Goal: Task Accomplishment & Management: Manage account settings

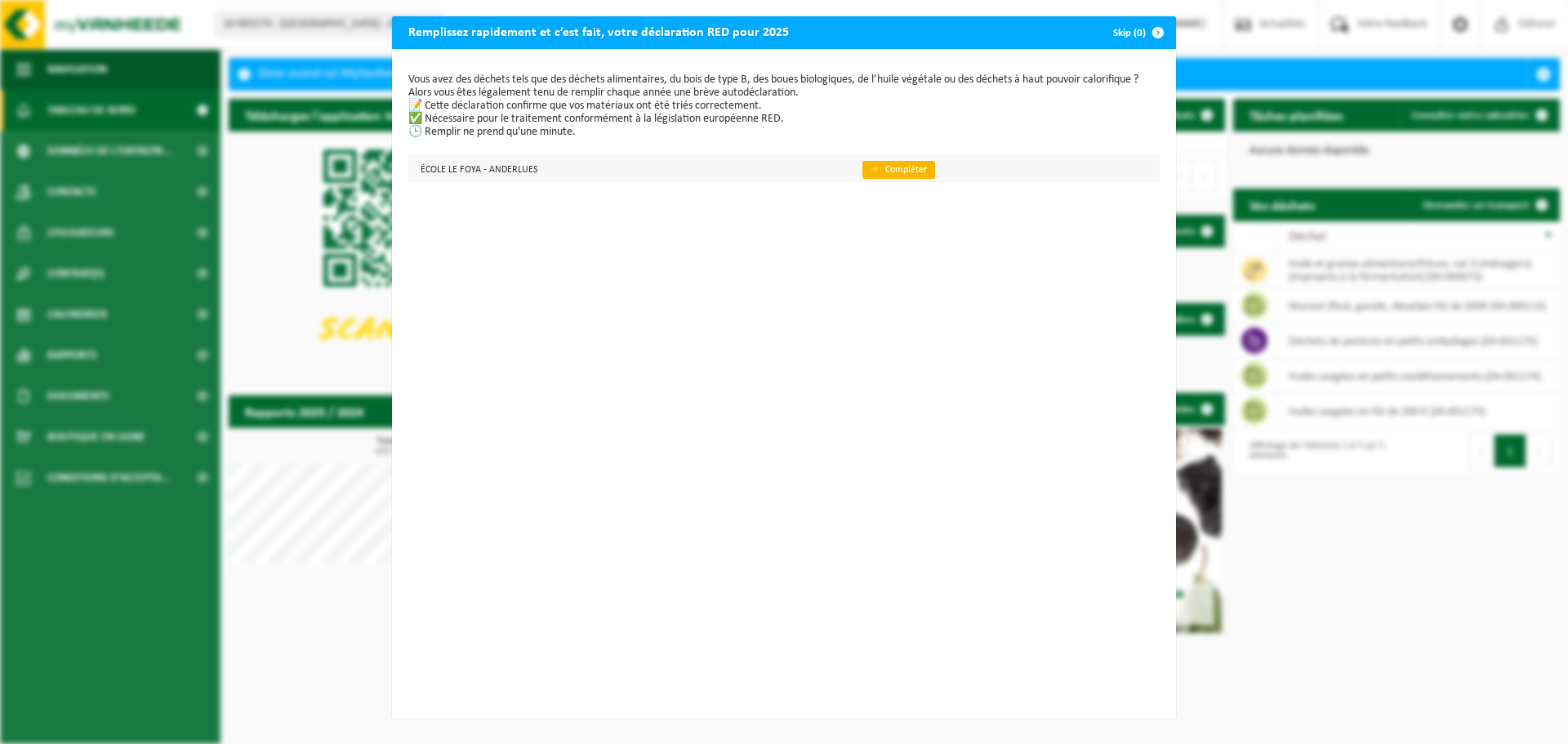
click at [887, 173] on link "👉 Compléter" at bounding box center [899, 170] width 72 height 18
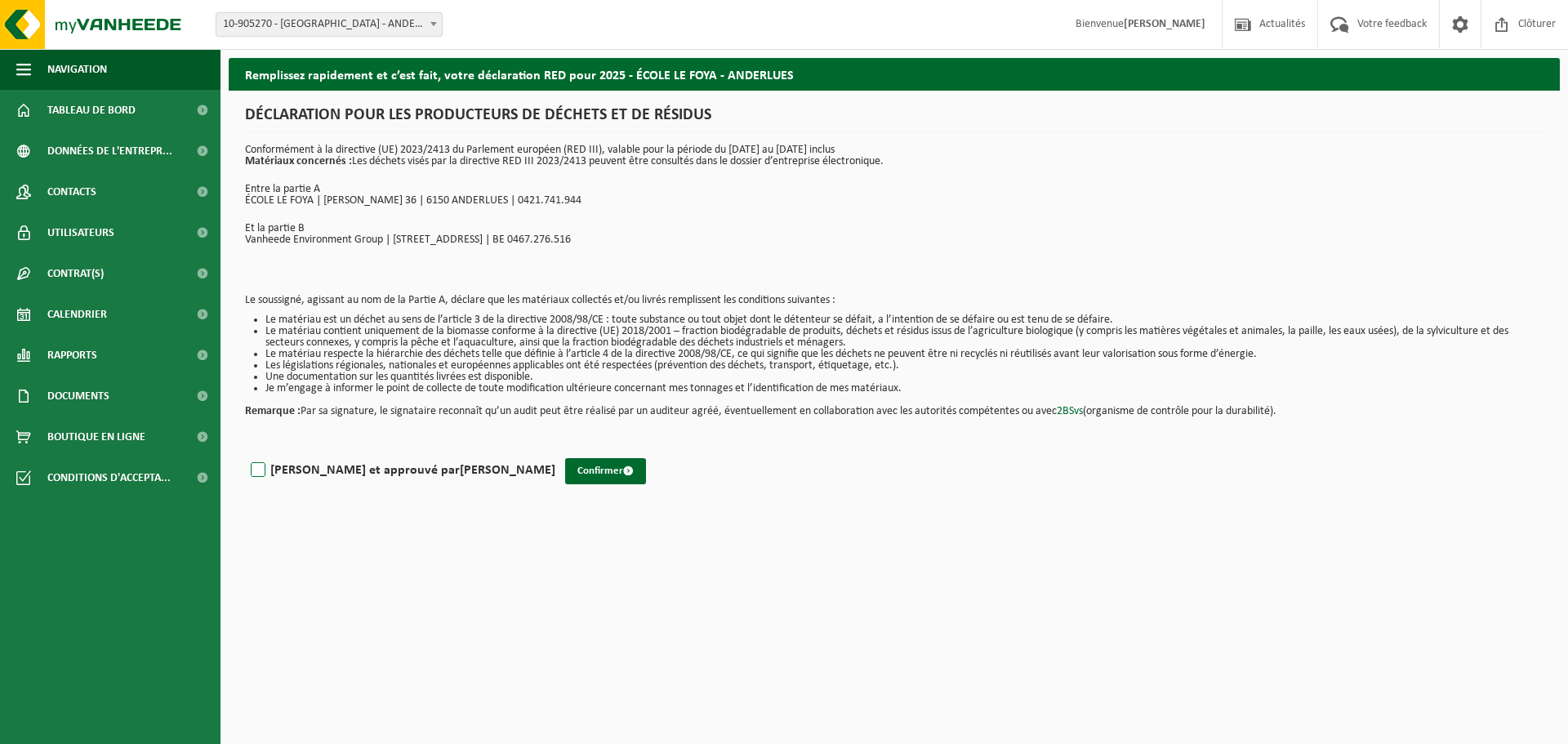
click at [261, 468] on label "Lu et approuvé par FRANCOISE HERMAN" at bounding box center [401, 470] width 308 height 25
click at [555, 450] on input "Lu et approuvé par FRANCOISE HERMAN" at bounding box center [555, 449] width 1 height 1
checkbox input "true"
click at [565, 467] on button "Confirmer" at bounding box center [605, 471] width 81 height 26
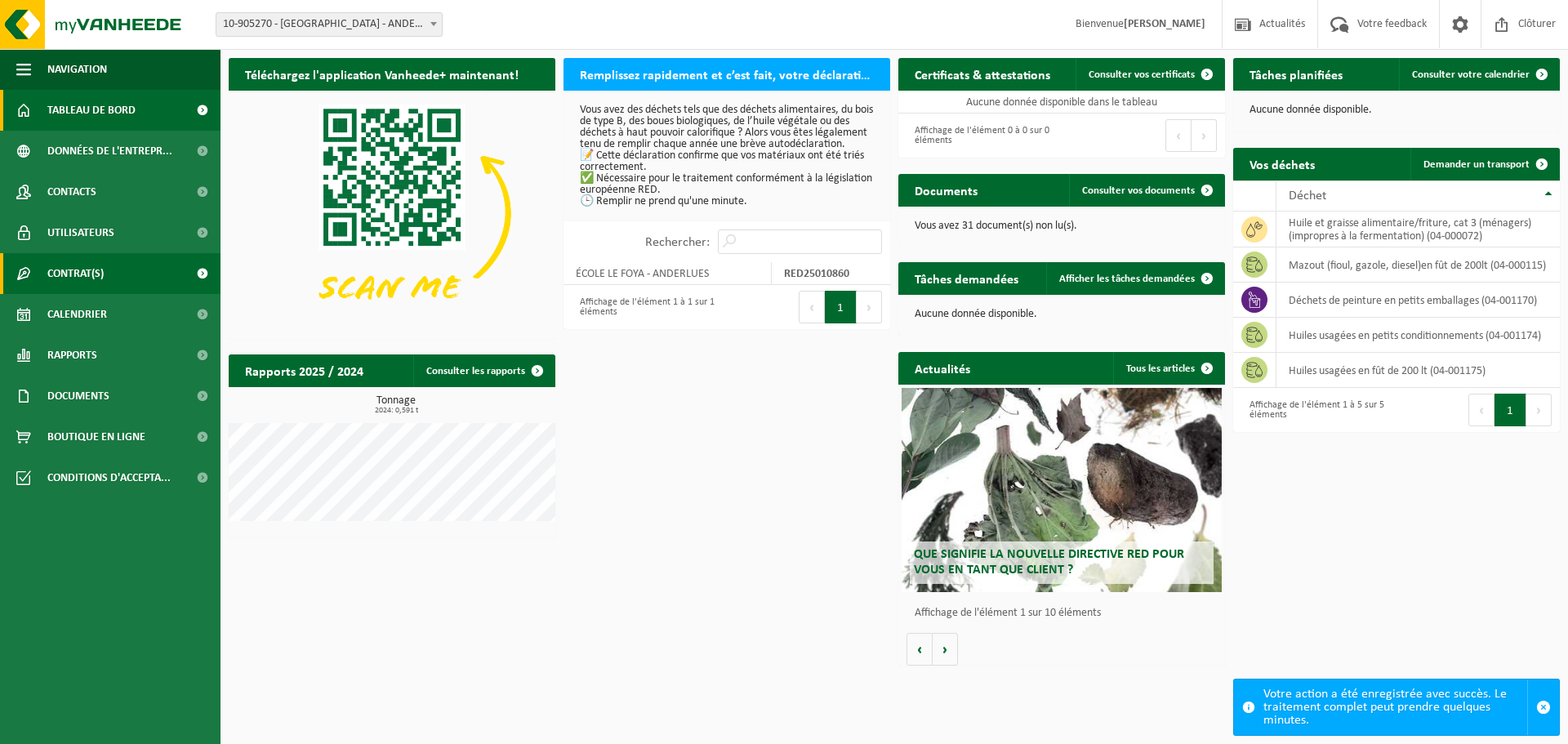
click at [97, 272] on span "Contrat(s)" at bounding box center [76, 274] width 57 height 41
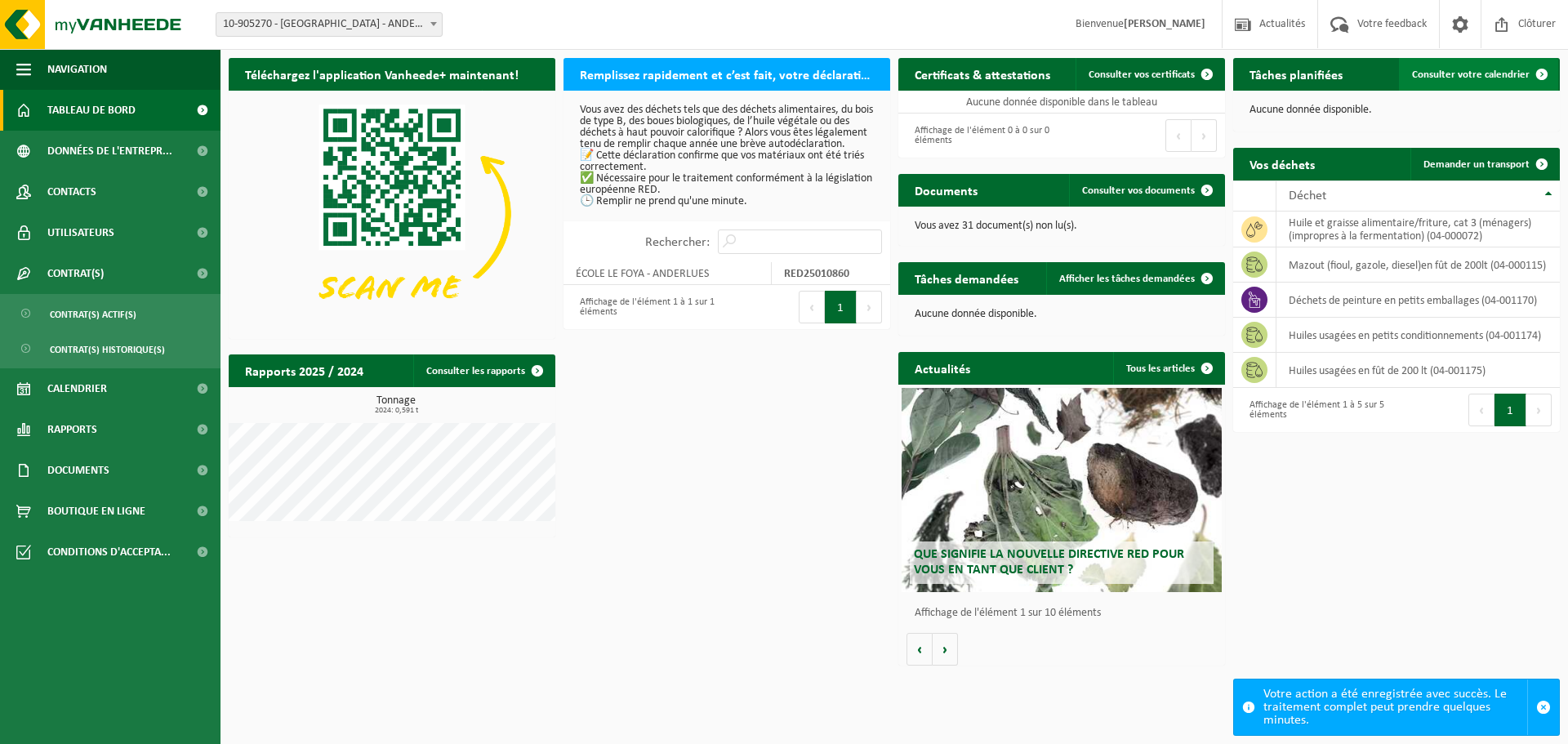
click at [1490, 73] on span "Consulter votre calendrier" at bounding box center [1471, 74] width 118 height 11
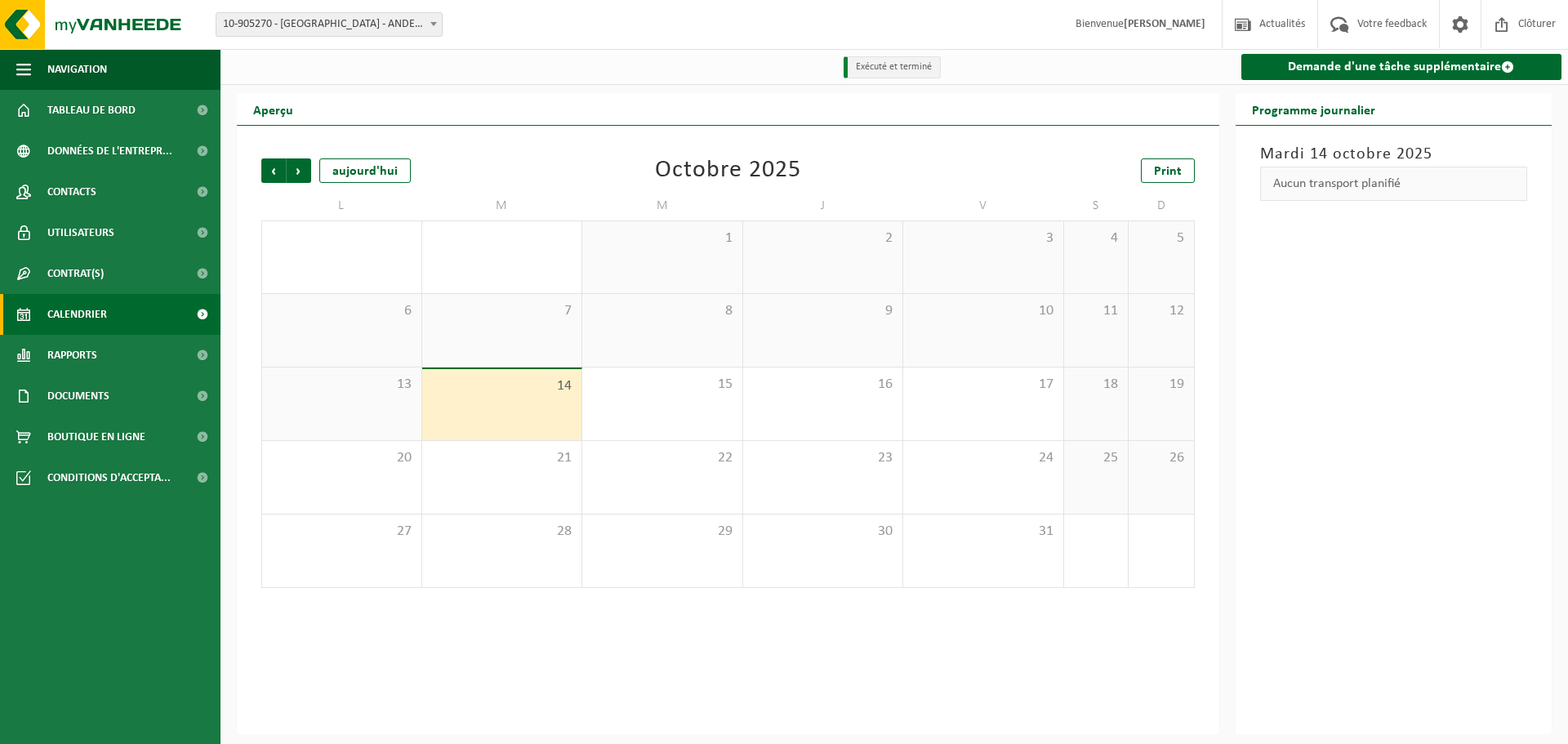
click at [311, 172] on div "Précédent Suivant aujourd'hui" at bounding box center [343, 171] width 164 height 25
click at [305, 173] on span "Suivant" at bounding box center [299, 171] width 25 height 25
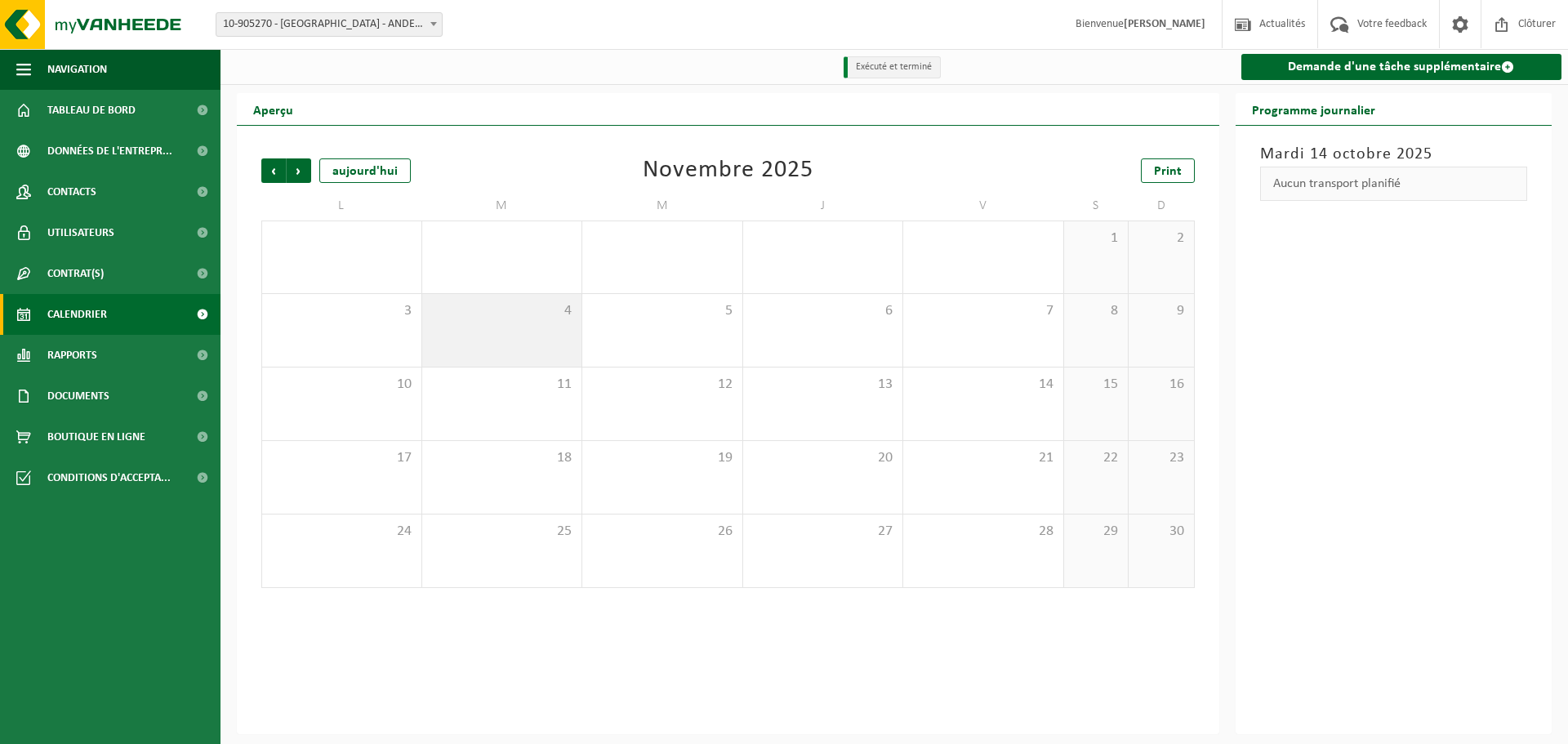
click at [563, 335] on div "4" at bounding box center [502, 330] width 160 height 72
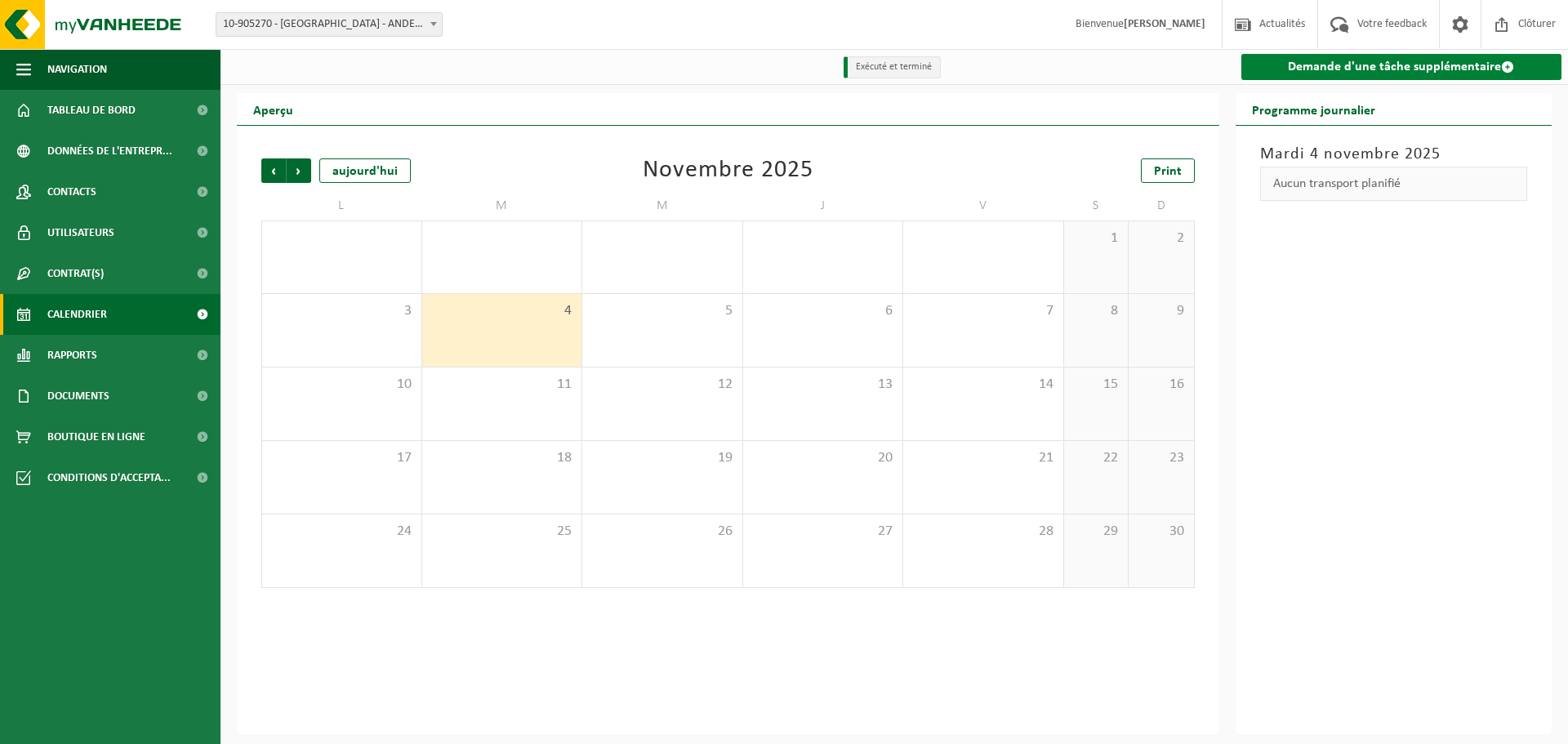
click at [1442, 74] on link "Demande d'une tâche supplémentaire" at bounding box center [1402, 67] width 321 height 26
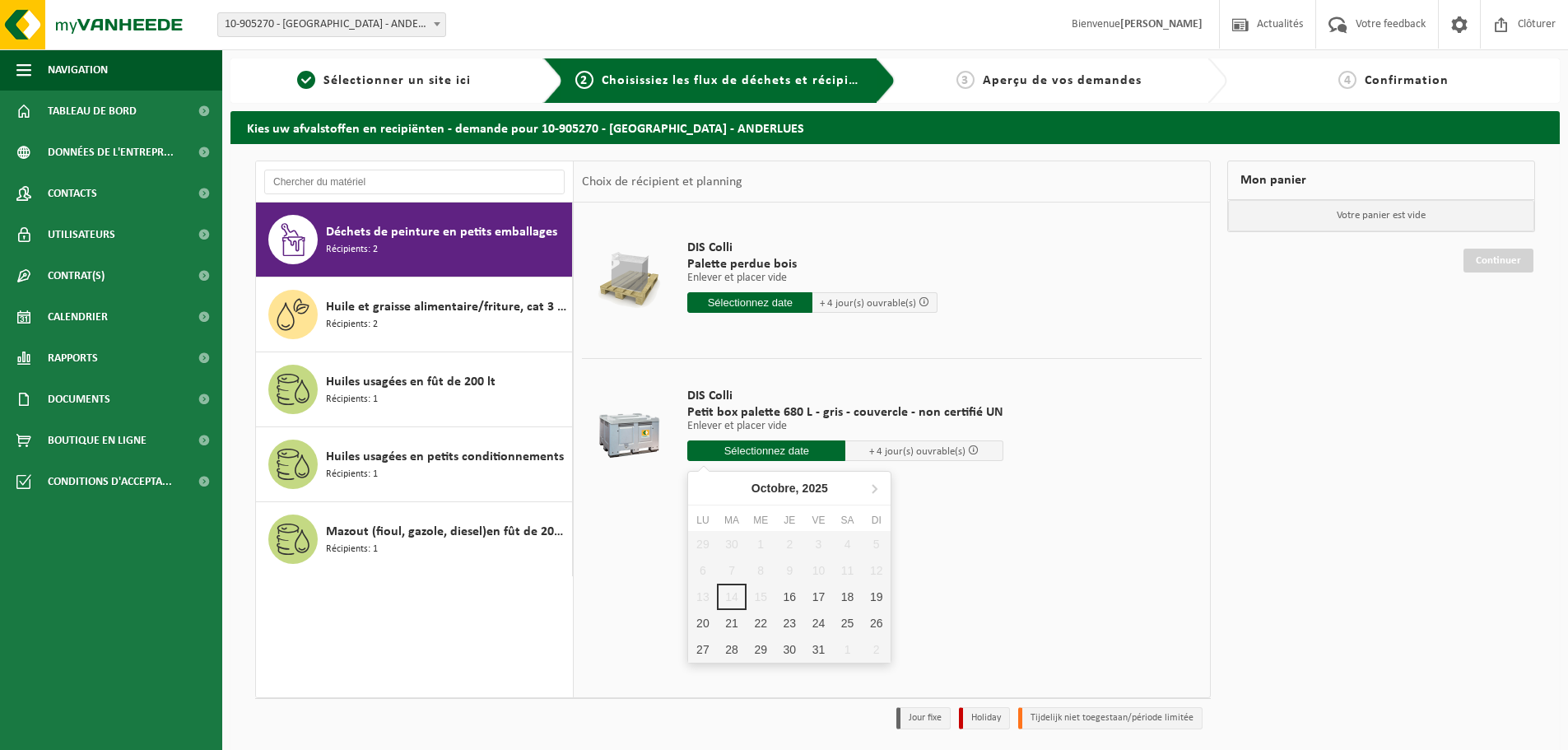
click at [777, 447] on input "text" at bounding box center [766, 450] width 158 height 21
click at [877, 489] on icon at bounding box center [874, 489] width 4 height 8
click at [697, 569] on div "3" at bounding box center [702, 571] width 29 height 27
type input "à partir de 2025-11-03"
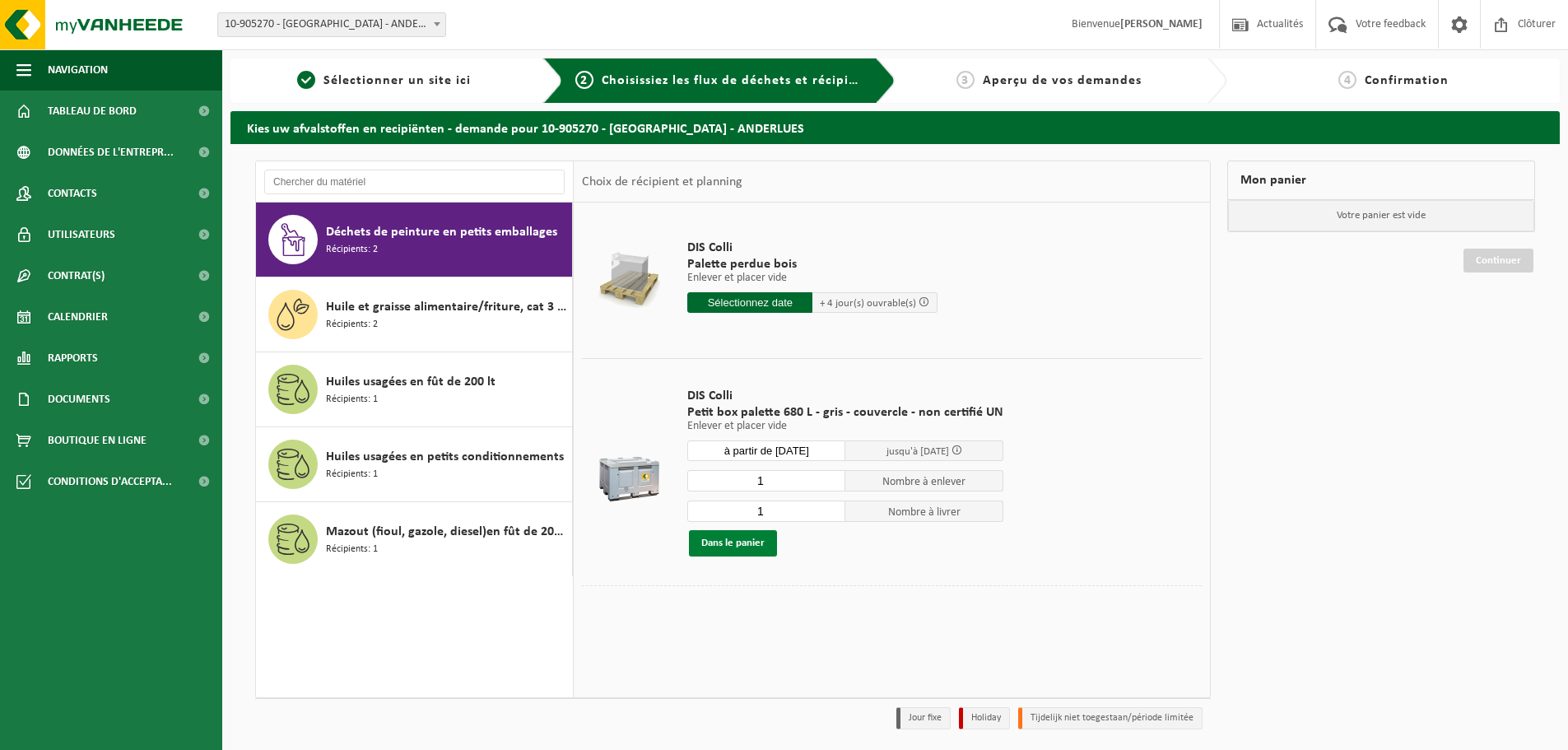
click at [750, 542] on button "Dans le panier" at bounding box center [733, 544] width 88 height 27
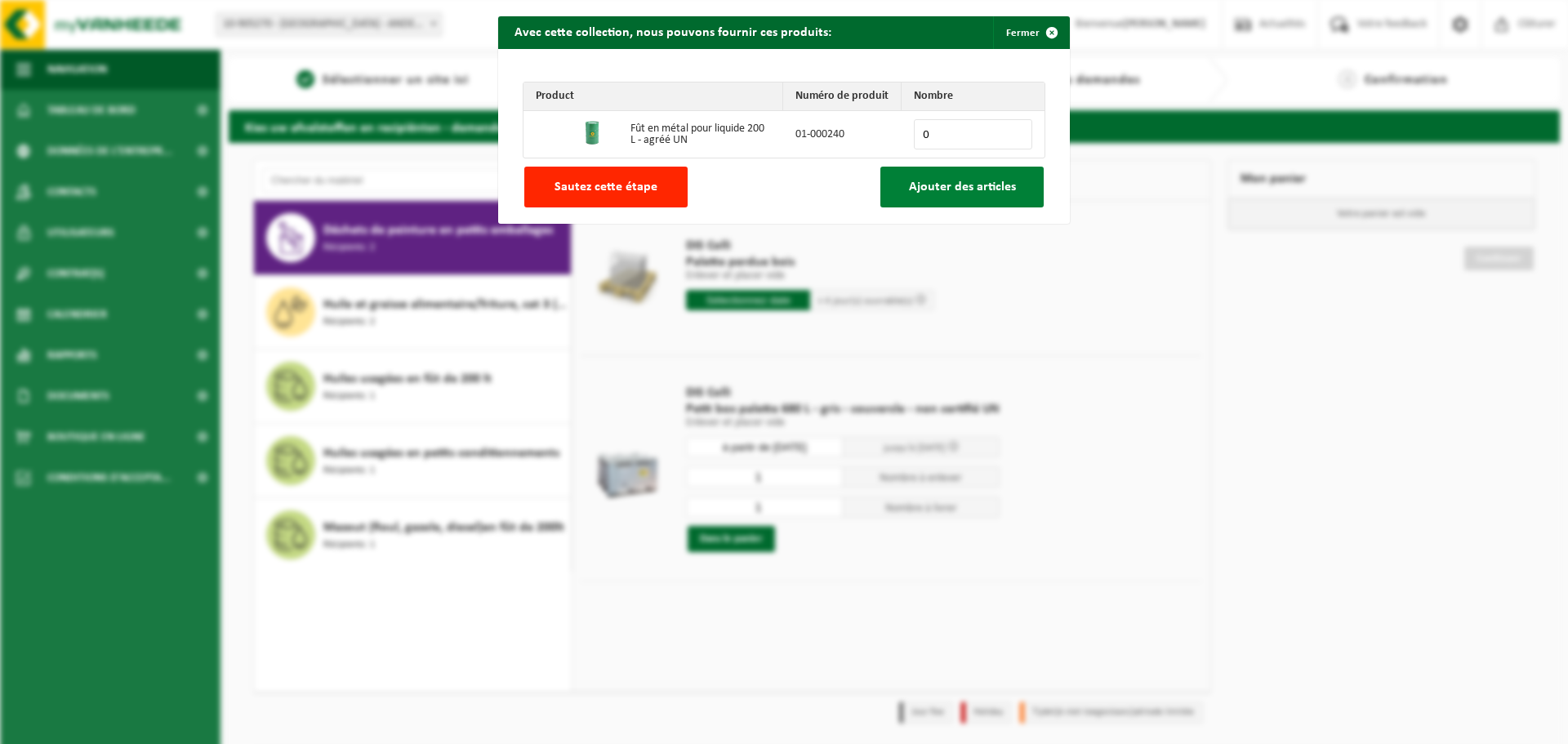
click at [932, 192] on span "Ajouter des articles" at bounding box center [963, 187] width 107 height 13
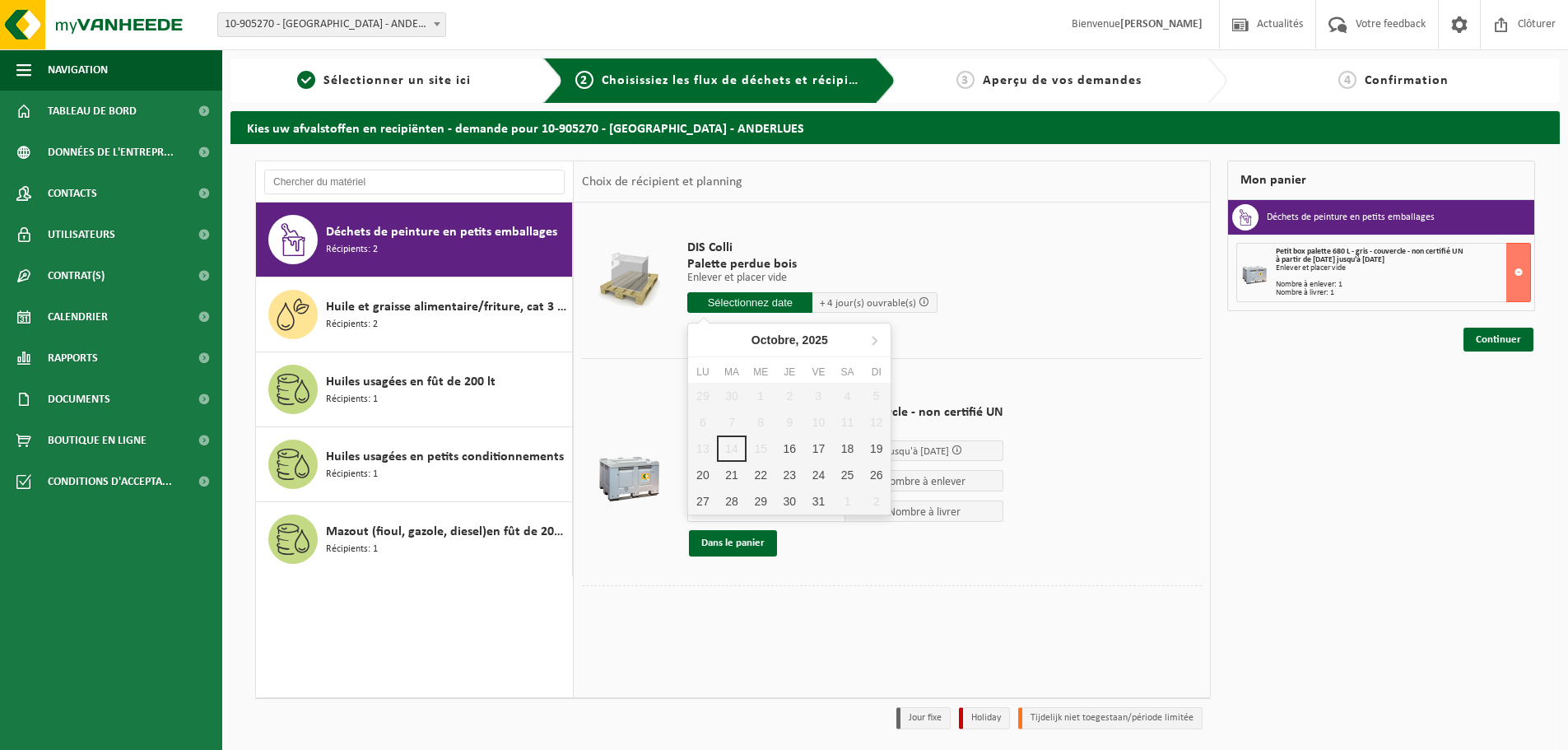
click at [738, 304] on input "text" at bounding box center [749, 302] width 125 height 21
click at [873, 341] on icon at bounding box center [874, 340] width 27 height 27
click at [703, 424] on div "3" at bounding box center [702, 423] width 29 height 27
type input "à partir de 2025-11-03"
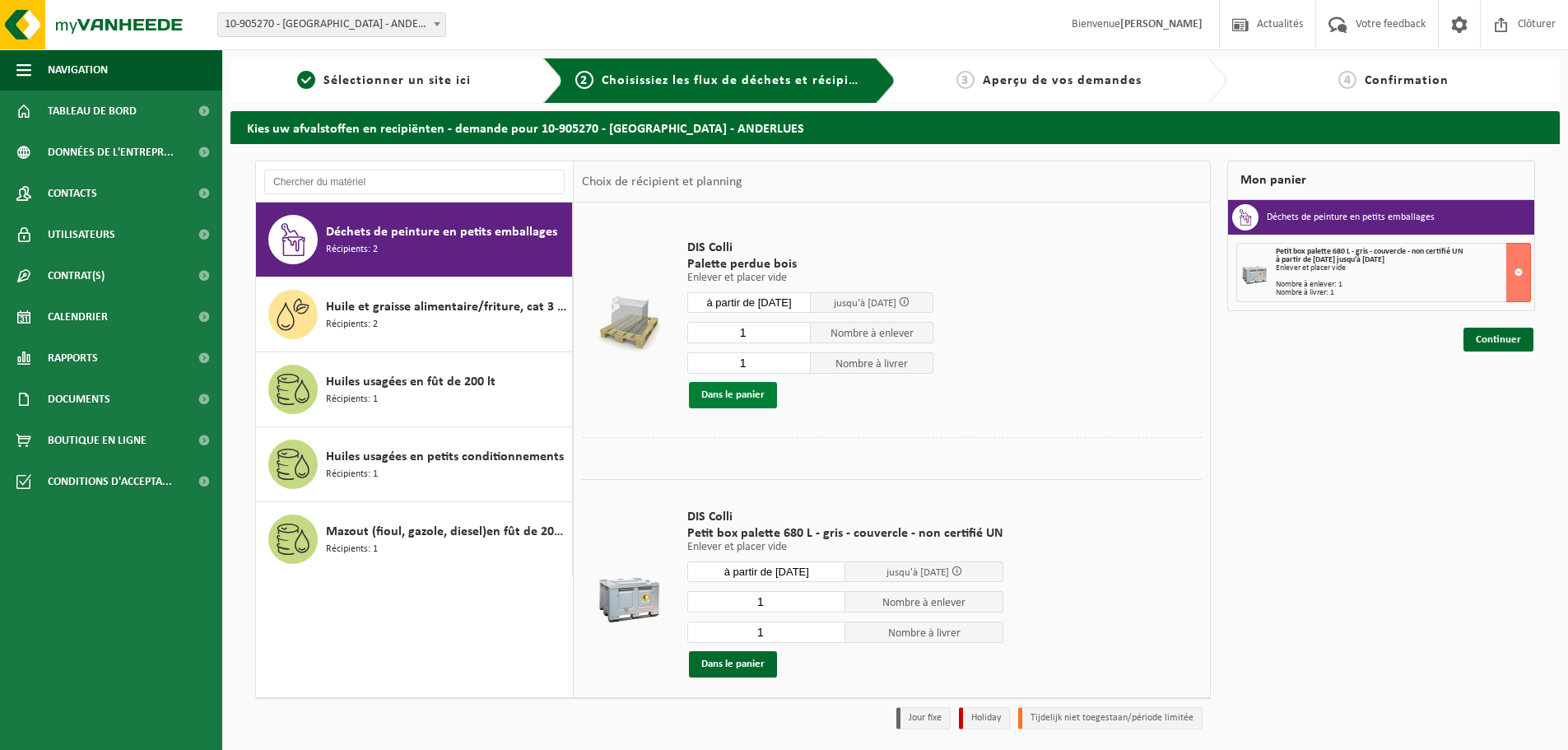
click at [728, 394] on button "Dans le panier" at bounding box center [733, 395] width 88 height 27
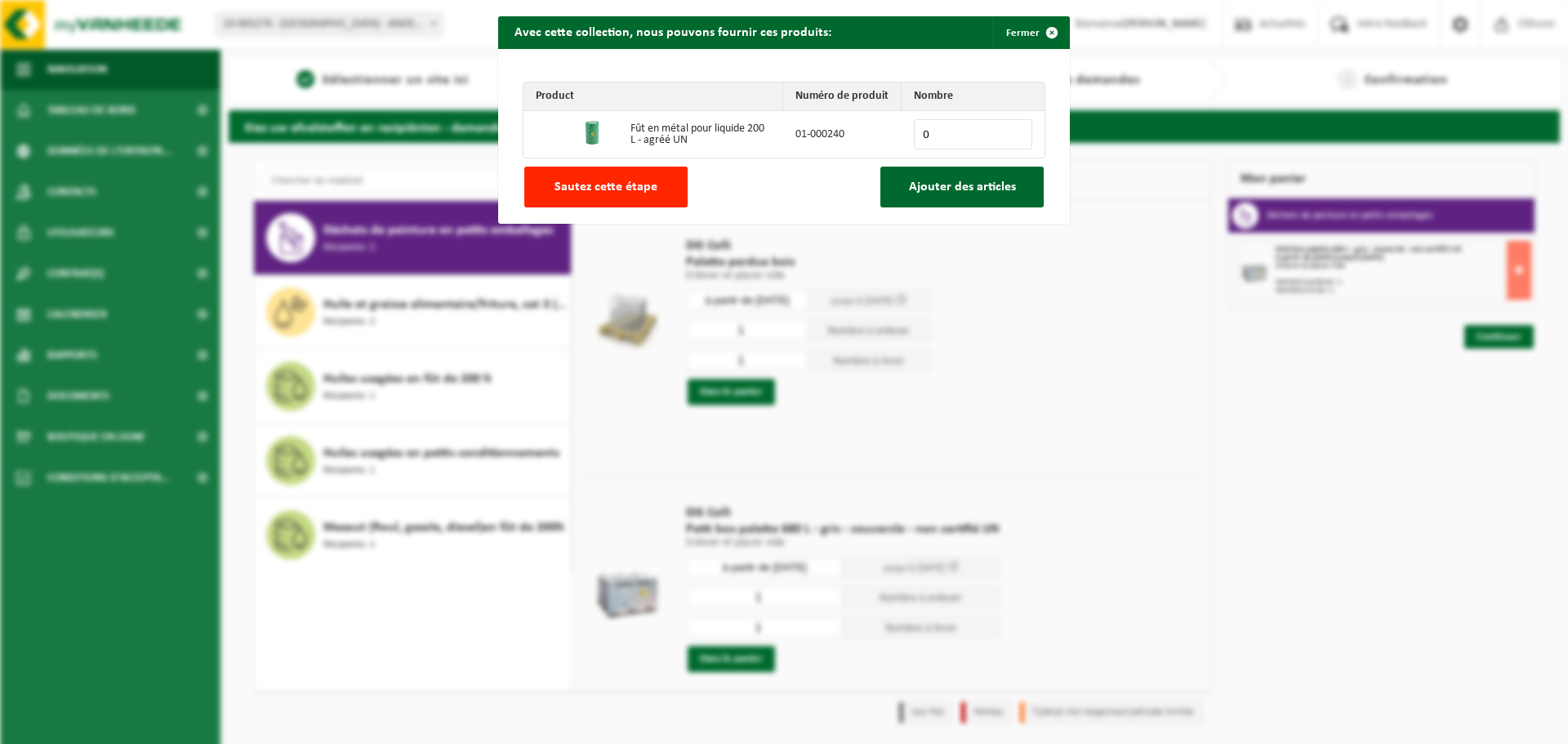
click at [956, 127] on input "0" at bounding box center [974, 134] width 118 height 30
type input "1"
click at [1013, 130] on input "1" at bounding box center [974, 134] width 118 height 30
click at [966, 196] on button "Ajouter des articles" at bounding box center [962, 187] width 164 height 41
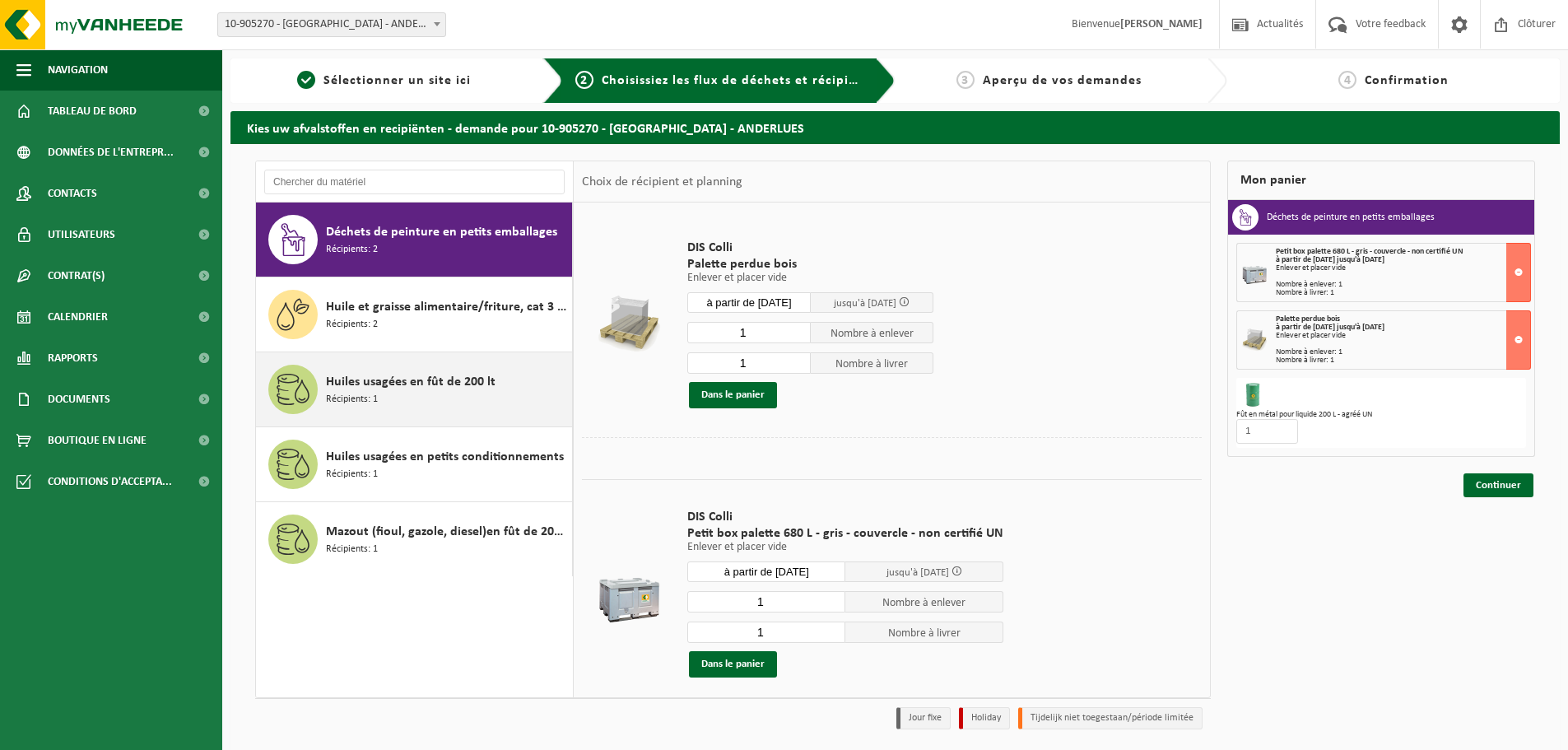
click at [378, 395] on div "Huiles usagées en fût de 200 lt Récipients: 1" at bounding box center [447, 390] width 242 height 50
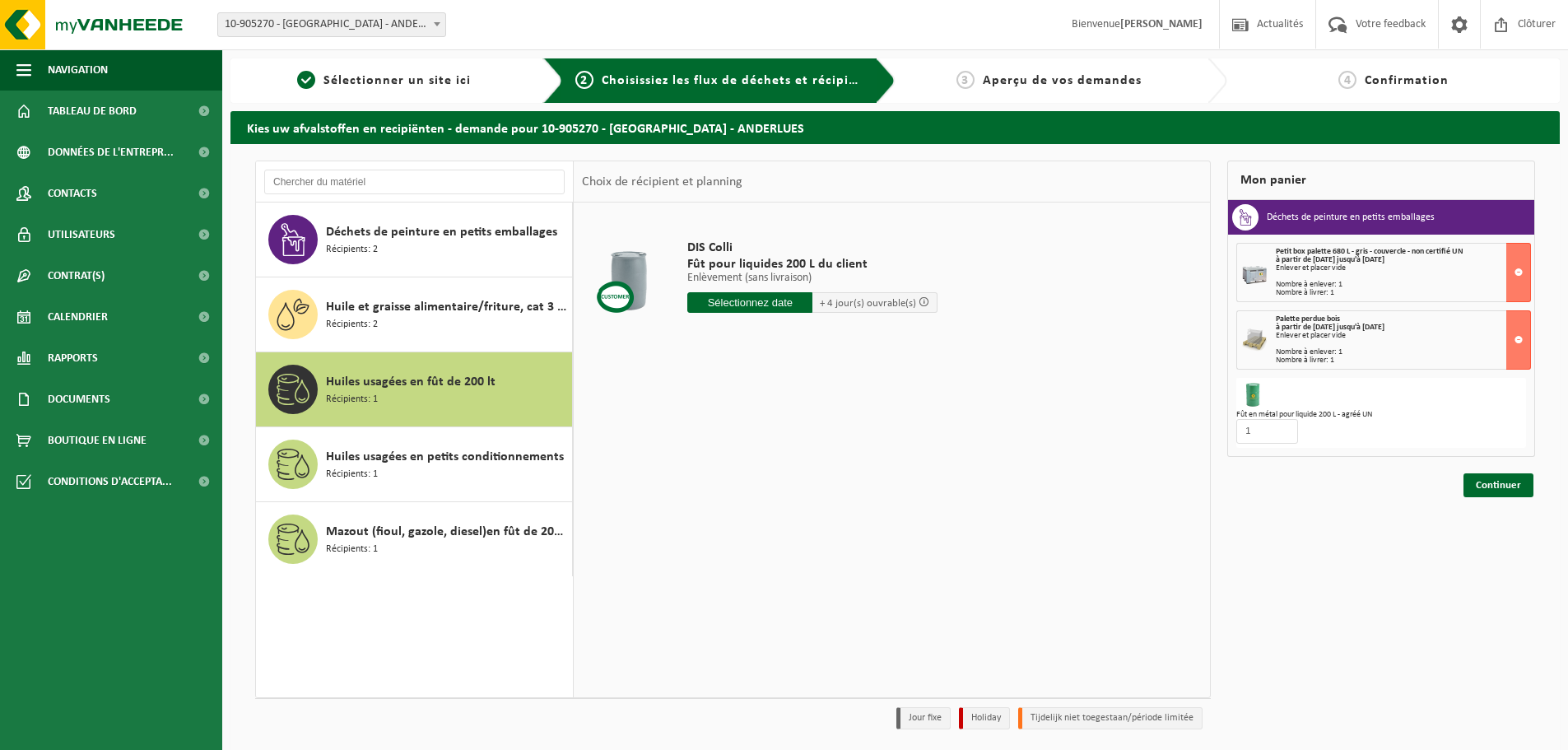
click at [788, 306] on input "text" at bounding box center [749, 302] width 125 height 21
click at [874, 341] on icon at bounding box center [874, 340] width 27 height 27
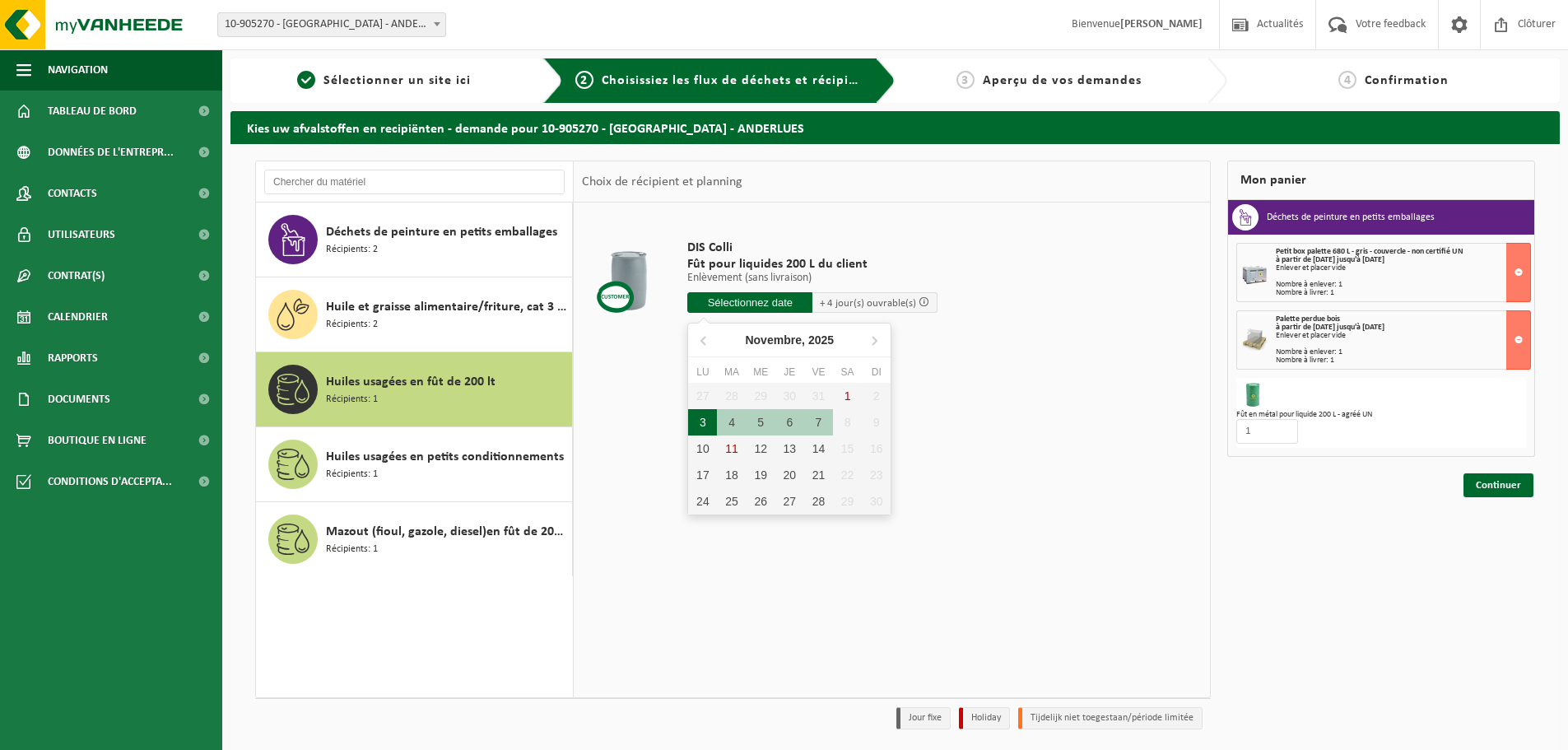
click at [695, 423] on div "3" at bounding box center [702, 423] width 29 height 27
type input "à partir de 2025-11-03"
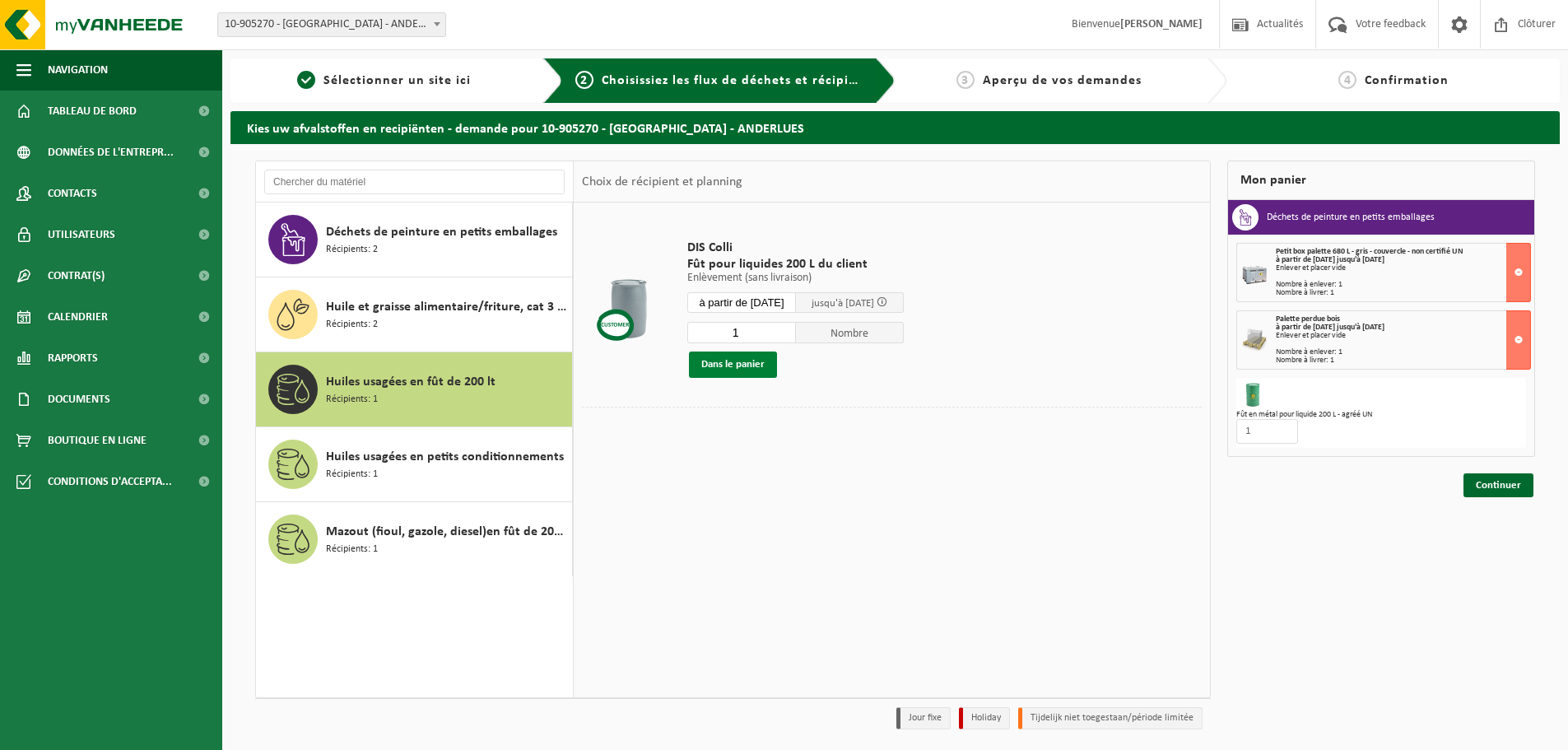
click at [761, 358] on button "Dans le panier" at bounding box center [733, 365] width 88 height 27
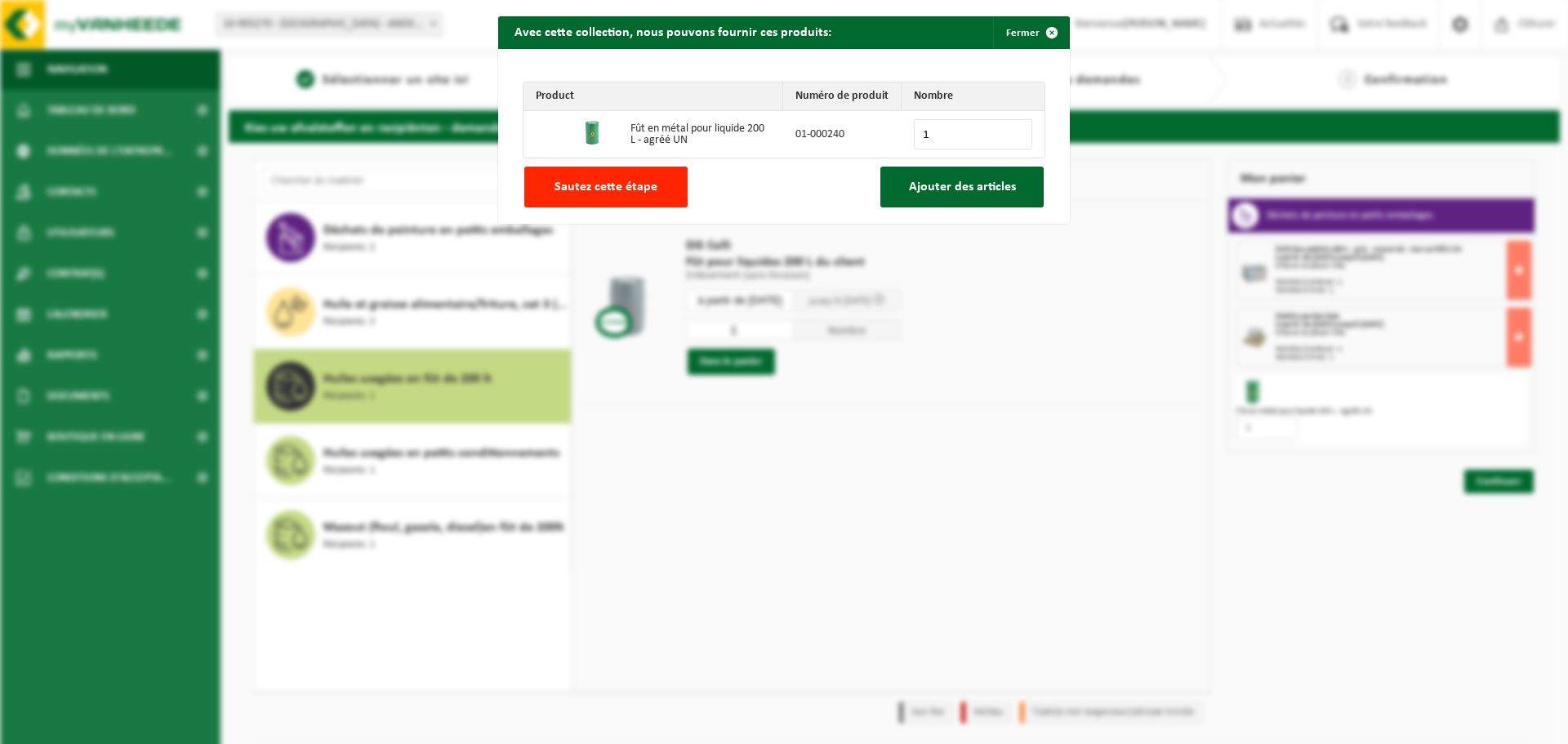
click at [1015, 128] on input "1" at bounding box center [974, 134] width 118 height 30
type input "0"
click at [1011, 137] on input "0" at bounding box center [974, 134] width 118 height 30
click at [622, 191] on span "Sautez cette étape" at bounding box center [605, 187] width 103 height 13
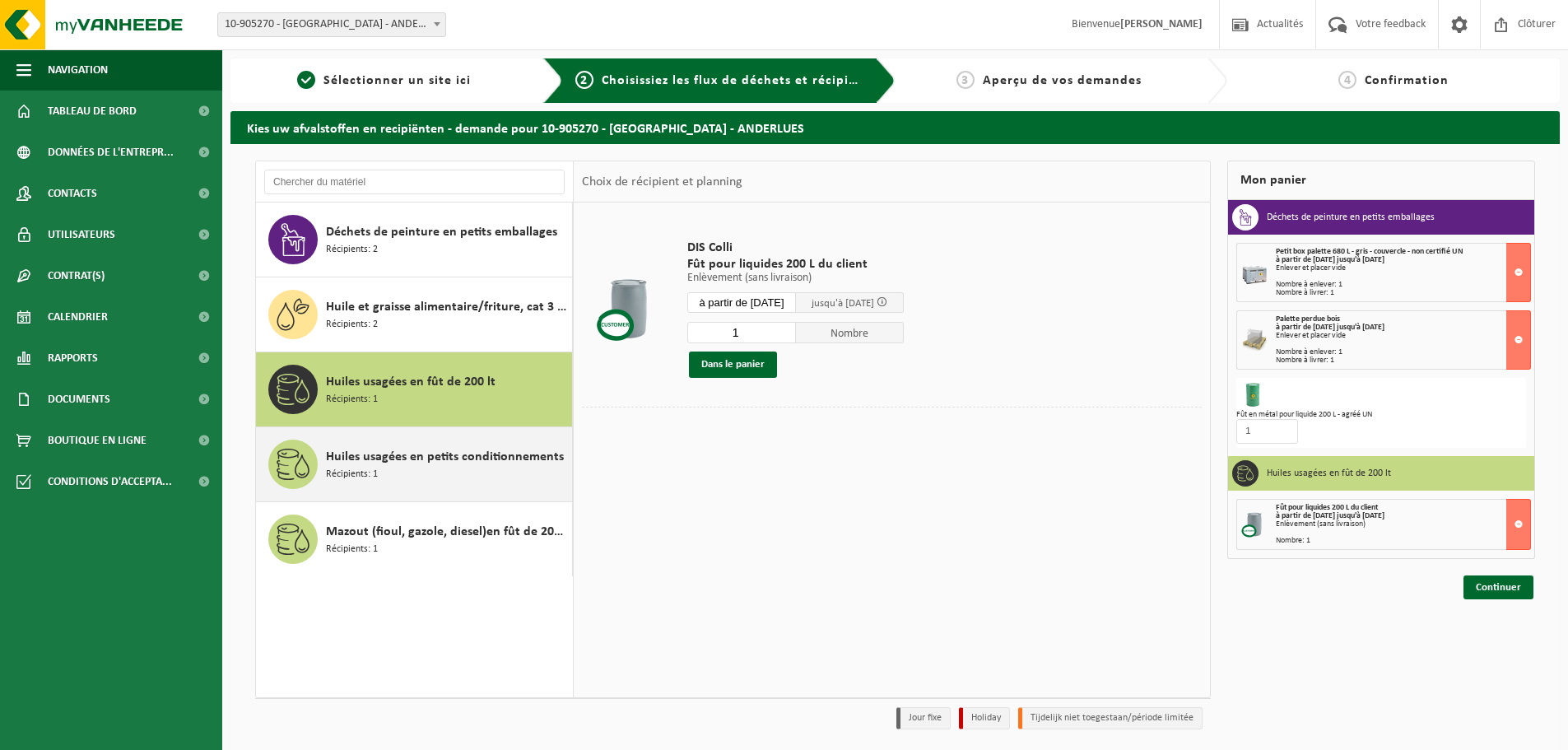
click at [410, 470] on div "Huiles usagées en petits conditionnements Récipients: 1" at bounding box center [447, 464] width 242 height 50
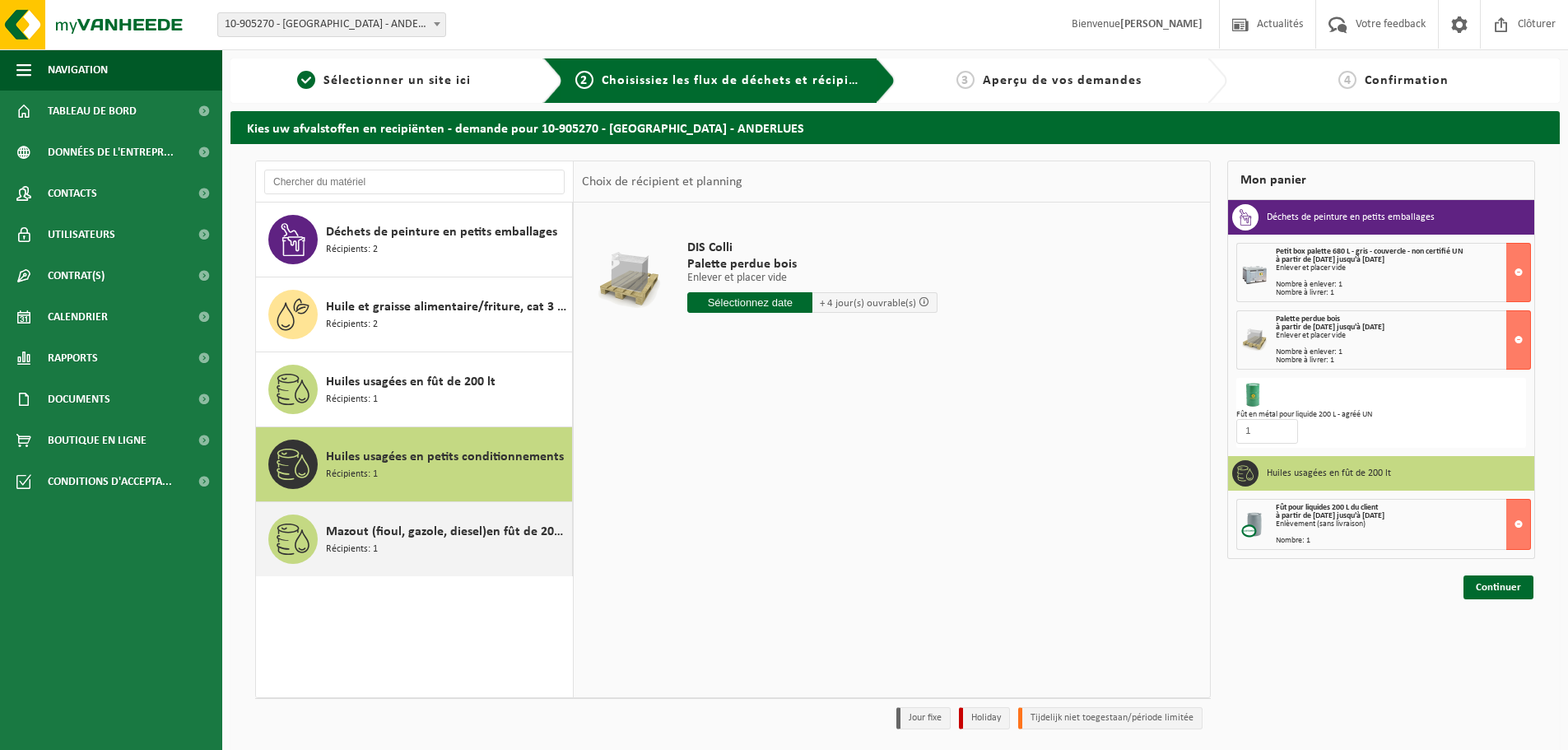
click at [447, 543] on div "Mazout (fioul, gazole, diesel)en fût de 200lt Récipients: 1" at bounding box center [447, 540] width 242 height 50
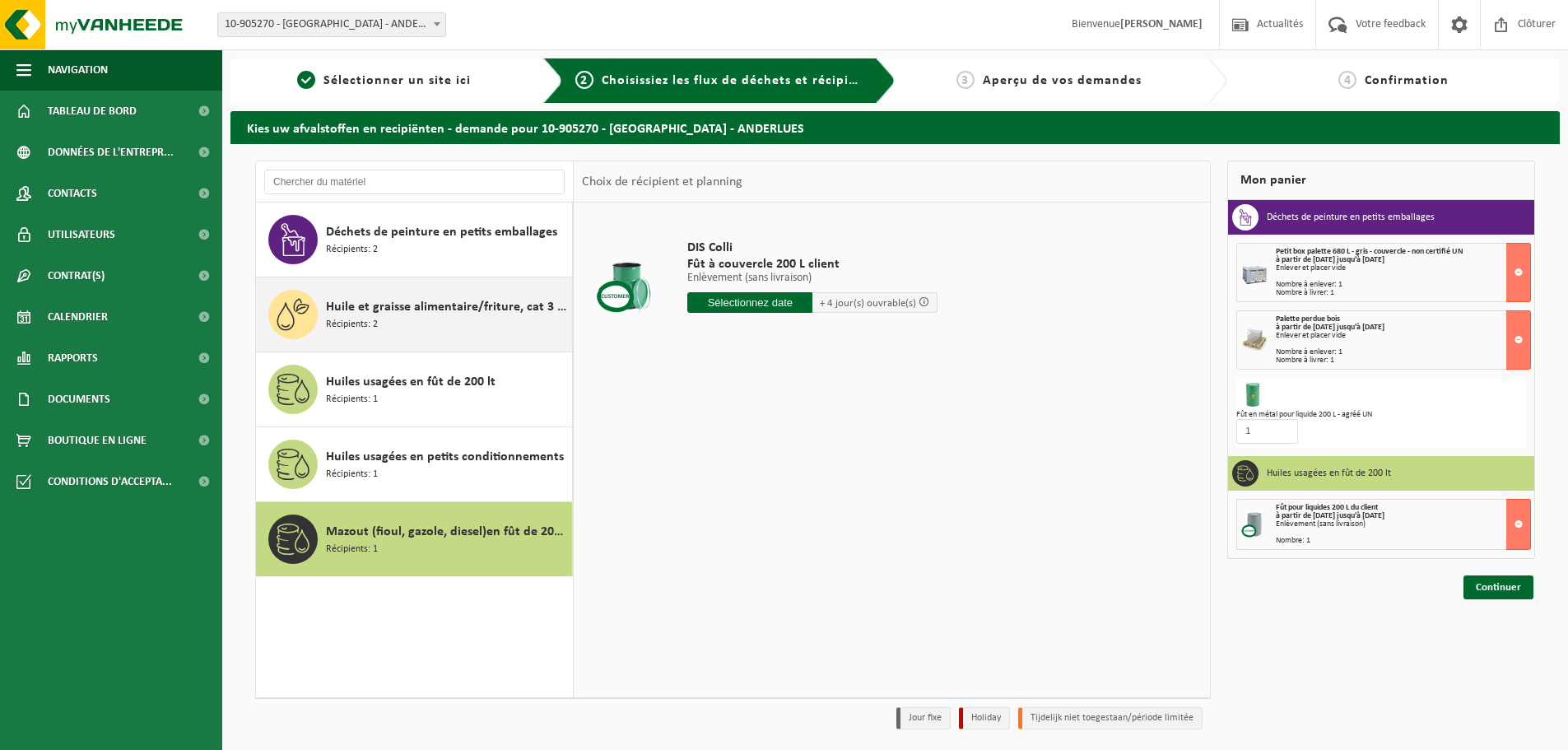
click at [421, 315] on span "Huile et graisse alimentaire/friture, cat 3 (ménagers)(impropres à la fermentat…" at bounding box center [447, 307] width 242 height 20
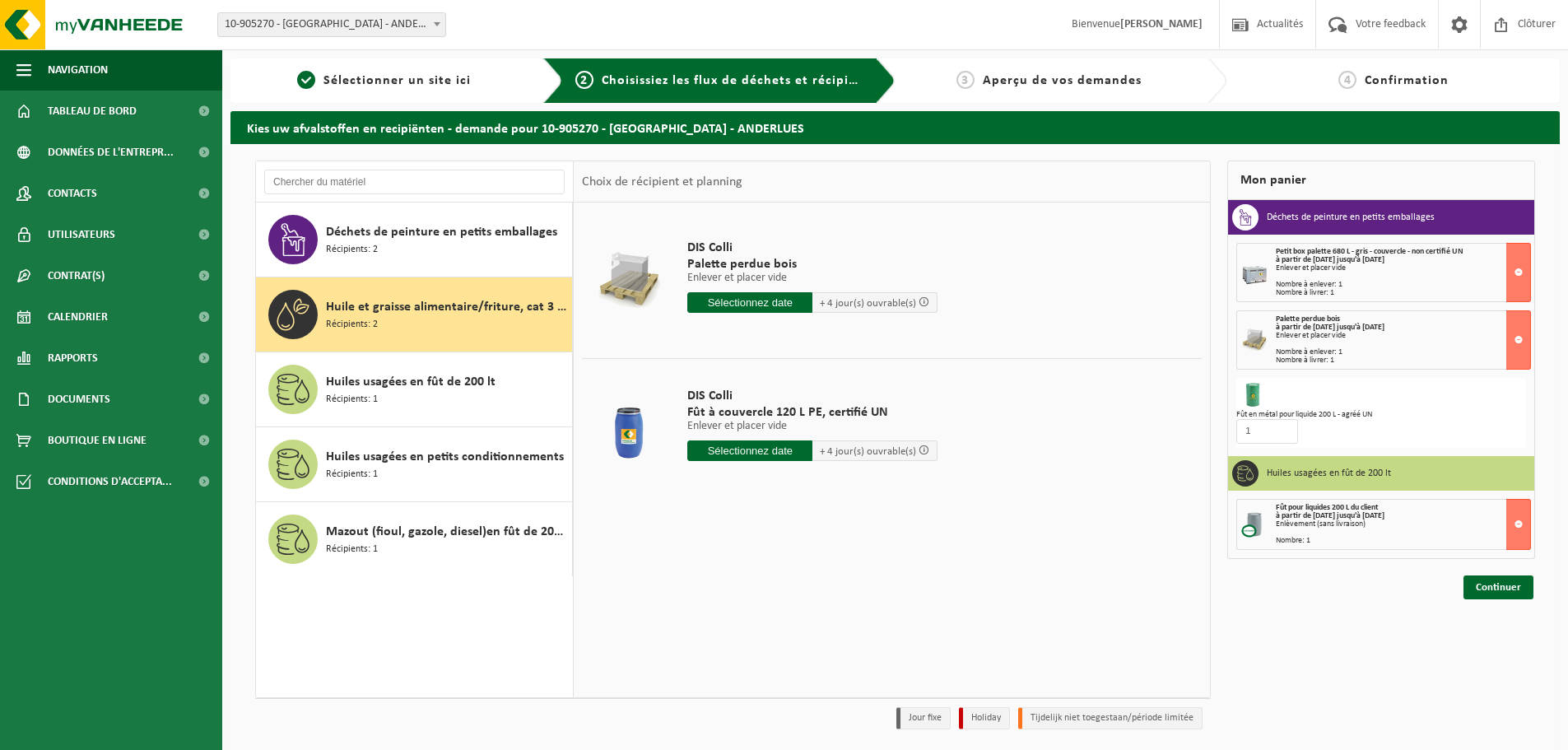
click at [771, 452] on input "text" at bounding box center [749, 450] width 125 height 21
click at [875, 489] on icon at bounding box center [874, 488] width 27 height 27
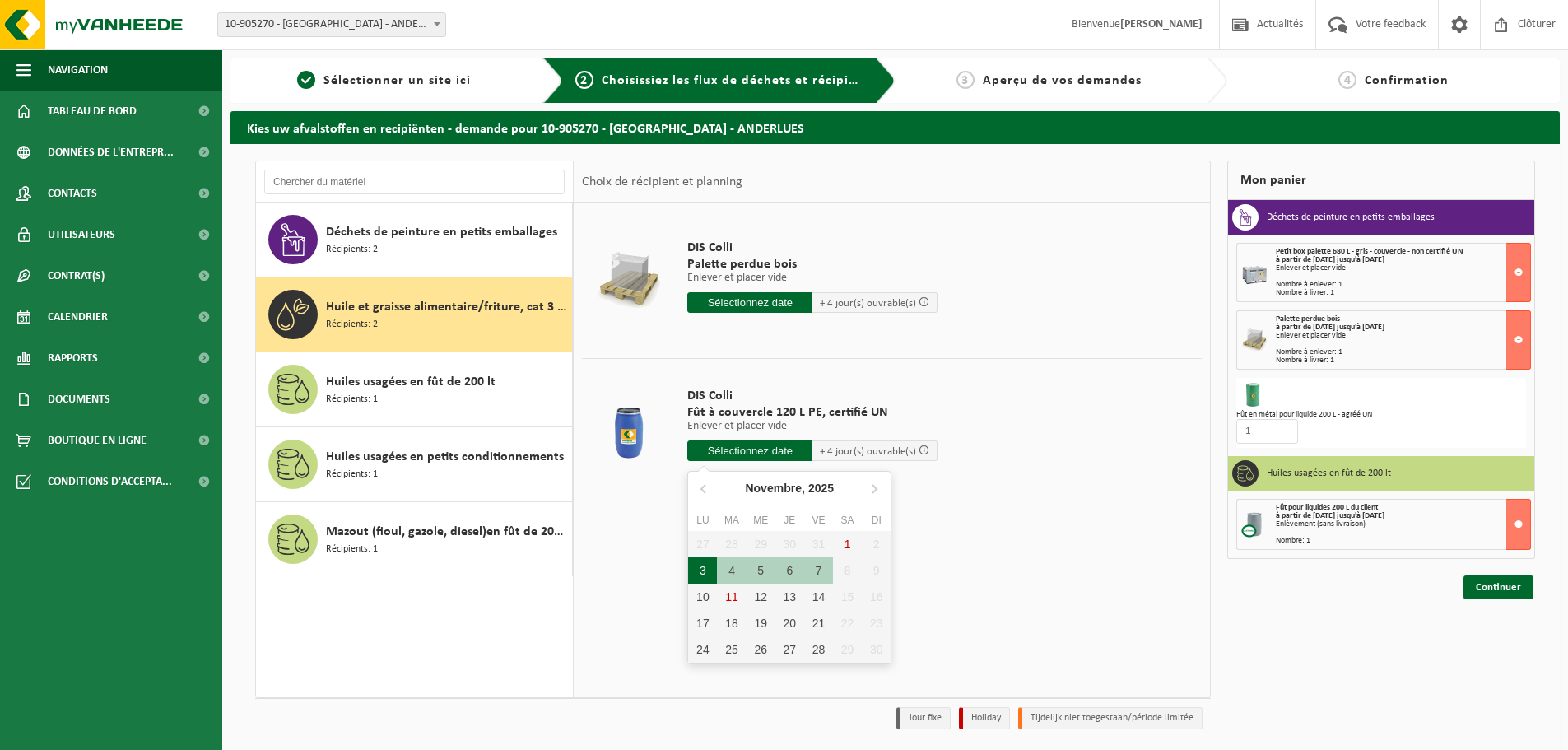
click at [706, 578] on div "3" at bounding box center [702, 571] width 29 height 27
type input "à partir de 2025-11-03"
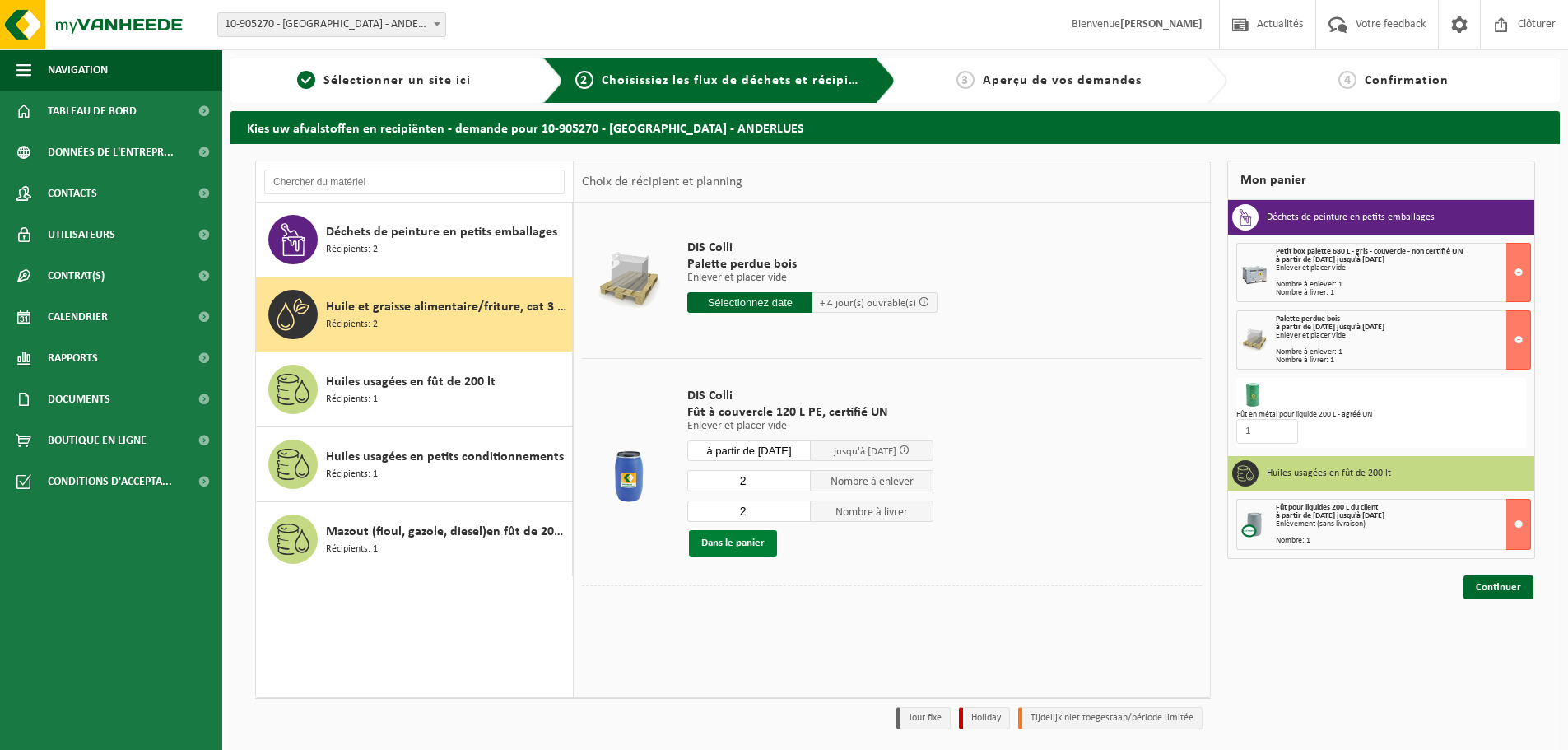
click at [765, 548] on button "Dans le panier" at bounding box center [733, 544] width 88 height 27
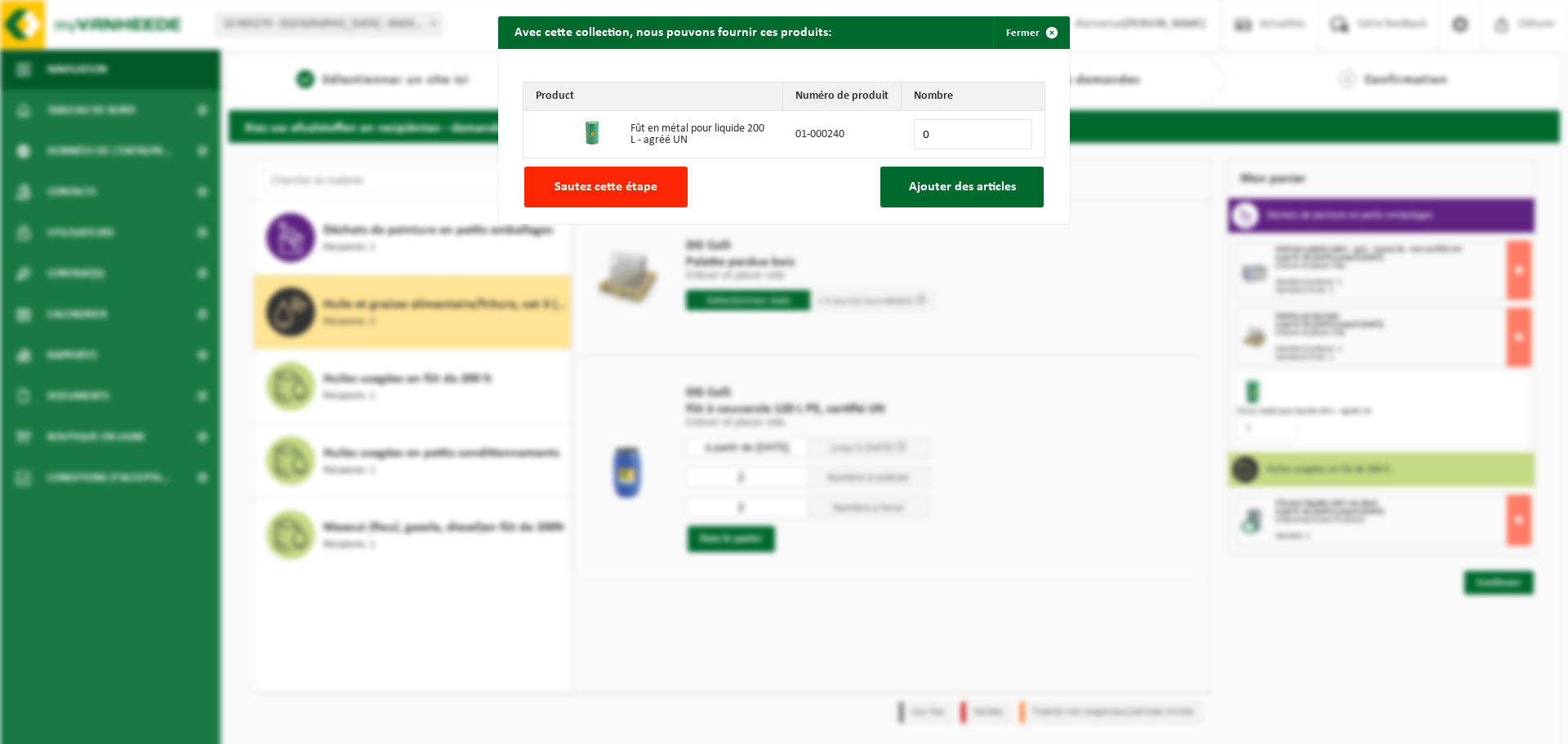
click at [1013, 127] on input "0" at bounding box center [974, 134] width 118 height 30
click at [1013, 132] on input "1" at bounding box center [974, 134] width 118 height 30
type input "2"
click at [1013, 132] on input "2" at bounding box center [974, 134] width 118 height 30
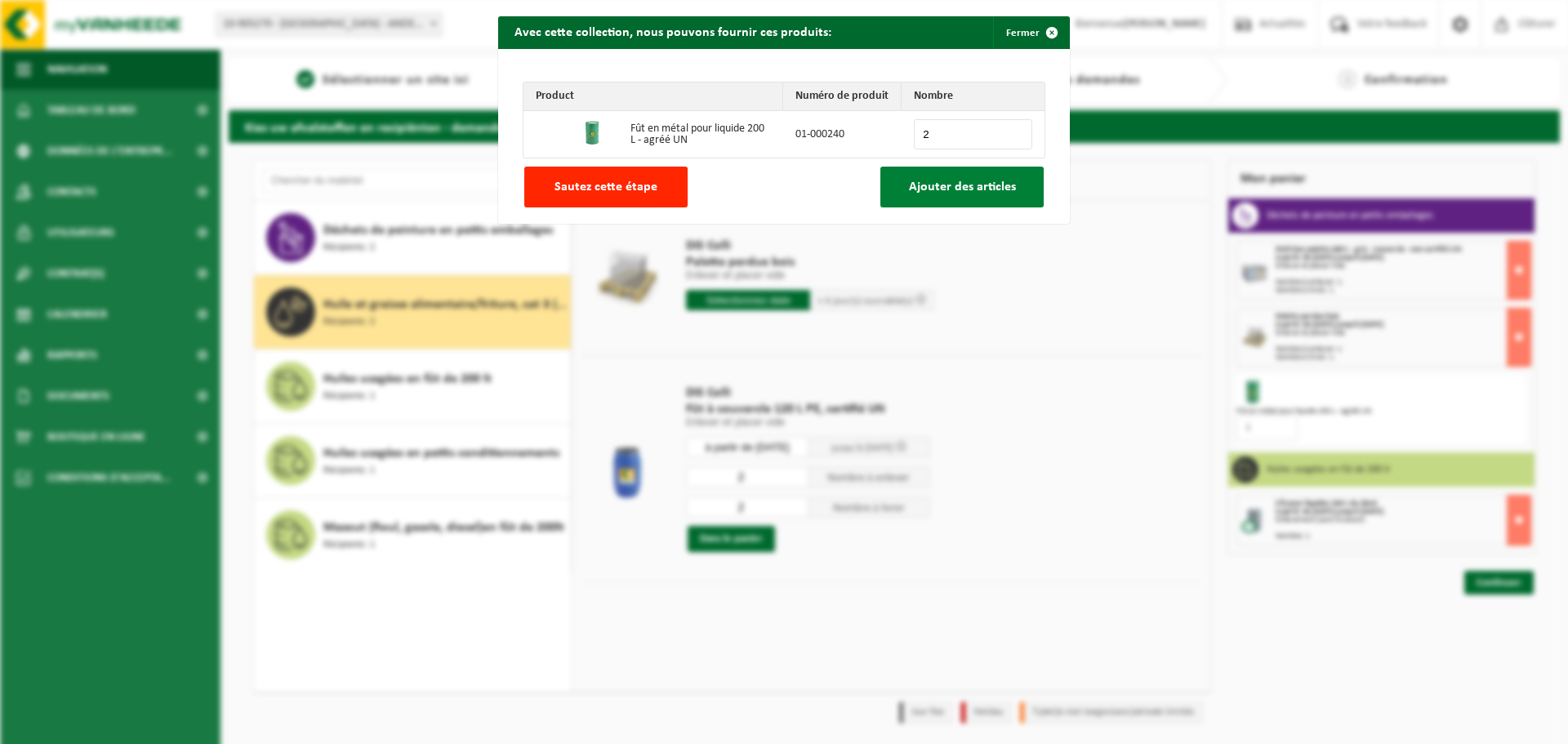
click at [978, 192] on span "Ajouter des articles" at bounding box center [963, 187] width 107 height 13
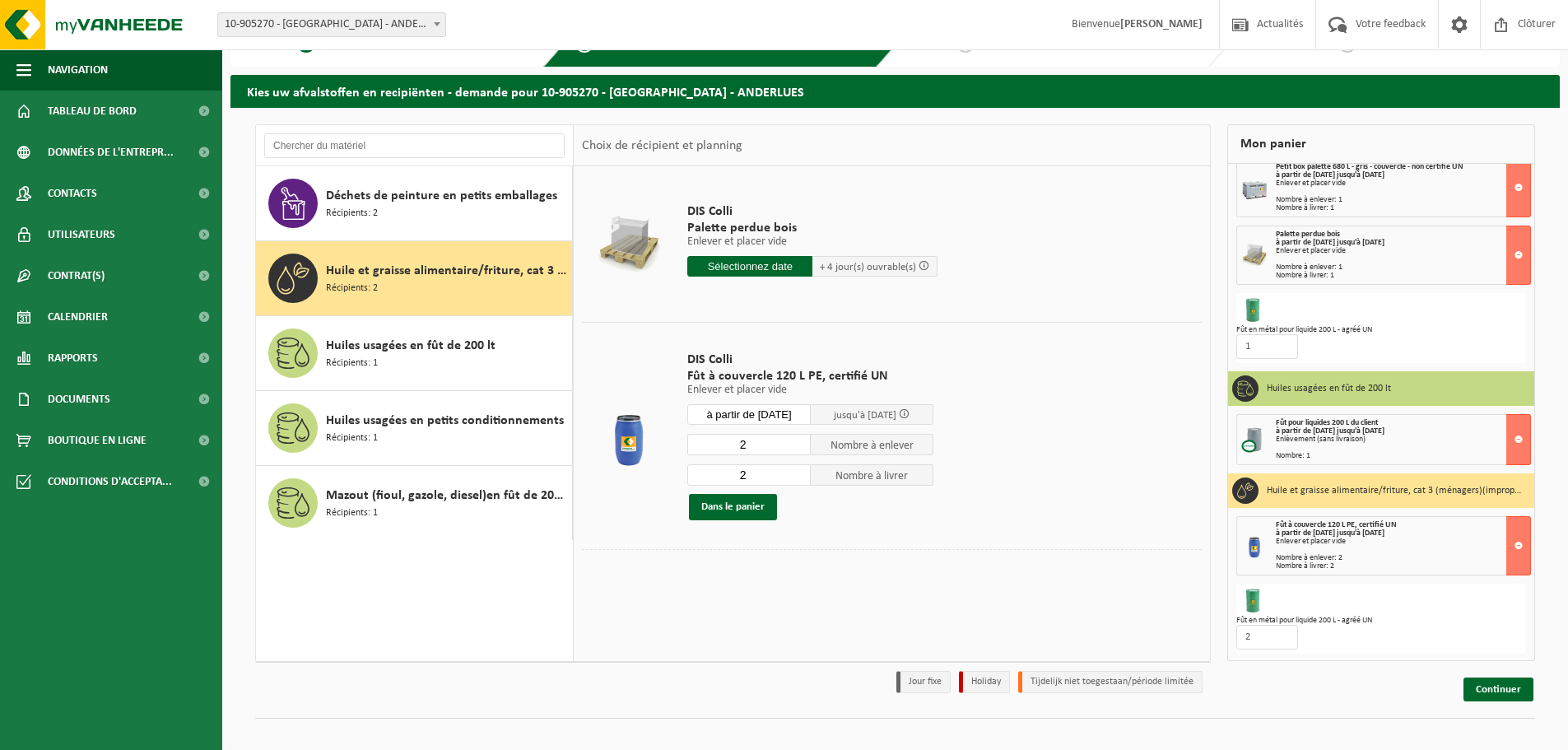
scroll to position [55, 0]
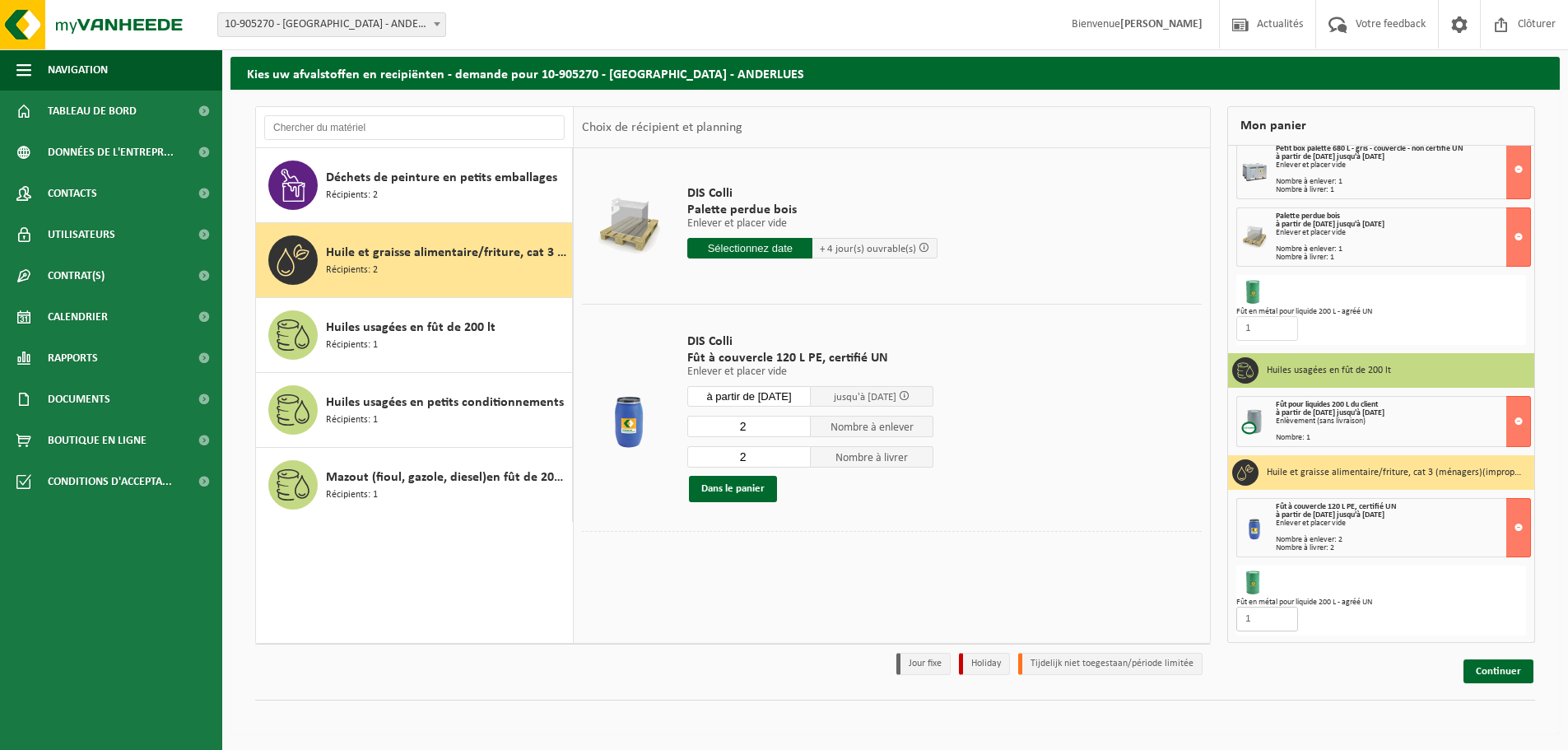
click at [1278, 618] on input "1" at bounding box center [1267, 619] width 62 height 25
type input "0"
click at [1283, 622] on input "0" at bounding box center [1267, 619] width 62 height 25
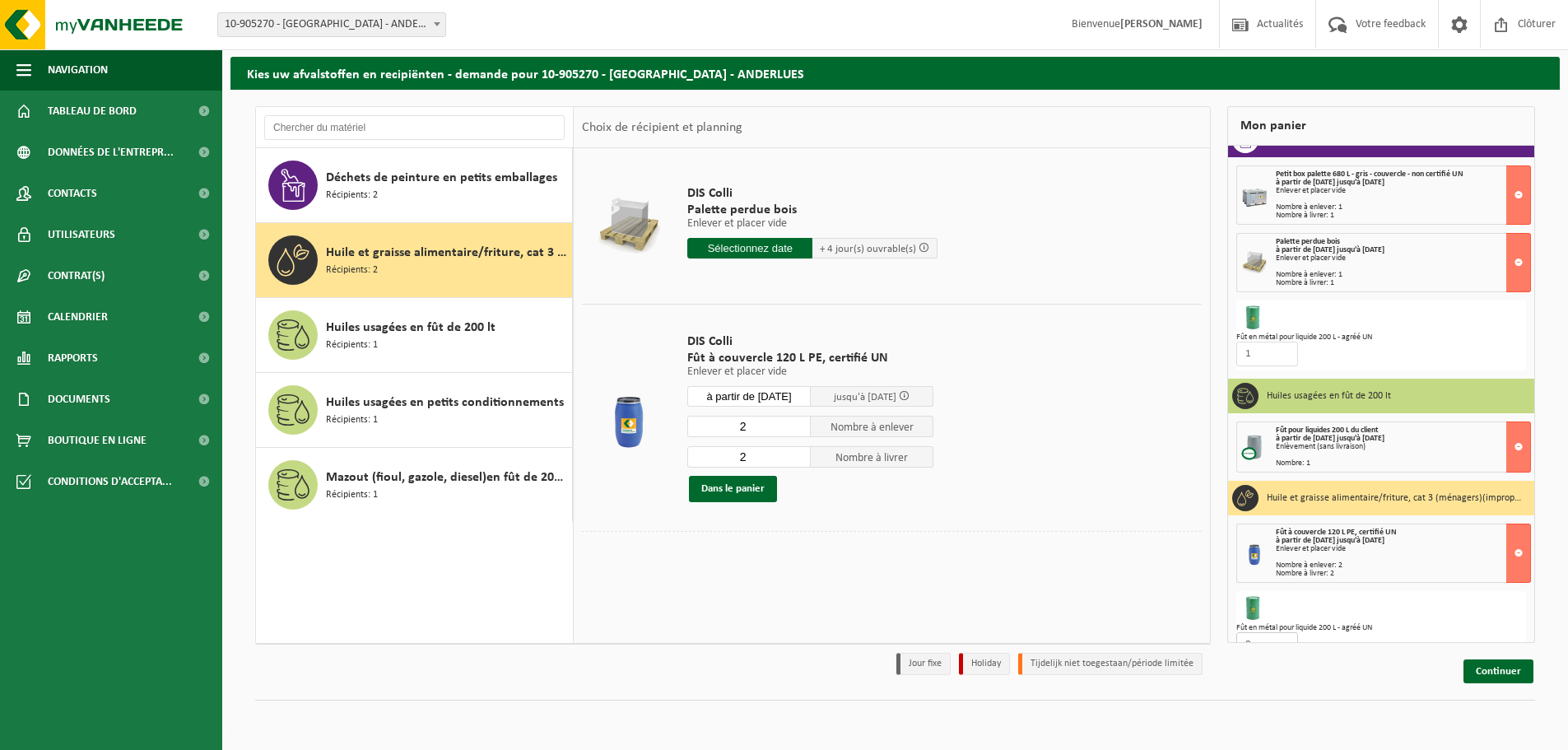
scroll to position [0, 0]
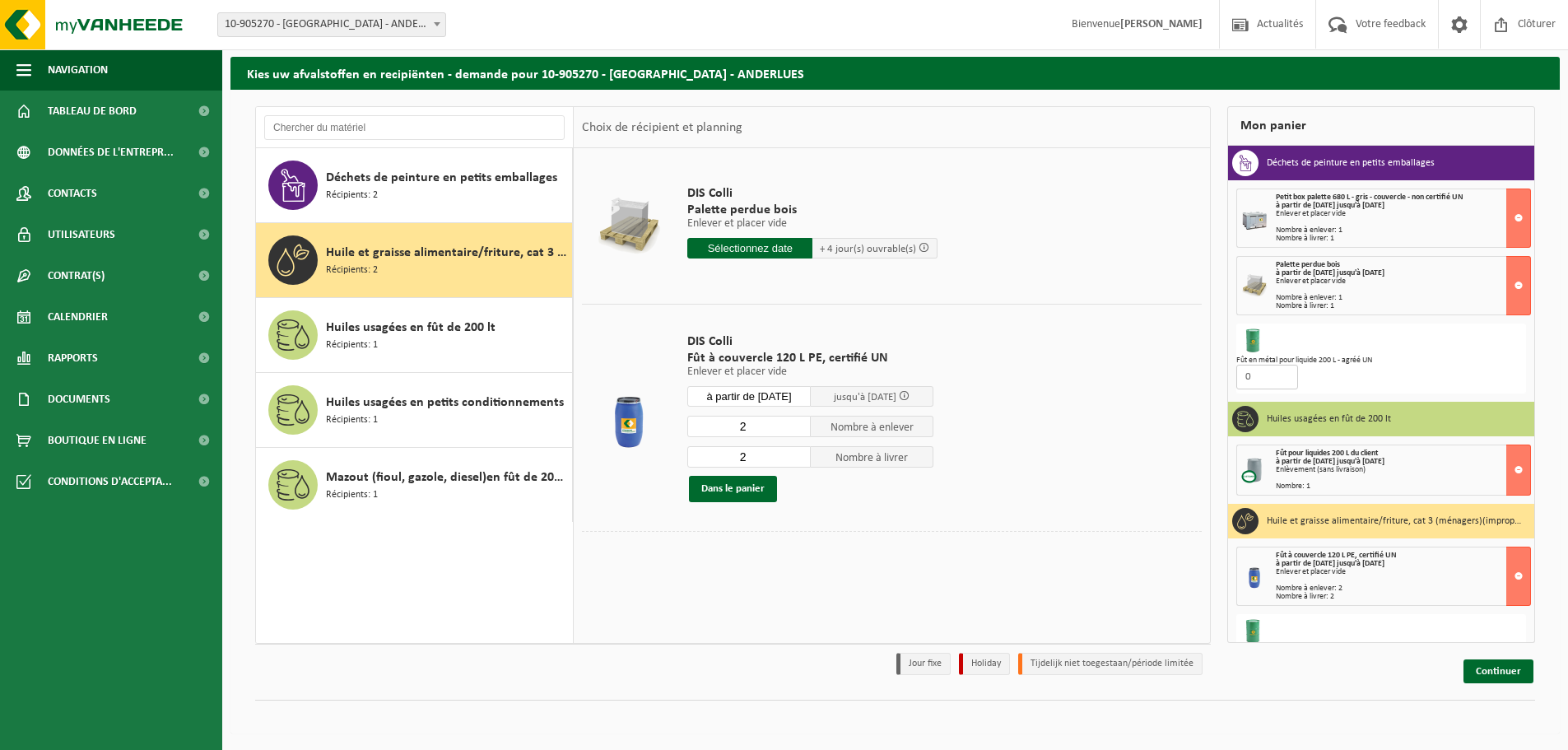
type input "0"
click at [1286, 381] on input "0" at bounding box center [1267, 377] width 62 height 25
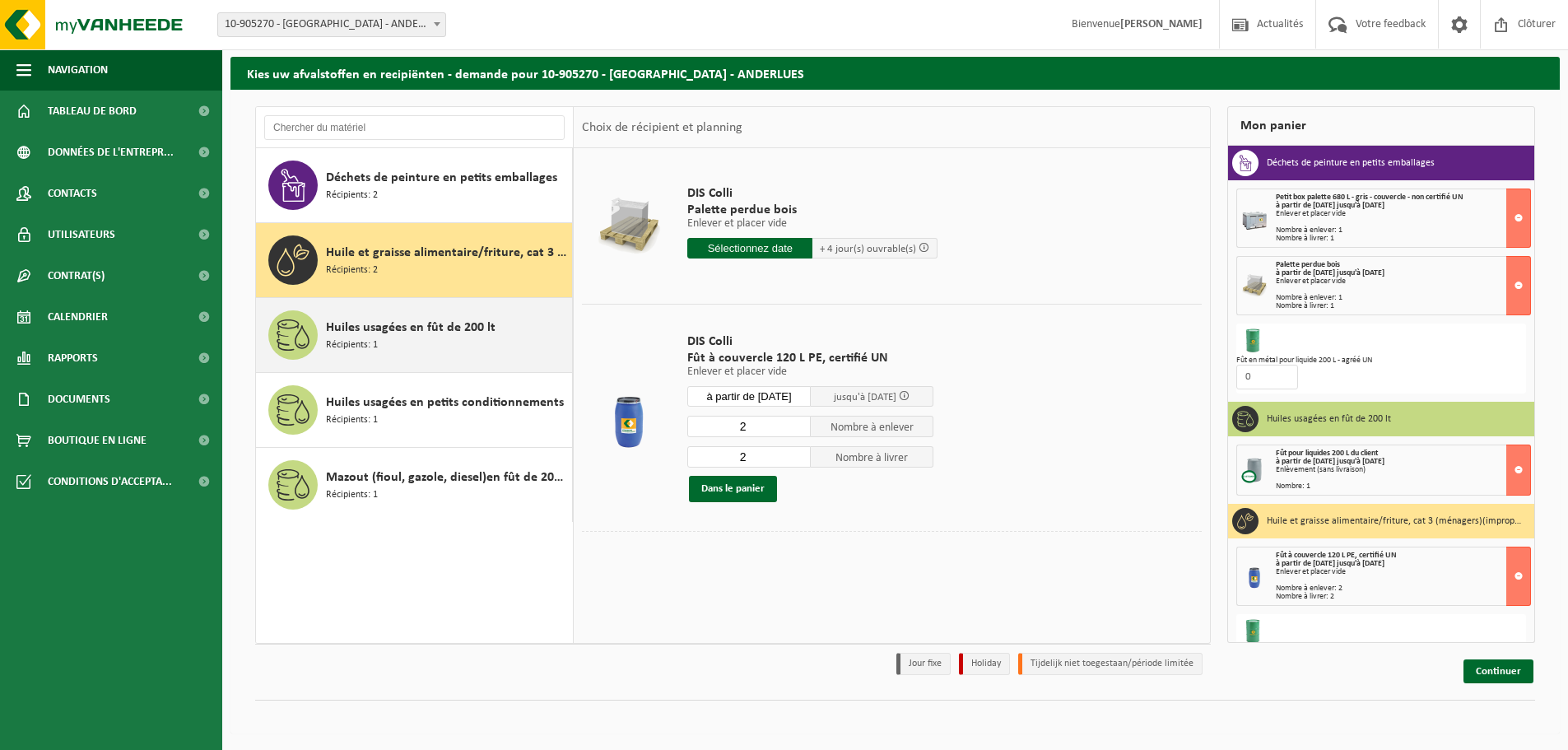
click at [385, 345] on div "Huiles usagées en fût de 200 lt Récipients: 1" at bounding box center [447, 335] width 242 height 50
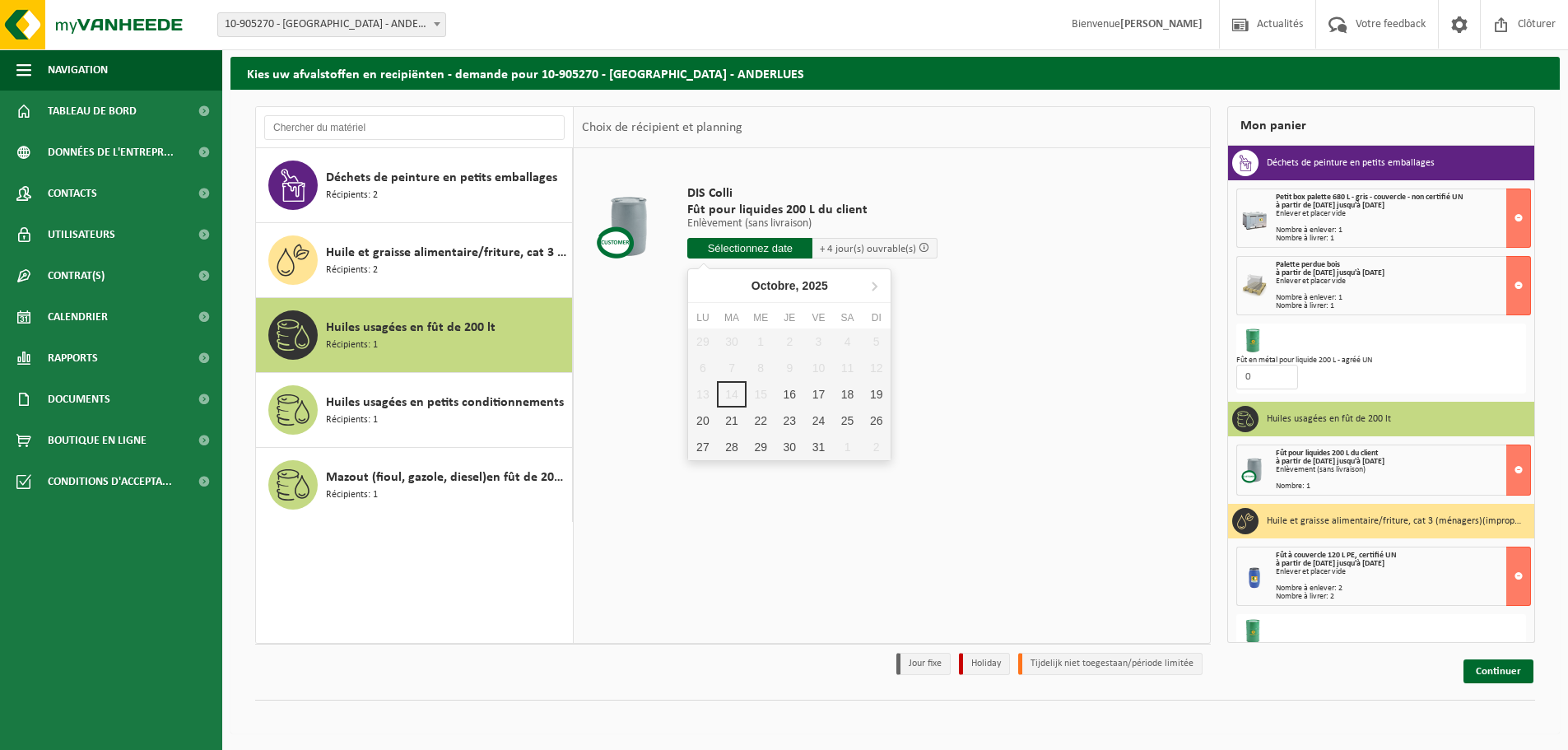
click at [749, 249] on input "text" at bounding box center [749, 248] width 125 height 21
click at [627, 369] on div "DIS Colli Fût pour liquides 200 L du client Enlèvement (sans livraison) Enlèvem…" at bounding box center [892, 395] width 636 height 494
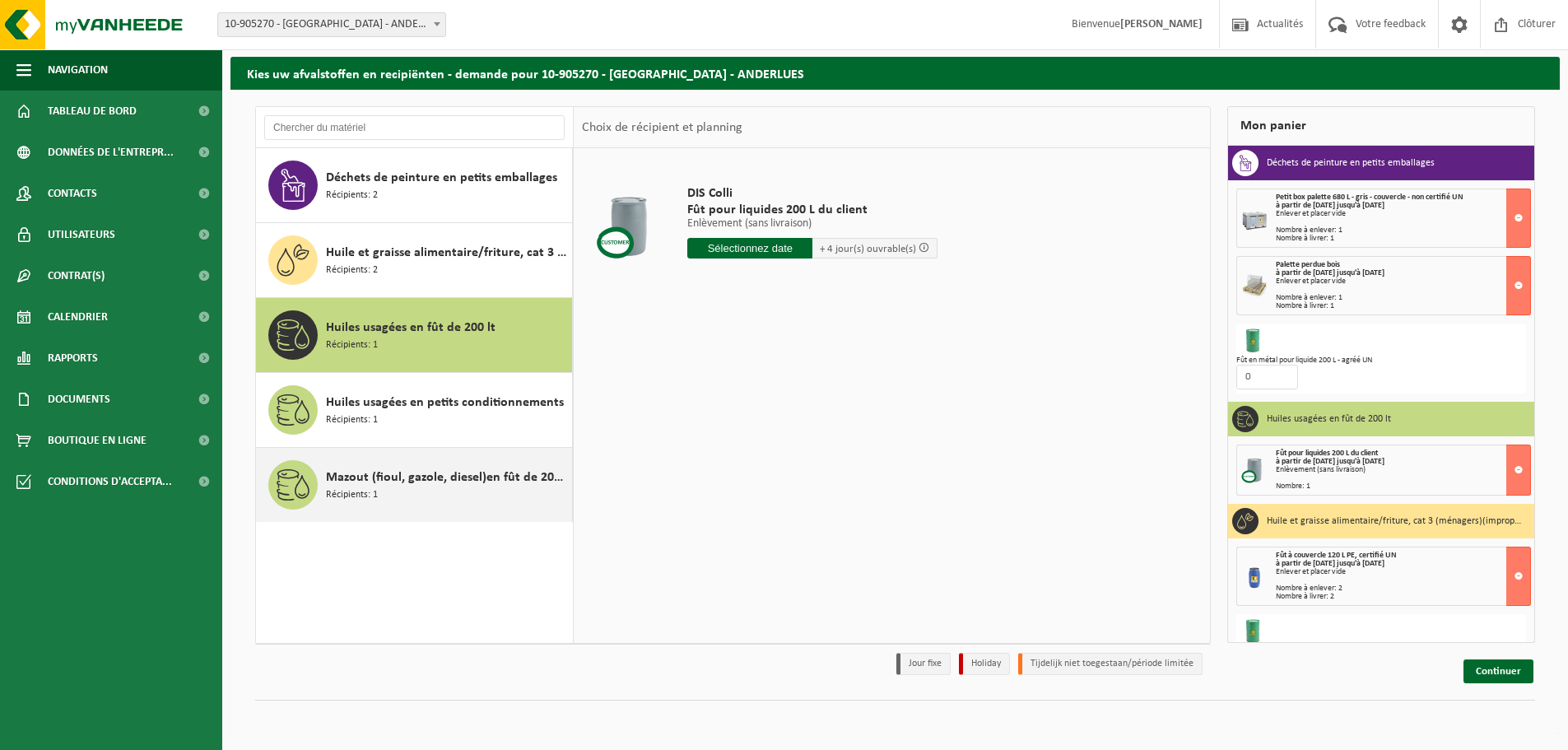
click at [389, 496] on div "Mazout (fioul, gazole, diesel)en fût de 200lt Récipients: 1" at bounding box center [447, 485] width 242 height 50
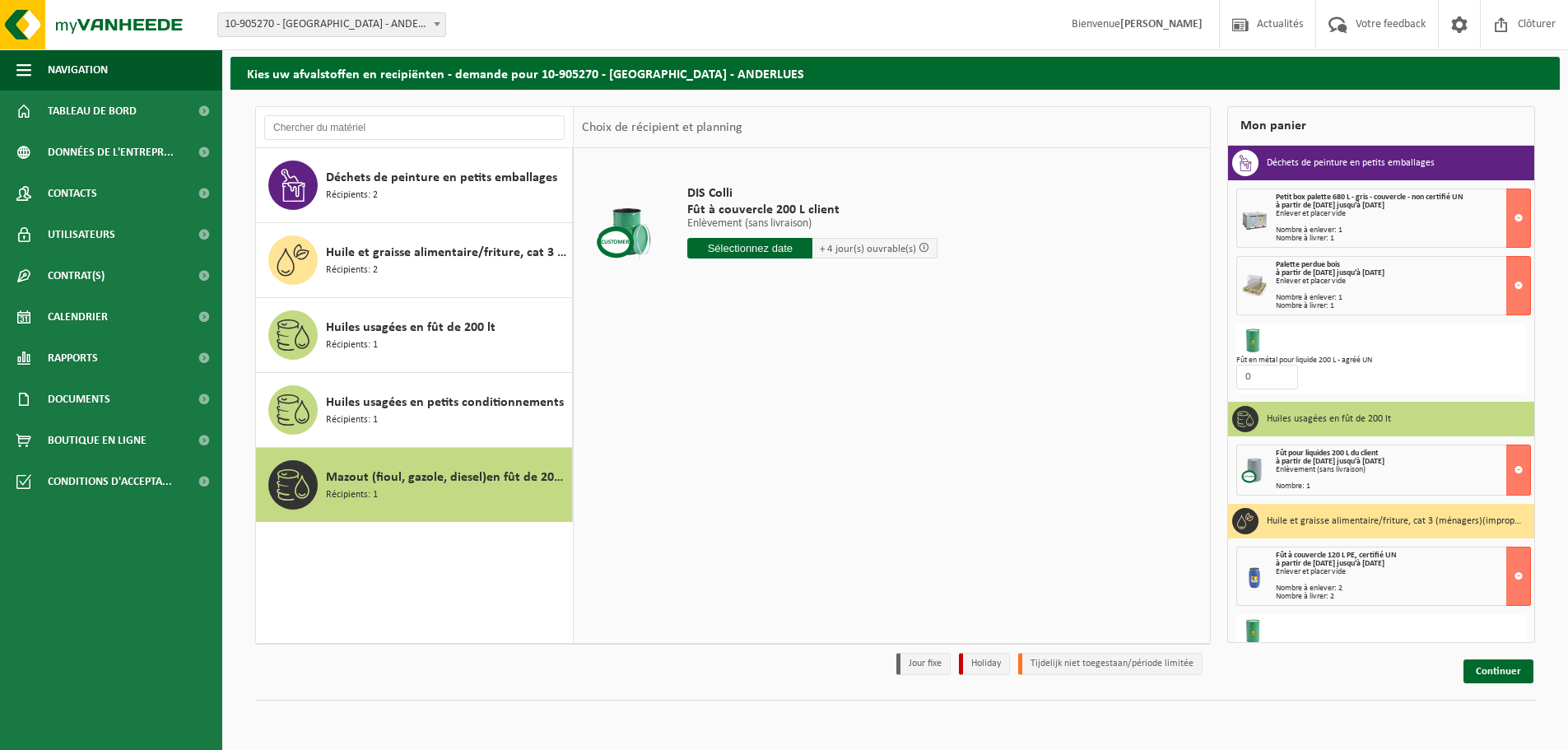
click at [753, 251] on input "text" at bounding box center [749, 248] width 125 height 21
click at [884, 283] on icon at bounding box center [874, 286] width 27 height 27
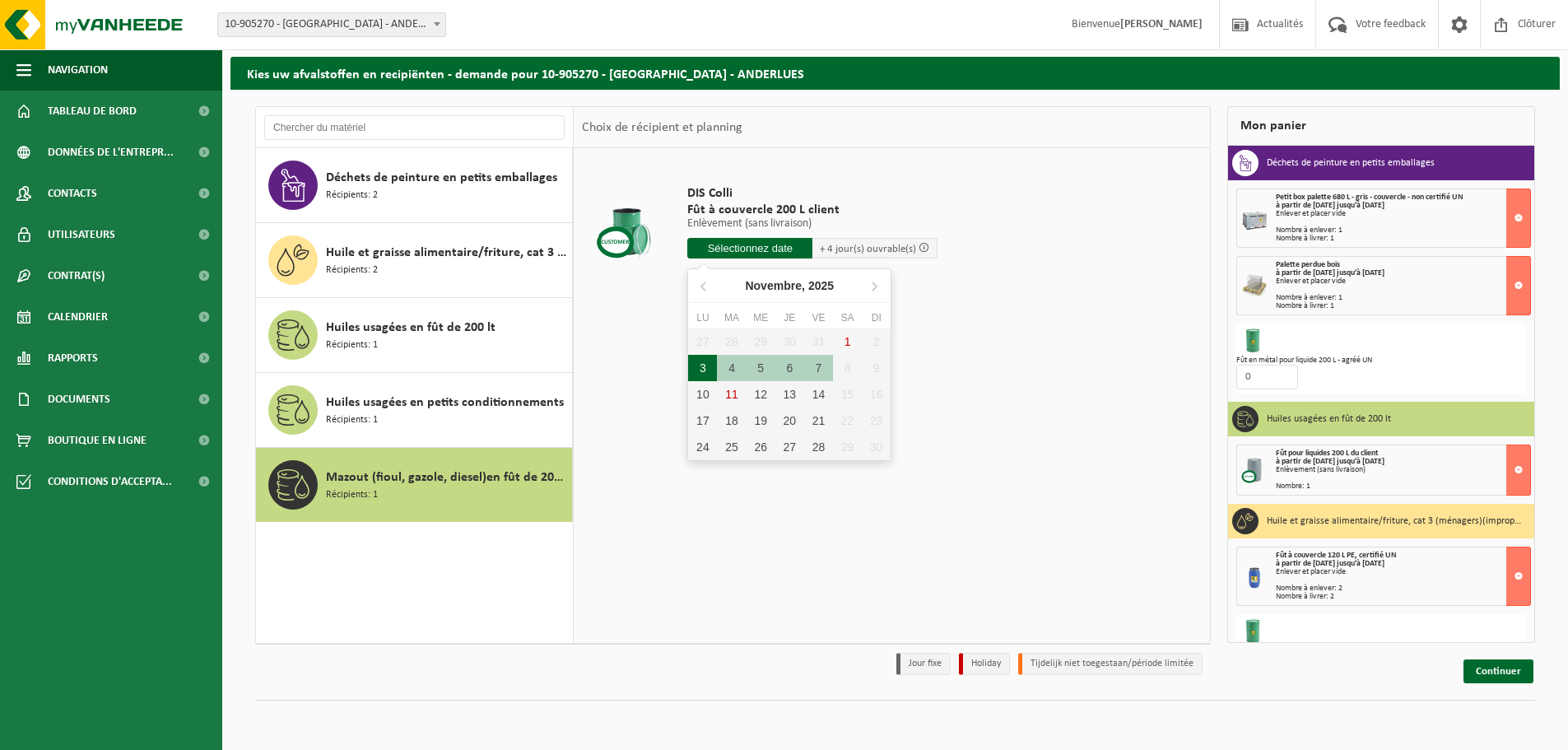
click at [701, 371] on div "3" at bounding box center [702, 368] width 29 height 27
type input "à partir de 2025-11-03"
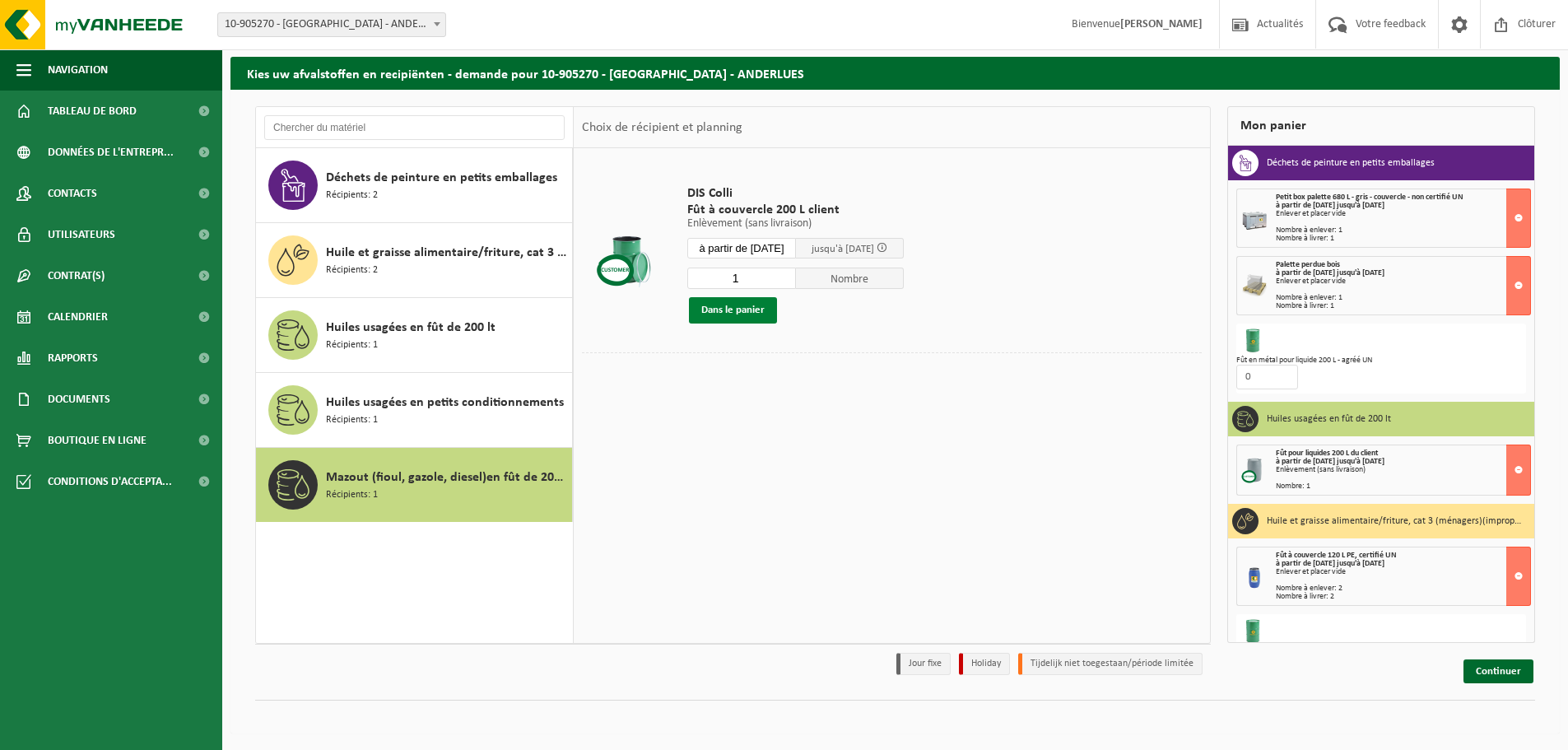
click at [757, 310] on button "Dans le panier" at bounding box center [733, 311] width 88 height 27
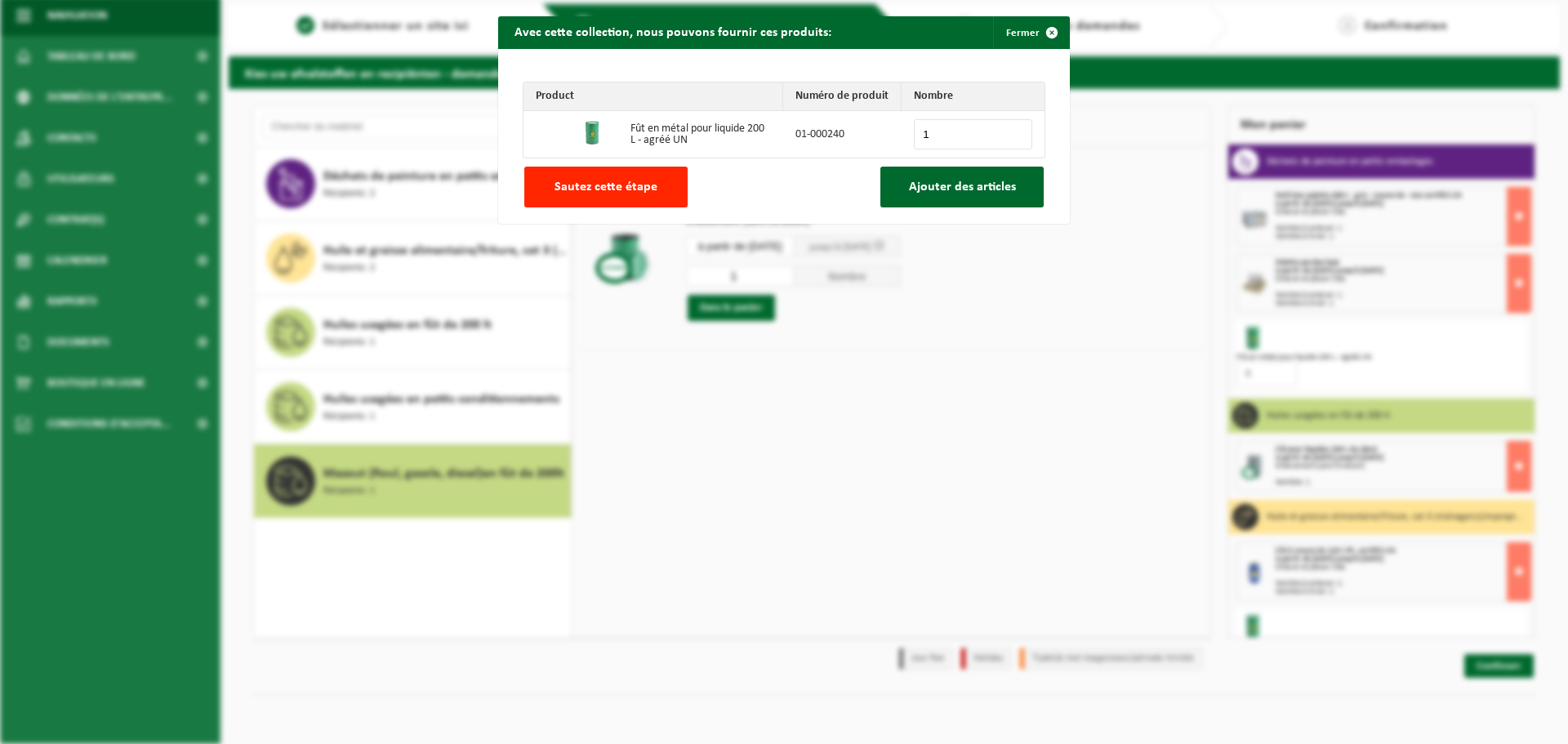
click at [1011, 132] on input "1" at bounding box center [974, 134] width 118 height 30
type input "2"
click at [1011, 132] on input "2" at bounding box center [974, 134] width 118 height 30
click at [999, 181] on span "Ajouter des articles" at bounding box center [963, 187] width 107 height 13
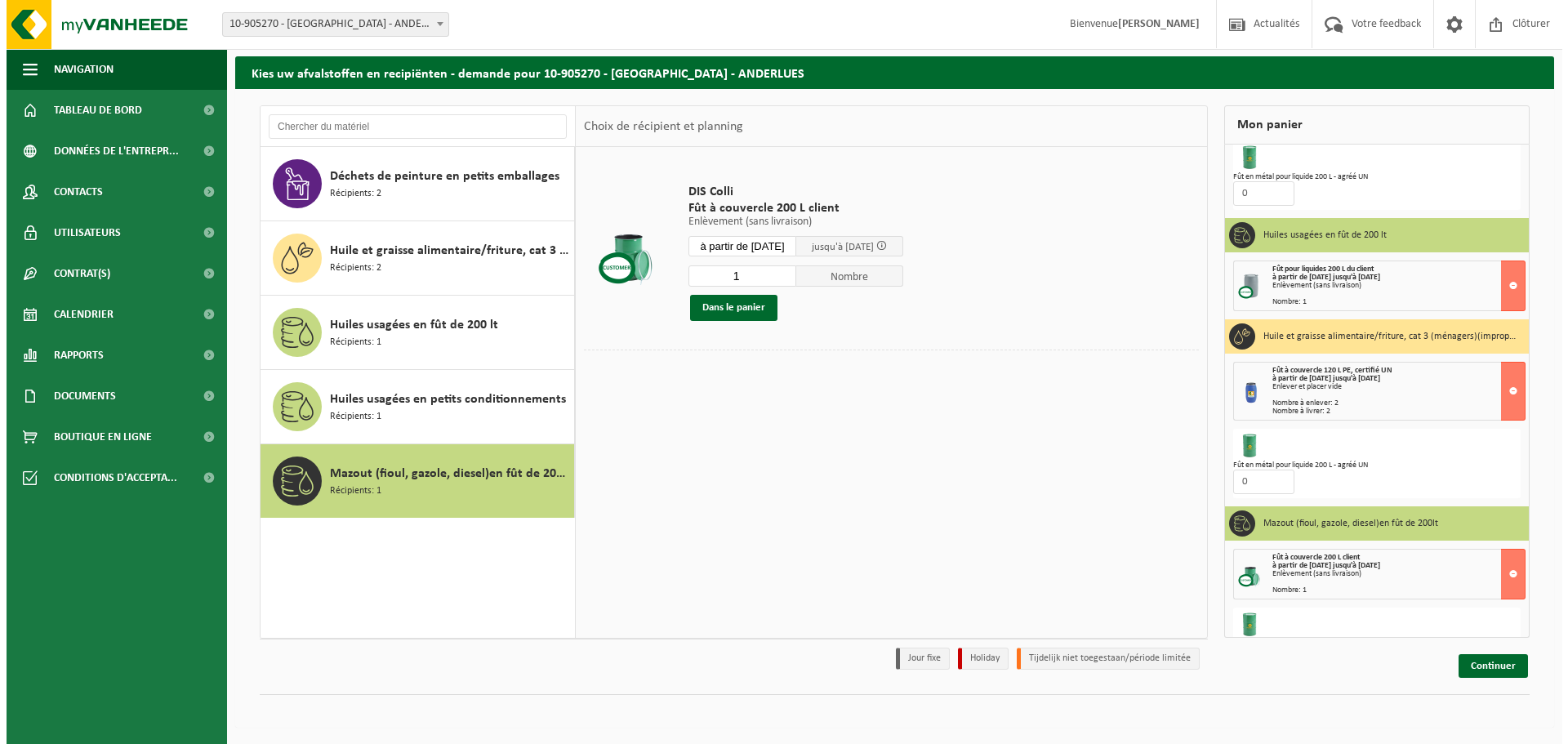
scroll to position [226, 0]
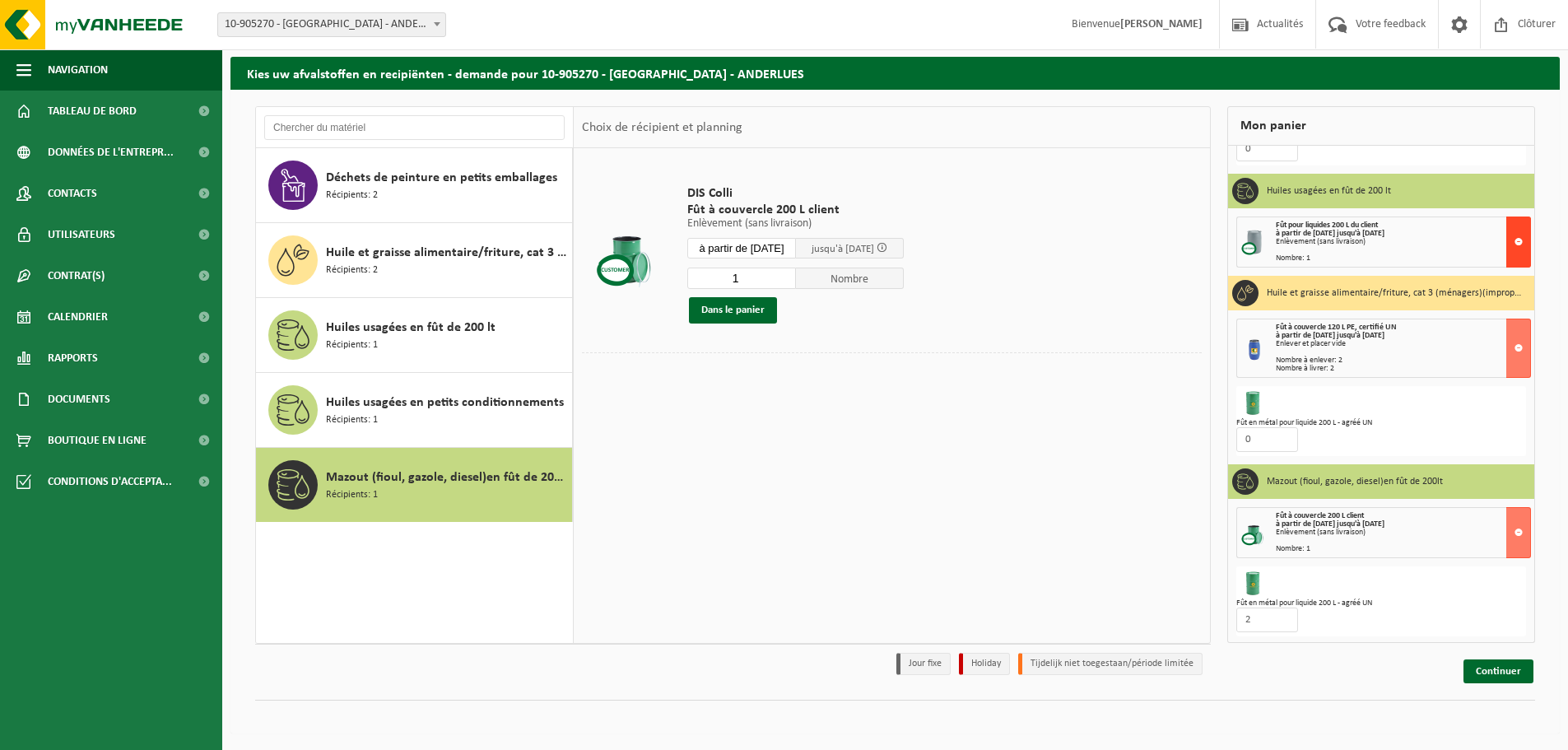
click at [1508, 234] on button at bounding box center [1519, 242] width 25 height 51
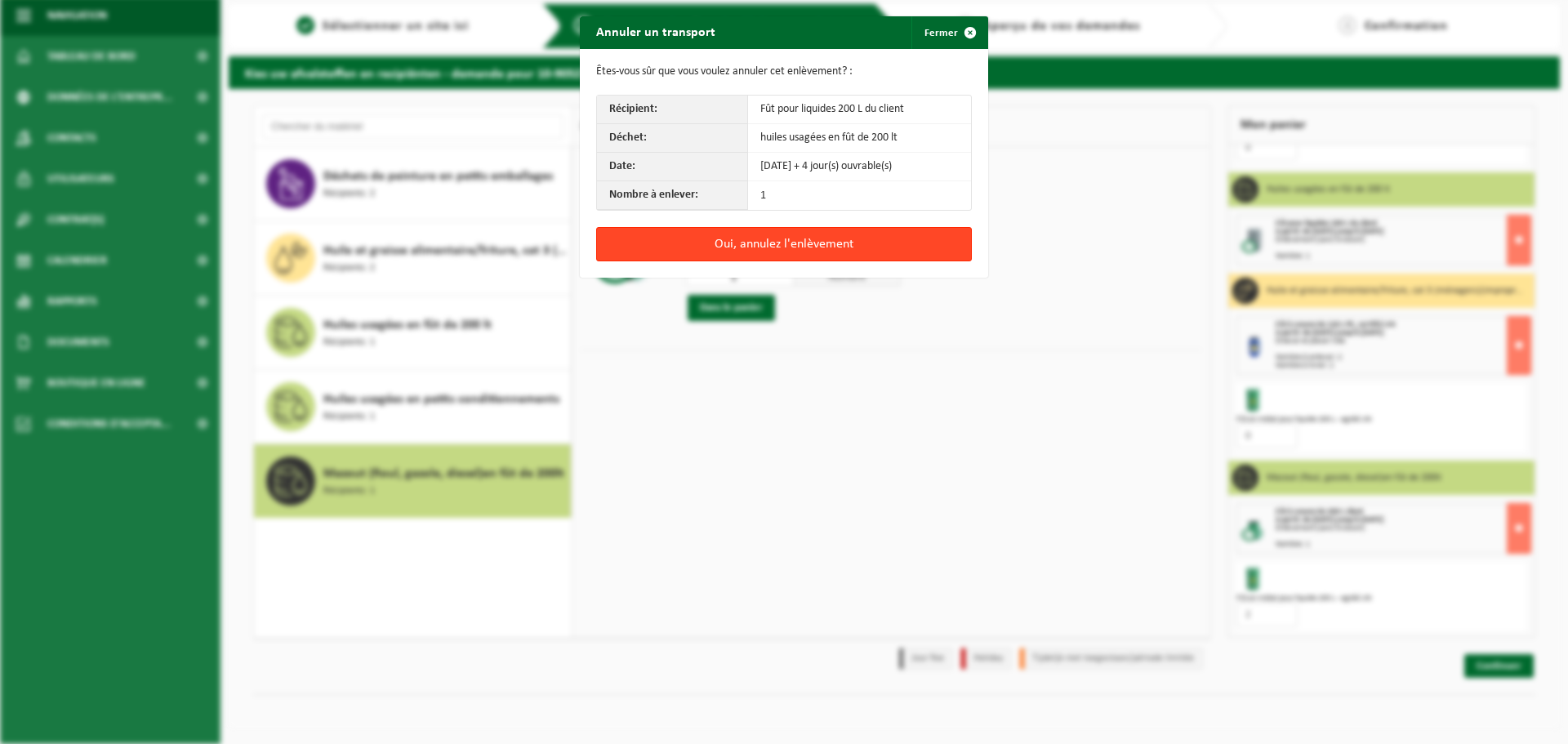
click at [751, 249] on button "Oui, annulez l'enlèvement" at bounding box center [784, 244] width 376 height 35
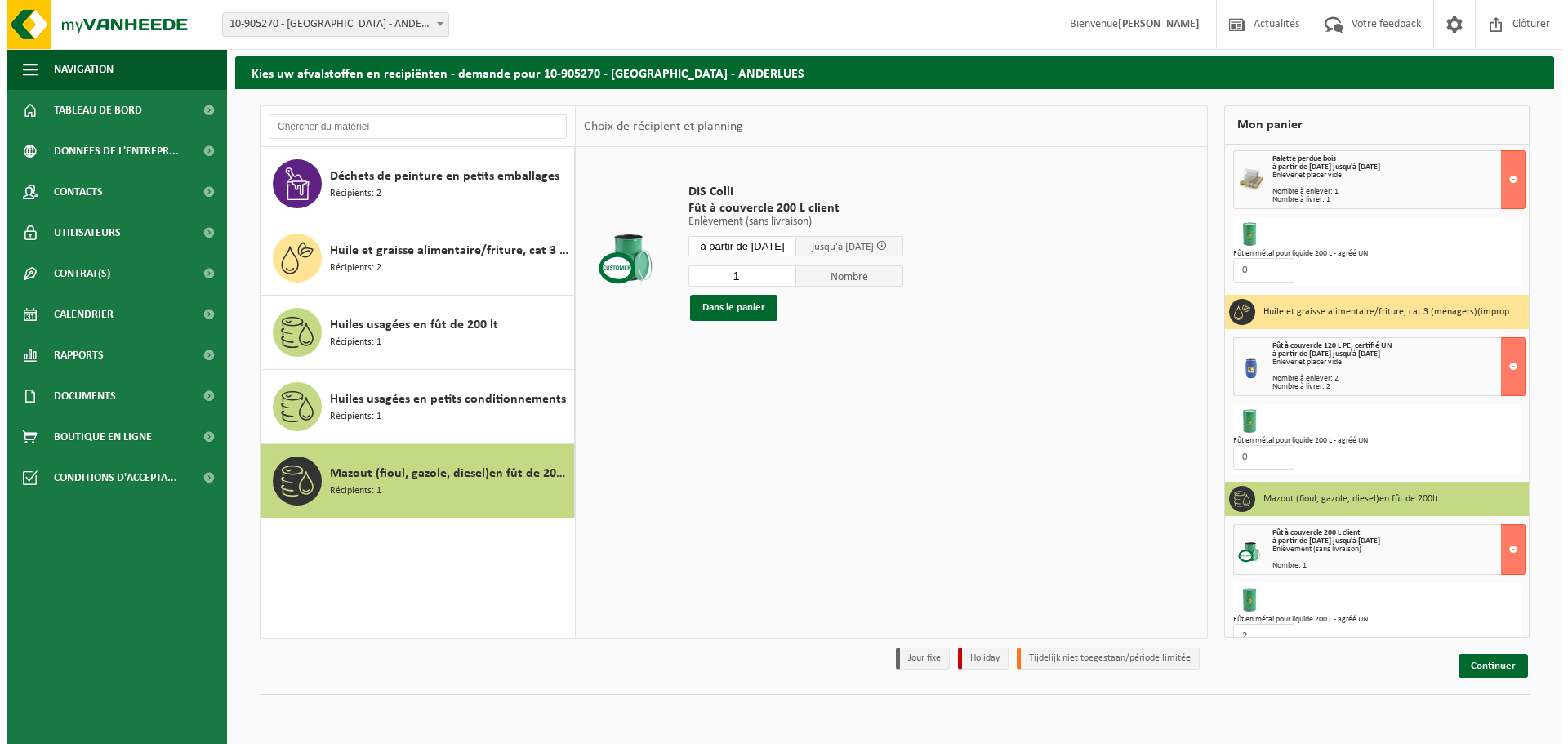
scroll to position [125, 0]
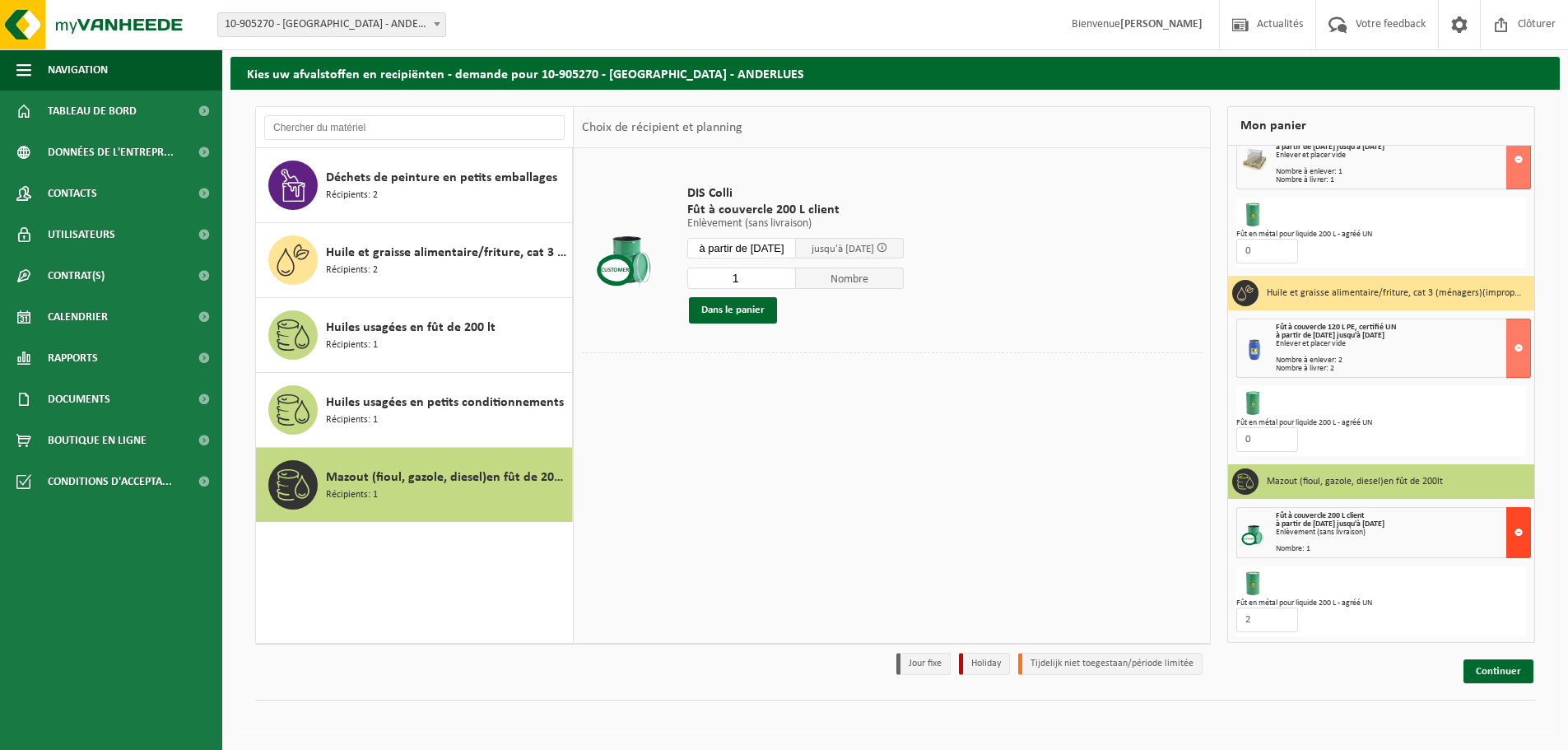
click at [1507, 537] on button at bounding box center [1519, 533] width 25 height 51
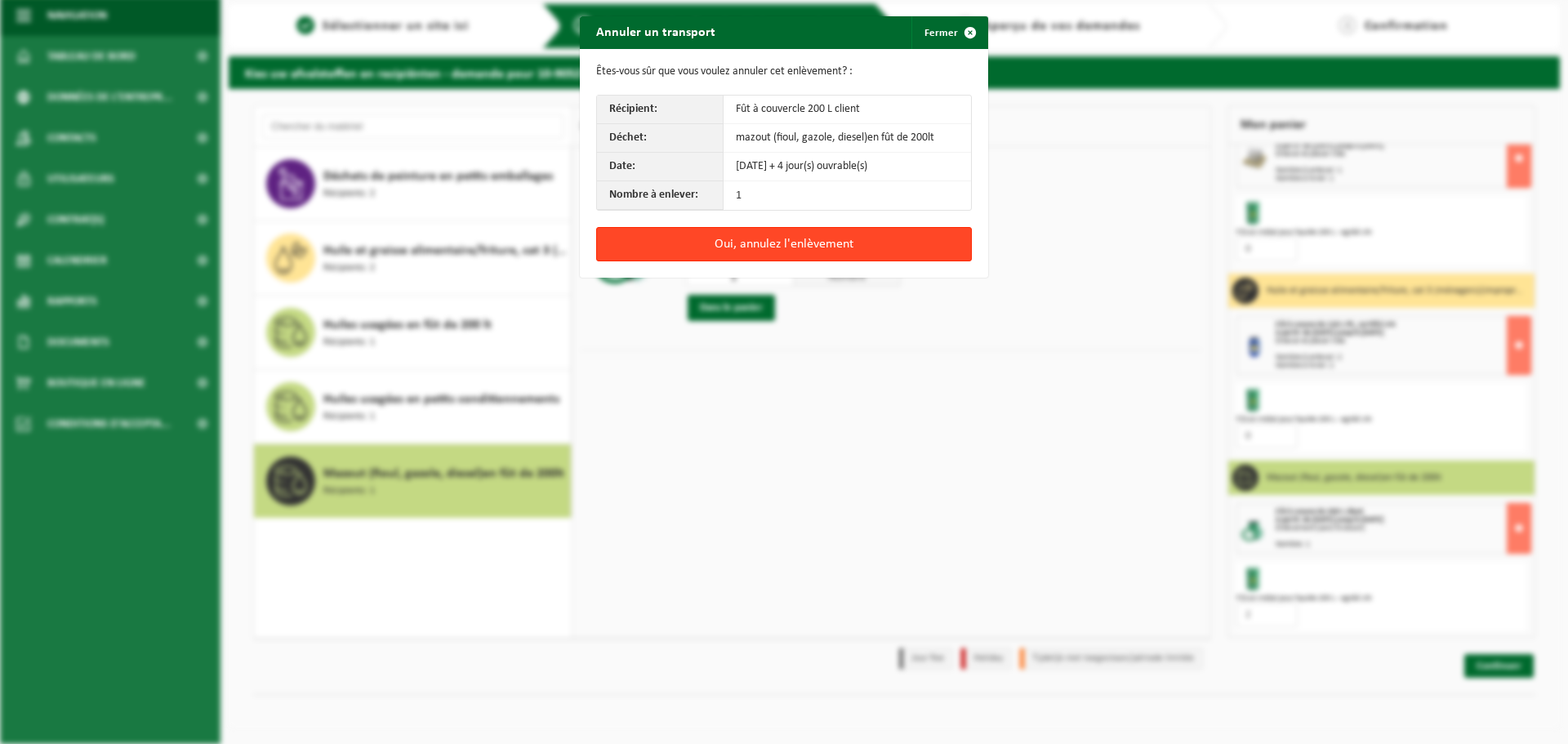
click at [758, 242] on button "Oui, annulez l'enlèvement" at bounding box center [784, 244] width 376 height 35
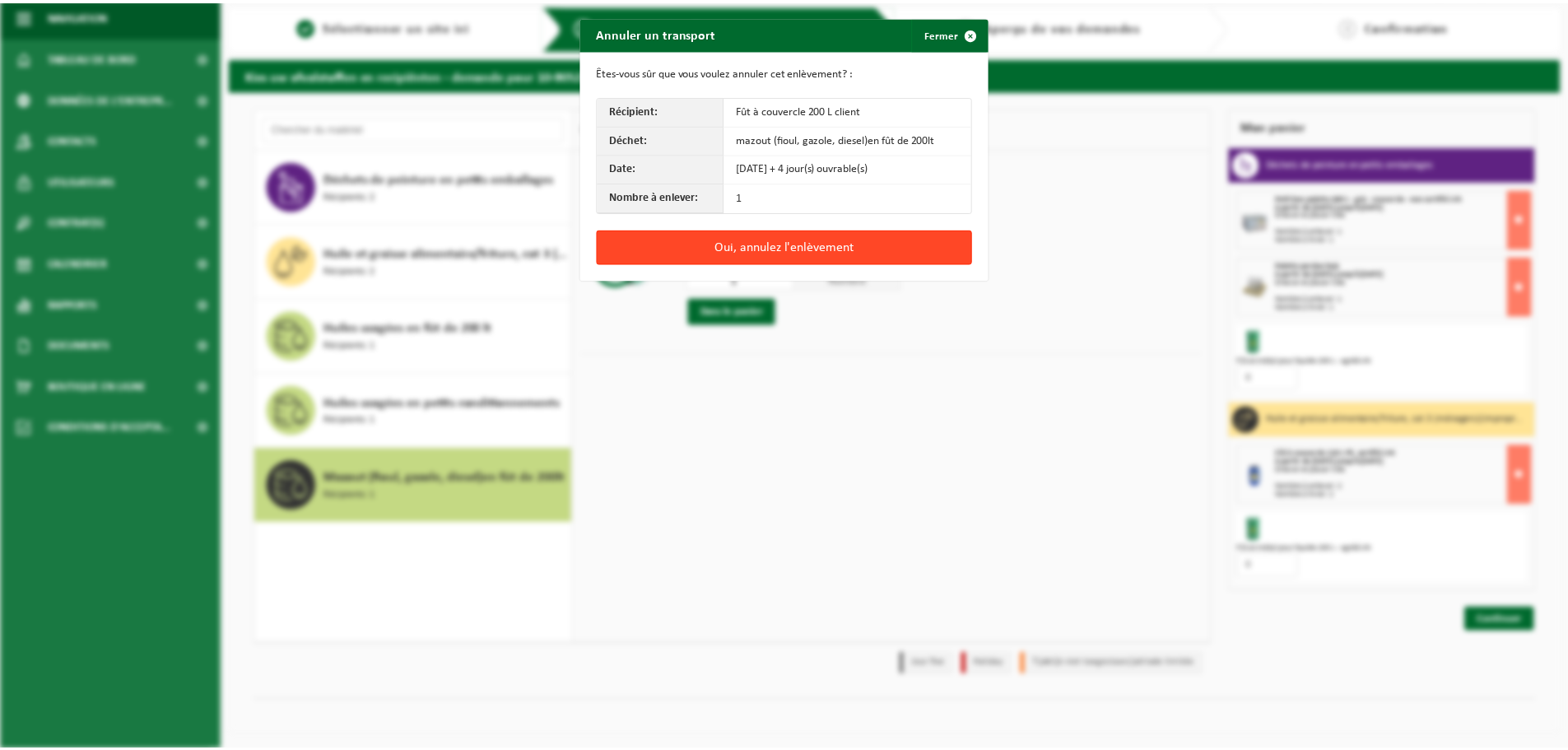
scroll to position [0, 0]
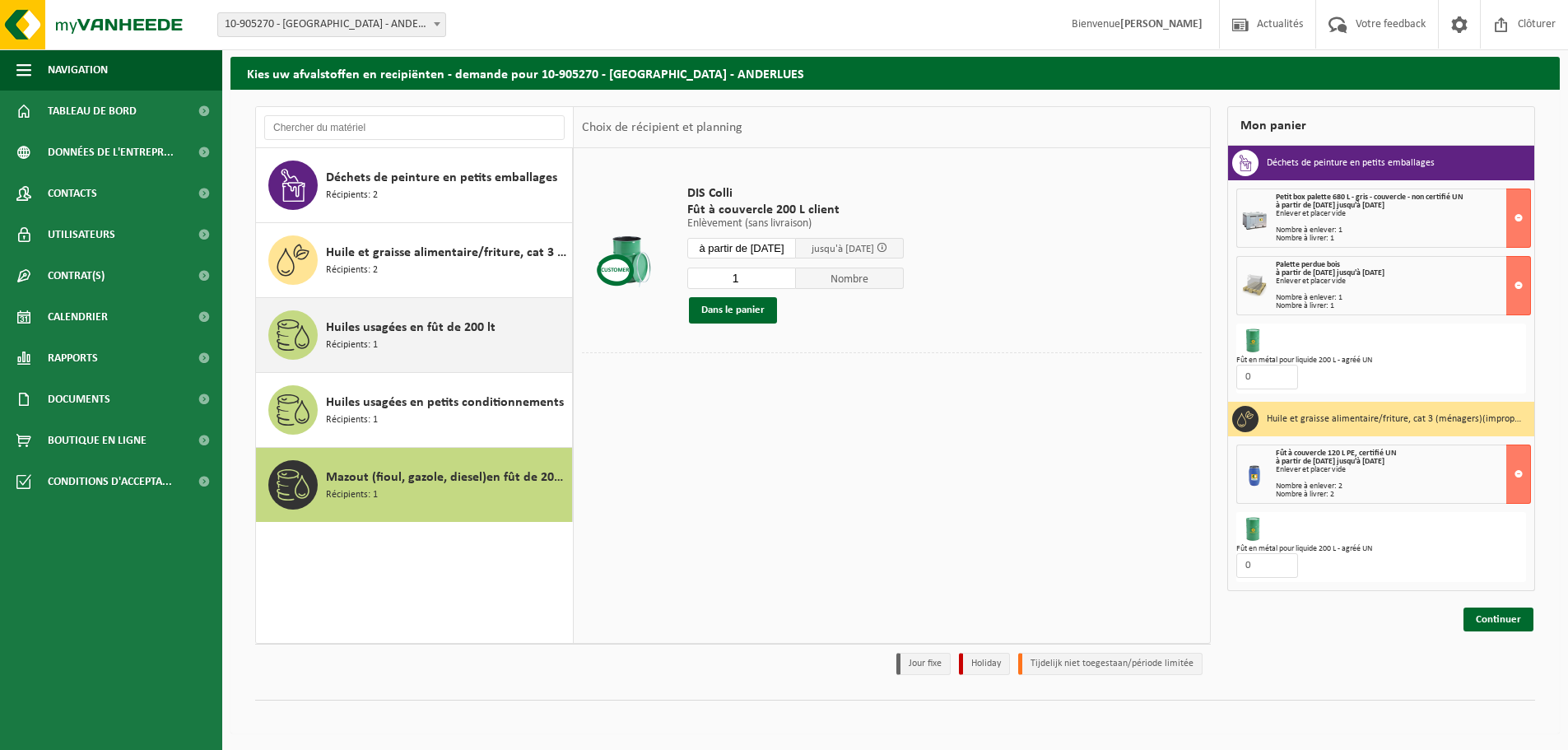
click at [474, 347] on div "Huiles usagées en fût de 200 lt Récipients: 1" at bounding box center [447, 335] width 242 height 50
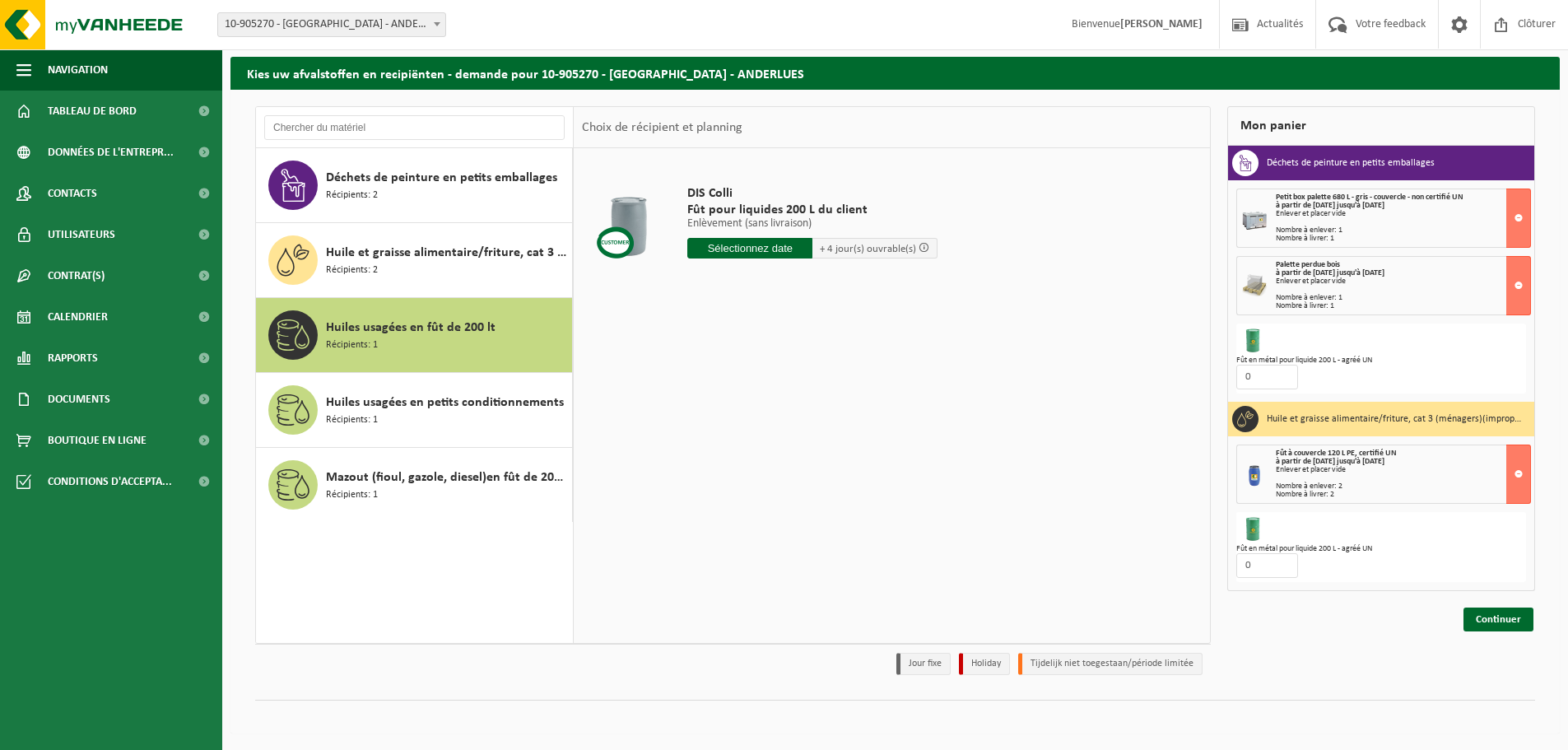
click at [777, 240] on input "text" at bounding box center [749, 248] width 125 height 21
click at [869, 283] on icon at bounding box center [874, 286] width 27 height 27
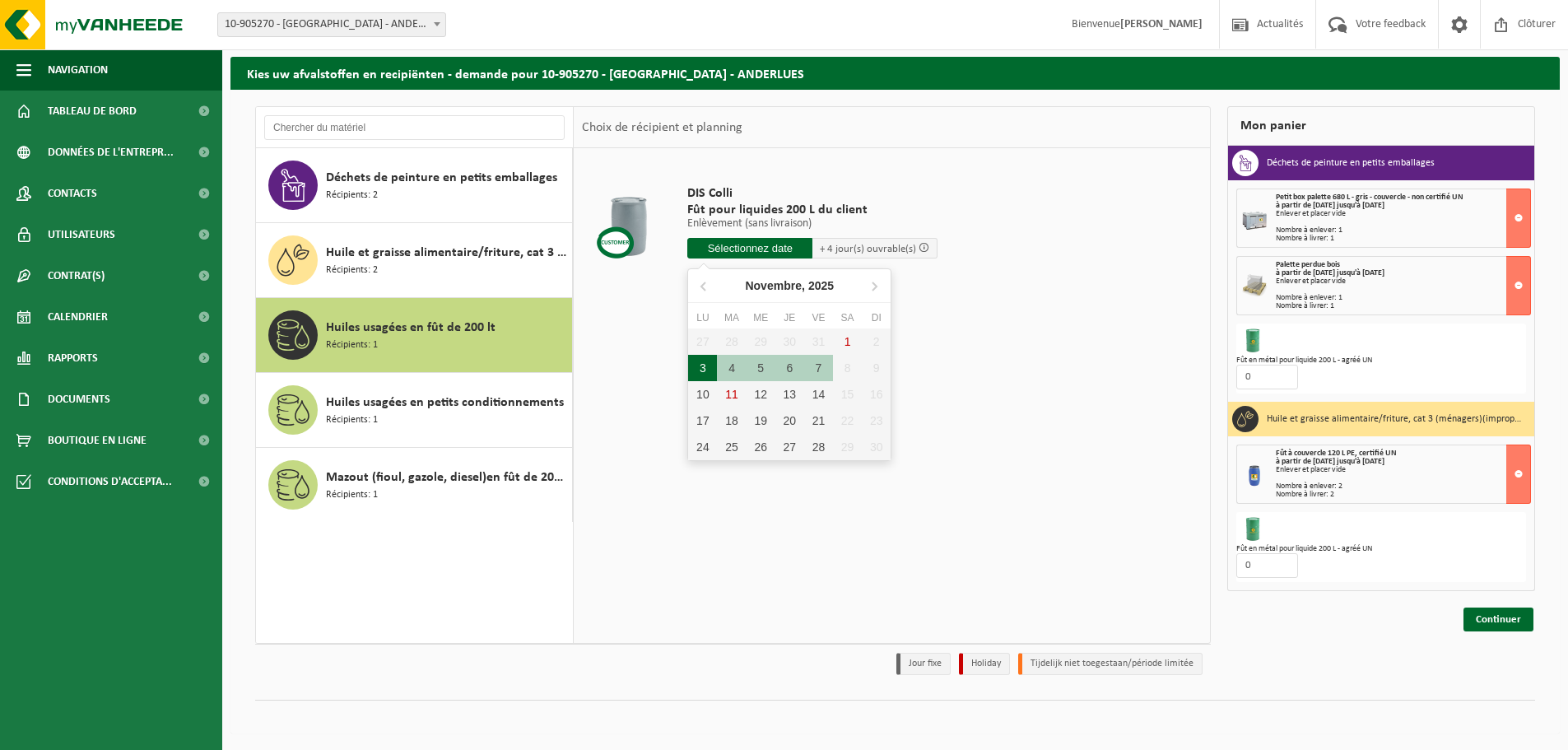
click at [699, 372] on div "3" at bounding box center [702, 368] width 29 height 27
type input "à partir de 2025-11-03"
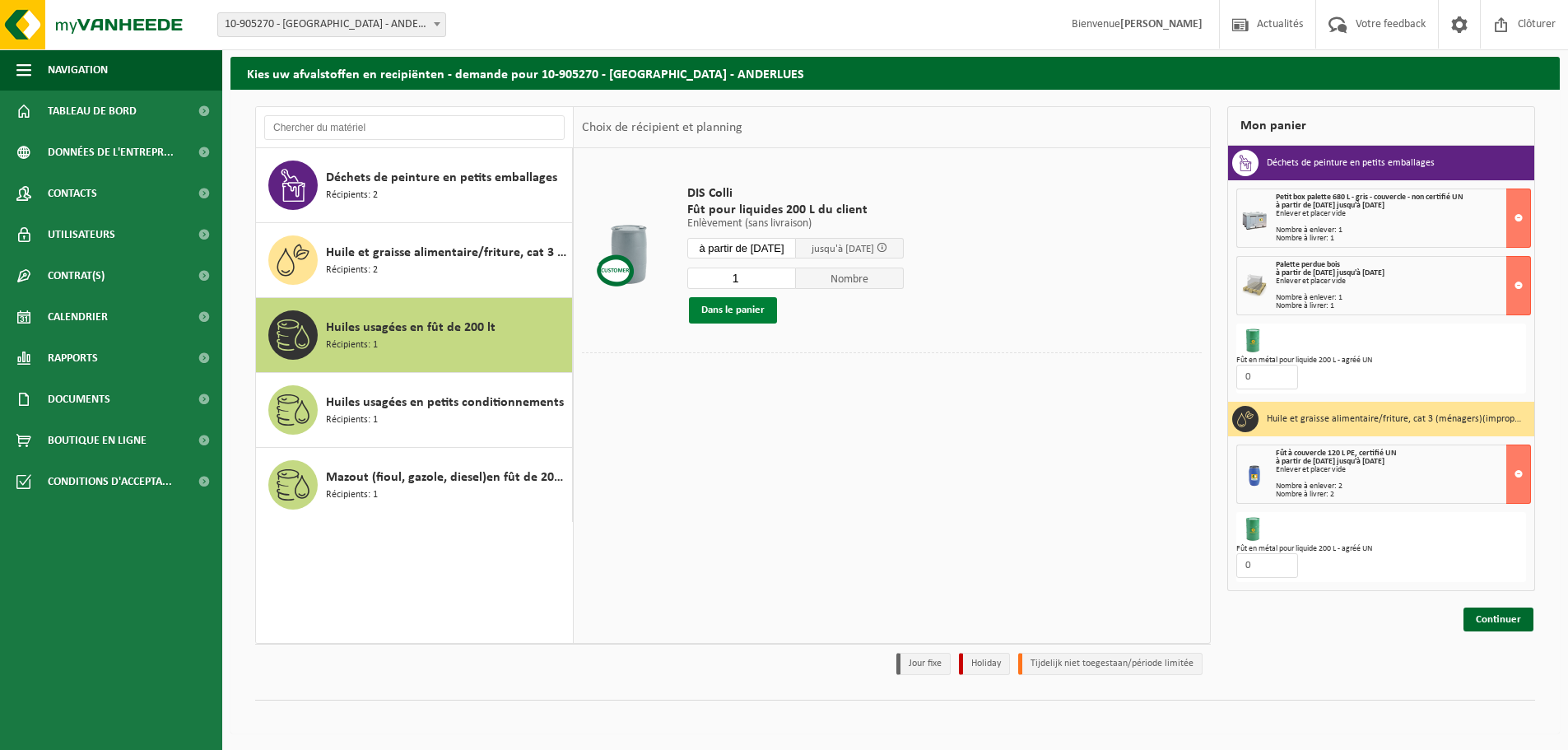
click at [750, 313] on button "Dans le panier" at bounding box center [733, 311] width 88 height 27
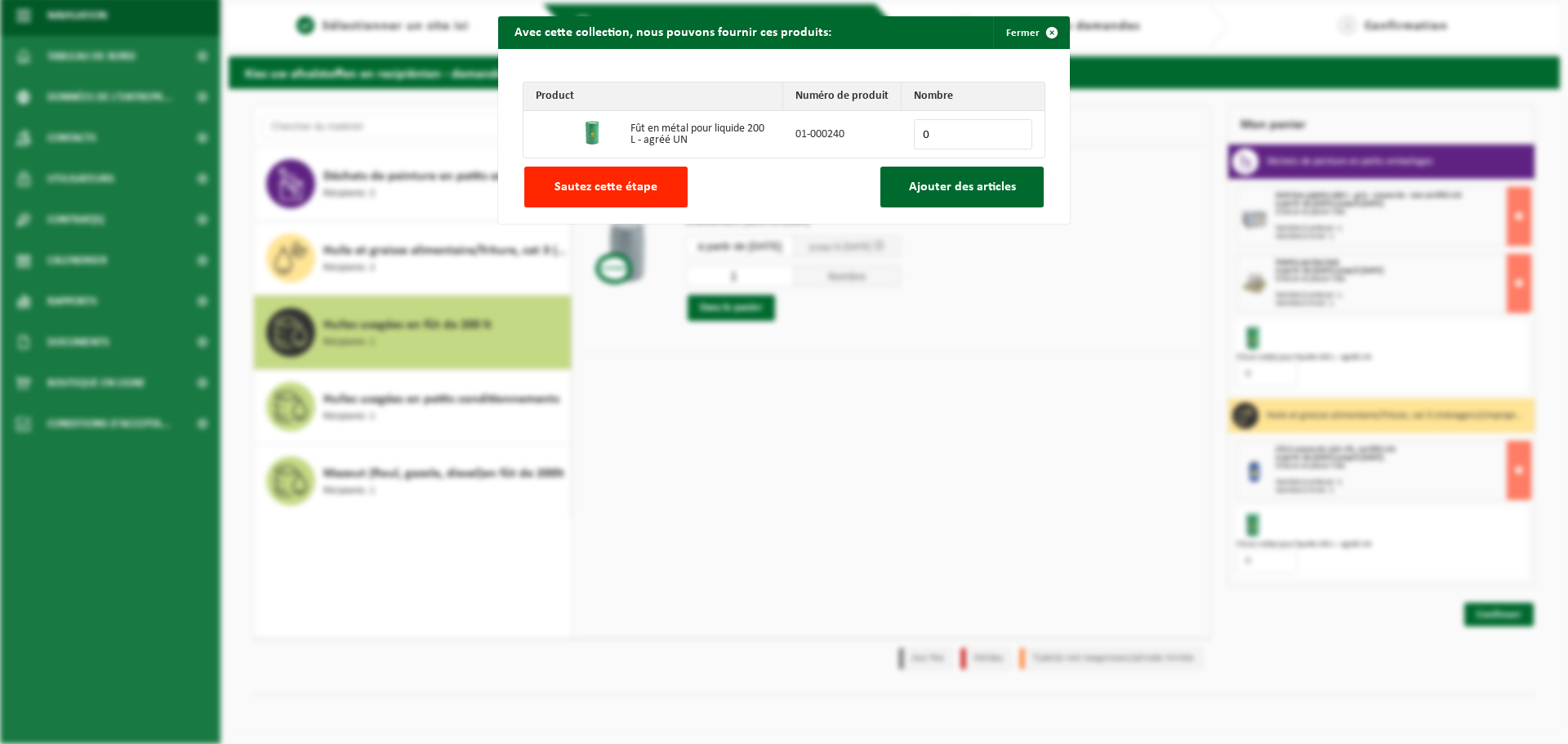
click at [1015, 127] on input "0" at bounding box center [974, 134] width 118 height 30
click at [1012, 128] on input "1" at bounding box center [974, 134] width 118 height 30
type input "2"
click at [1010, 130] on input "2" at bounding box center [974, 134] width 118 height 30
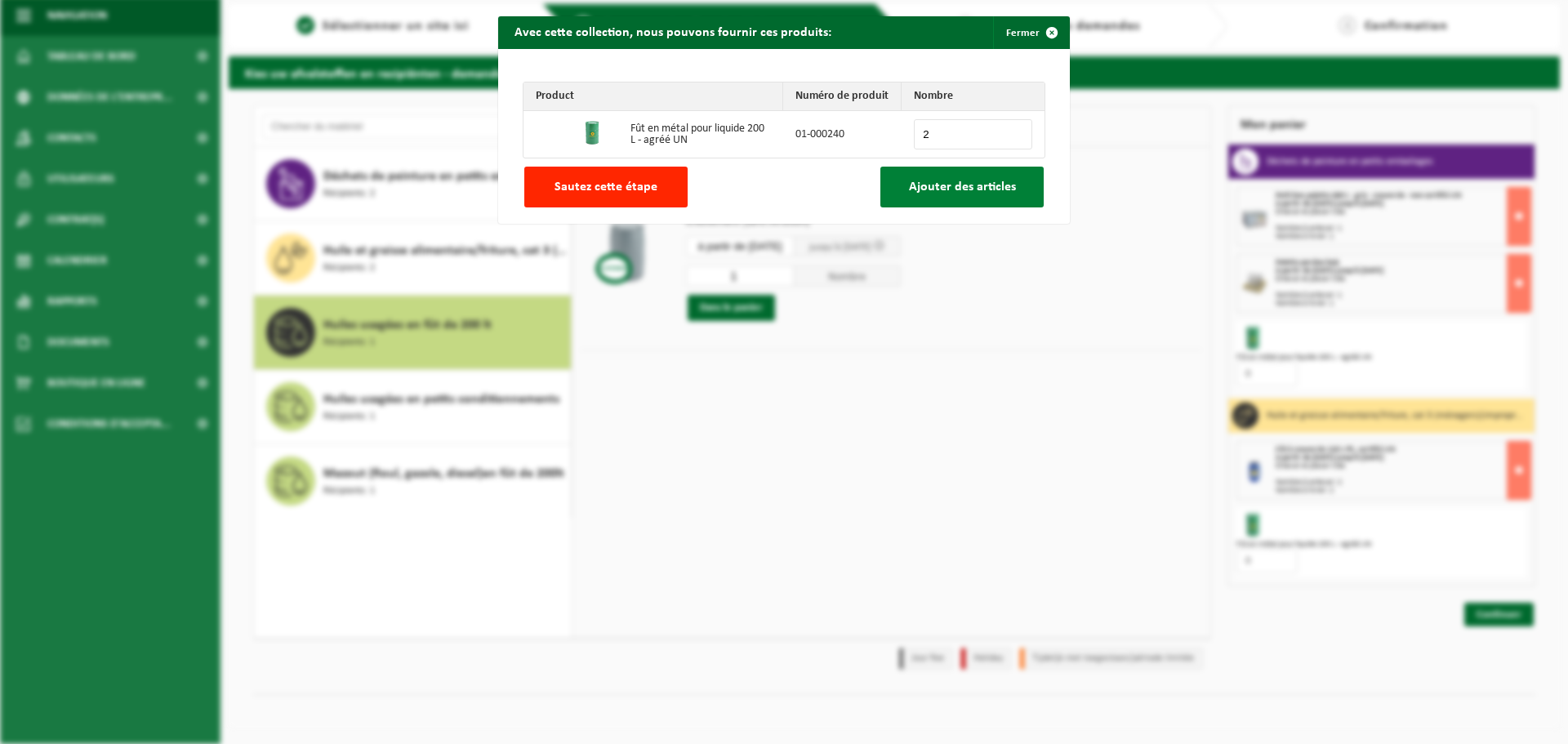
click at [981, 194] on button "Ajouter des articles" at bounding box center [962, 187] width 164 height 41
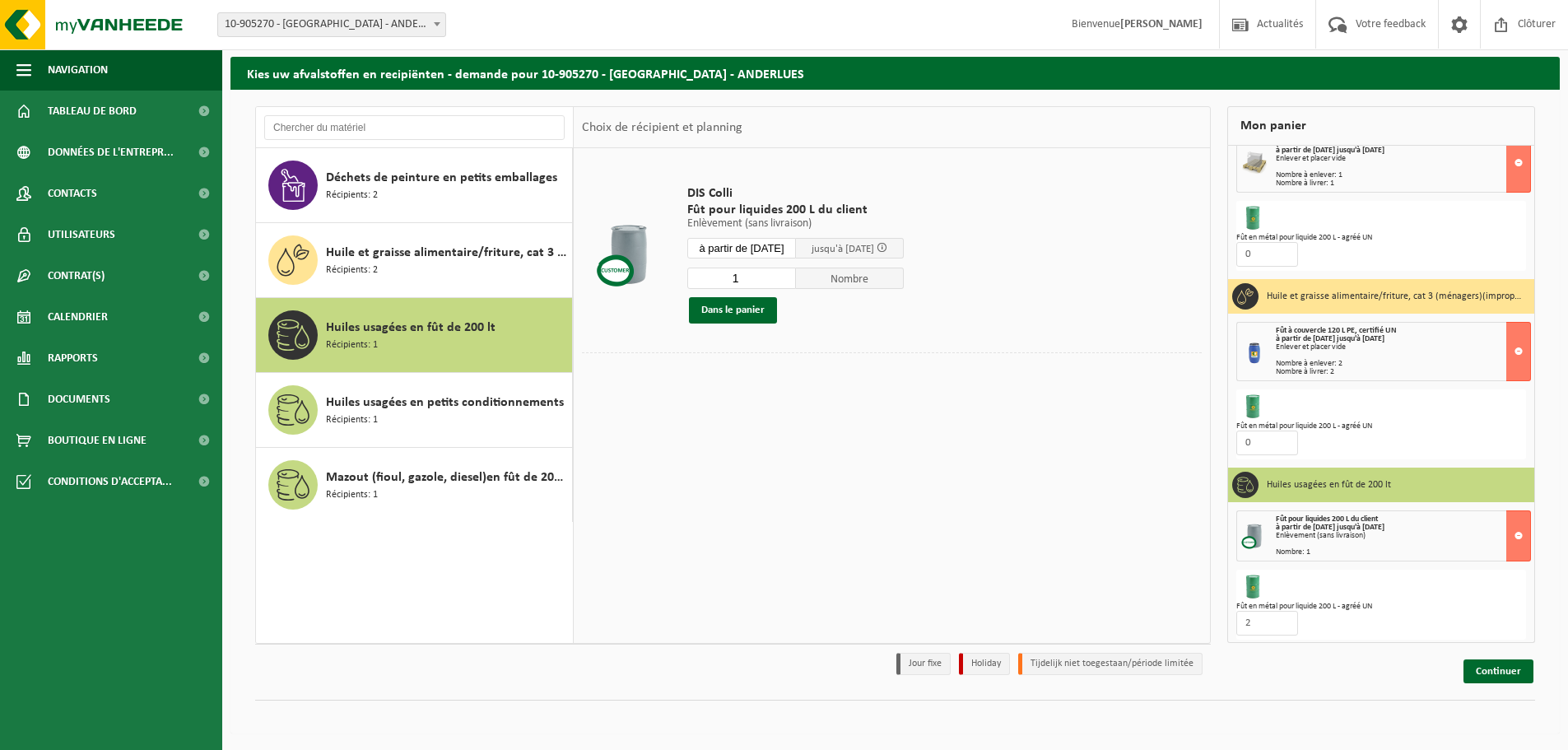
scroll to position [126, 0]
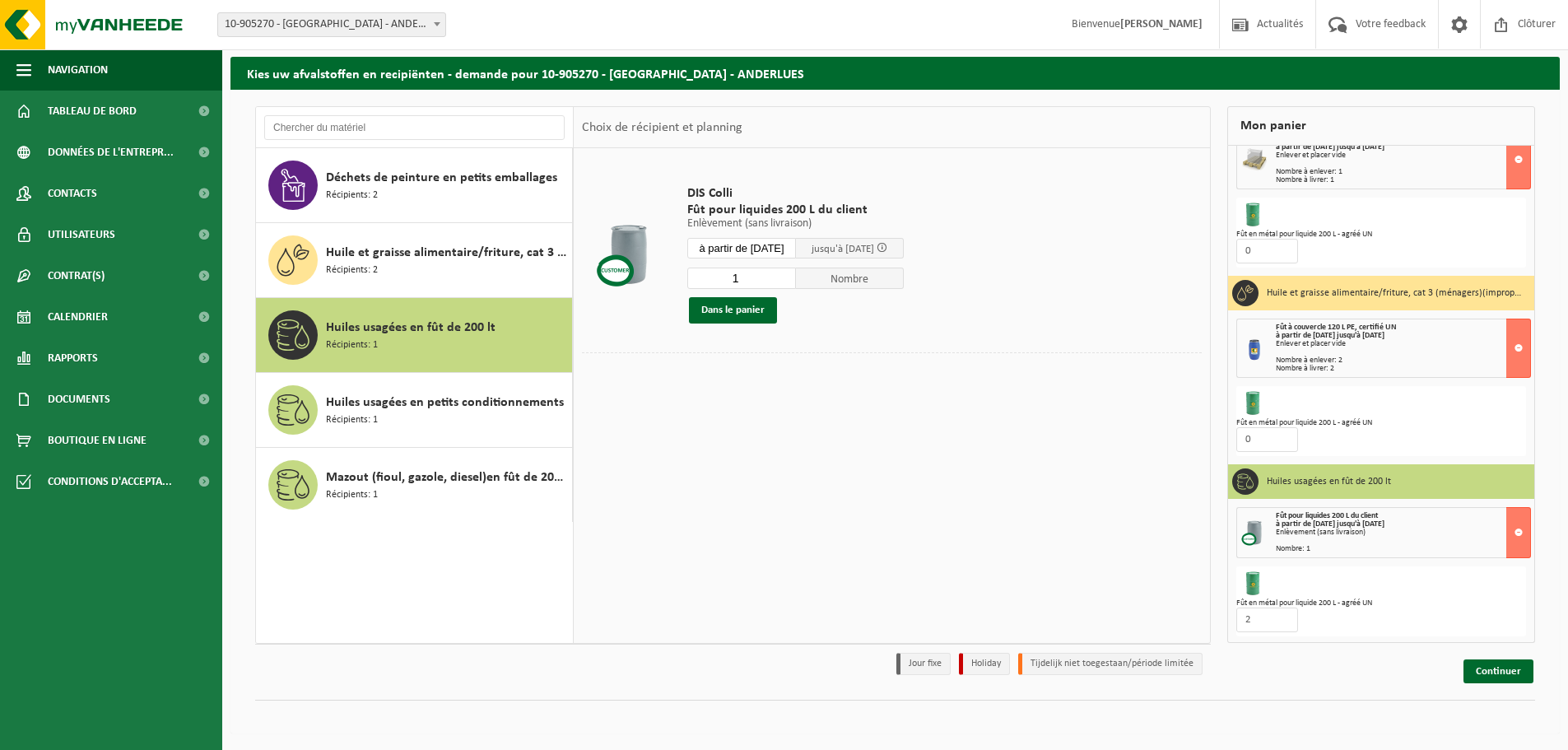
click at [979, 607] on div "DIS Colli Fût pour liquides 200 L du client Enlèvement (sans livraison) Enlèvem…" at bounding box center [892, 395] width 636 height 494
click at [1508, 670] on link "Continuer" at bounding box center [1498, 671] width 70 height 24
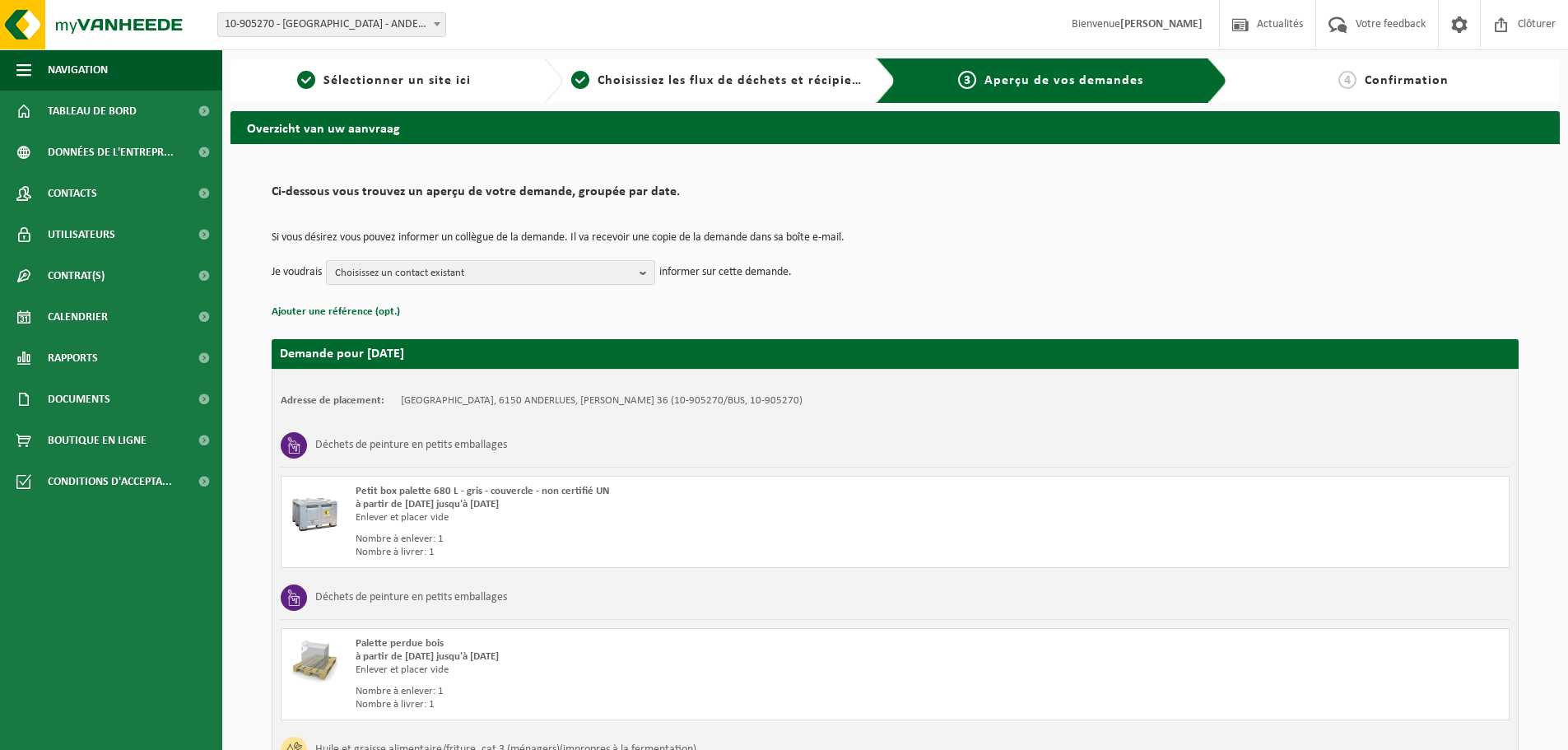
click at [637, 271] on button "Choisissez un contact existant" at bounding box center [490, 273] width 329 height 25
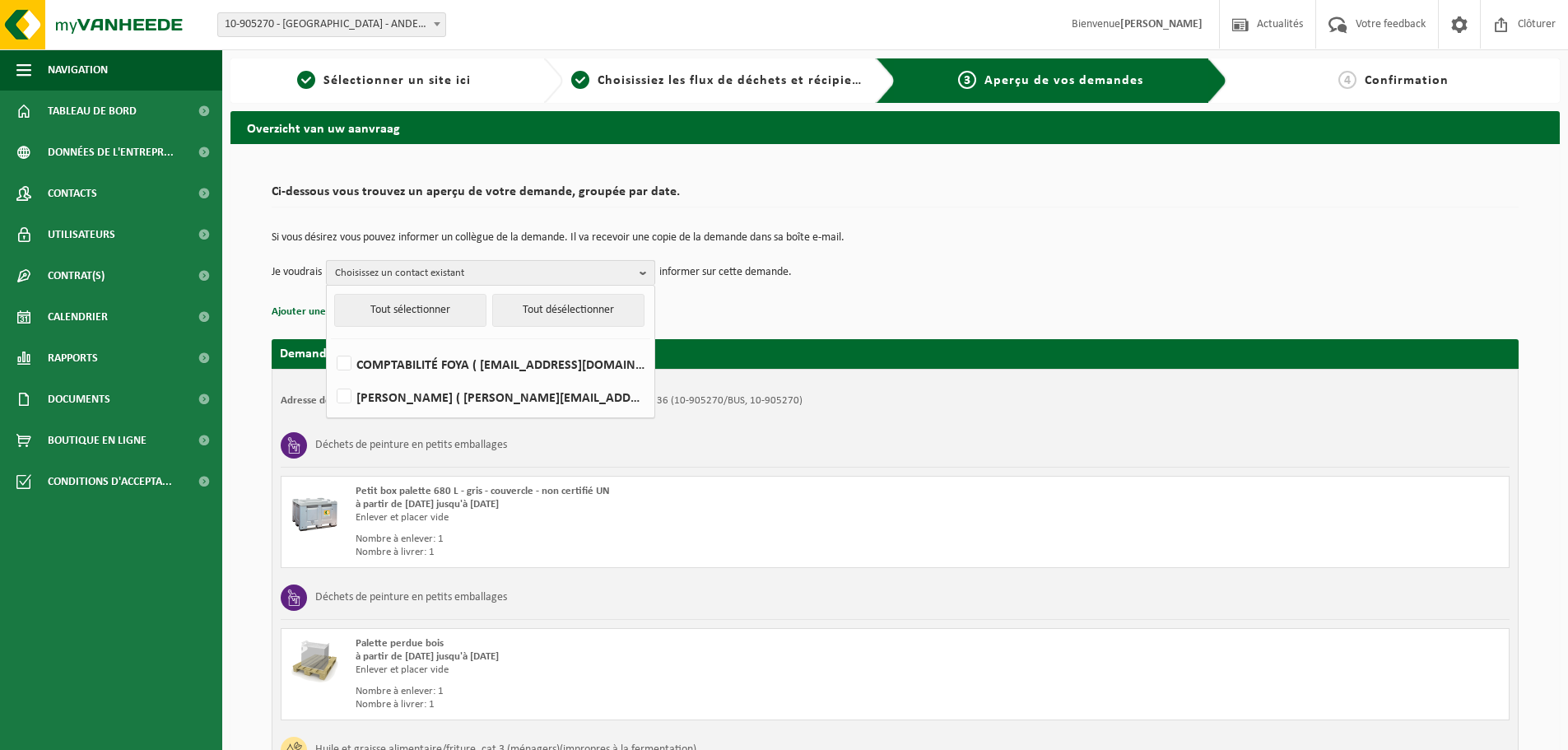
click at [646, 277] on b "button" at bounding box center [647, 273] width 15 height 24
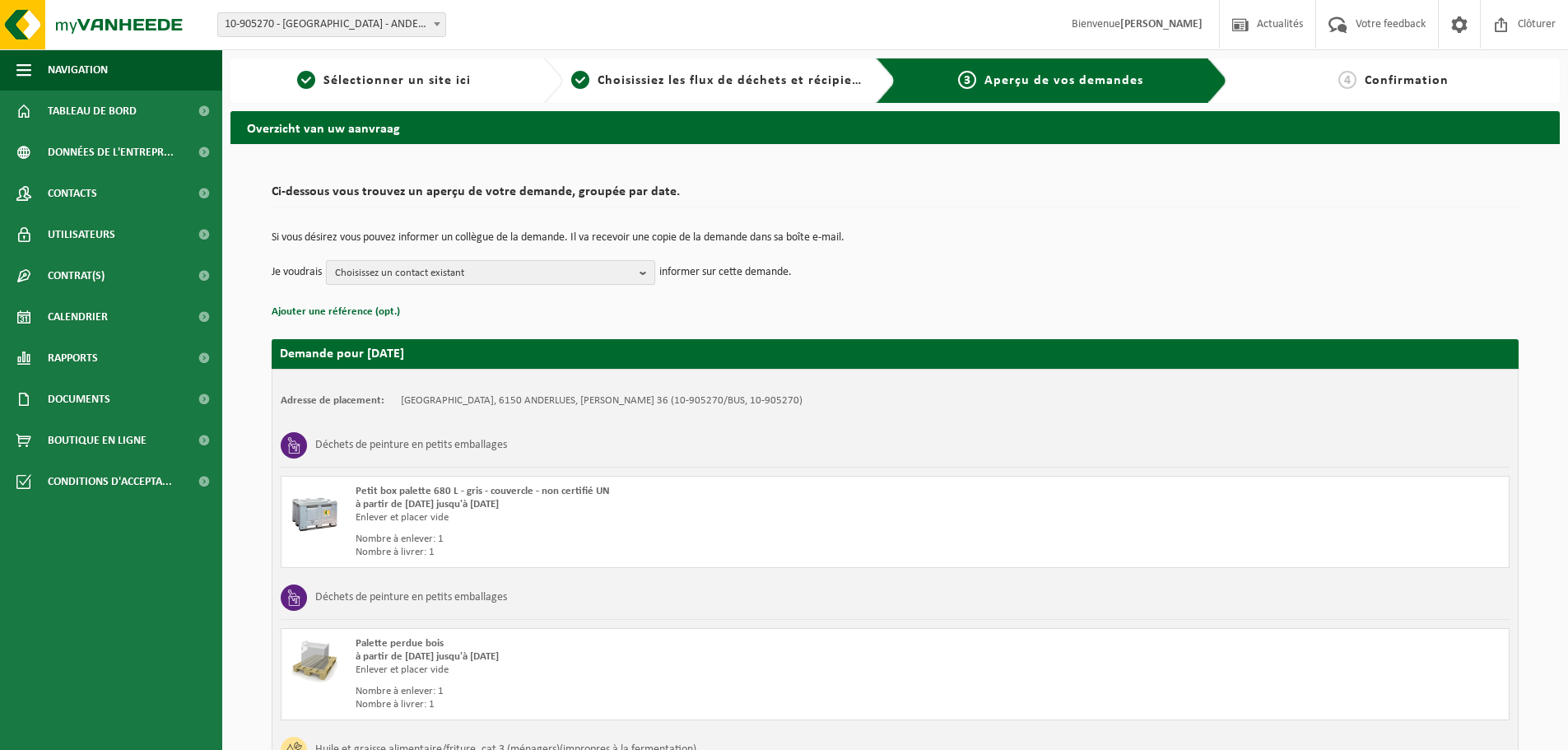
click at [520, 269] on span "Choisissez un contact existant" at bounding box center [484, 273] width 298 height 25
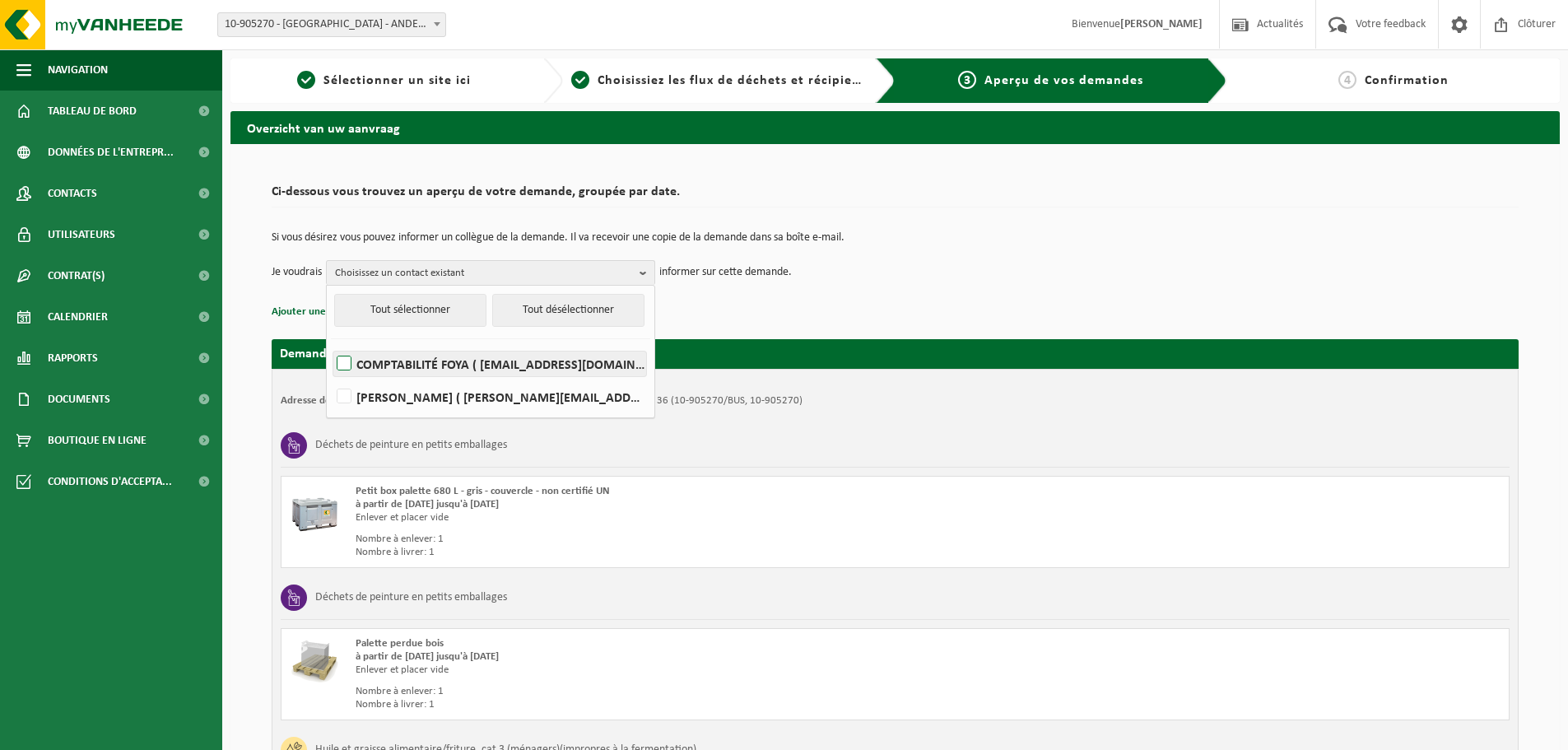
click at [430, 360] on label "COMPTABILITÉ FOYA ( comptabilite.foya@yahoo.be )" at bounding box center [489, 364] width 312 height 25
click at [331, 343] on input "COMPTABILITÉ FOYA ( comptabilite.foya@yahoo.be )" at bounding box center [330, 342] width 1 height 1
checkbox input "true"
click at [711, 317] on p "Ajouter une référence (opt.)" at bounding box center [895, 312] width 1247 height 22
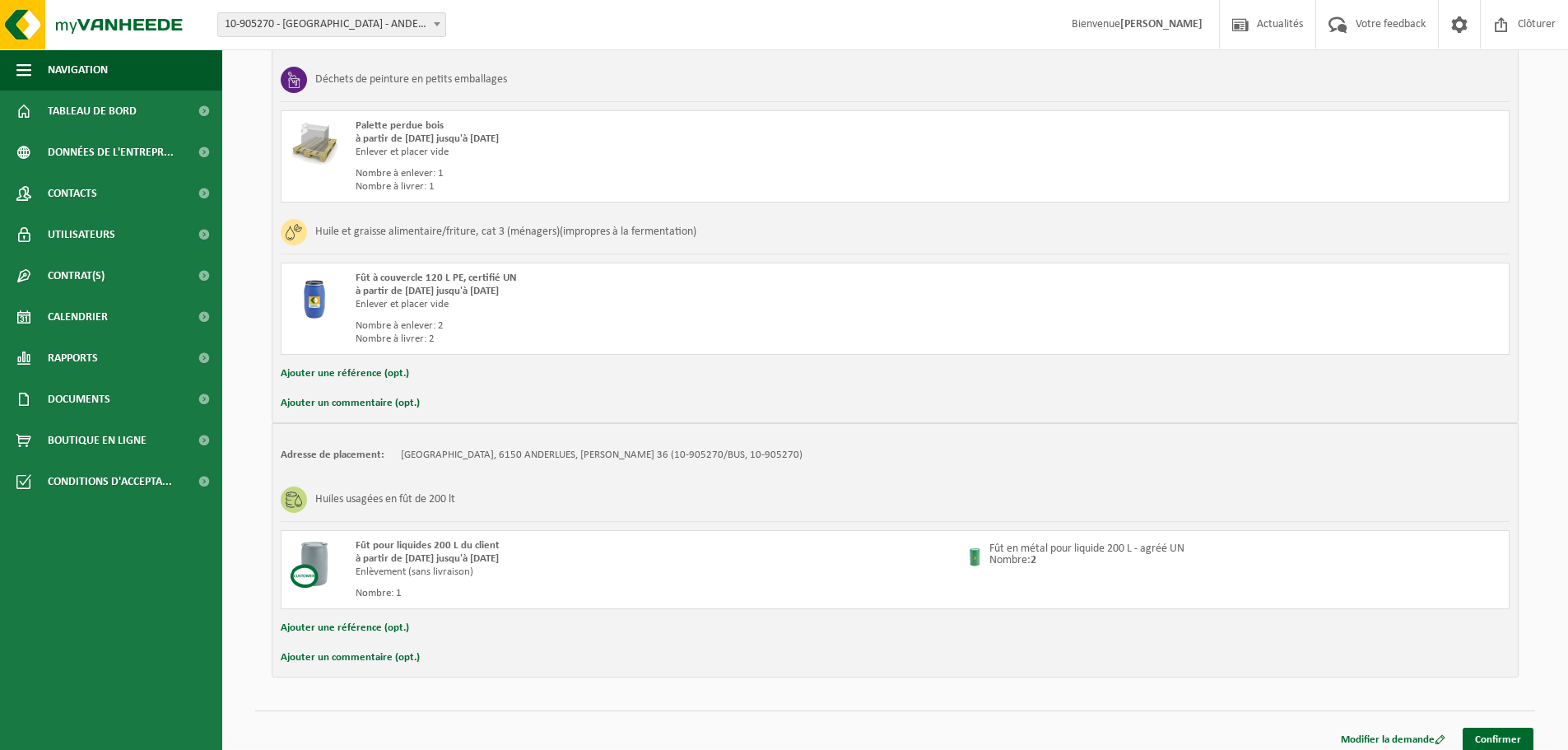
scroll to position [529, 0]
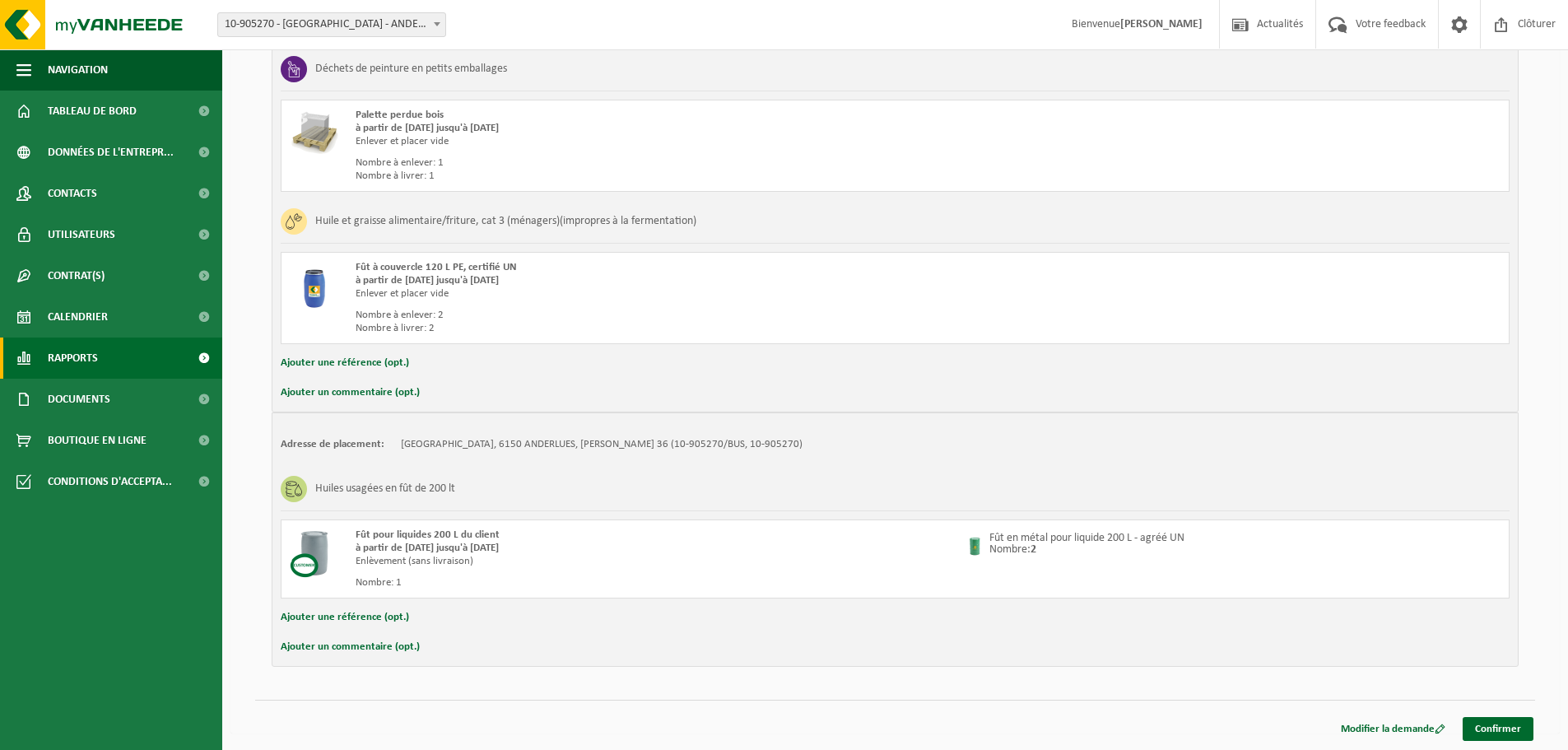
click at [143, 368] on link "Rapports" at bounding box center [111, 358] width 222 height 41
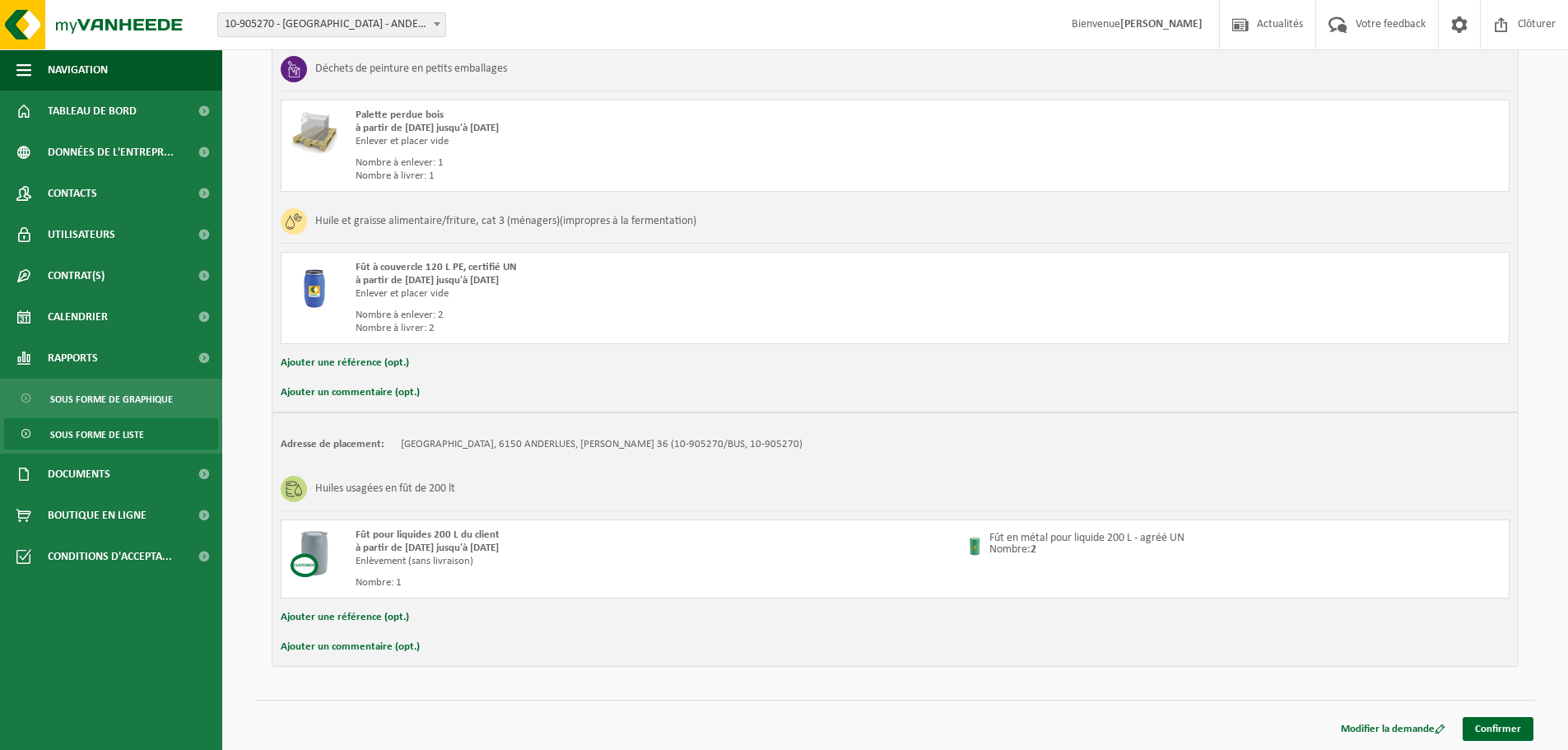
click at [106, 442] on span "Sous forme de liste" at bounding box center [97, 435] width 94 height 31
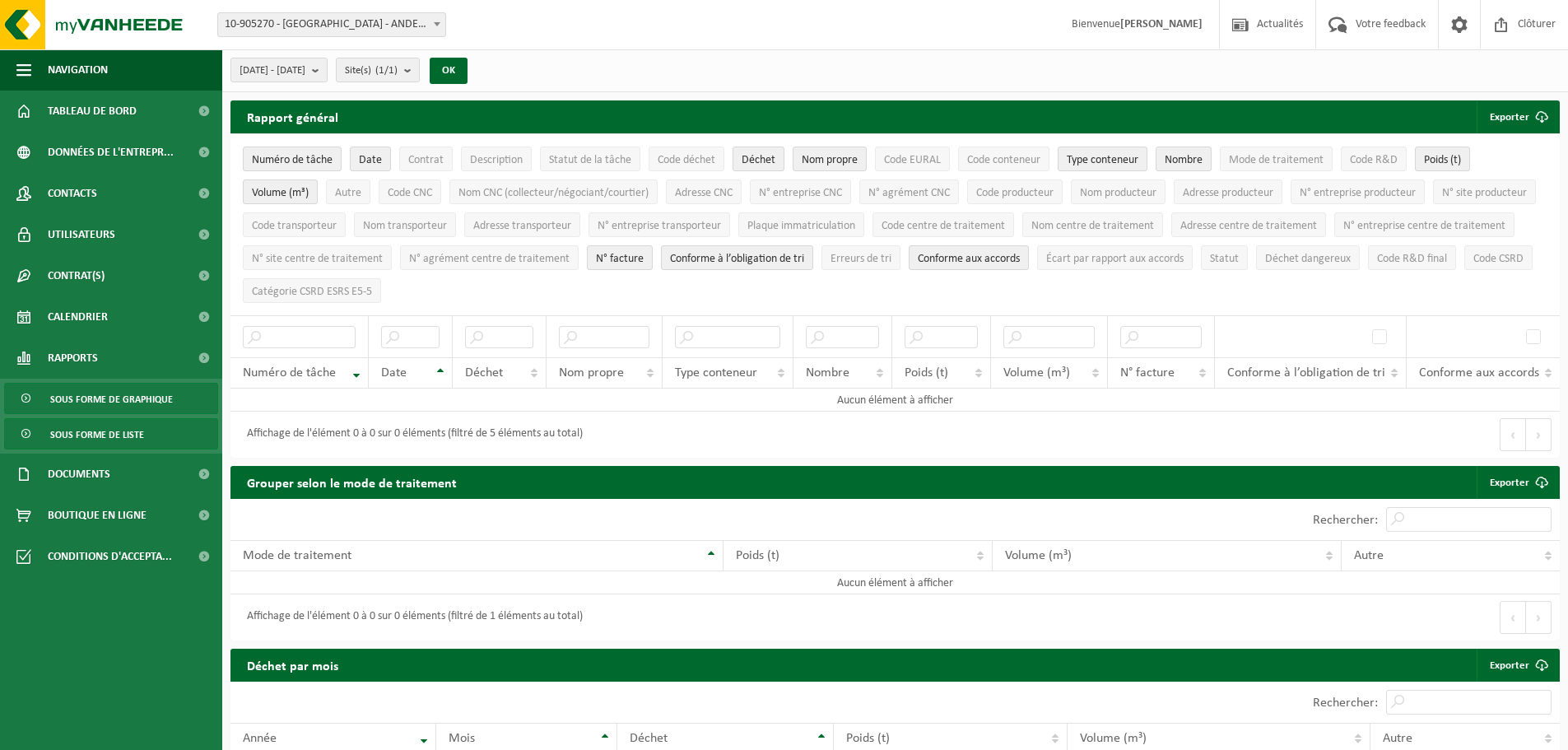
click at [122, 404] on span "Sous forme de graphique" at bounding box center [112, 399] width 123 height 31
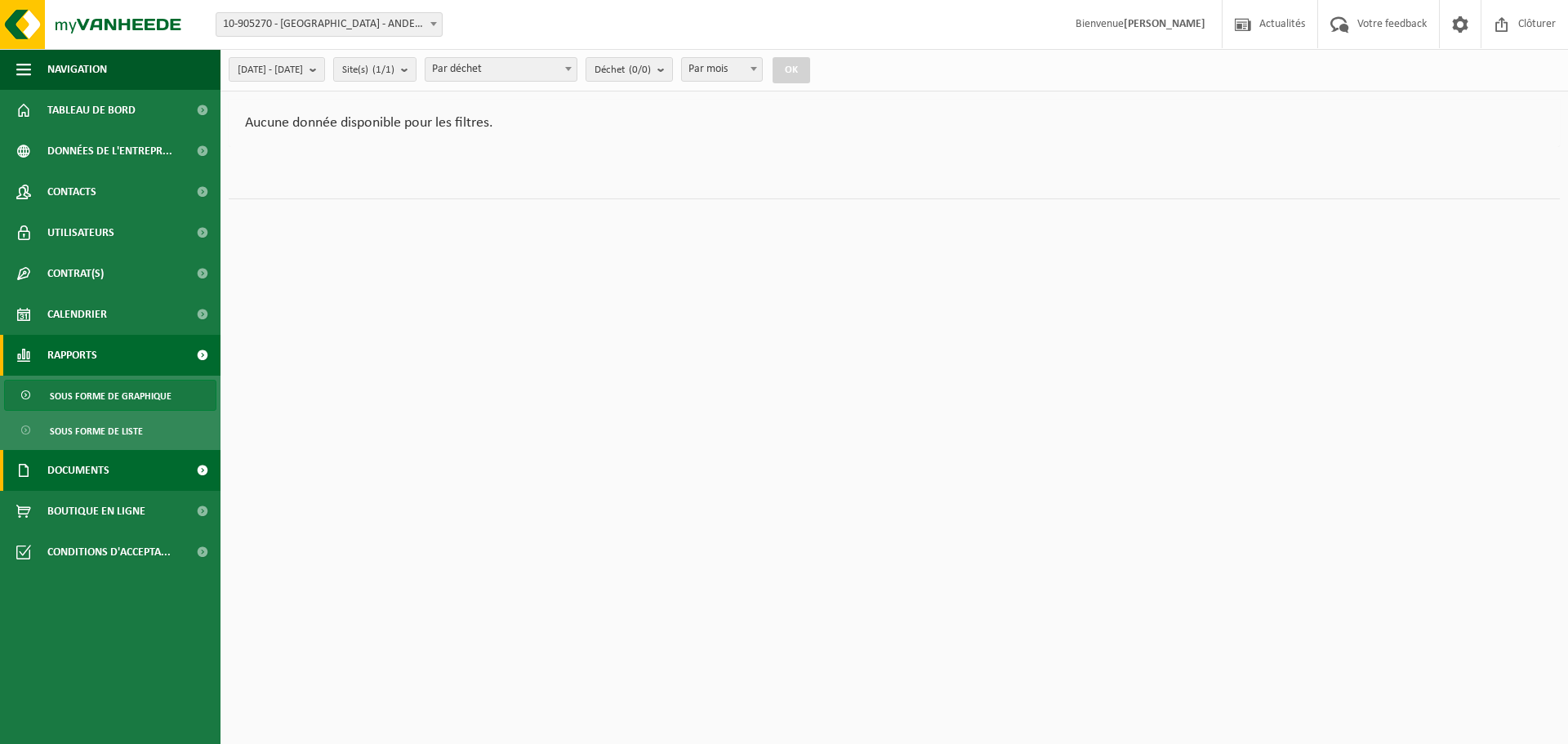
click at [87, 473] on span "Documents" at bounding box center [78, 470] width 62 height 41
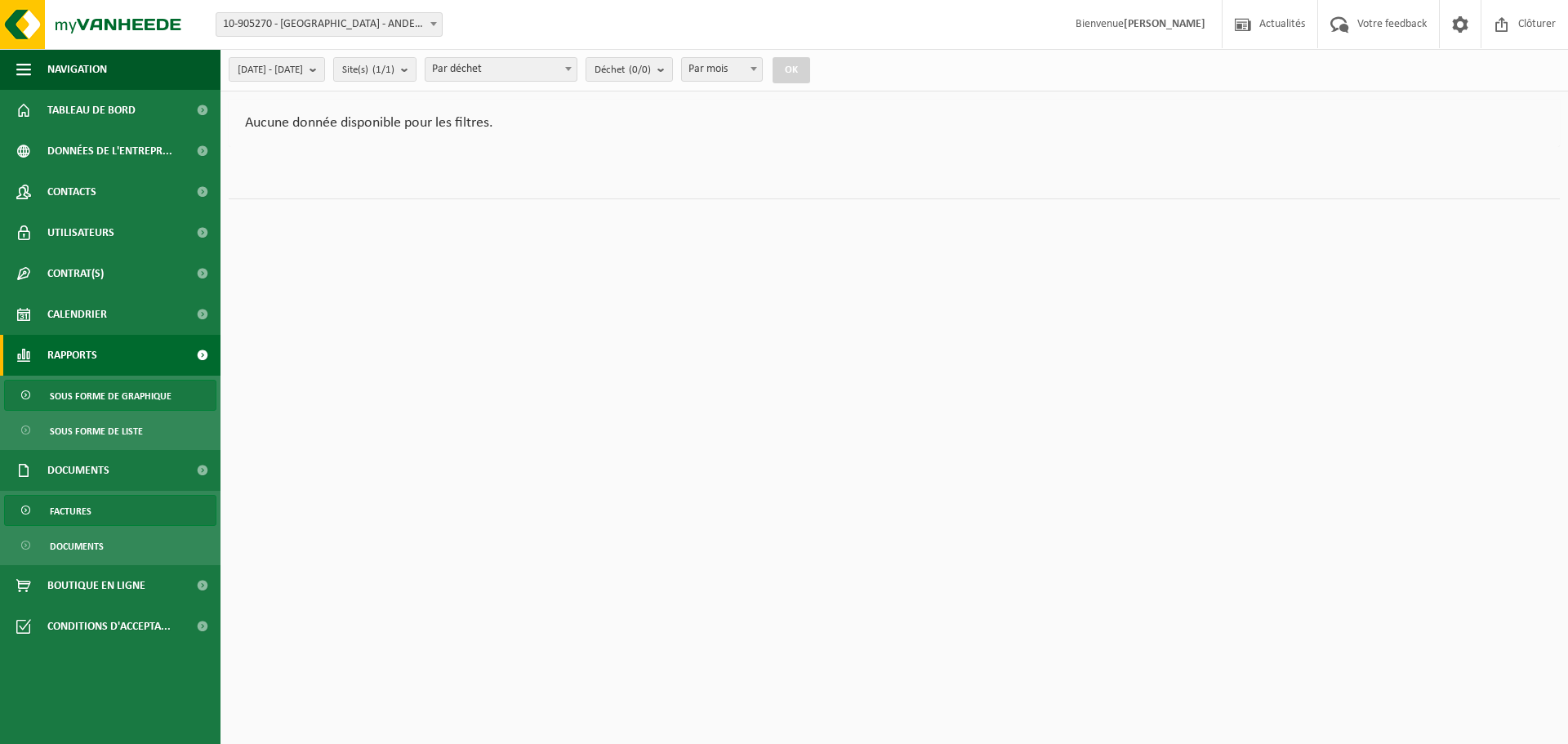
click at [73, 510] on span "Factures" at bounding box center [71, 511] width 42 height 31
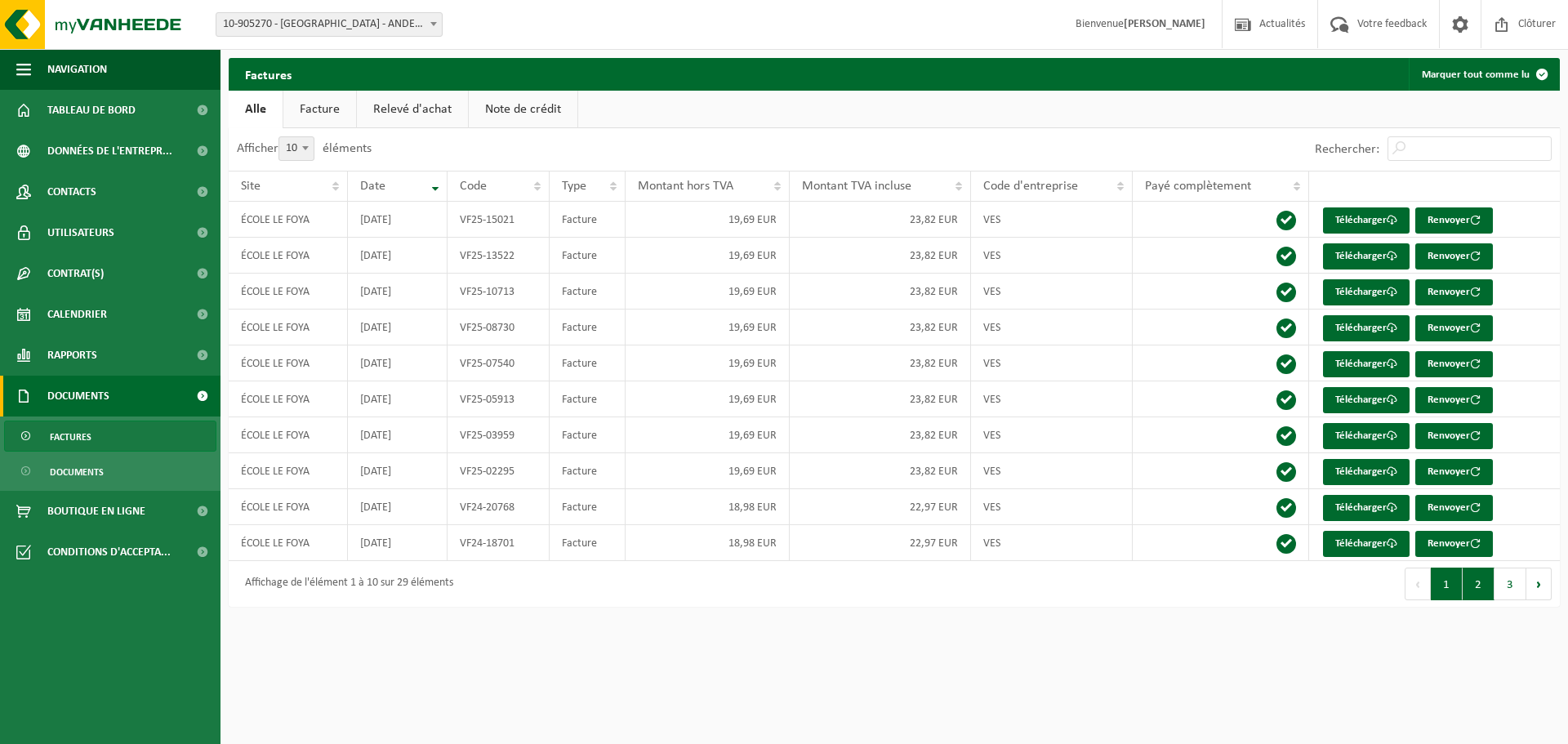
click at [1492, 593] on button "2" at bounding box center [1478, 584] width 32 height 33
click at [70, 552] on span "Conditions d'accepta..." at bounding box center [109, 552] width 123 height 41
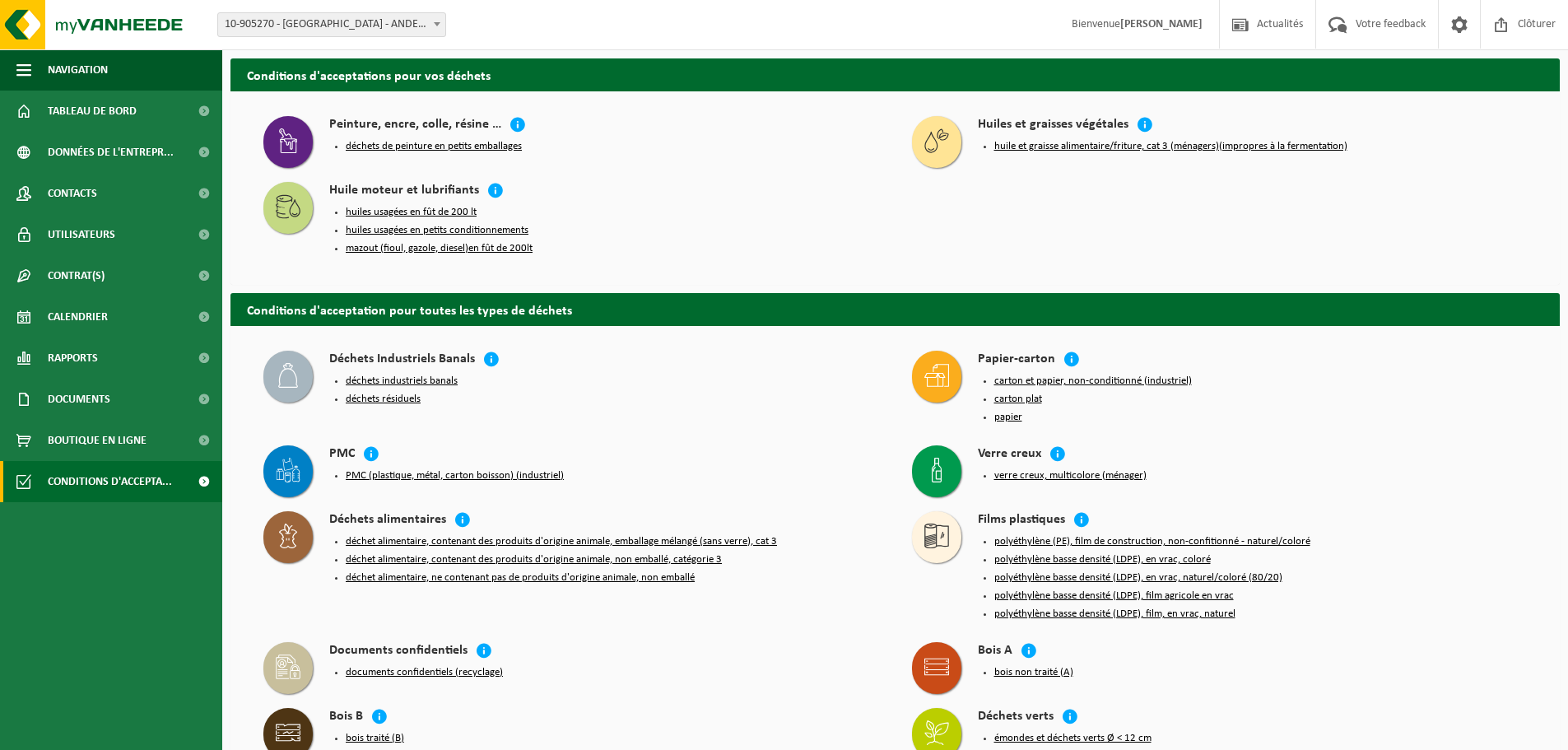
click at [69, 536] on ul "Navigation Actualités Votre feedback Clôturer Tableau de bord Données de l'entr…" at bounding box center [111, 399] width 222 height 700
click at [107, 445] on span "Boutique en ligne" at bounding box center [97, 441] width 99 height 41
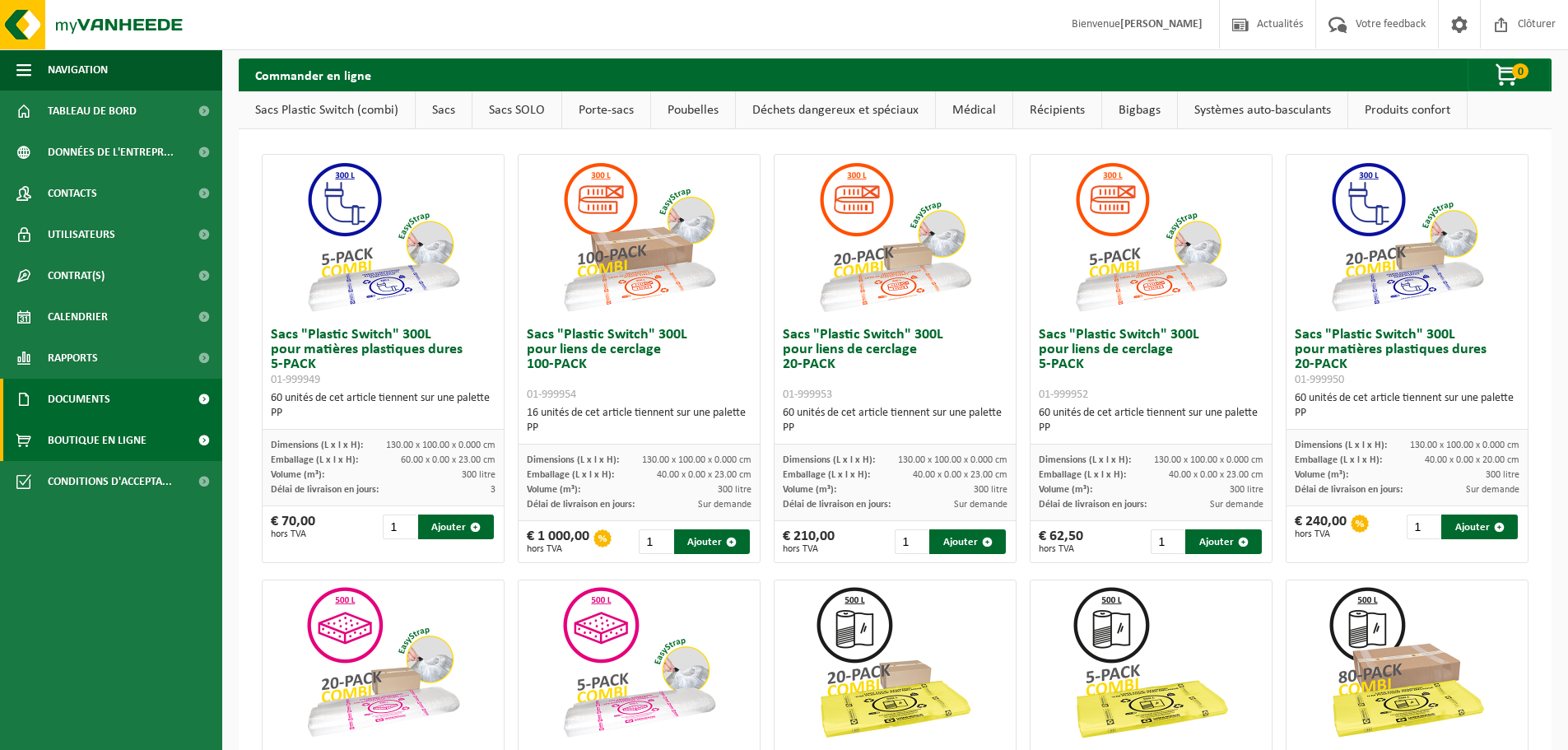
click at [64, 399] on span "Documents" at bounding box center [79, 399] width 62 height 41
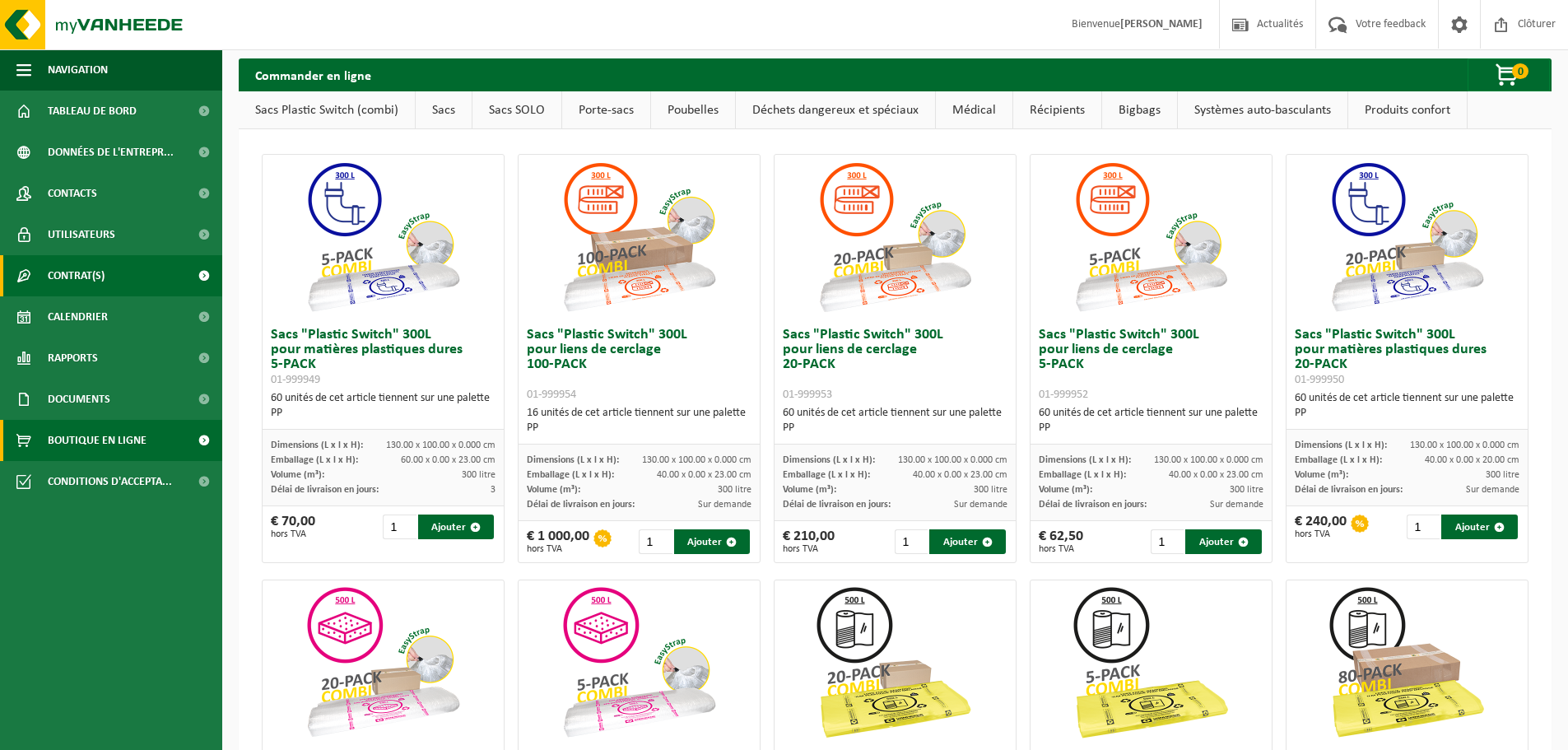
click at [55, 276] on span "Contrat(s)" at bounding box center [76, 276] width 57 height 41
click at [93, 277] on span "Contrat(s)" at bounding box center [76, 276] width 57 height 41
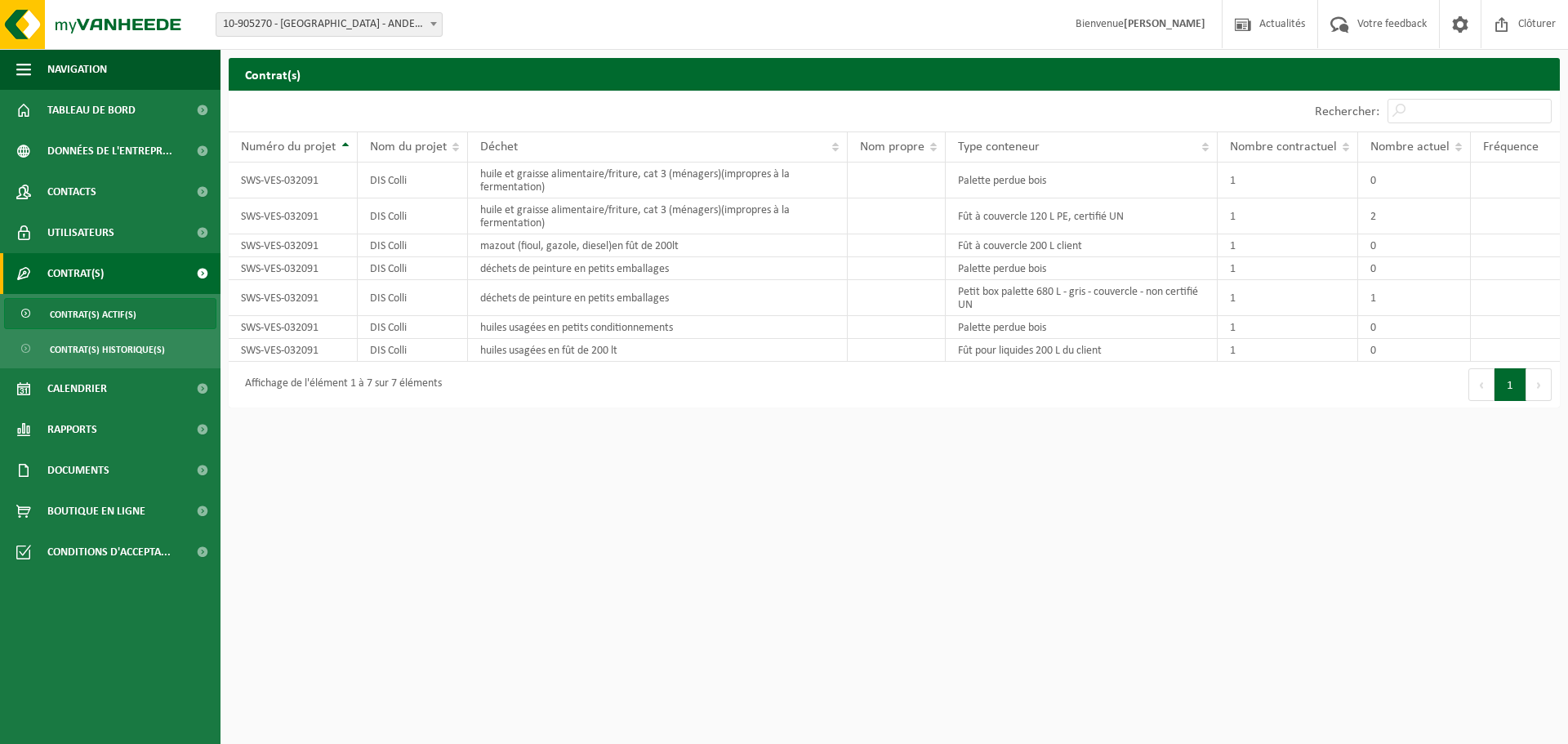
click at [133, 316] on span "Contrat(s) actif(s)" at bounding box center [93, 315] width 86 height 31
click at [90, 239] on span "Utilisateurs" at bounding box center [81, 233] width 67 height 41
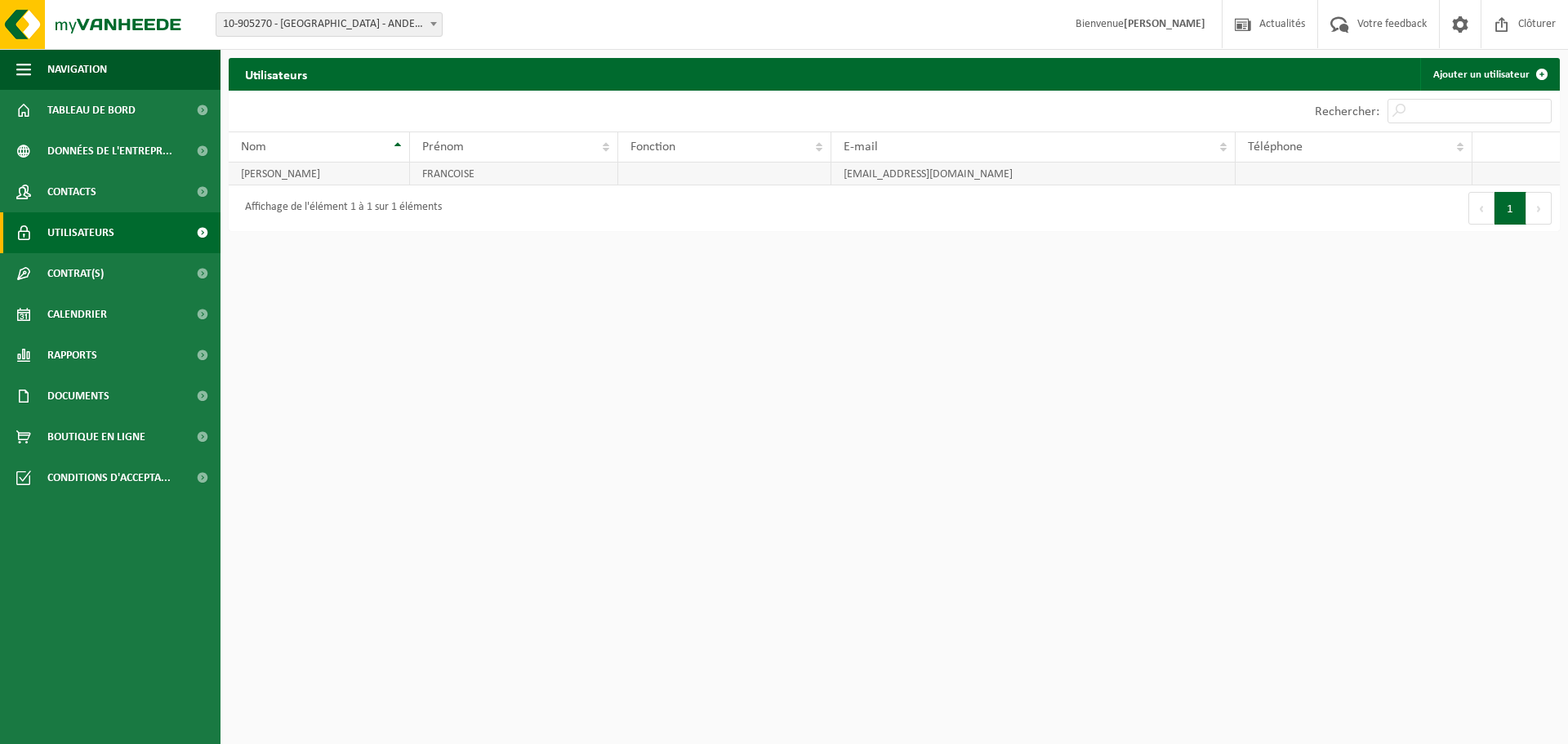
click at [377, 173] on td "HERMAN" at bounding box center [319, 174] width 182 height 23
click at [1544, 65] on span at bounding box center [1543, 75] width 33 height 33
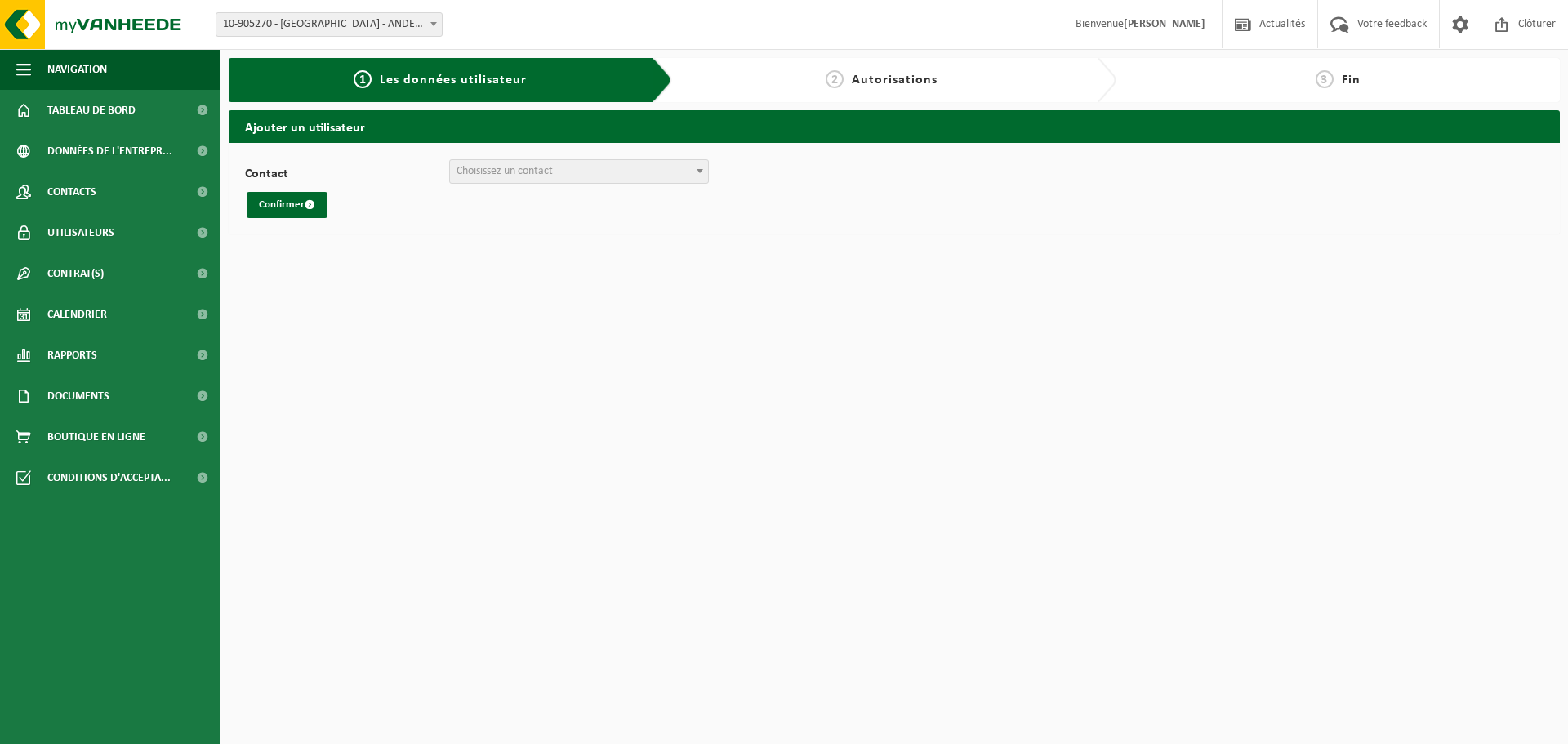
click at [489, 175] on span "Choisissez un contact" at bounding box center [504, 171] width 96 height 12
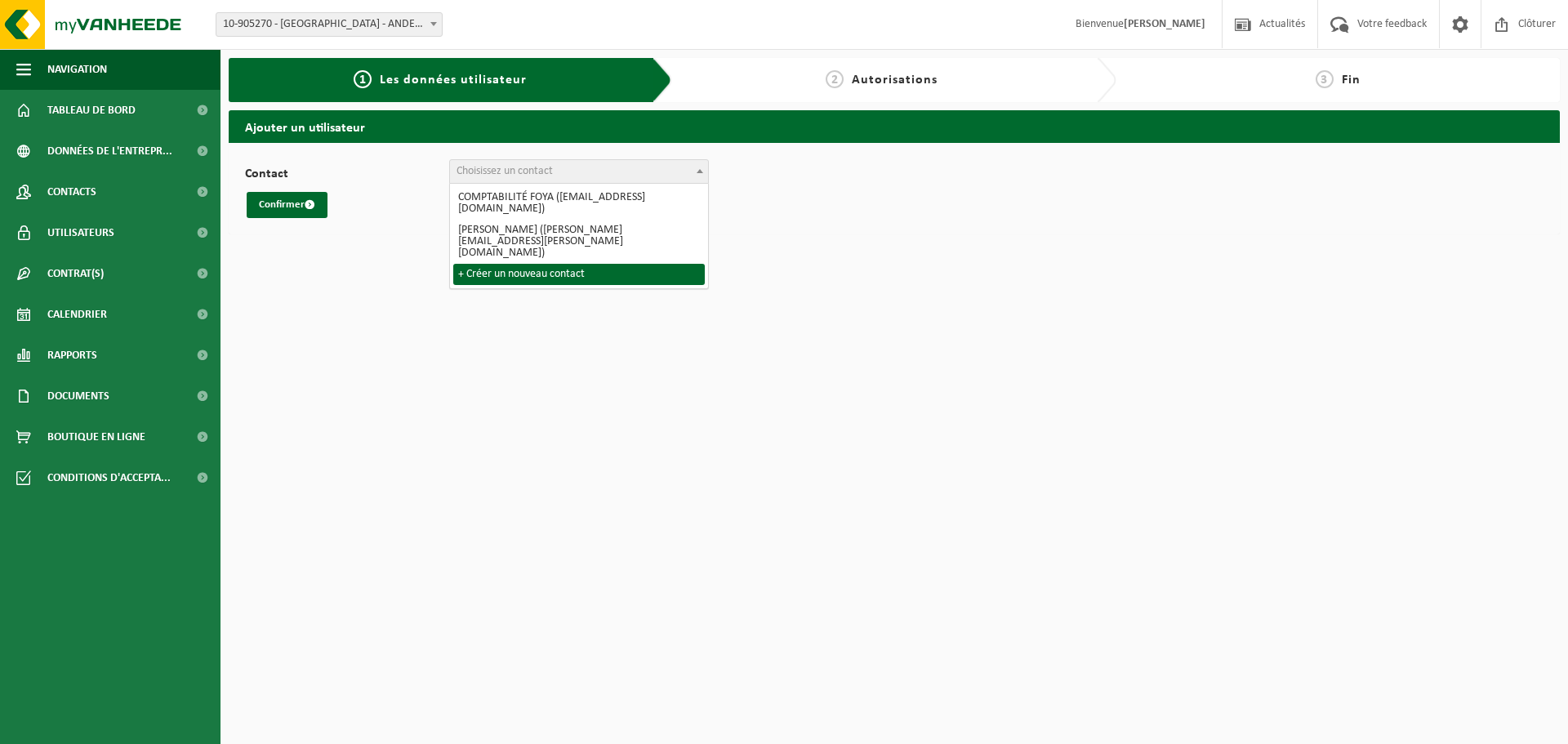
select select "0"
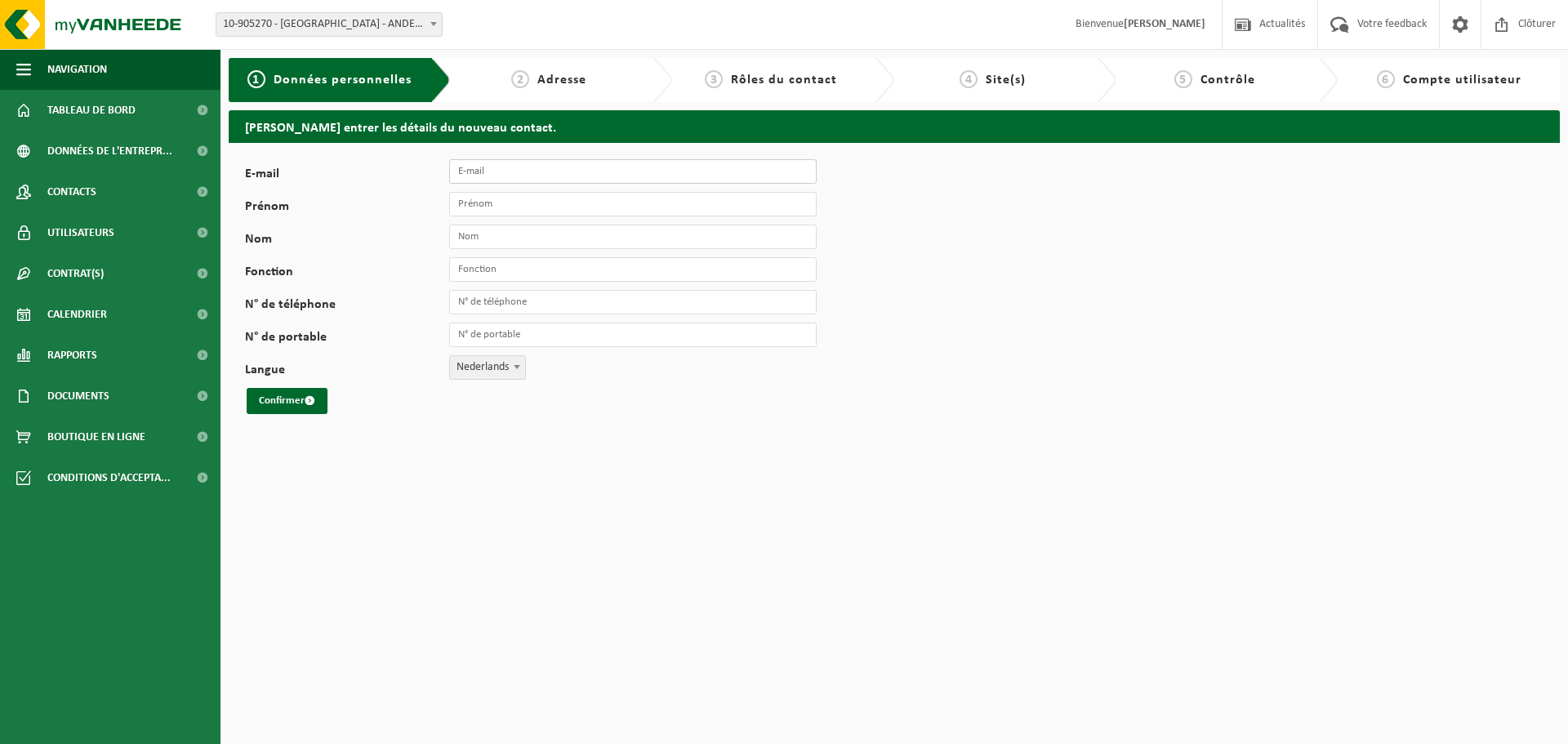
click at [517, 171] on input "E-mail" at bounding box center [632, 172] width 368 height 25
type input "[EMAIL_ADDRESS][DOMAIN_NAME]"
click at [483, 204] on input "Prénom" at bounding box center [632, 204] width 368 height 25
type input "Bérangère"
type input "Bary"
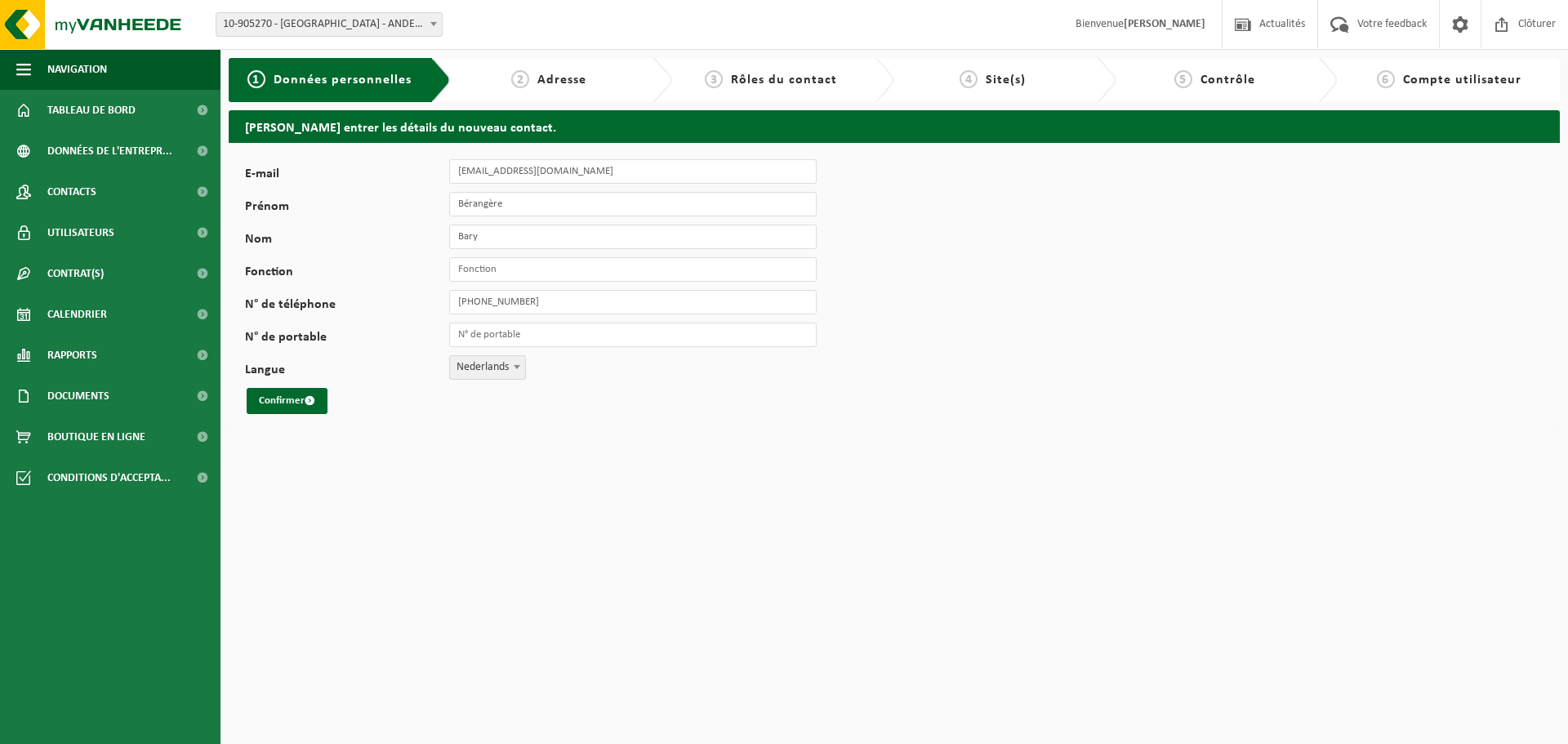
type input "[PHONE_NUMBER]"
click at [547, 274] on input "Fonction" at bounding box center [632, 270] width 368 height 25
type input "cheffe d'atelier"
click at [247, 388] on button "Confirmer" at bounding box center [287, 401] width 81 height 26
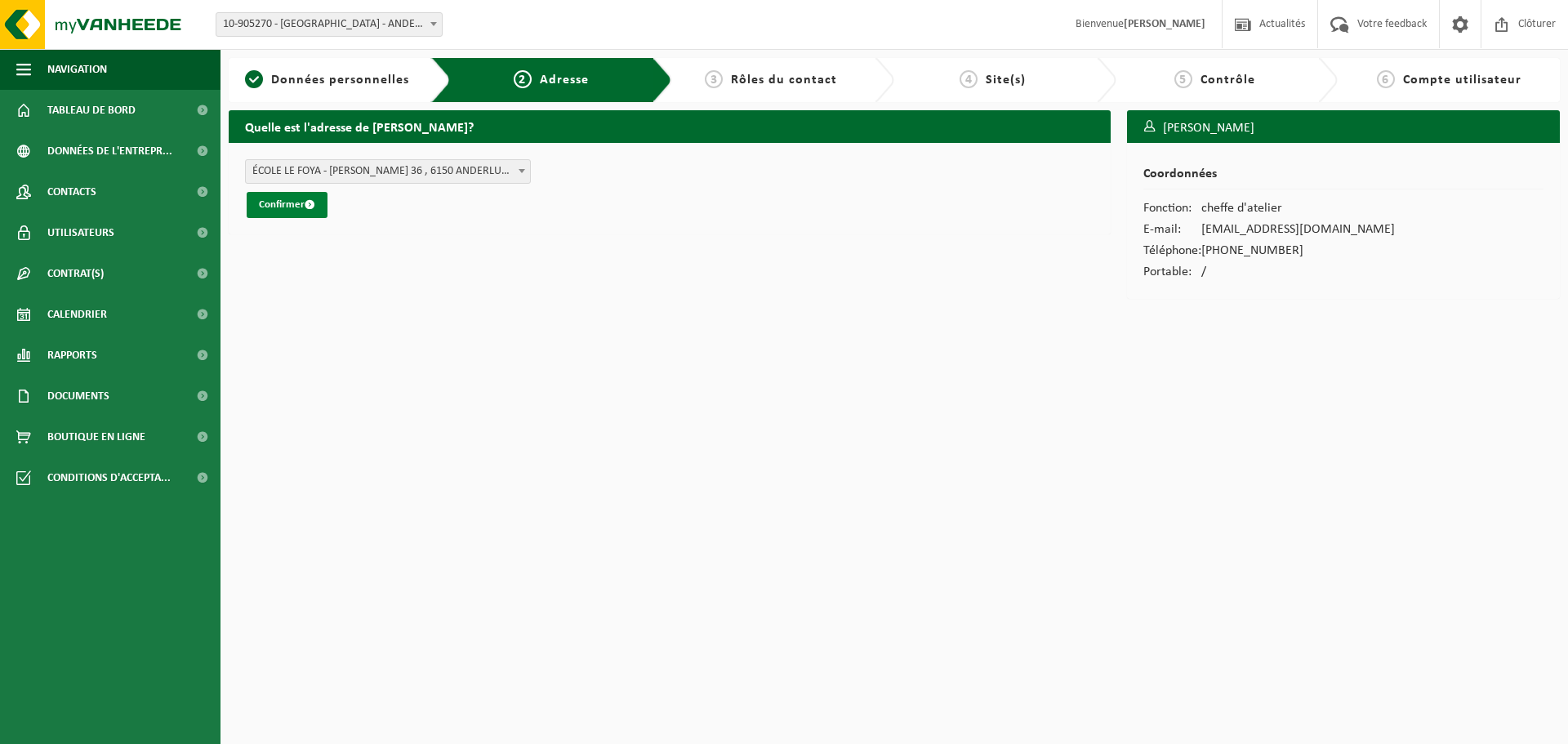
click at [289, 209] on button "Confirmer" at bounding box center [287, 205] width 81 height 26
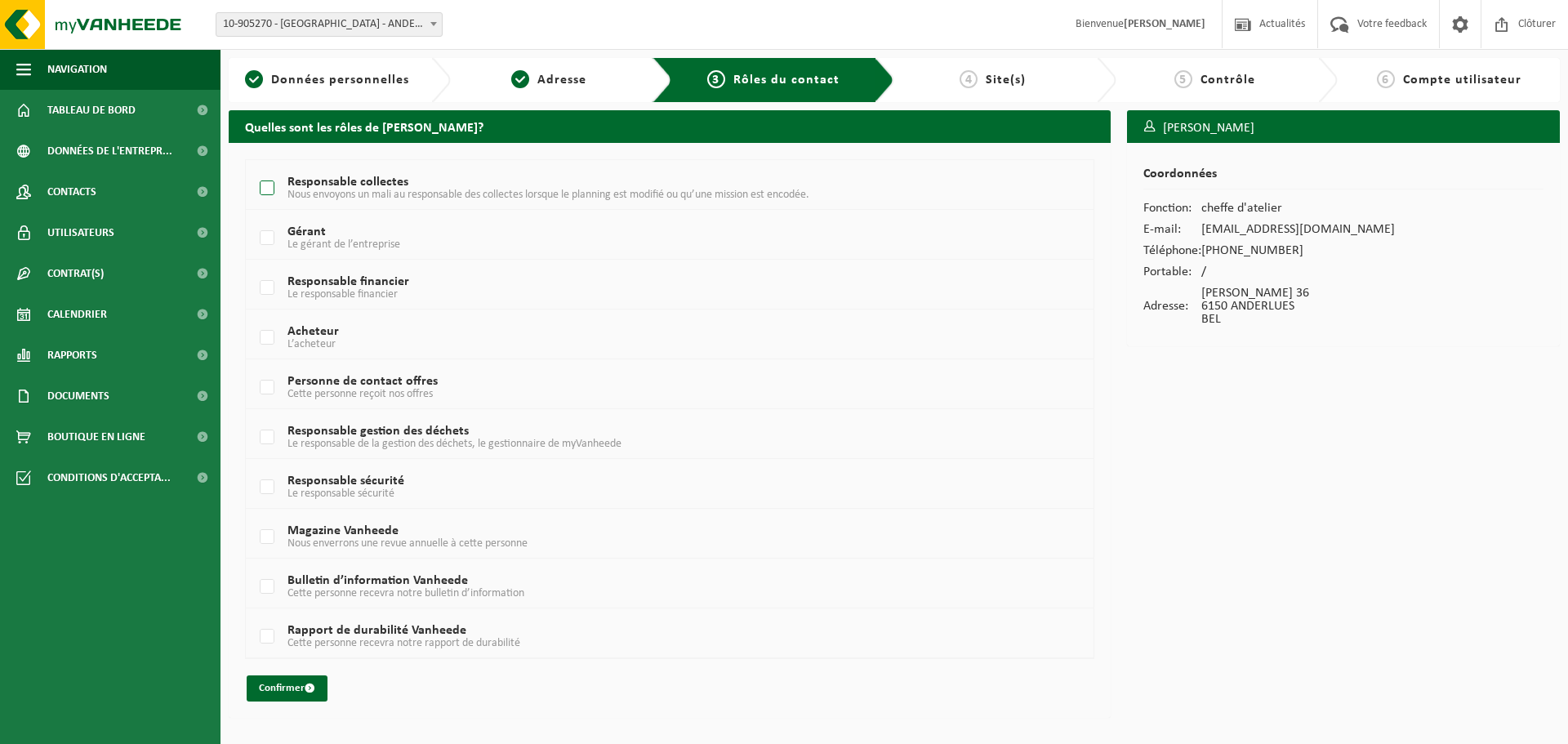
click at [277, 188] on label "Responsable collectes Nous envoyons un mali au responsable des collectes lorsqu…" at bounding box center [634, 189] width 756 height 25
click at [254, 169] on input "Responsable collectes Nous envoyons un mali au responsable des collectes lorsqu…" at bounding box center [253, 168] width 1 height 1
checkbox input "true"
click at [265, 388] on label "Personne de contact offres Cette personne reçoit nos offres" at bounding box center [634, 388] width 756 height 25
click at [254, 367] on input "Personne de contact offres Cette personne reçoit nos offres" at bounding box center [253, 367] width 1 height 1
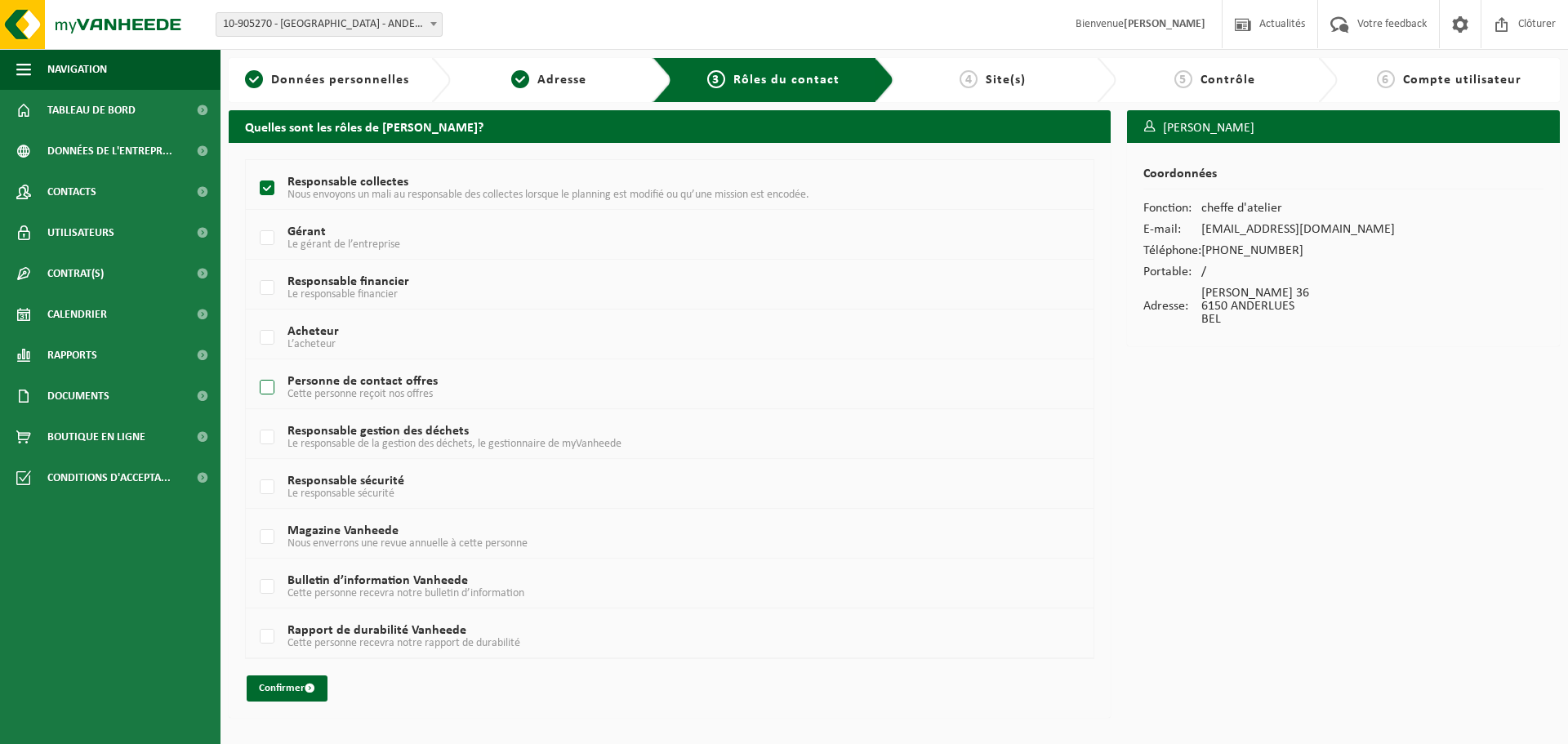
checkbox input "true"
click at [252, 434] on td "Responsable gestion des déchets Le responsable de la gestion des déchets, le ge…" at bounding box center [669, 434] width 848 height 50
click at [262, 440] on label "Responsable gestion des déchets Le responsable de la gestion des déchets, le ge…" at bounding box center [634, 438] width 756 height 25
click at [254, 418] on input "Responsable gestion des déchets Le responsable de la gestion des déchets, le ge…" at bounding box center [253, 417] width 1 height 1
checkbox input "true"
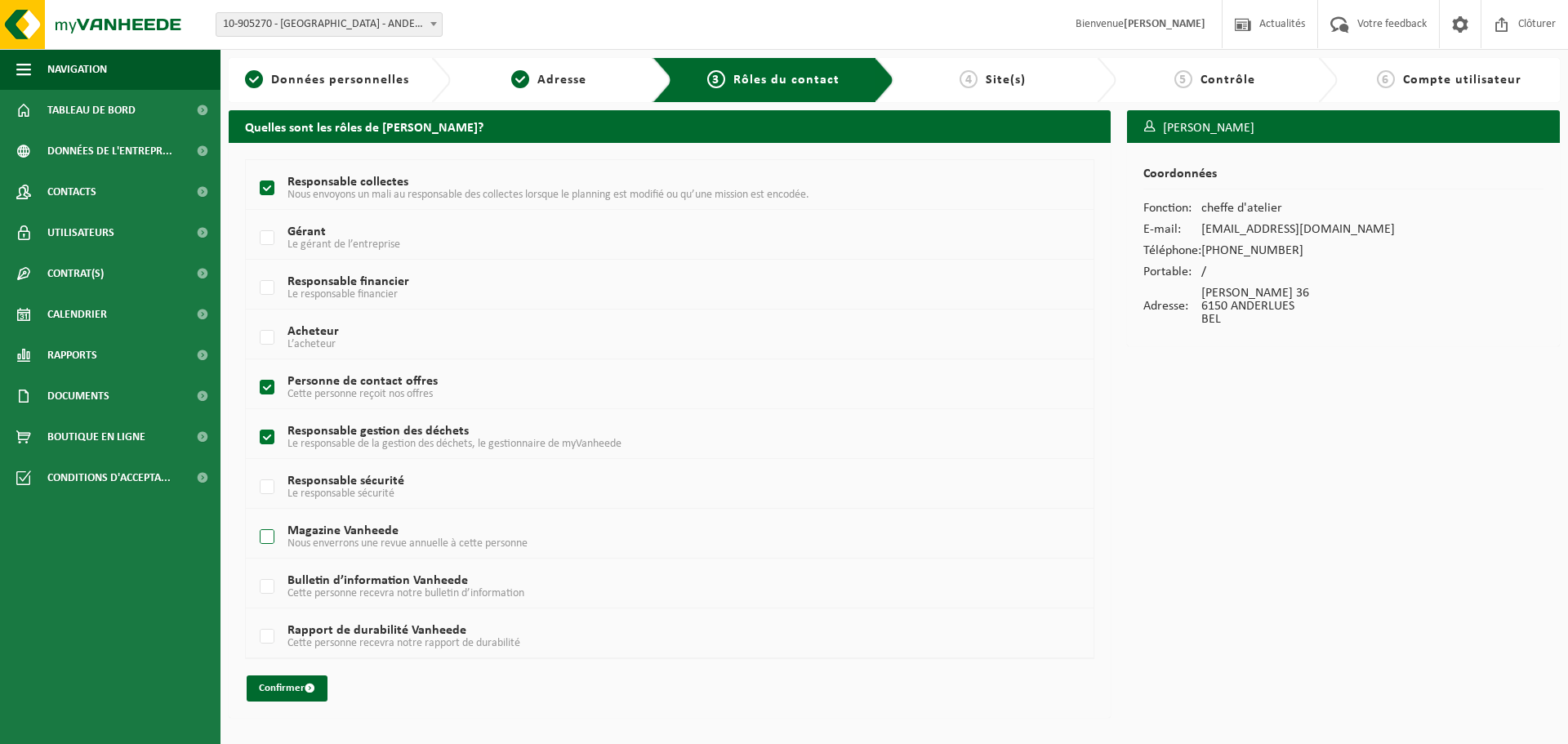
click at [275, 537] on label "Magazine Vanheede Nous enverrons une revue annuelle à cette personne" at bounding box center [634, 538] width 756 height 25
click at [254, 517] on input "Magazine Vanheede Nous enverrons une revue annuelle à cette personne" at bounding box center [253, 516] width 1 height 1
checkbox input "true"
click at [261, 587] on label "Bulletin d’information Vanheede Cette personne recevra notre bulletin d’informa…" at bounding box center [634, 587] width 756 height 25
click at [266, 636] on label "Rapport de durabilité Vanheede Cette personne recevra notre rapport de durabili…" at bounding box center [634, 637] width 756 height 25
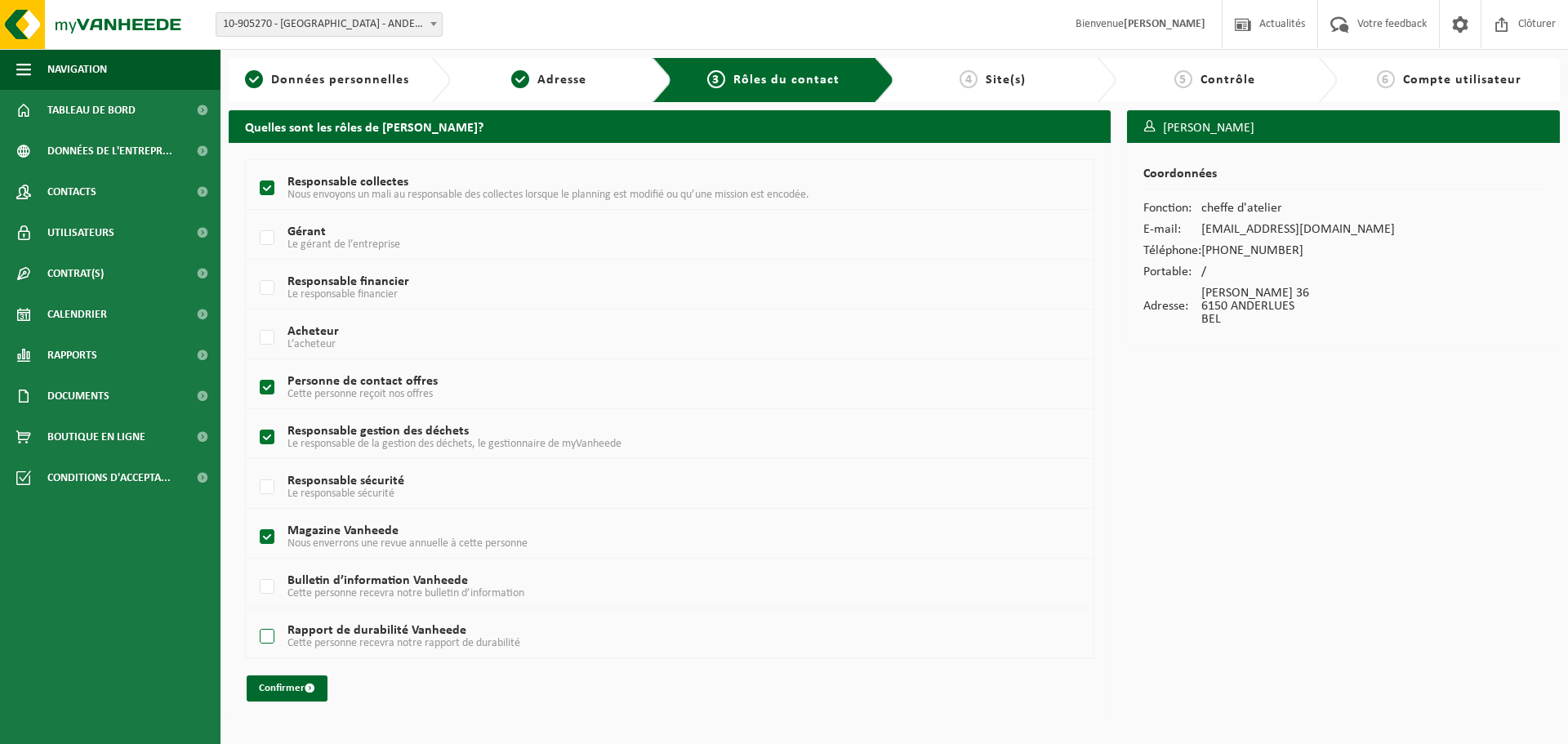
click at [254, 617] on input "Rapport de durabilité Vanheede Cette personne recevra notre rapport de durabili…" at bounding box center [253, 616] width 1 height 1
checkbox input "true"
click at [261, 585] on label "Bulletin d’information Vanheede Cette personne recevra notre bulletin d’informa…" at bounding box center [634, 587] width 756 height 25
click at [254, 566] on input "Bulletin d’information Vanheede Cette personne recevra notre bulletin d’informa…" at bounding box center [253, 566] width 1 height 1
checkbox input "true"
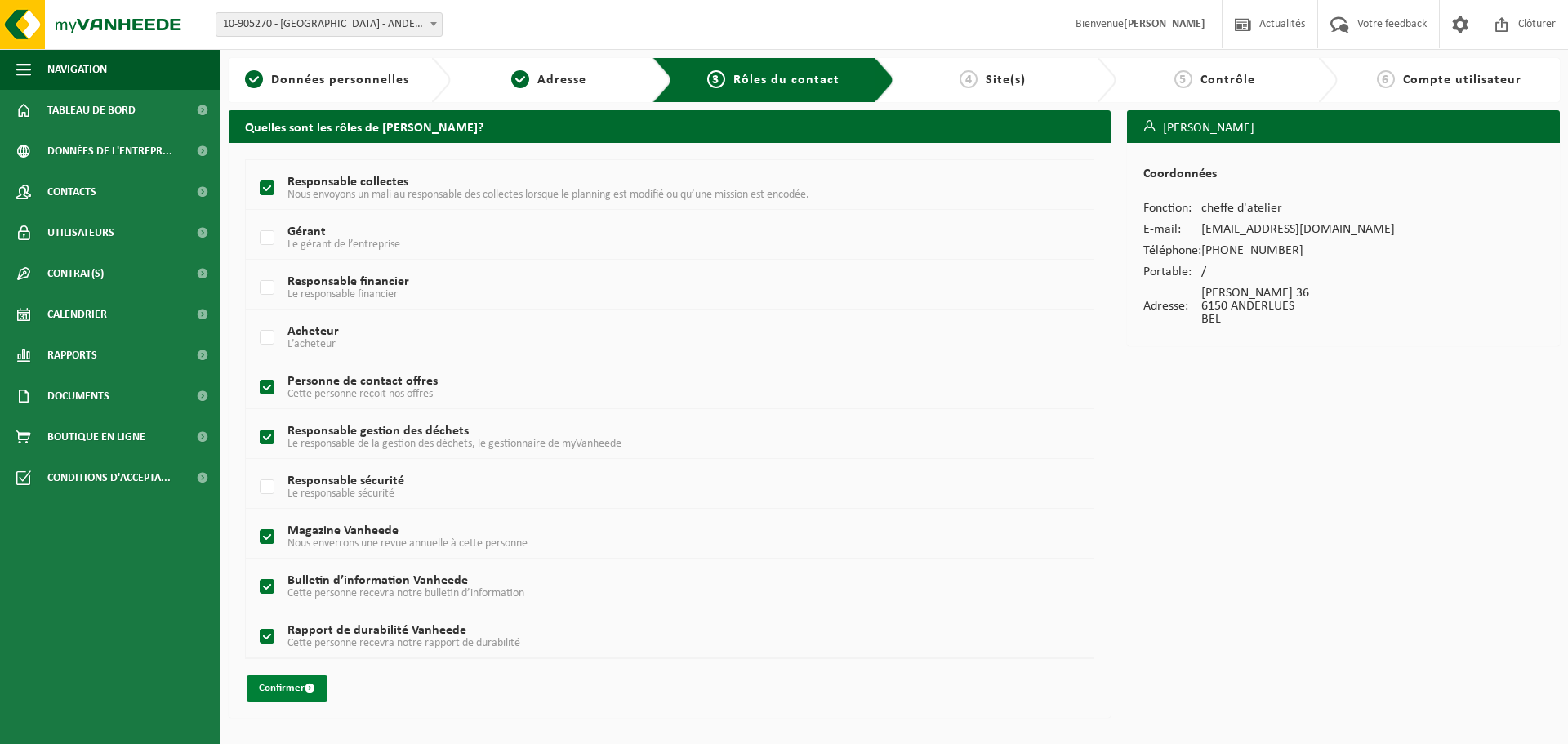
click at [283, 690] on button "Confirmer" at bounding box center [287, 689] width 81 height 26
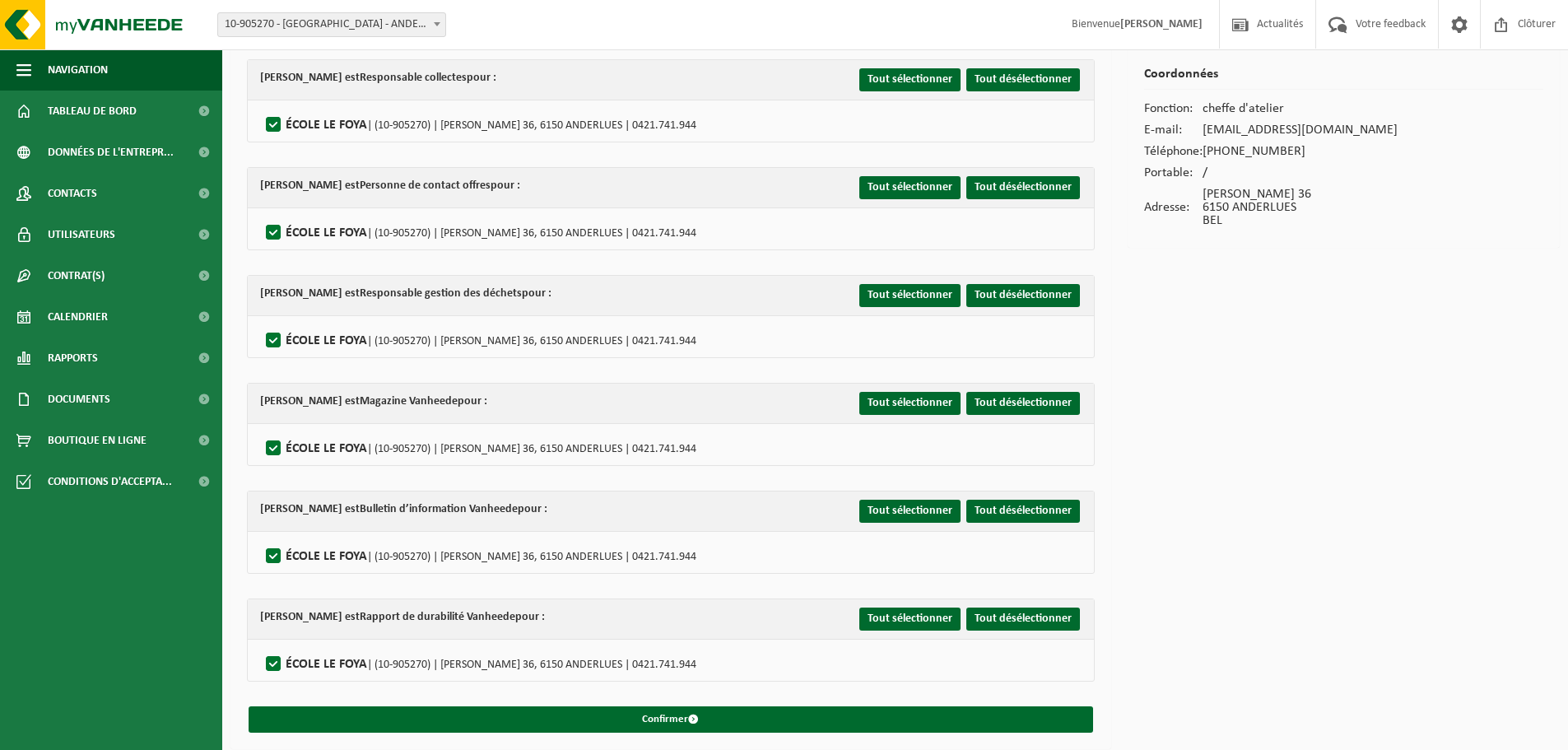
scroll to position [103, 0]
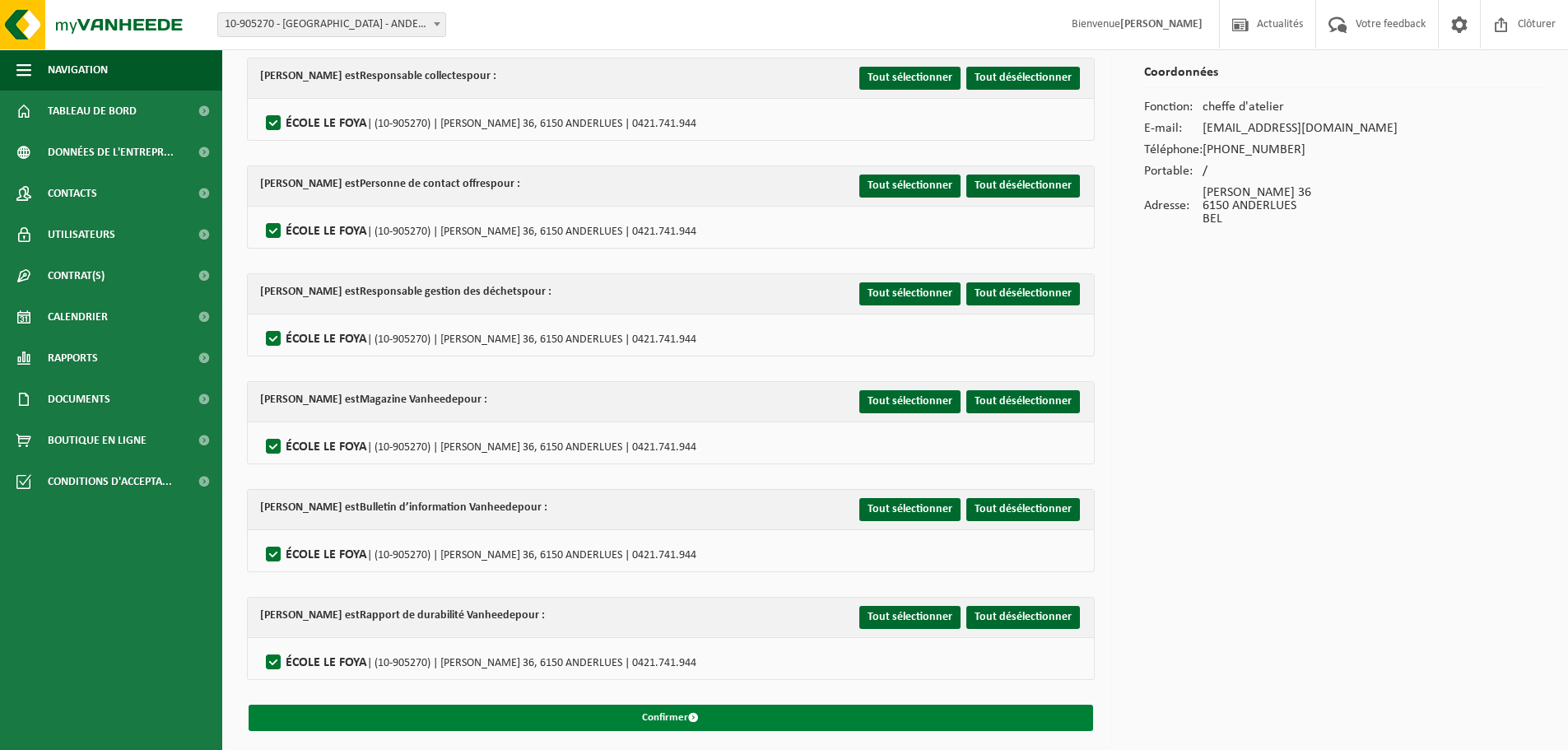
click at [662, 704] on button "Confirmer" at bounding box center [670, 718] width 844 height 27
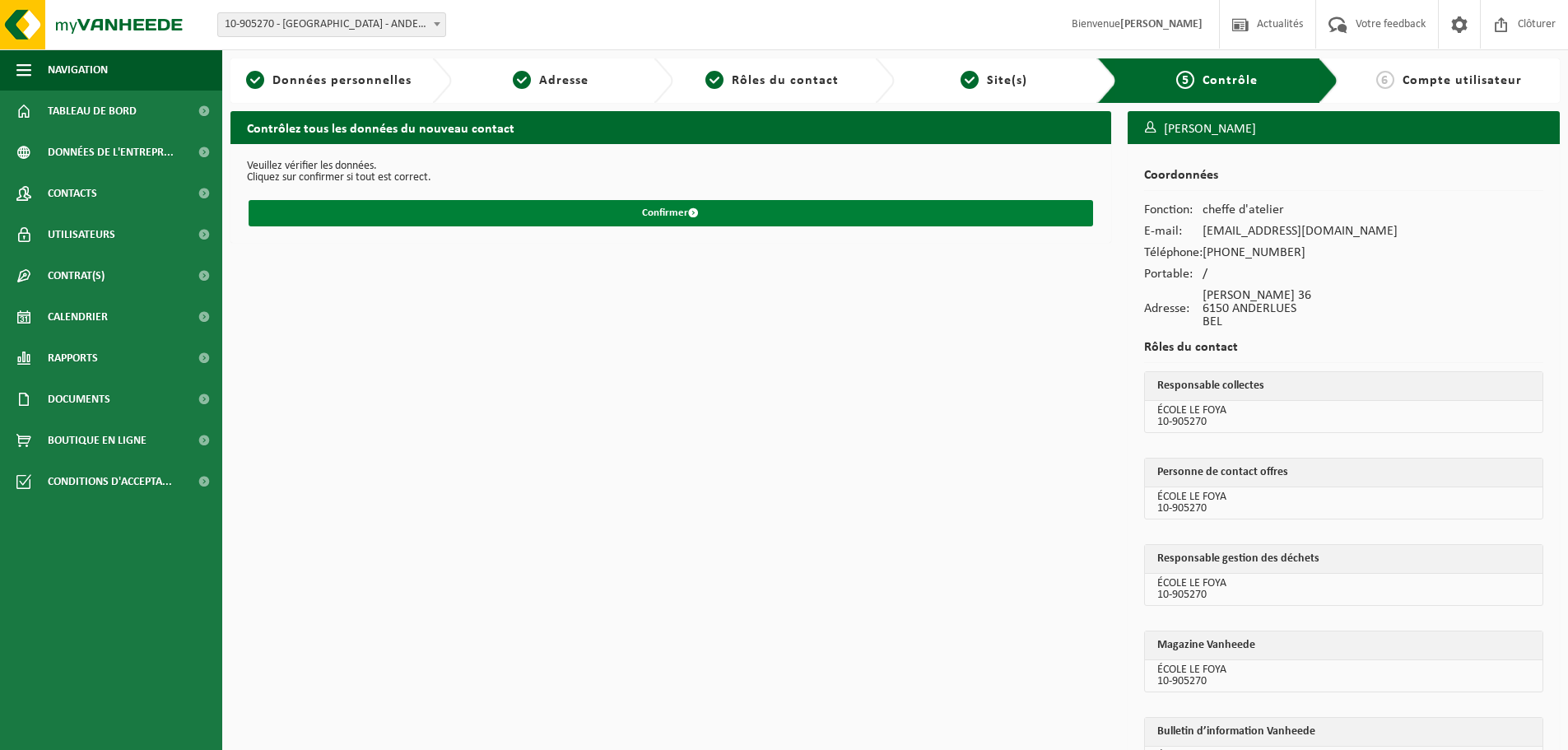
click at [641, 225] on button "Confirmer" at bounding box center [670, 213] width 844 height 27
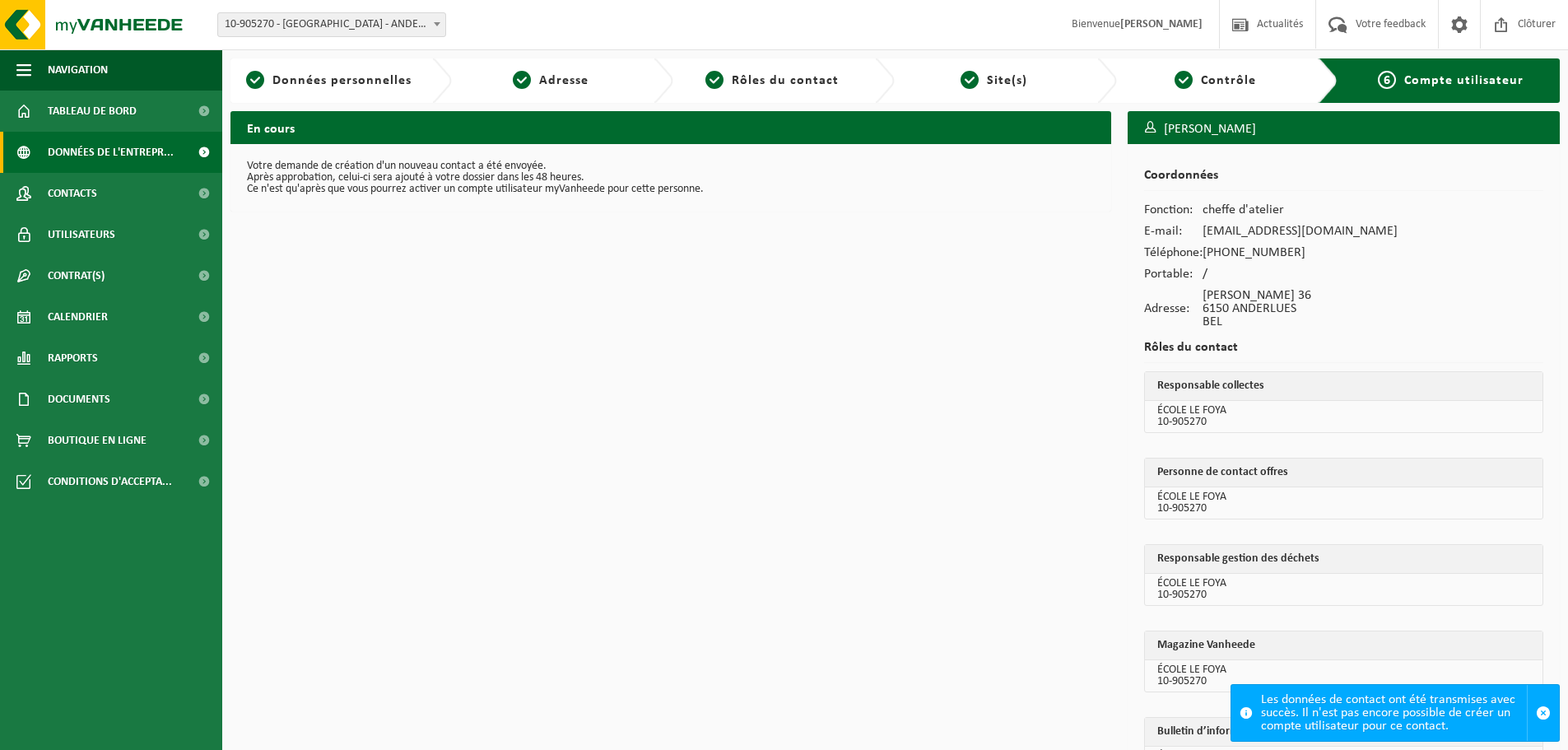
click at [81, 161] on span "Données de l'entrepr..." at bounding box center [111, 152] width 126 height 41
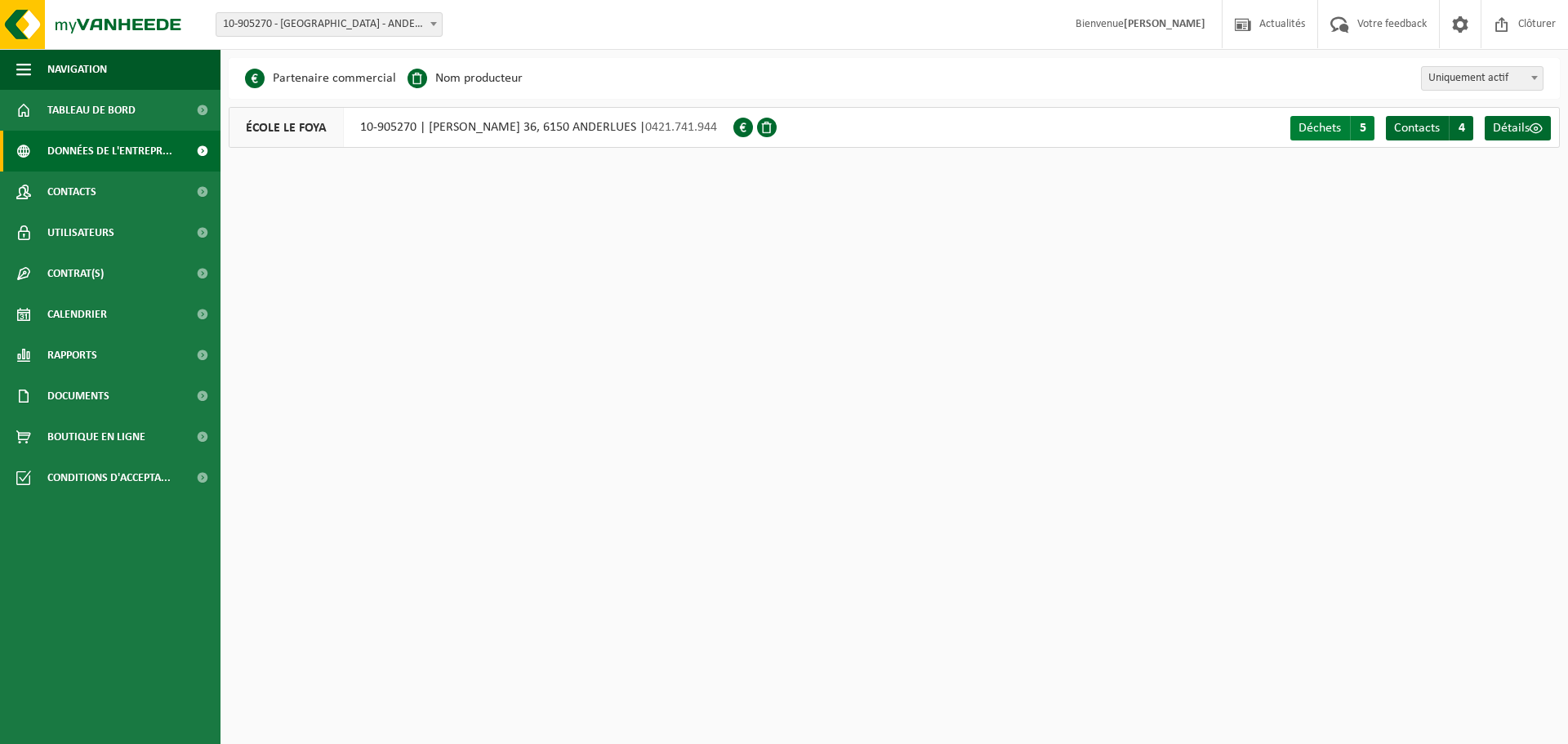
click at [1359, 129] on span "5" at bounding box center [1362, 128] width 25 height 25
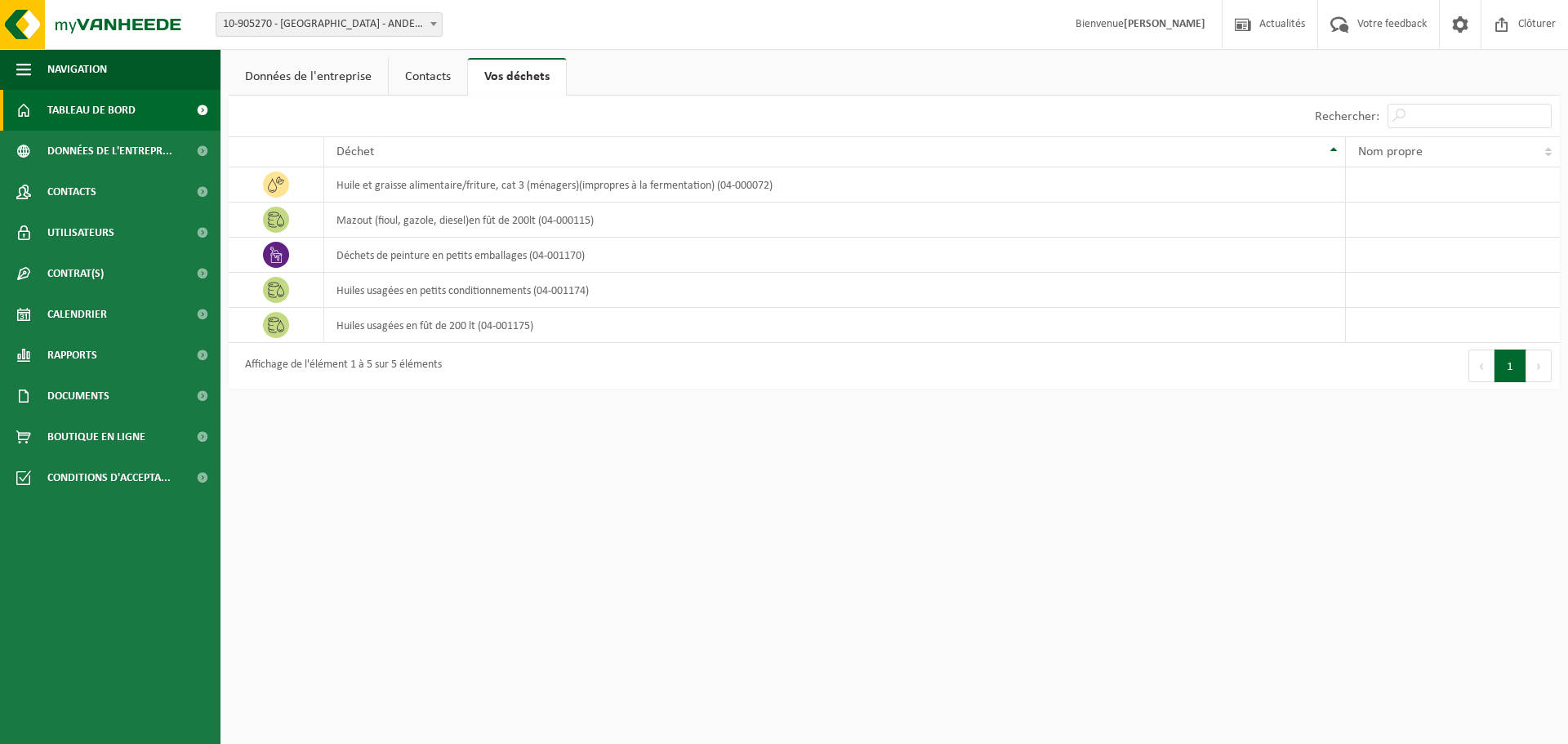
click at [115, 104] on span "Tableau de bord" at bounding box center [91, 110] width 88 height 41
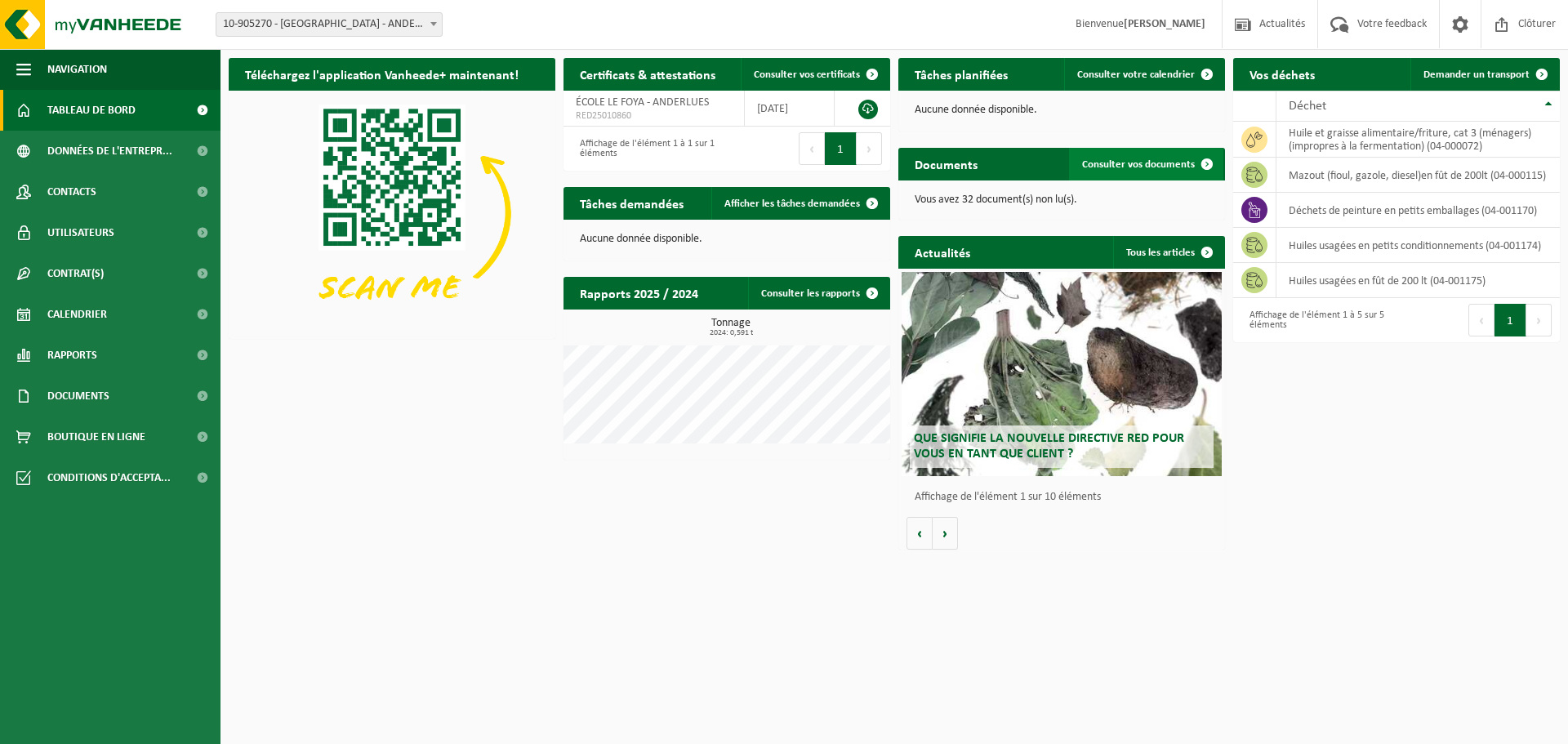
click at [1159, 165] on span "Consulter vos documents" at bounding box center [1138, 164] width 113 height 11
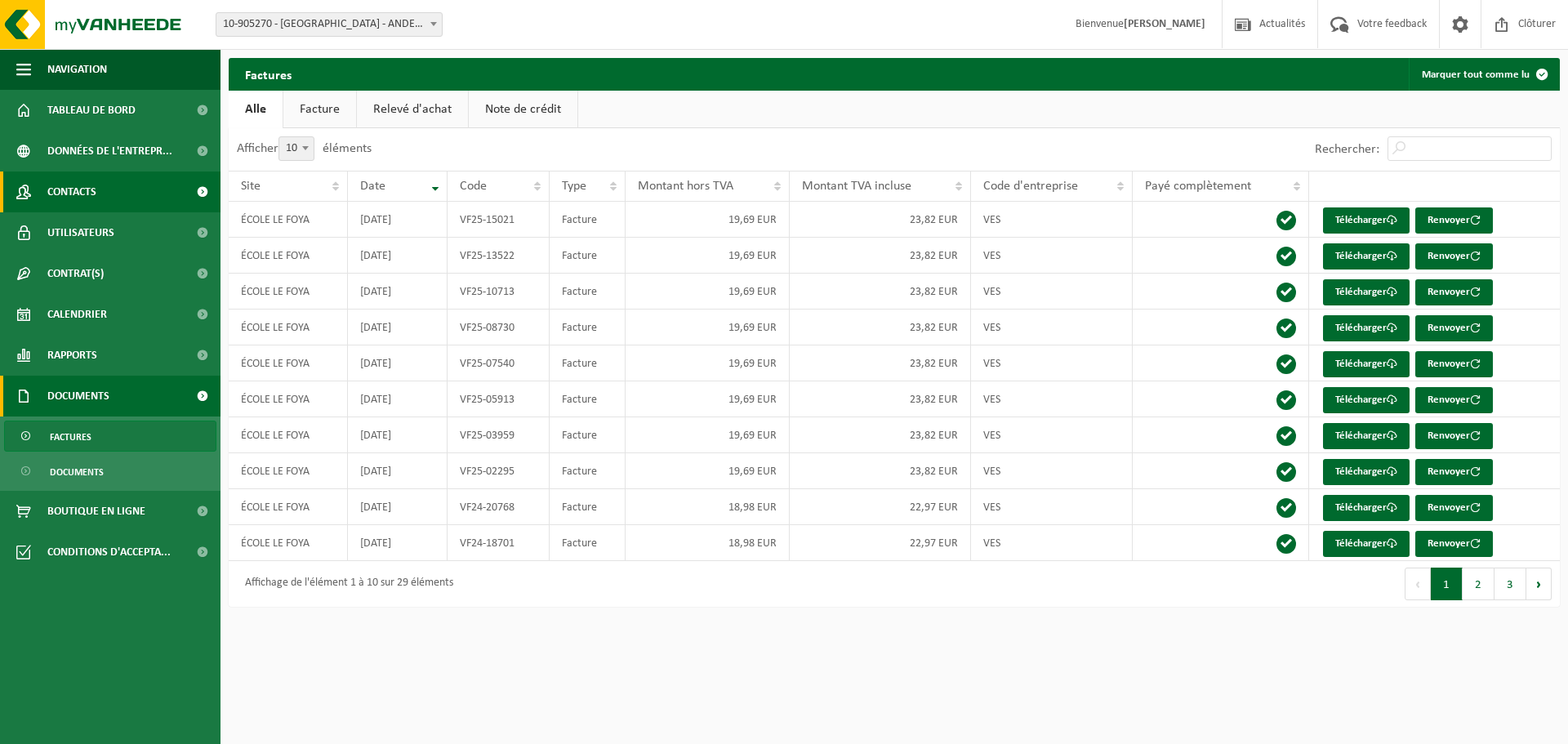
click at [96, 179] on span "Contacts" at bounding box center [72, 192] width 49 height 41
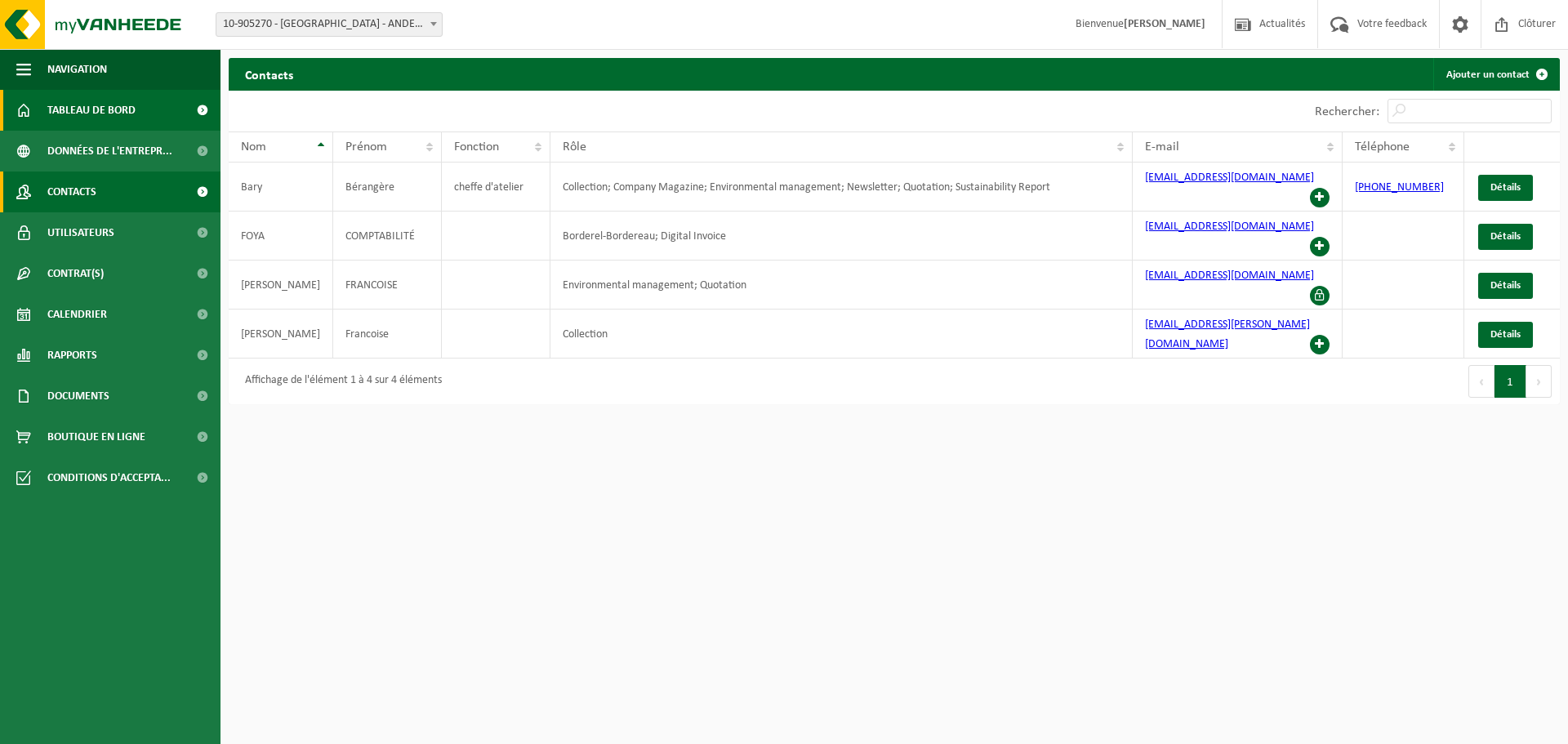
click at [162, 105] on link "Tableau de bord" at bounding box center [110, 110] width 220 height 41
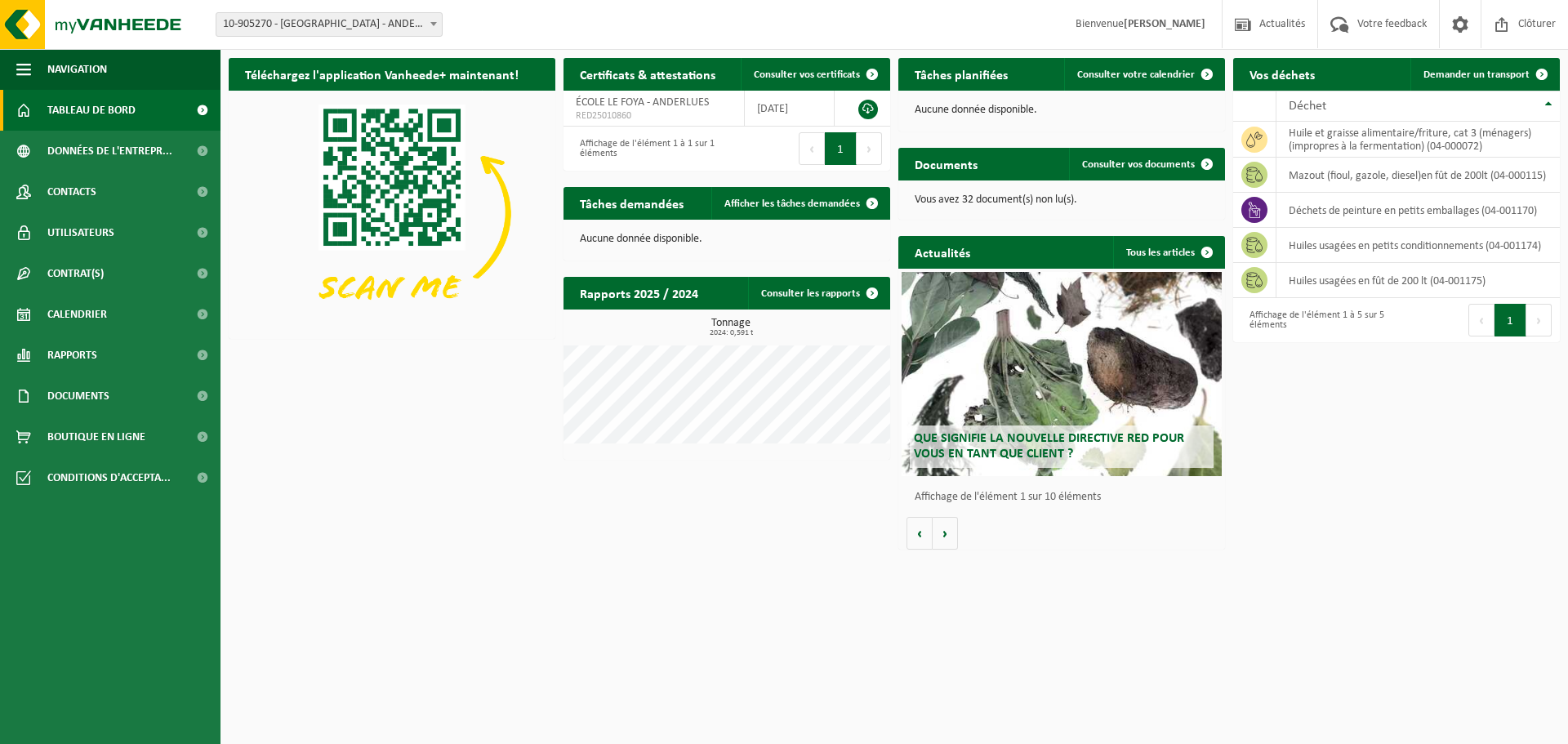
click at [1180, 23] on strong "[PERSON_NAME]" at bounding box center [1164, 24] width 81 height 12
click at [1171, 24] on strong "[PERSON_NAME]" at bounding box center [1164, 24] width 81 height 12
click at [67, 478] on span "Conditions d'accepta..." at bounding box center [109, 478] width 123 height 41
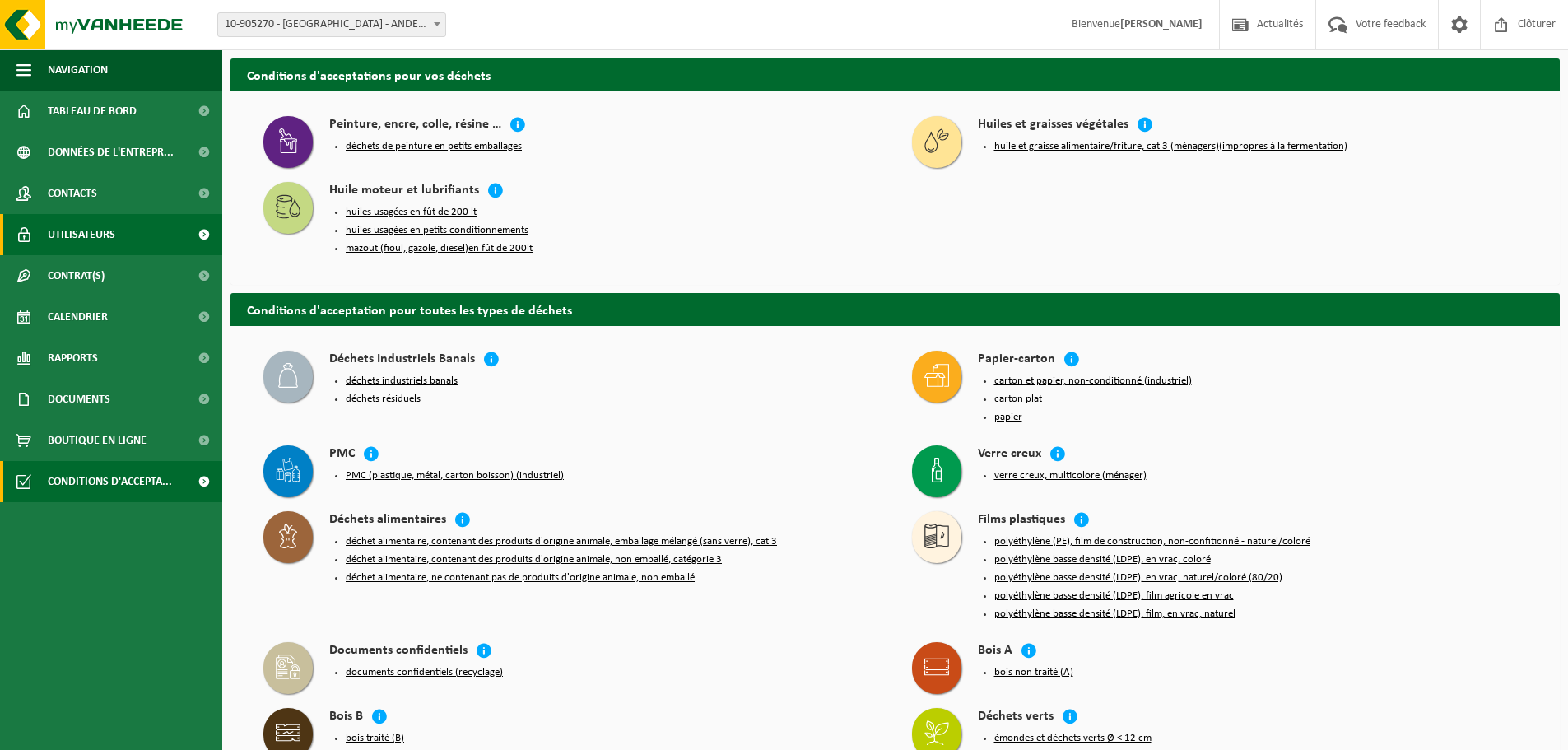
click at [90, 243] on span "Utilisateurs" at bounding box center [81, 235] width 67 height 41
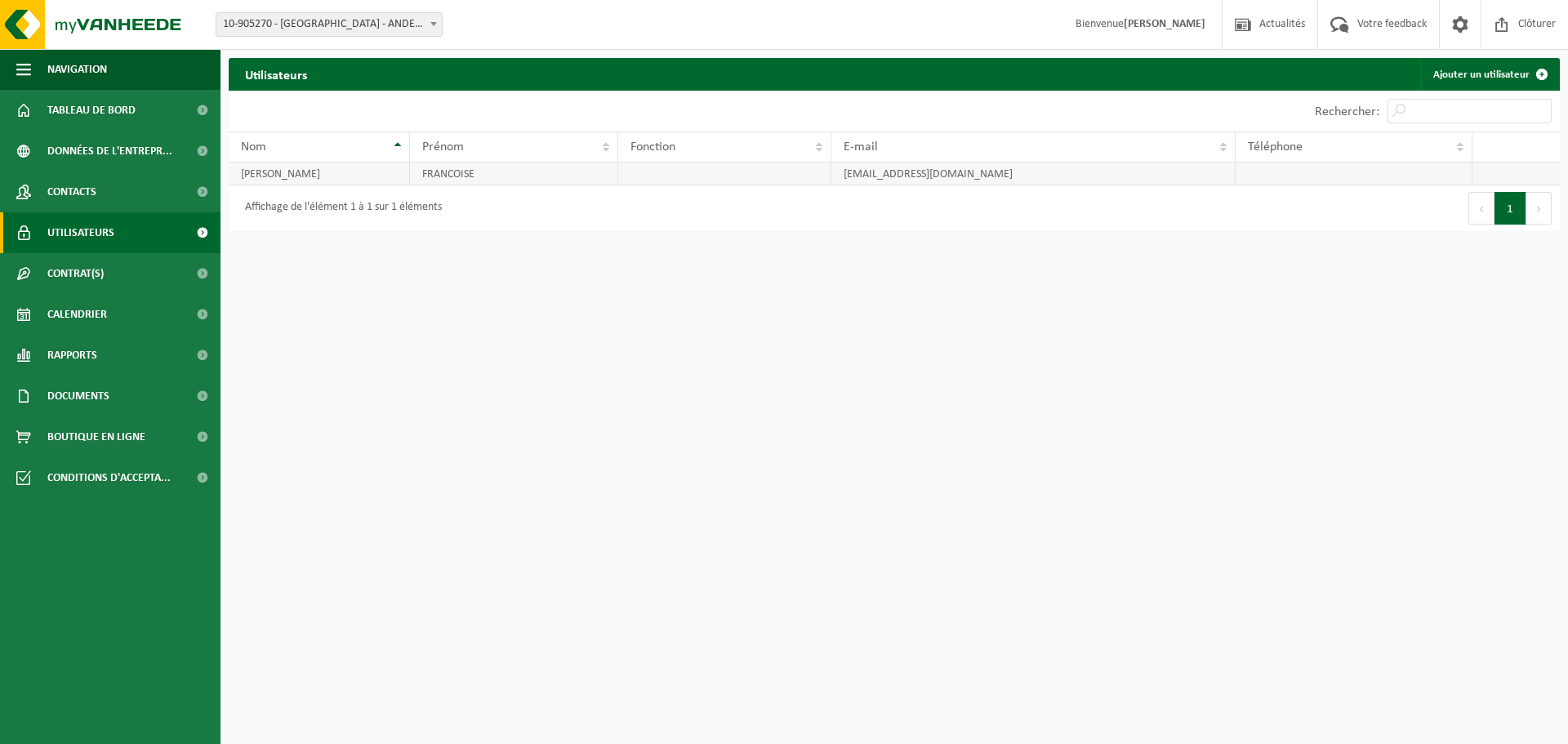
click at [388, 176] on td "[PERSON_NAME]" at bounding box center [319, 174] width 182 height 23
click at [400, 145] on th "Nom" at bounding box center [319, 147] width 182 height 31
click at [401, 145] on th "Nom" at bounding box center [319, 147] width 182 height 31
click at [30, 71] on span "button" at bounding box center [24, 70] width 15 height 41
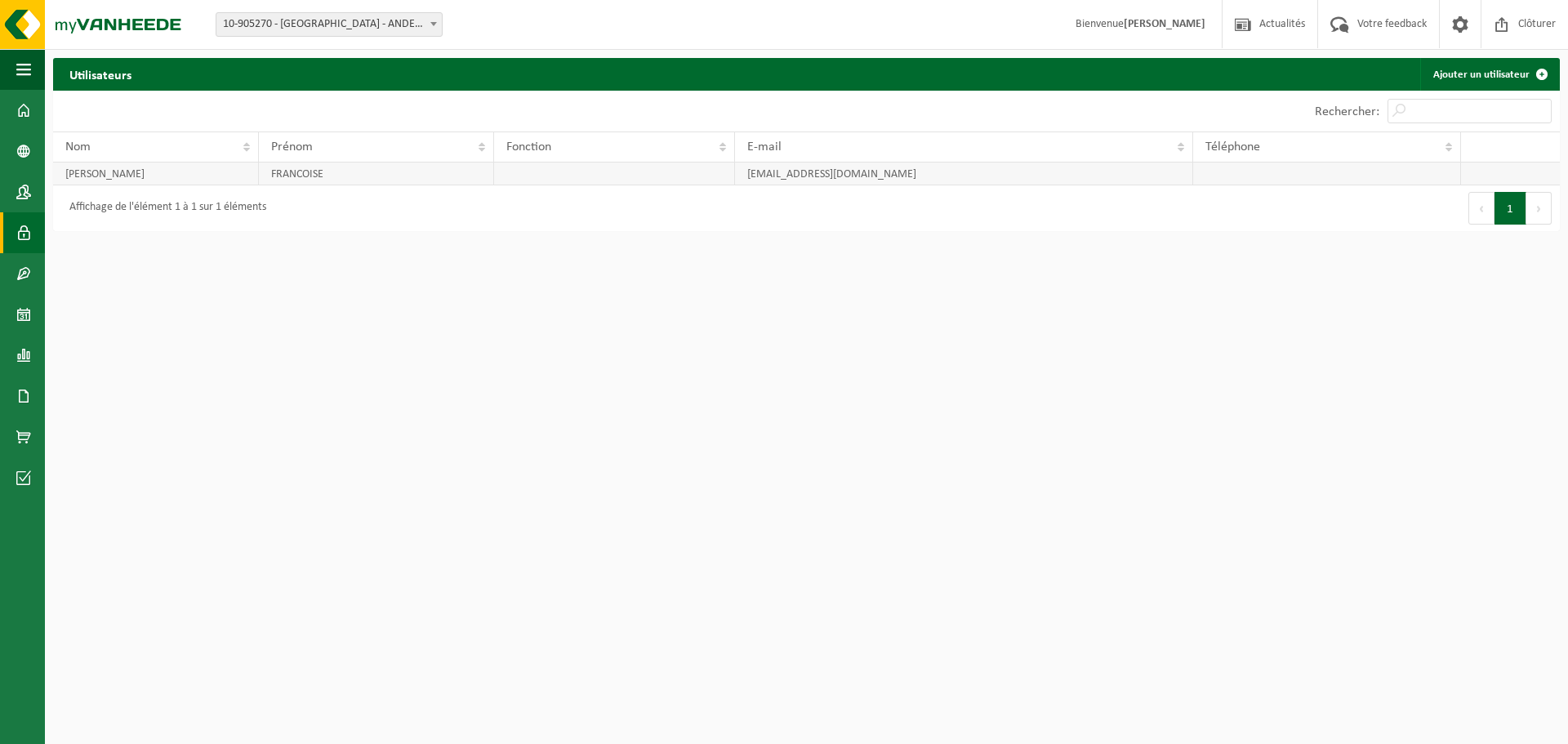
click at [219, 169] on td "[PERSON_NAME]" at bounding box center [156, 174] width 206 height 23
drag, startPoint x: 509, startPoint y: 169, endPoint x: 614, endPoint y: 156, distance: 105.8
click at [553, 162] on table "Nom Prénom Fonction E-mail Téléphone HERMAN FRANCOISE berangerebary@gmail.com" at bounding box center [807, 159] width 1507 height 54
click at [1156, 29] on strong "[PERSON_NAME]" at bounding box center [1164, 24] width 81 height 12
click at [1462, 30] on span at bounding box center [1460, 24] width 25 height 49
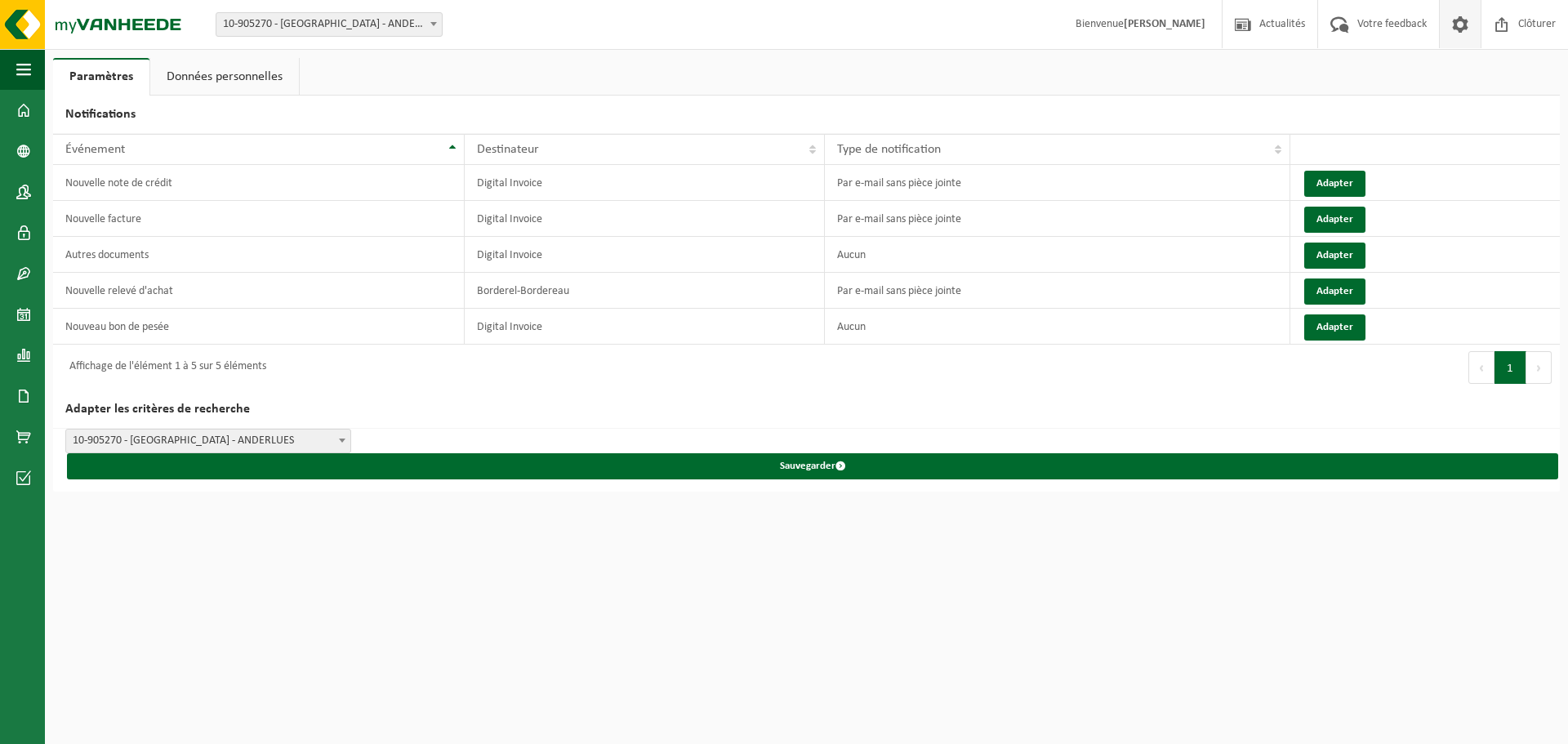
click at [231, 86] on link "Données personnelles" at bounding box center [224, 77] width 149 height 38
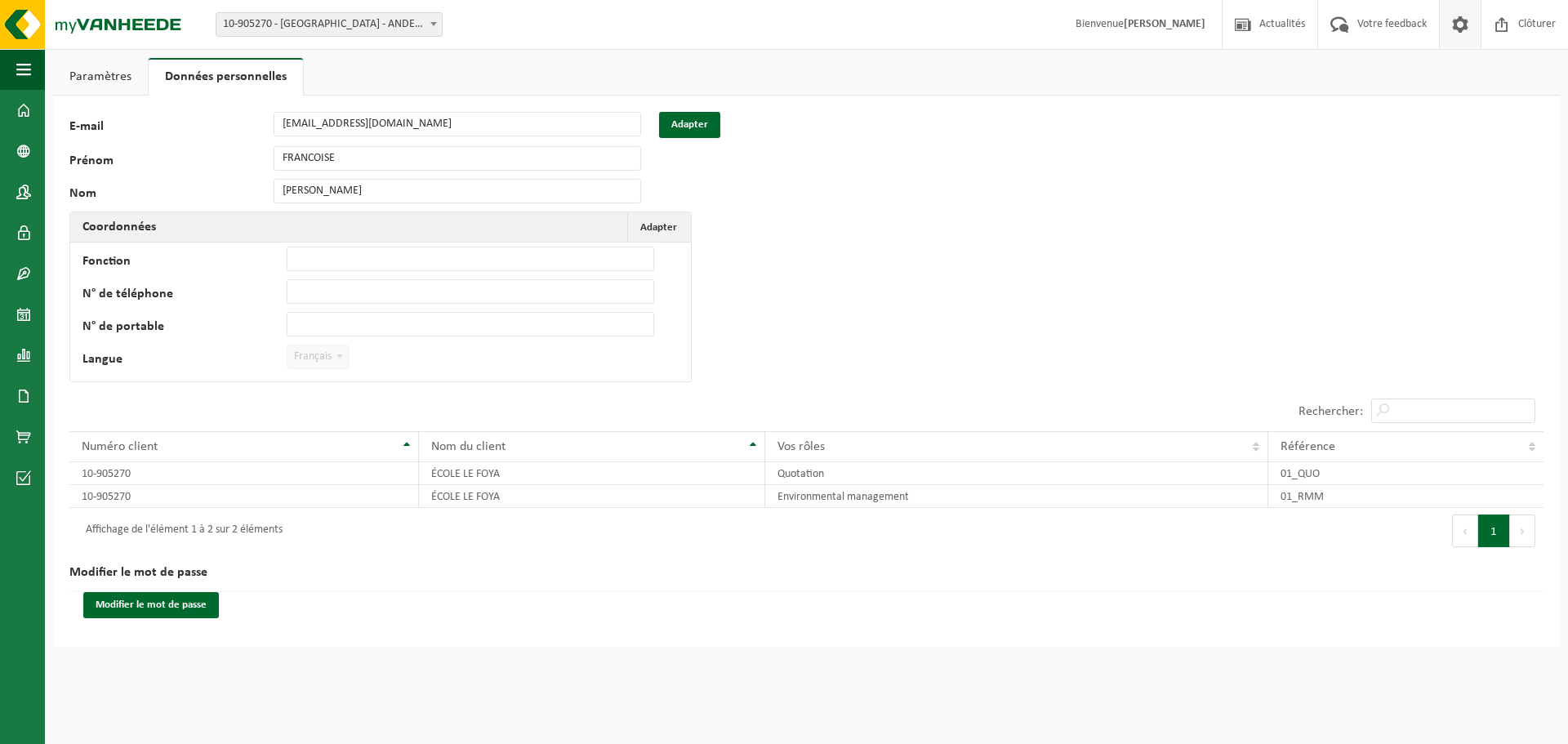
click at [240, 160] on div "Prénom FRANCOISE" at bounding box center [363, 159] width 588 height 25
click at [695, 117] on button "Adapter" at bounding box center [690, 125] width 62 height 26
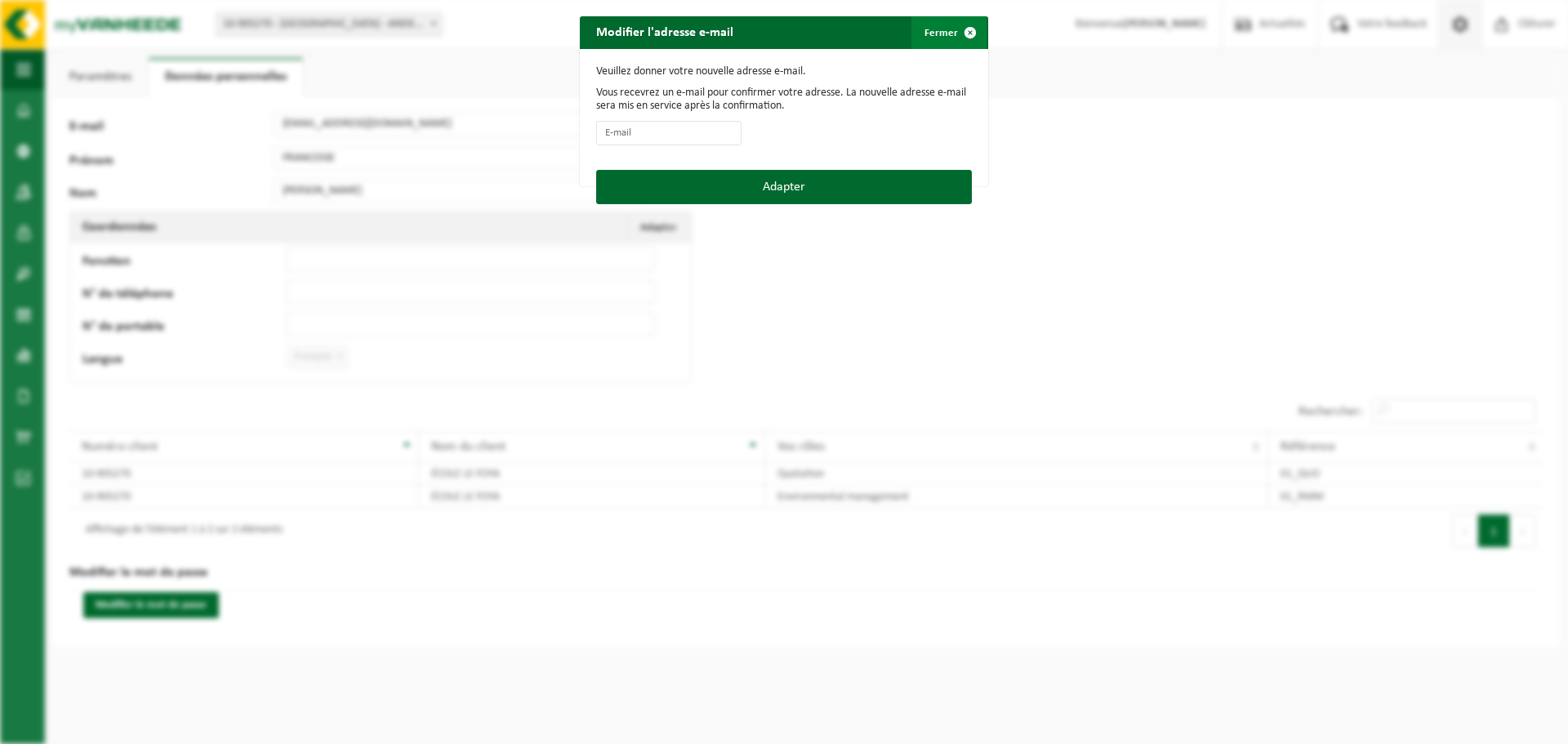
click at [969, 30] on span "button" at bounding box center [970, 33] width 33 height 33
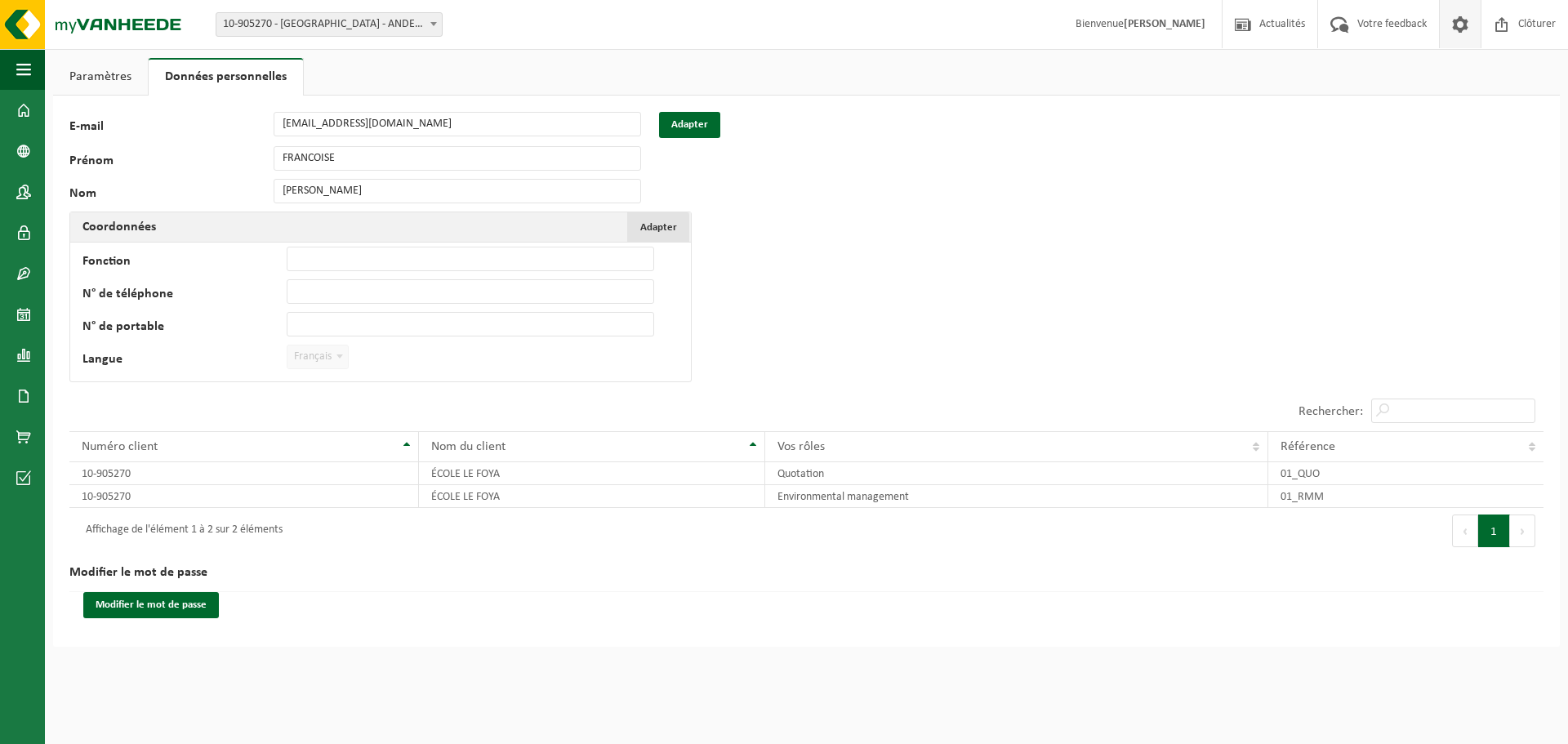
click at [681, 224] on button "Adapter Annuler" at bounding box center [658, 227] width 62 height 30
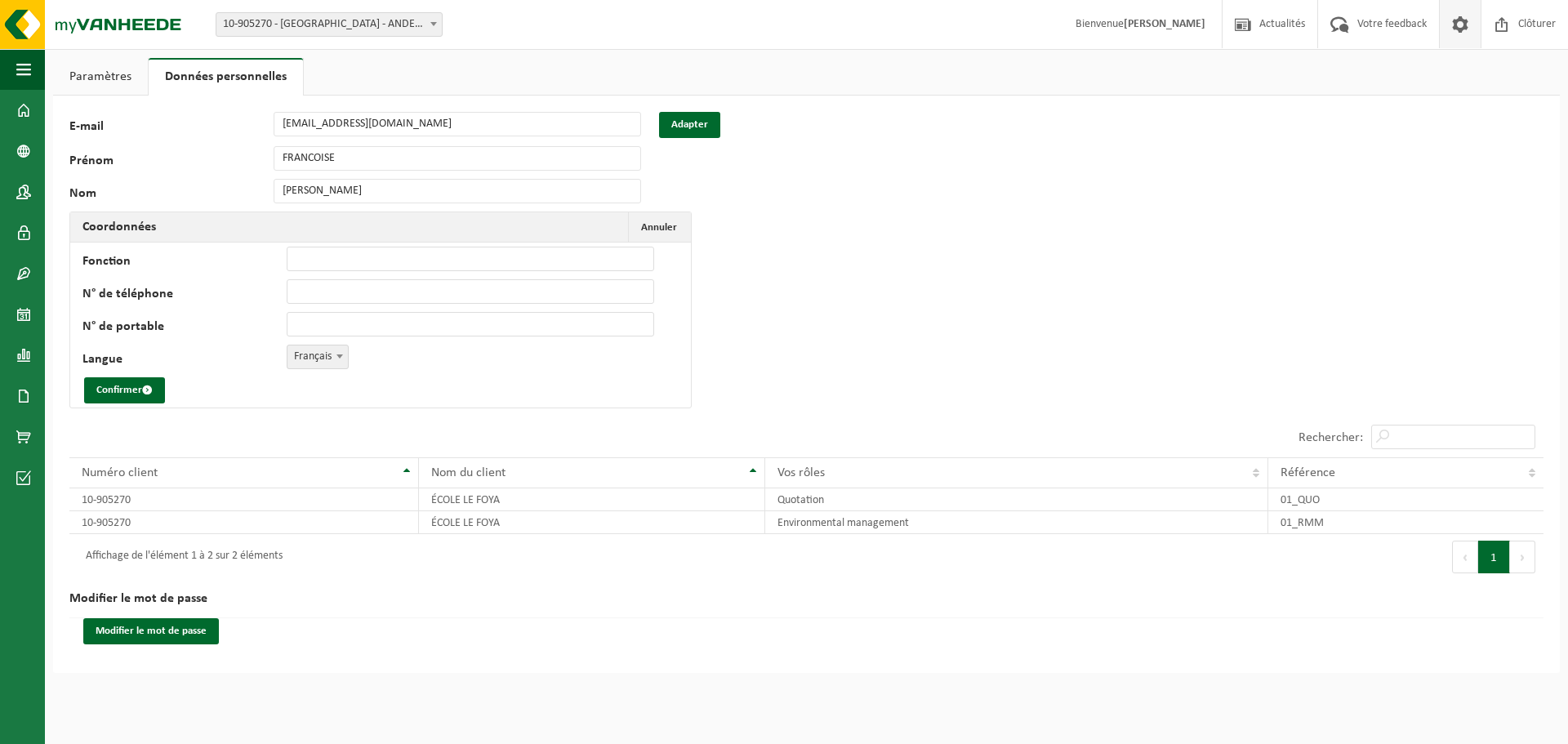
click at [386, 273] on td "Fonction N° de téléphone N° de portable Langue Nederlands '; Français '; Englis…" at bounding box center [380, 325] width 621 height 165
click at [390, 257] on input "Fonction" at bounding box center [470, 259] width 368 height 25
type input "cheffe d atelier"
type input "[PHONE_NUMBER]"
click at [124, 388] on button "Confirmer" at bounding box center [124, 390] width 81 height 26
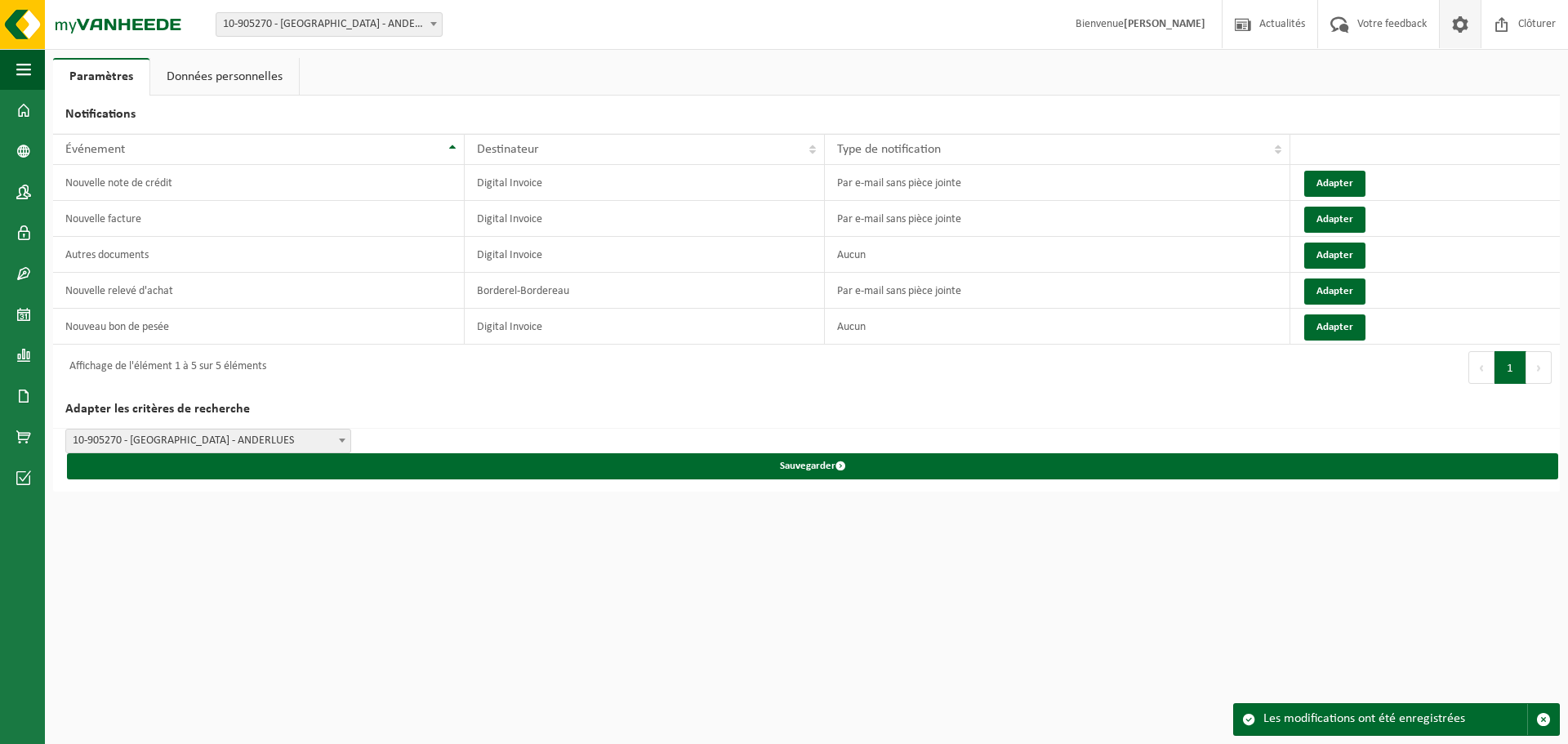
click at [256, 441] on span "10-905270 - [GEOGRAPHIC_DATA] - ANDERLUES" at bounding box center [208, 441] width 284 height 23
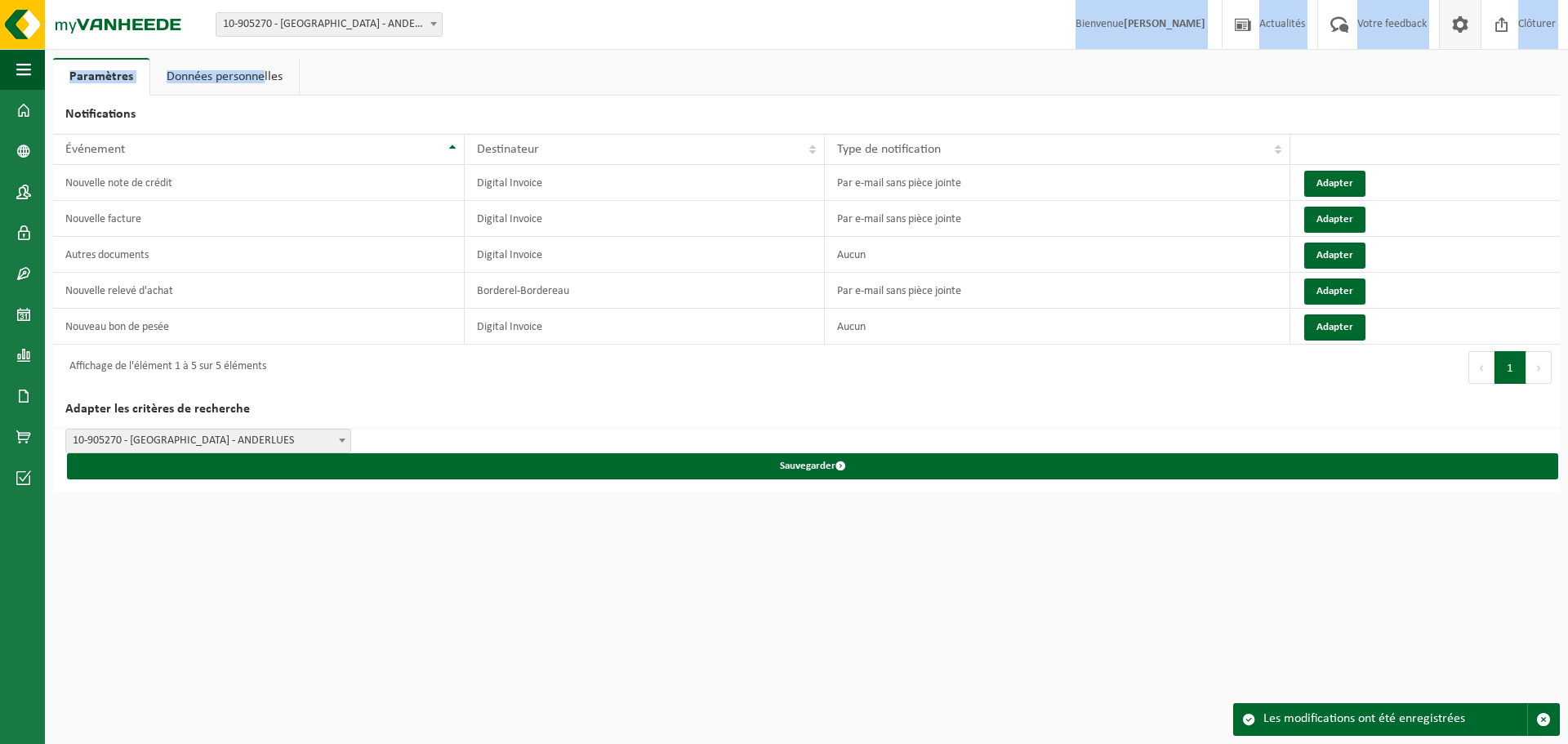
click at [266, 52] on div "Site: 10-905270 - ÉCOLE LE FOYA - ANDERLUES 10-905270 - ÉCOLE LE FOYA - ANDERLU…" at bounding box center [784, 250] width 1568 height 500
click at [239, 73] on link "Données personnelles" at bounding box center [224, 77] width 149 height 38
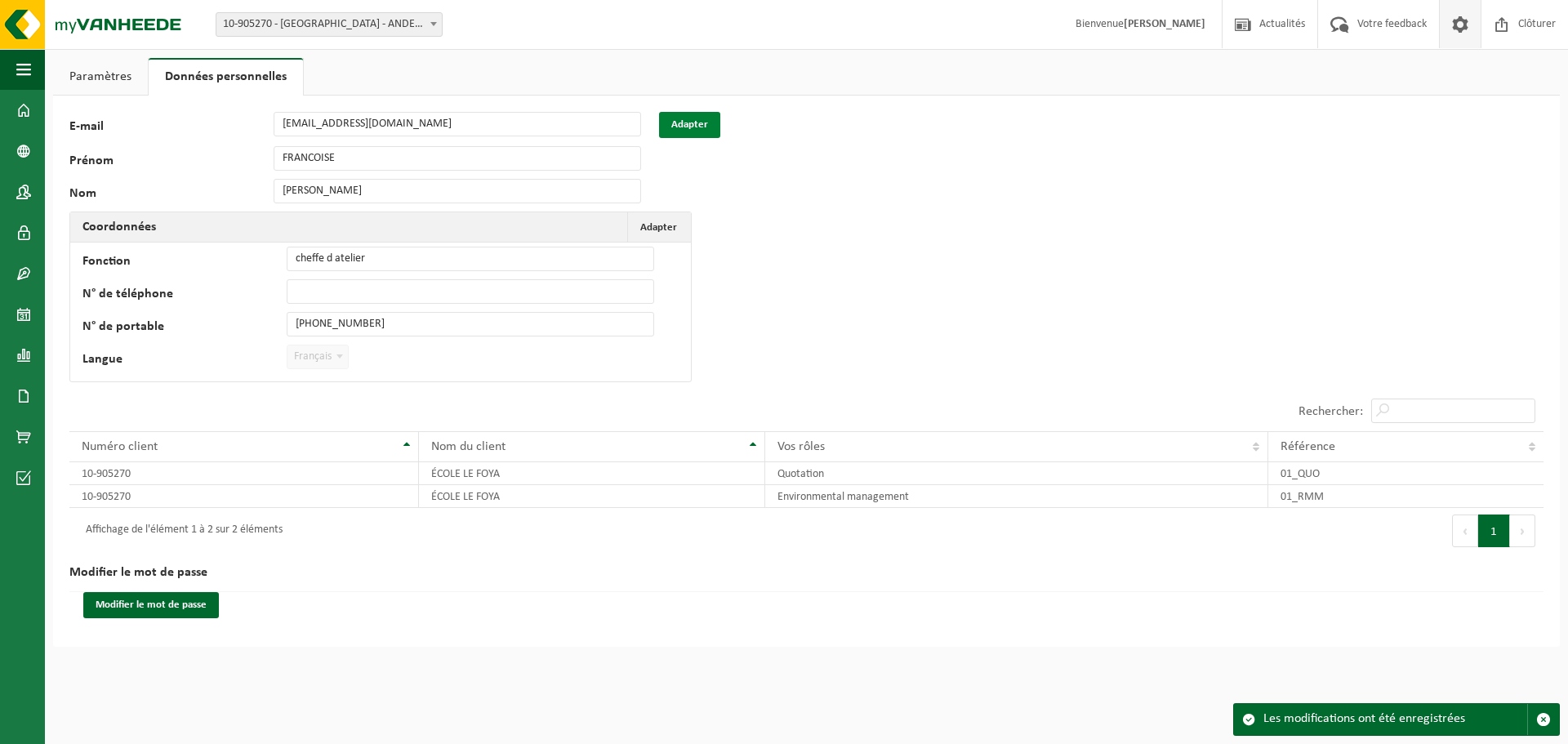
click at [715, 129] on button "Adapter" at bounding box center [690, 125] width 62 height 26
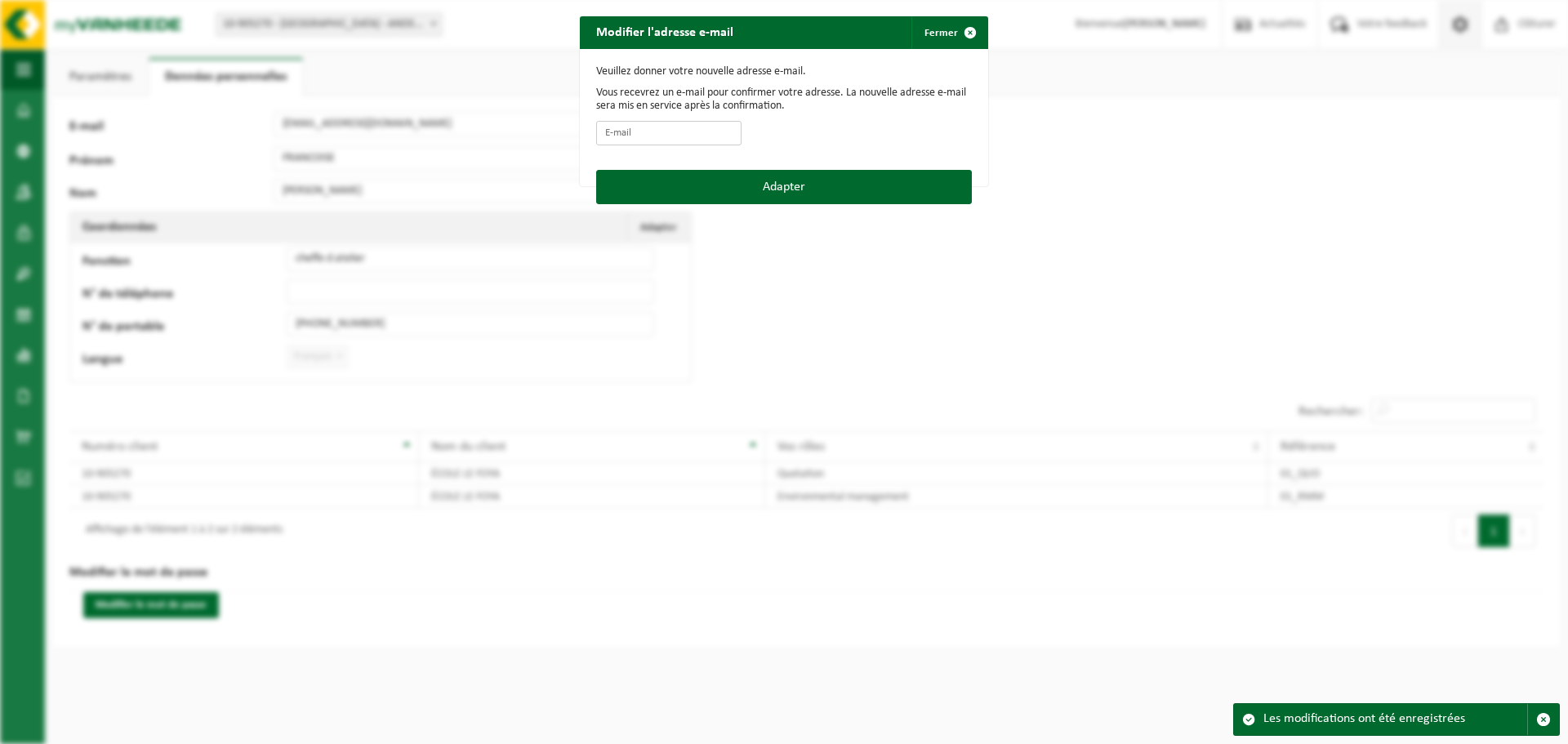
click at [645, 129] on input "E-mail" at bounding box center [668, 133] width 146 height 25
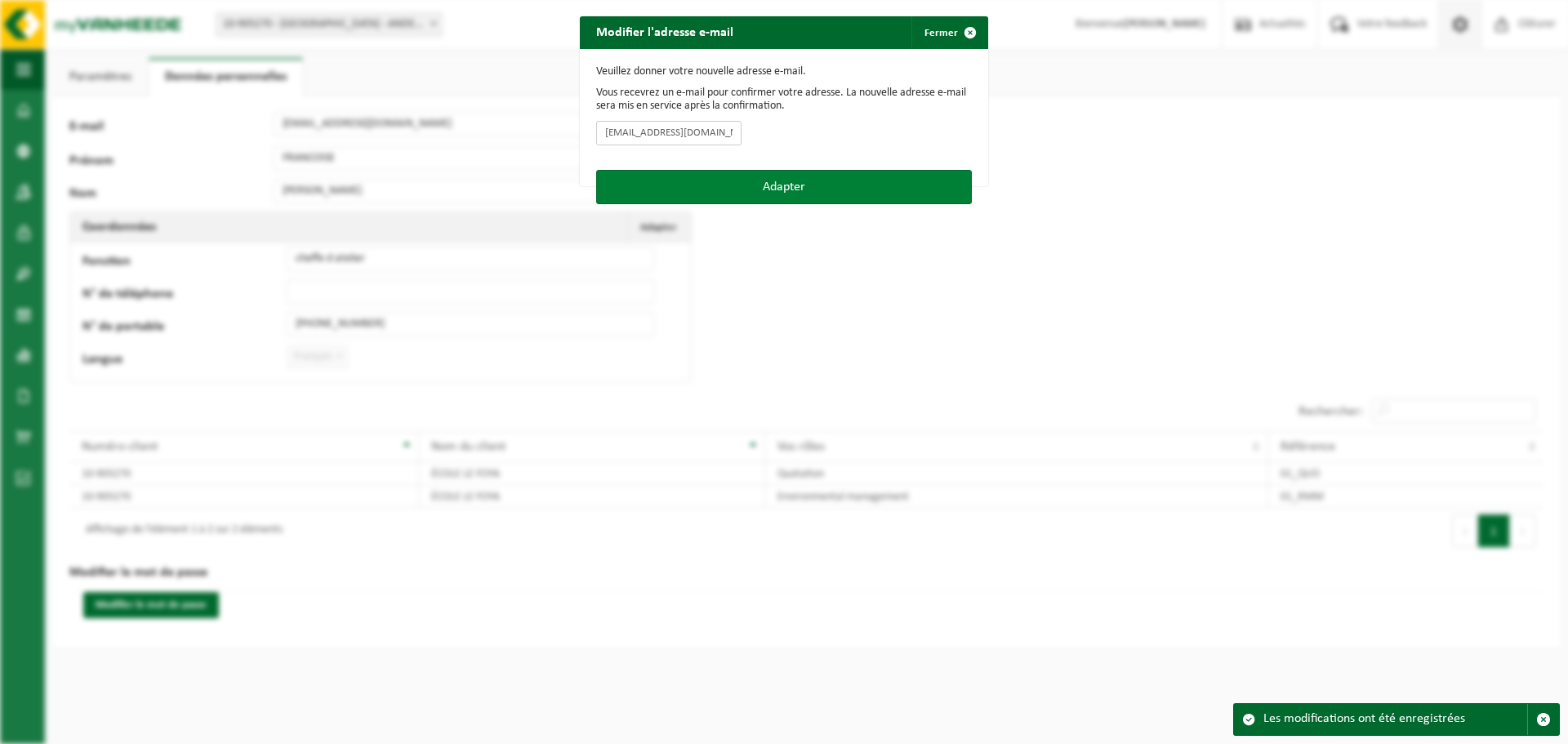
type input "[EMAIL_ADDRESS][DOMAIN_NAME]"
click at [812, 187] on button "Adapter" at bounding box center [784, 187] width 376 height 35
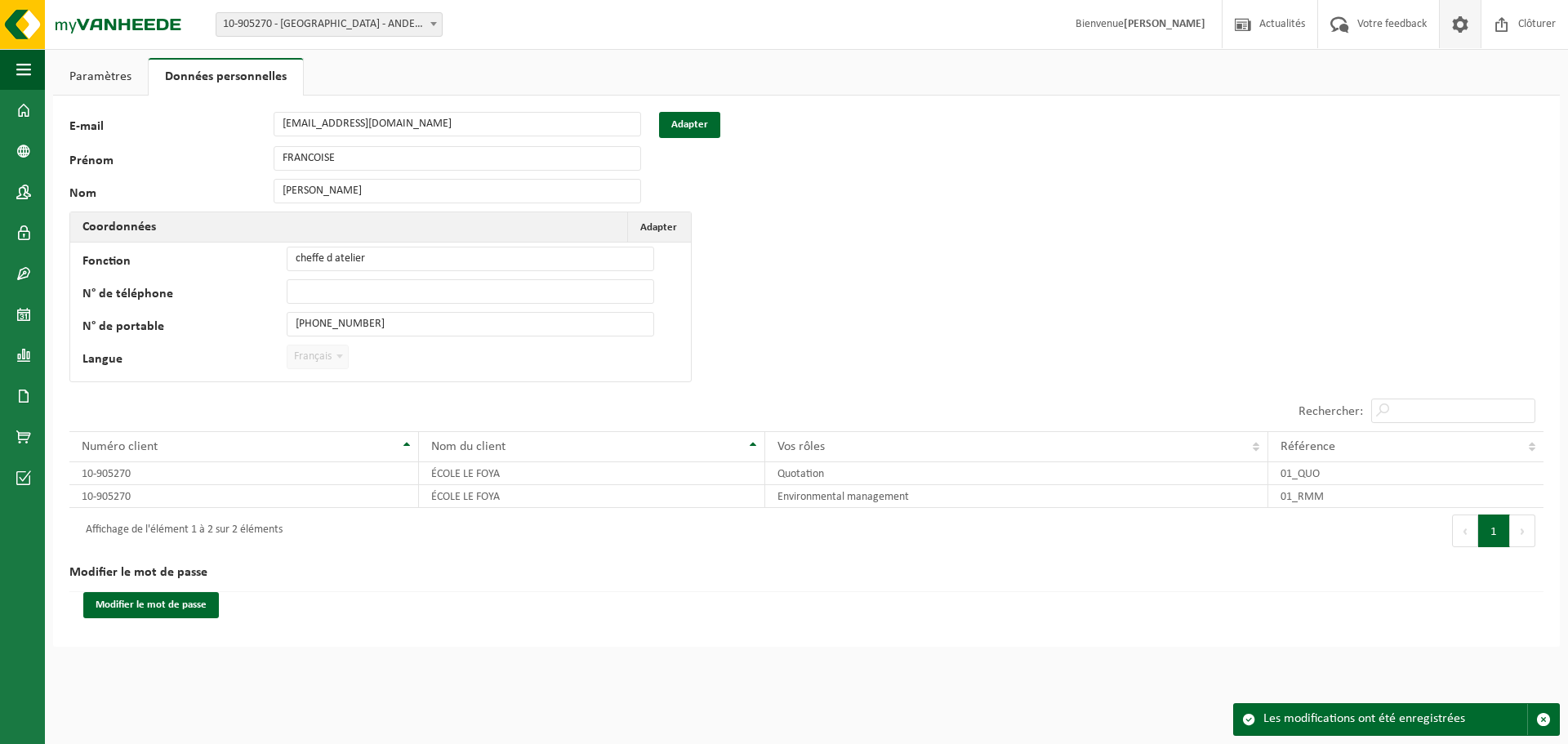
click at [410, 141] on div "89518 E-mail berangerebary@gmail.com Adapter Prénom FRANCOISE Nom HERMAN Coordo…" at bounding box center [335, 251] width 531 height 279
click at [71, 73] on link "Paramètres" at bounding box center [100, 77] width 95 height 38
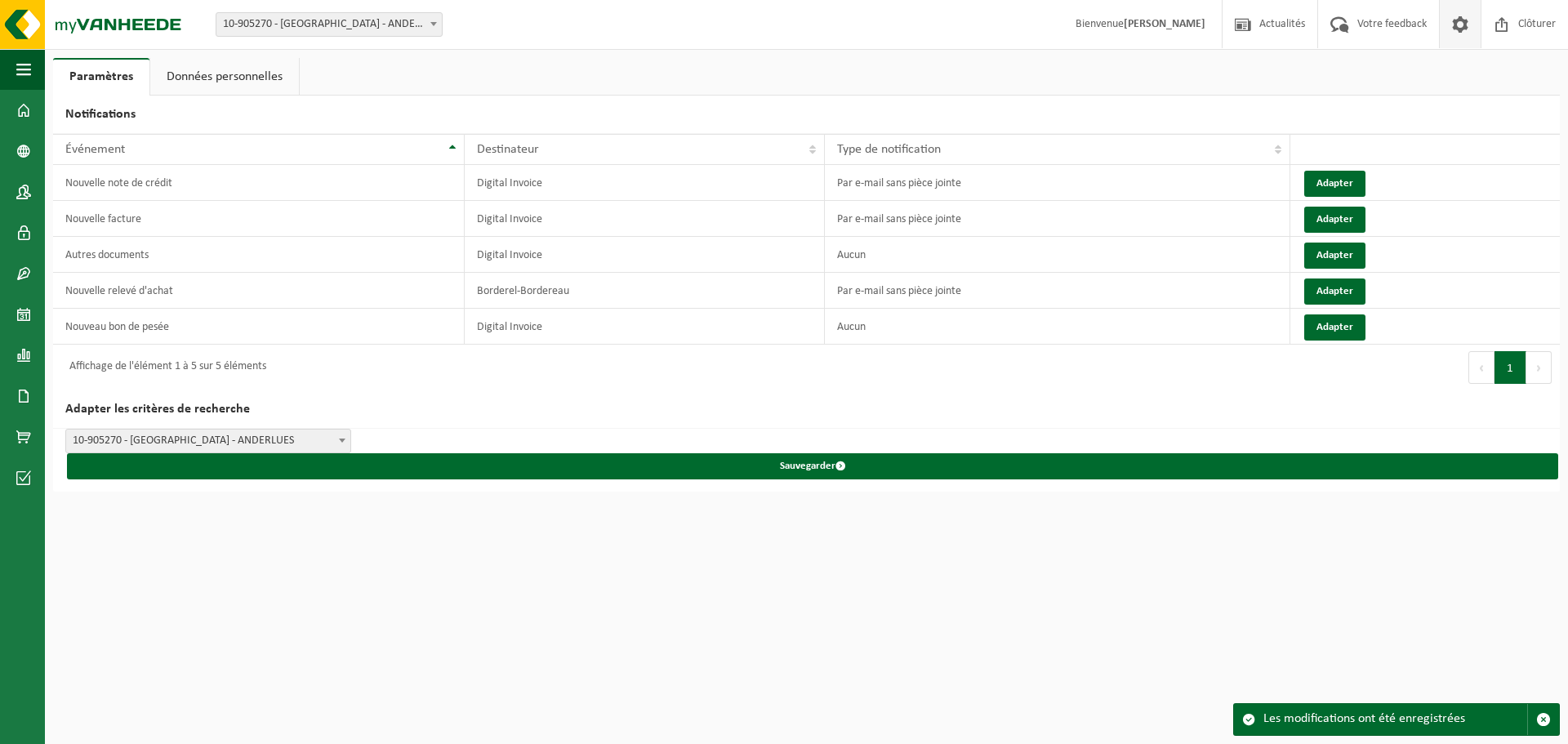
click at [1351, 717] on div "Les modifications ont été enregistrées" at bounding box center [1395, 719] width 264 height 31
click at [27, 194] on span at bounding box center [24, 192] width 15 height 41
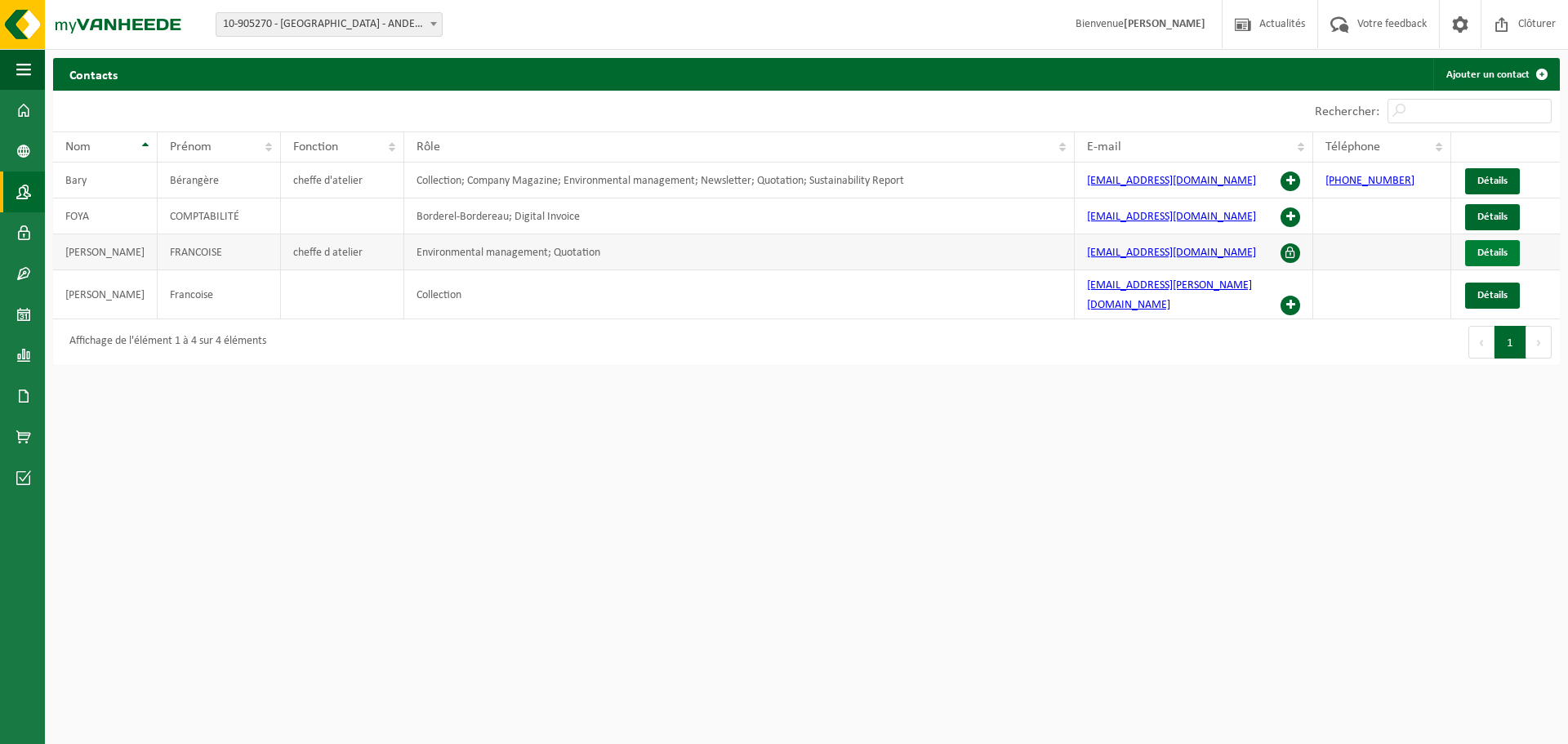
click at [1481, 247] on span "Détails" at bounding box center [1492, 252] width 30 height 11
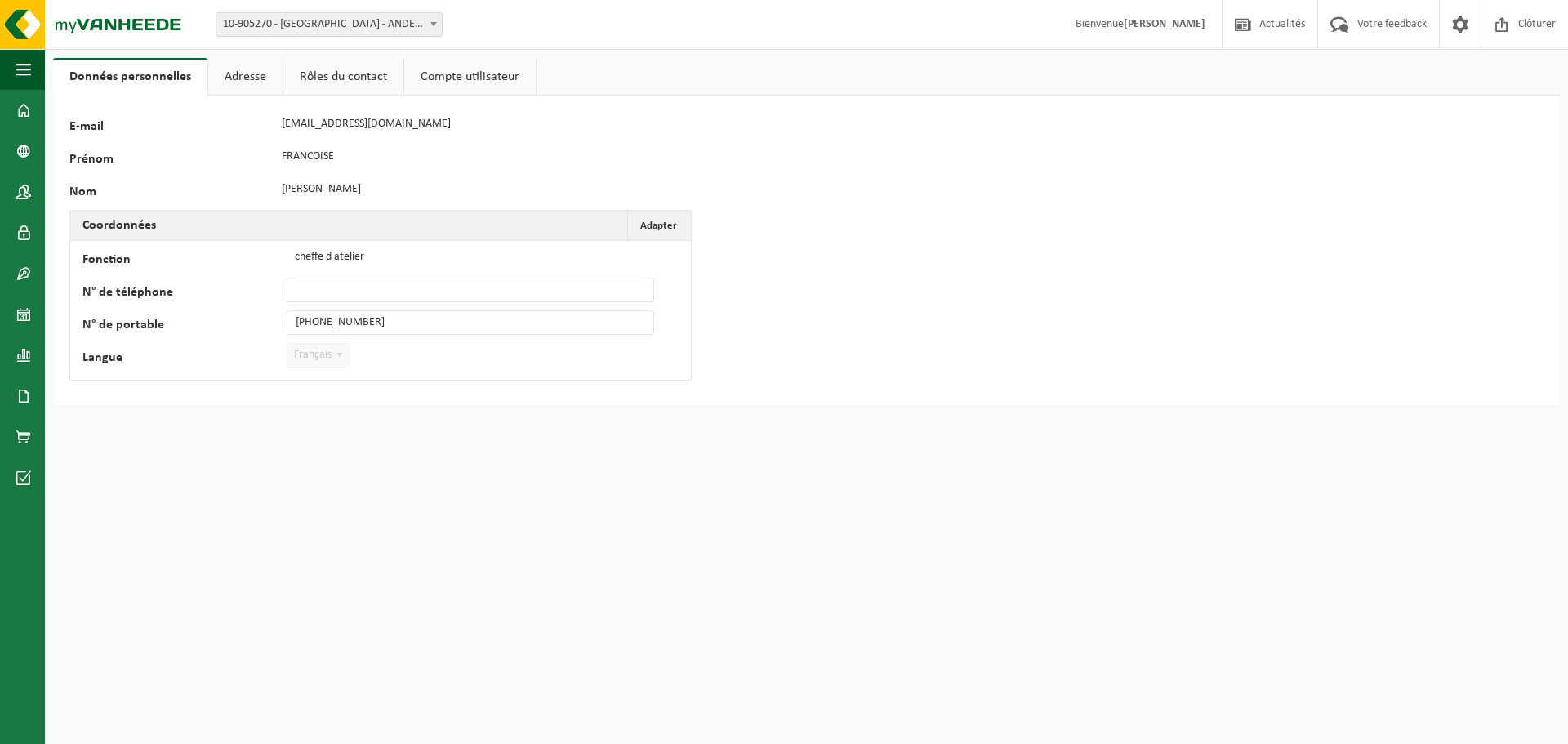
click at [329, 84] on link "Rôles du contact" at bounding box center [344, 77] width 120 height 38
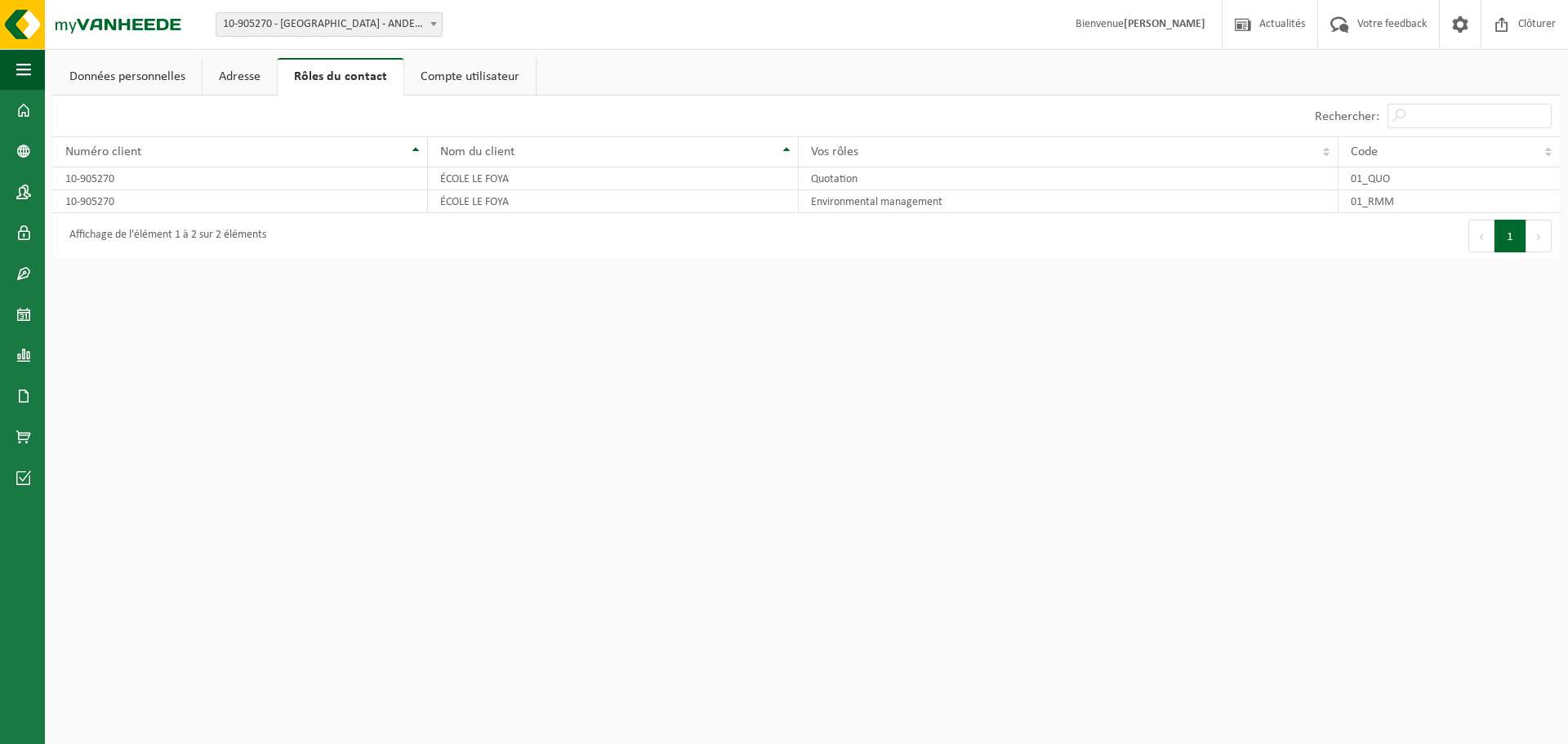
click at [440, 78] on link "Compte utilisateur" at bounding box center [470, 77] width 132 height 38
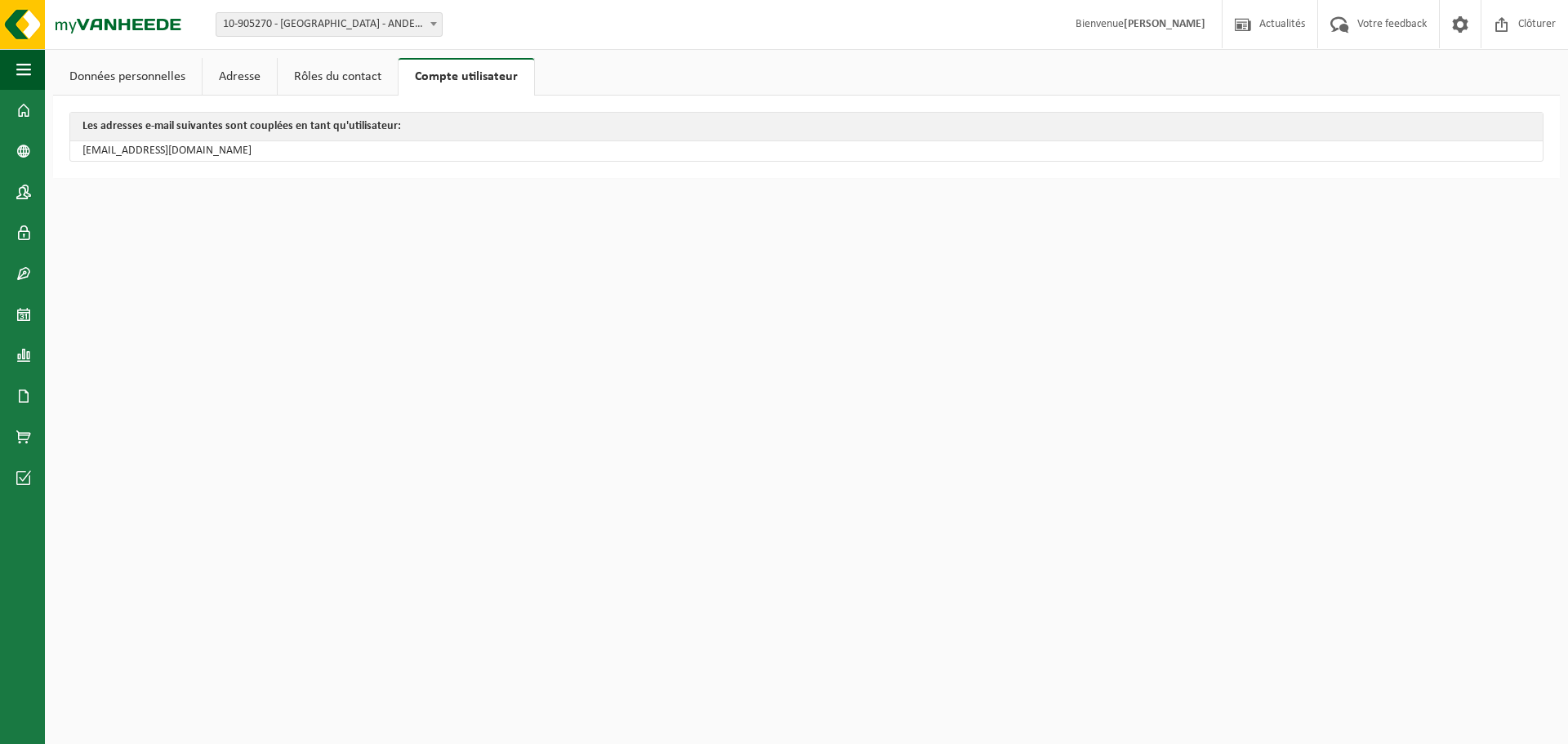
click at [240, 96] on div "Les adresses e-mail suivantes sont couplées en tant qu'utilisateur: berangereba…" at bounding box center [807, 136] width 1507 height 82
click at [245, 79] on link "Adresse" at bounding box center [239, 77] width 74 height 38
click at [153, 90] on link "Données personnelles" at bounding box center [127, 77] width 149 height 38
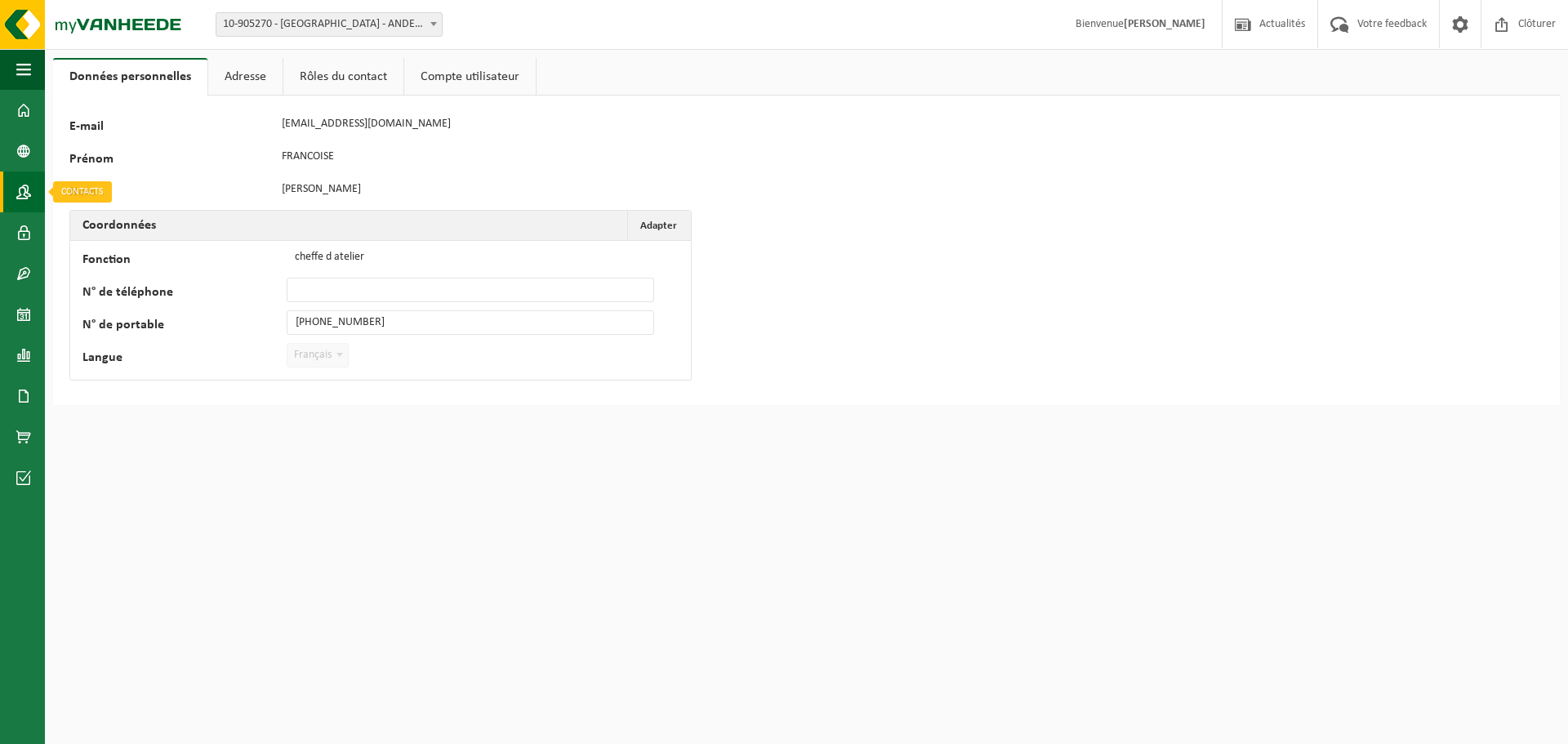
click at [16, 181] on span at bounding box center [24, 192] width 15 height 41
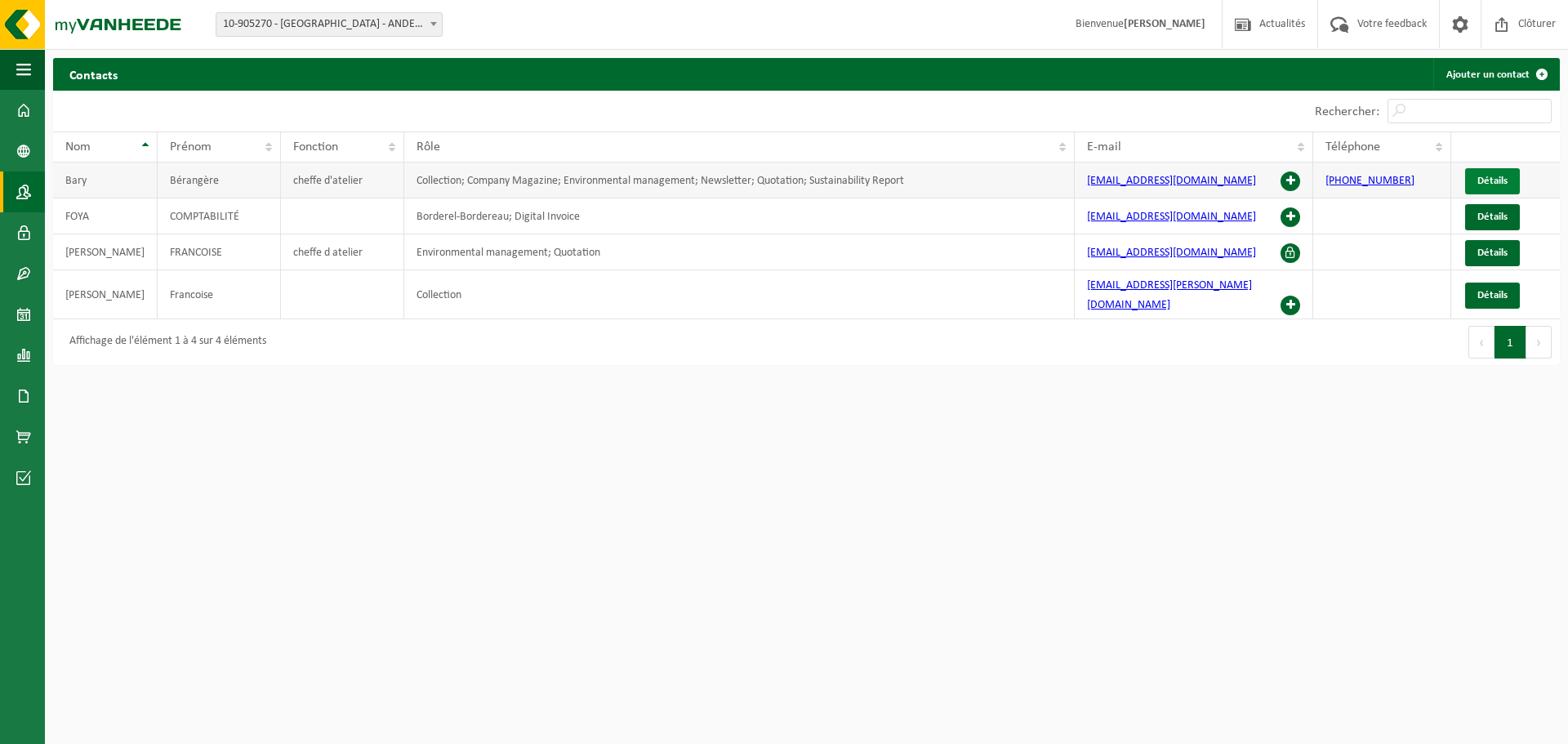
click at [1499, 177] on span "Détails" at bounding box center [1492, 181] width 30 height 11
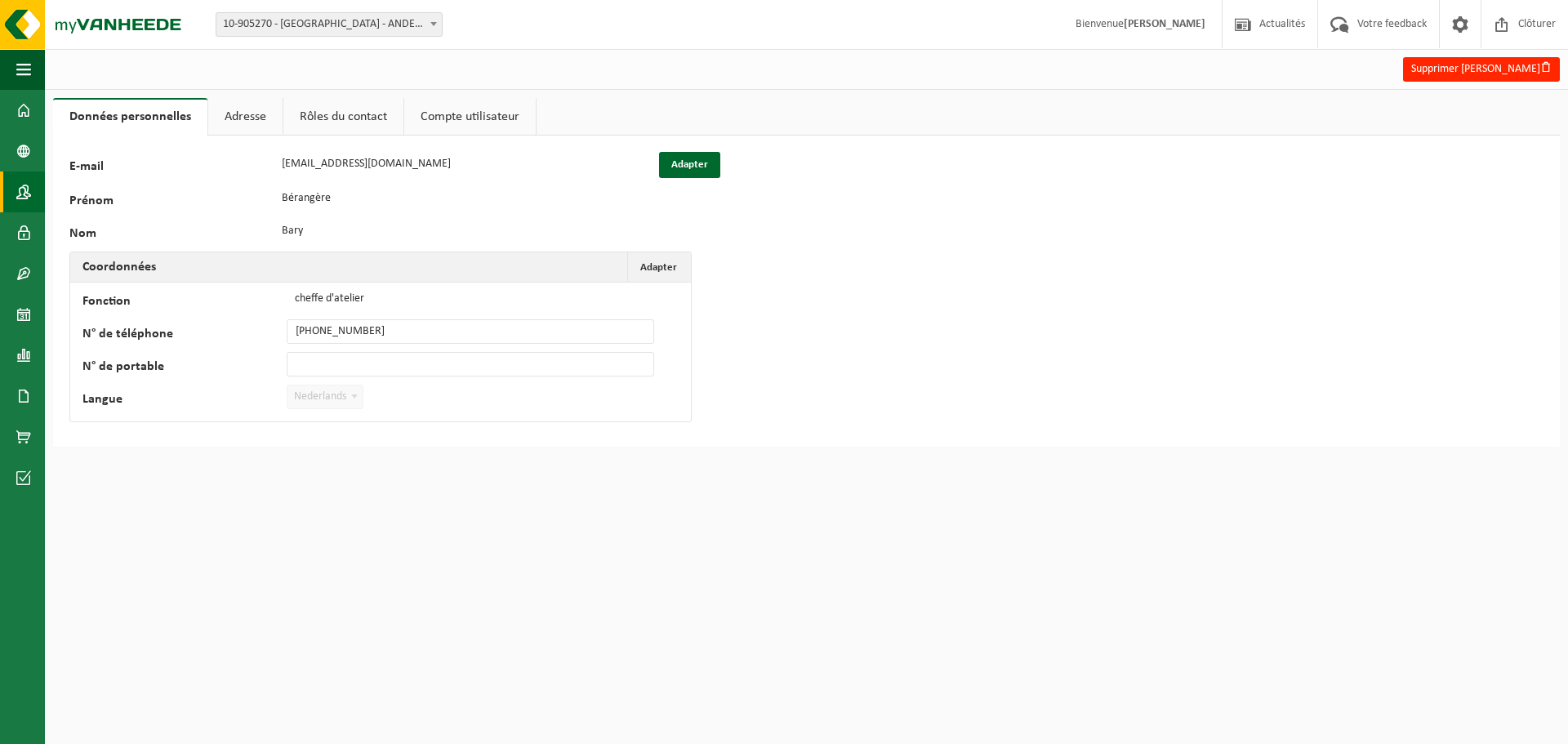
click at [8, 187] on link "Contacts" at bounding box center [22, 192] width 45 height 41
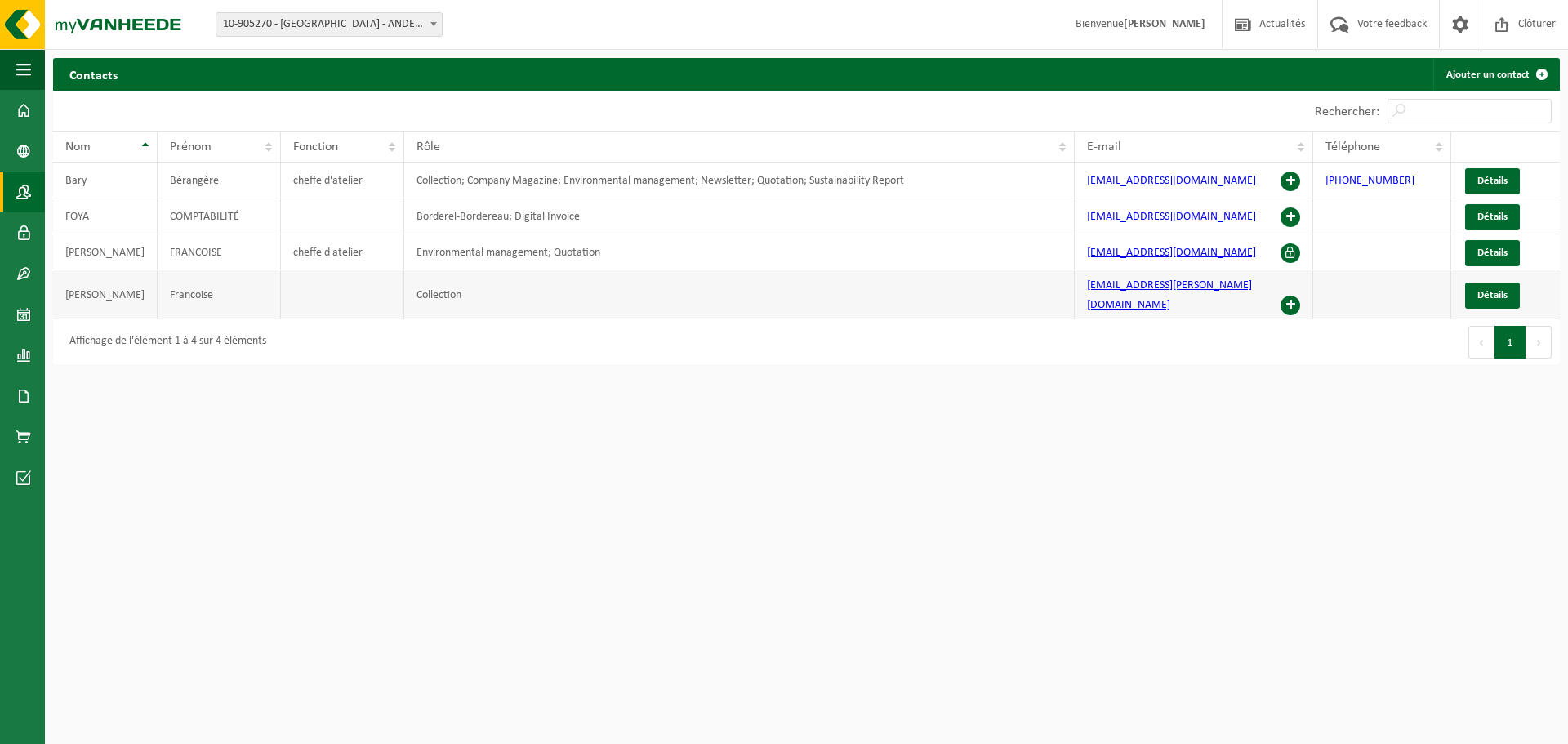
click at [1285, 296] on span at bounding box center [1291, 306] width 20 height 20
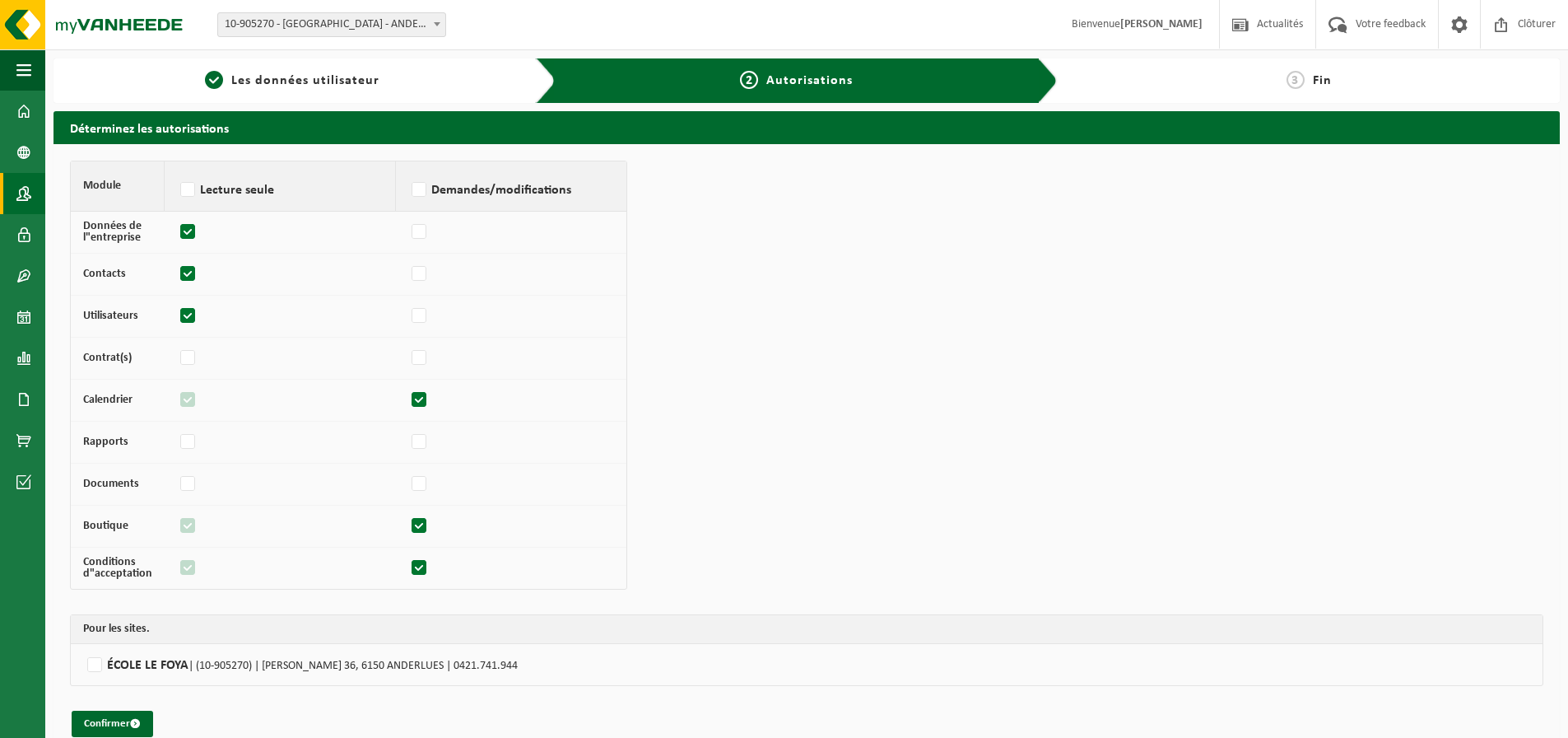
click at [18, 192] on span at bounding box center [24, 194] width 15 height 41
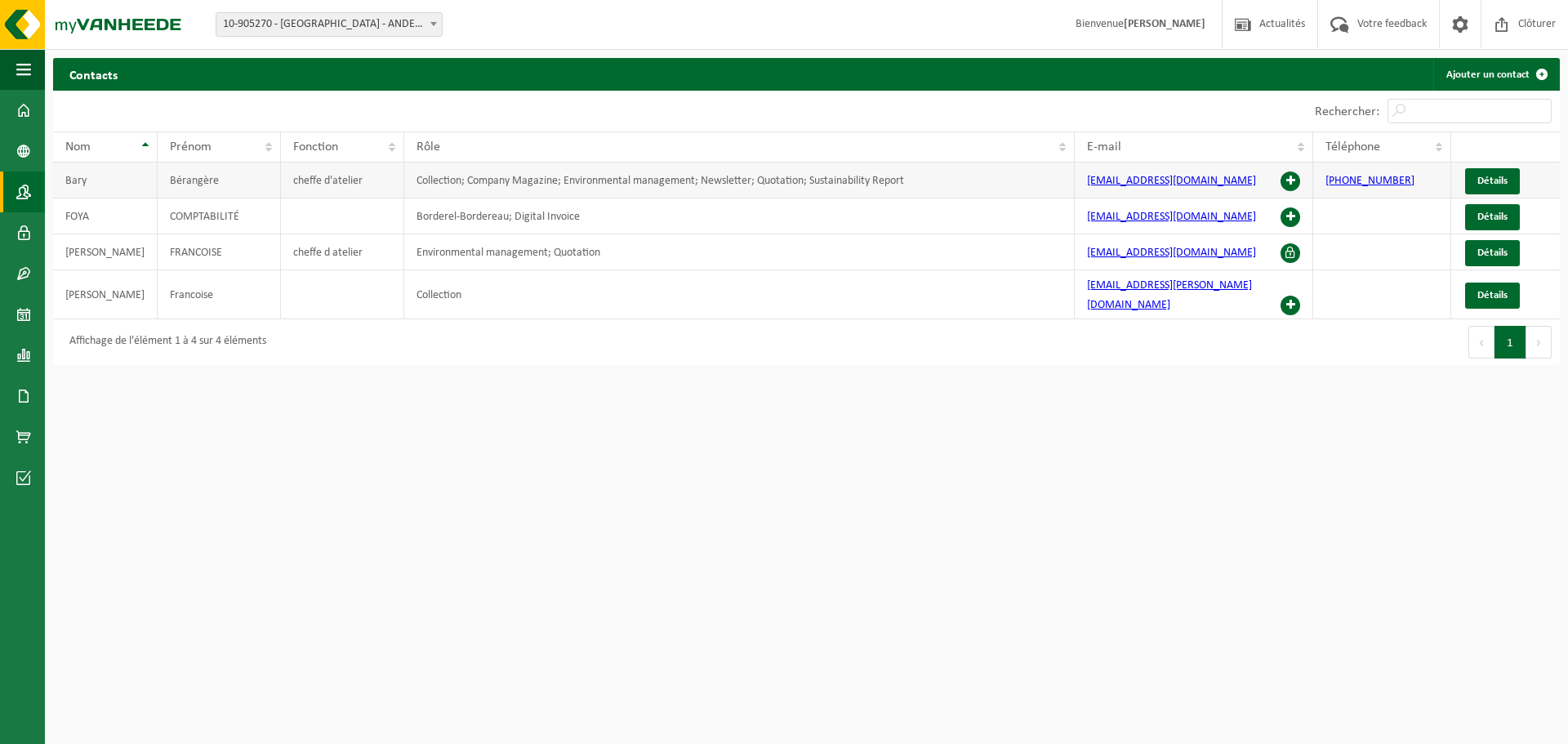
click at [1292, 180] on span at bounding box center [1291, 182] width 20 height 20
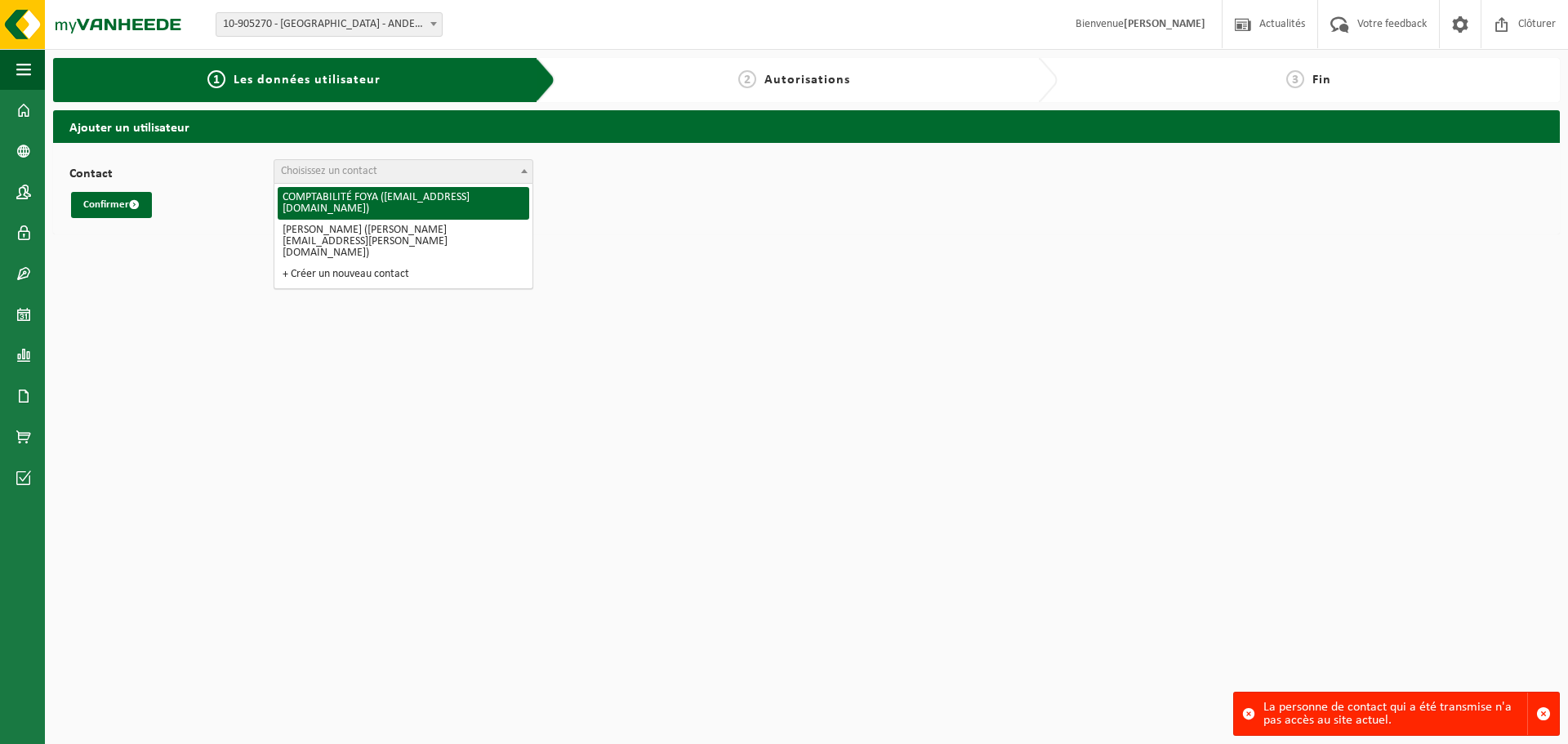
click at [368, 175] on span "Choisissez un contact" at bounding box center [329, 171] width 96 height 12
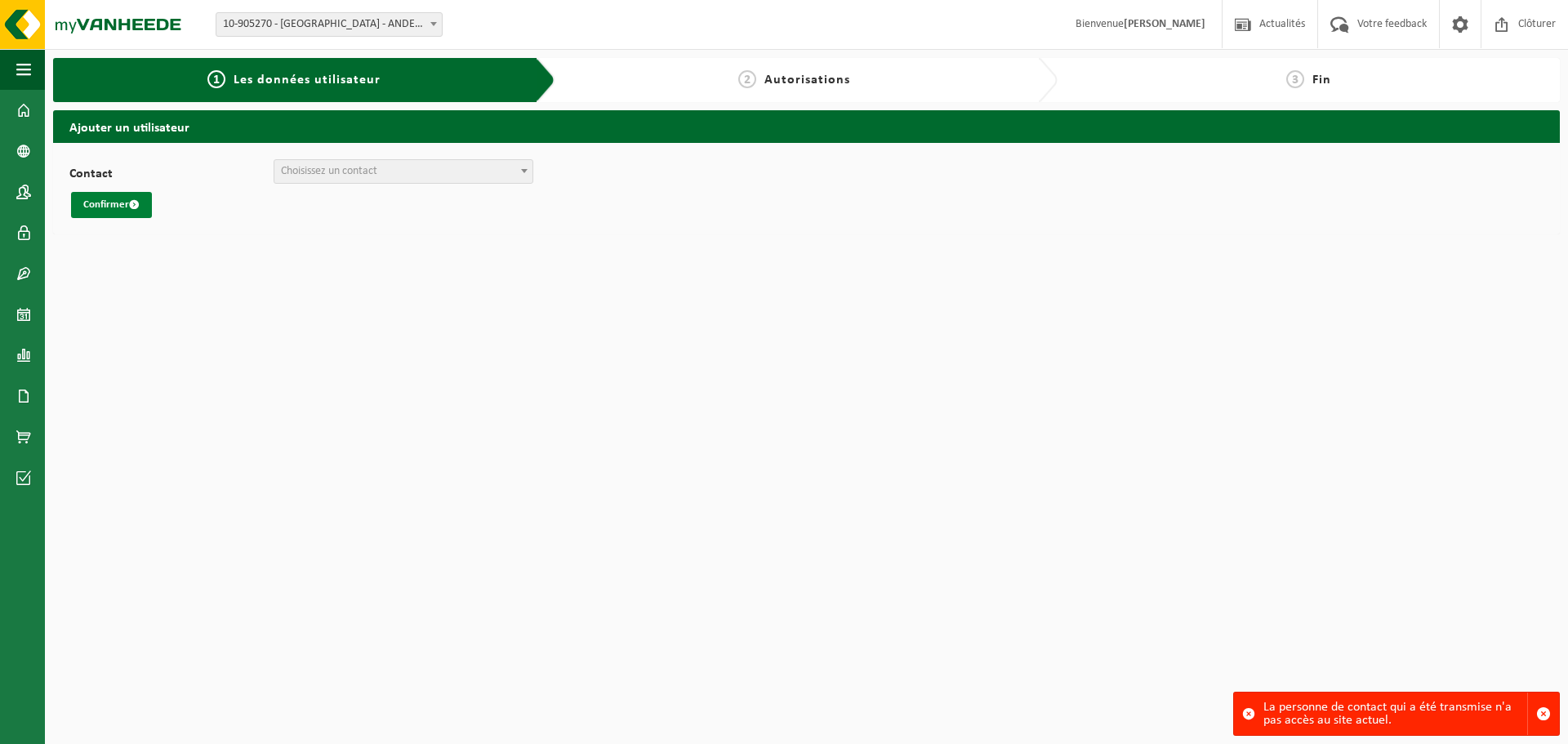
click at [122, 206] on button "Confirmer" at bounding box center [111, 205] width 81 height 26
click at [24, 191] on span at bounding box center [24, 192] width 15 height 41
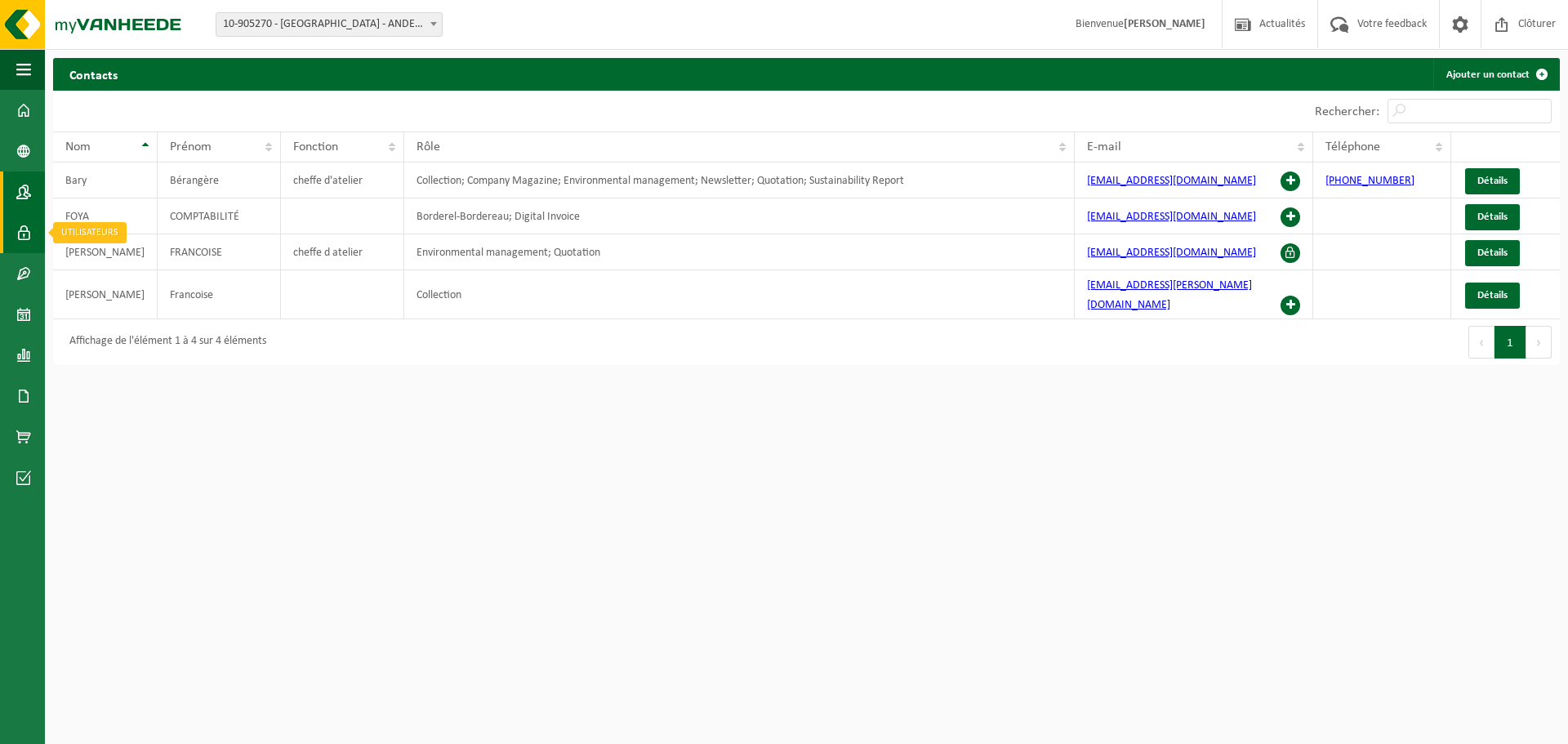
click at [31, 235] on link "Utilisateurs" at bounding box center [22, 233] width 45 height 41
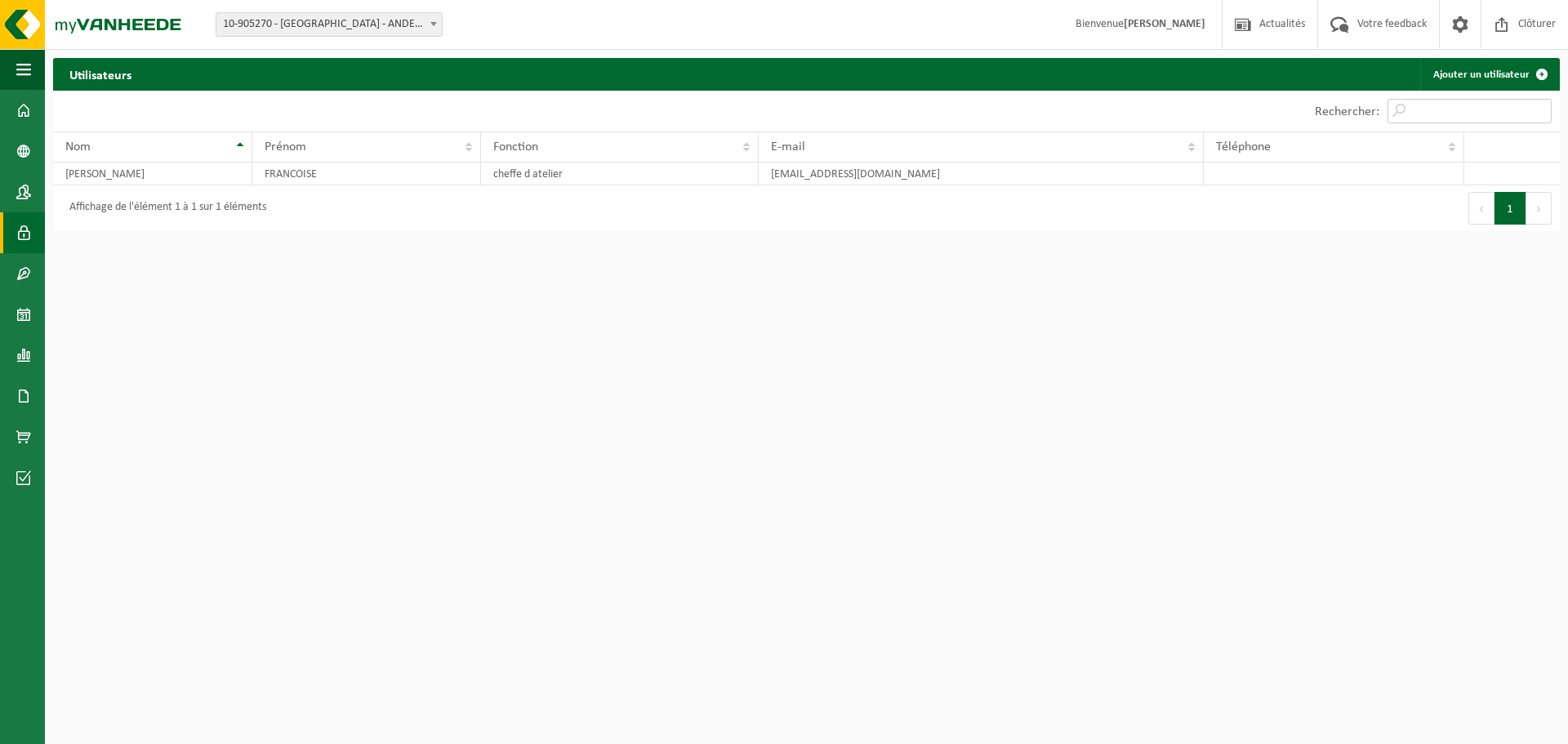
click at [1470, 108] on input "Rechercher:" at bounding box center [1470, 111] width 164 height 25
type input "bary"
click at [1544, 113] on input "bary" at bounding box center [1470, 111] width 164 height 25
click at [1542, 113] on input "bary" at bounding box center [1470, 111] width 164 height 25
click at [30, 200] on span at bounding box center [24, 192] width 15 height 41
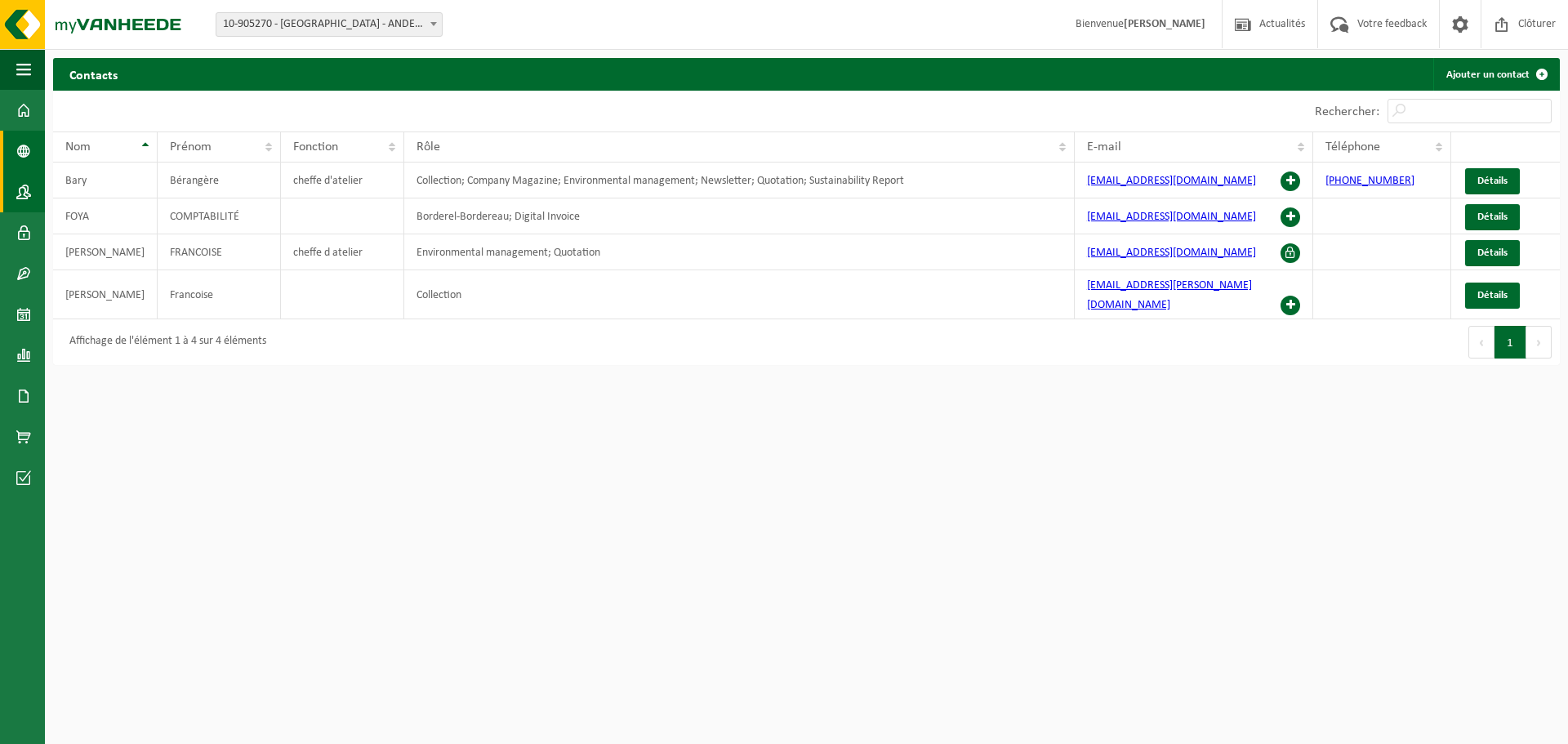
click at [9, 147] on link "Données de l'entrepr..." at bounding box center [22, 151] width 45 height 41
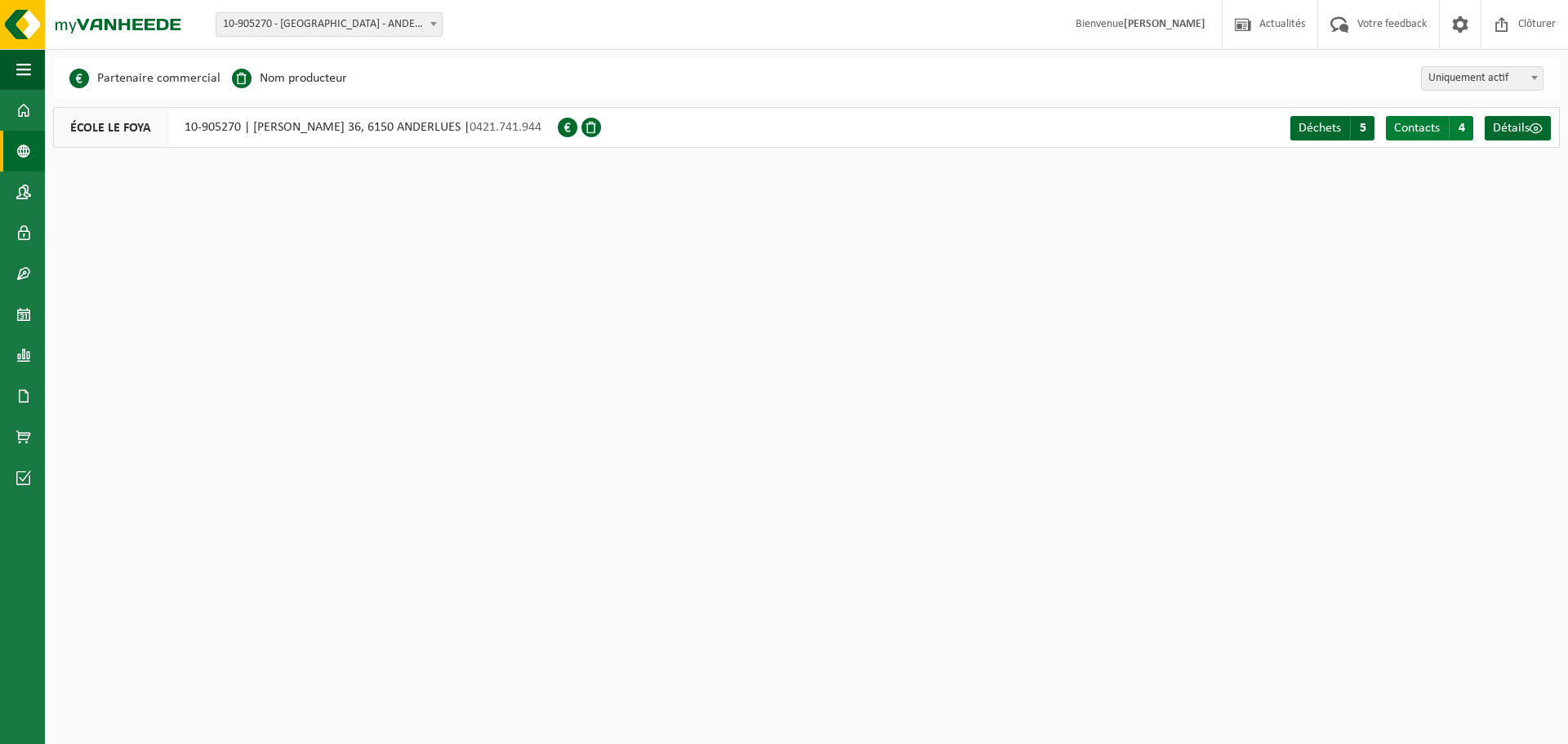
click at [1459, 128] on span "4" at bounding box center [1461, 128] width 25 height 25
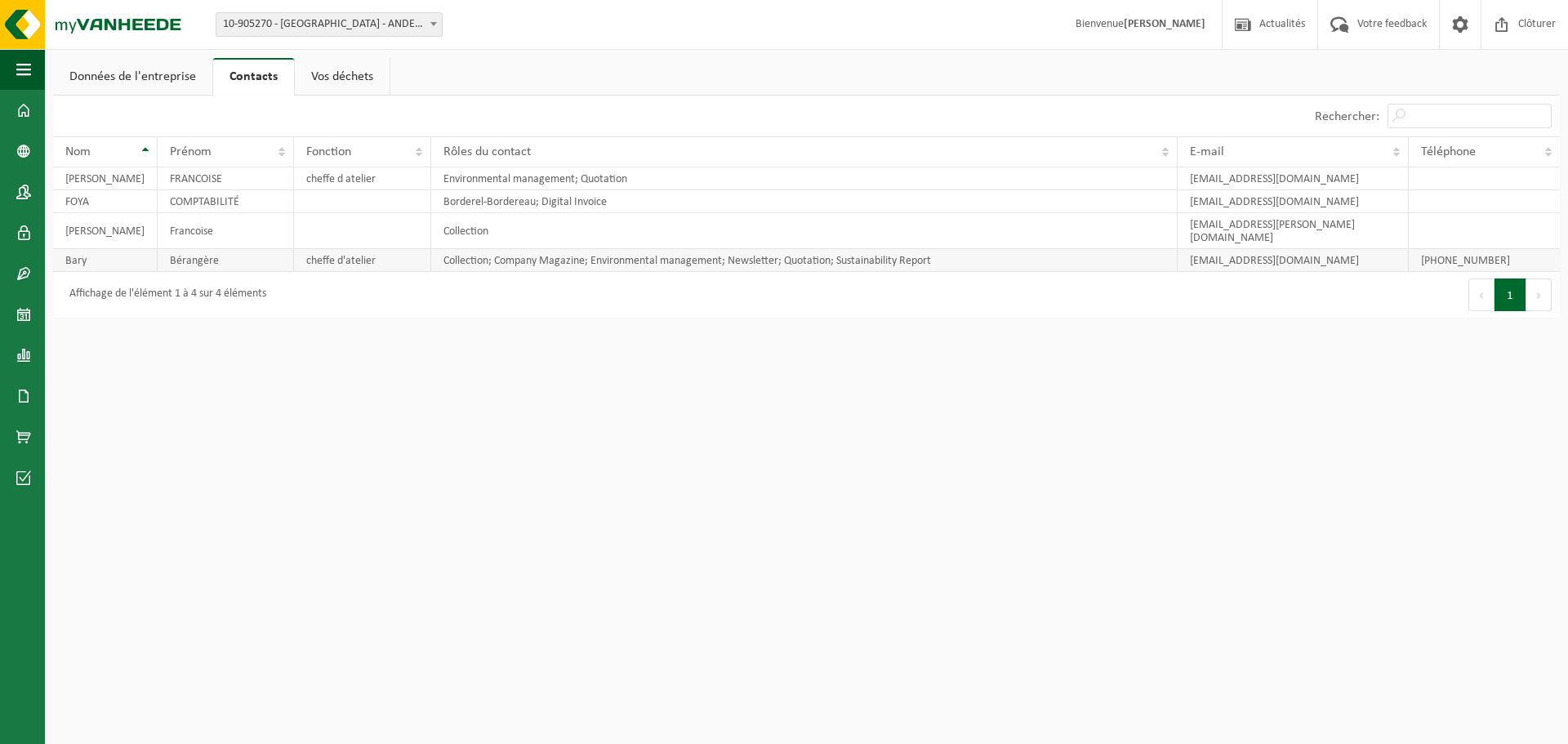
click at [193, 254] on td "Bérangère" at bounding box center [226, 261] width 136 height 23
click at [359, 78] on link "Vos déchets" at bounding box center [342, 77] width 95 height 38
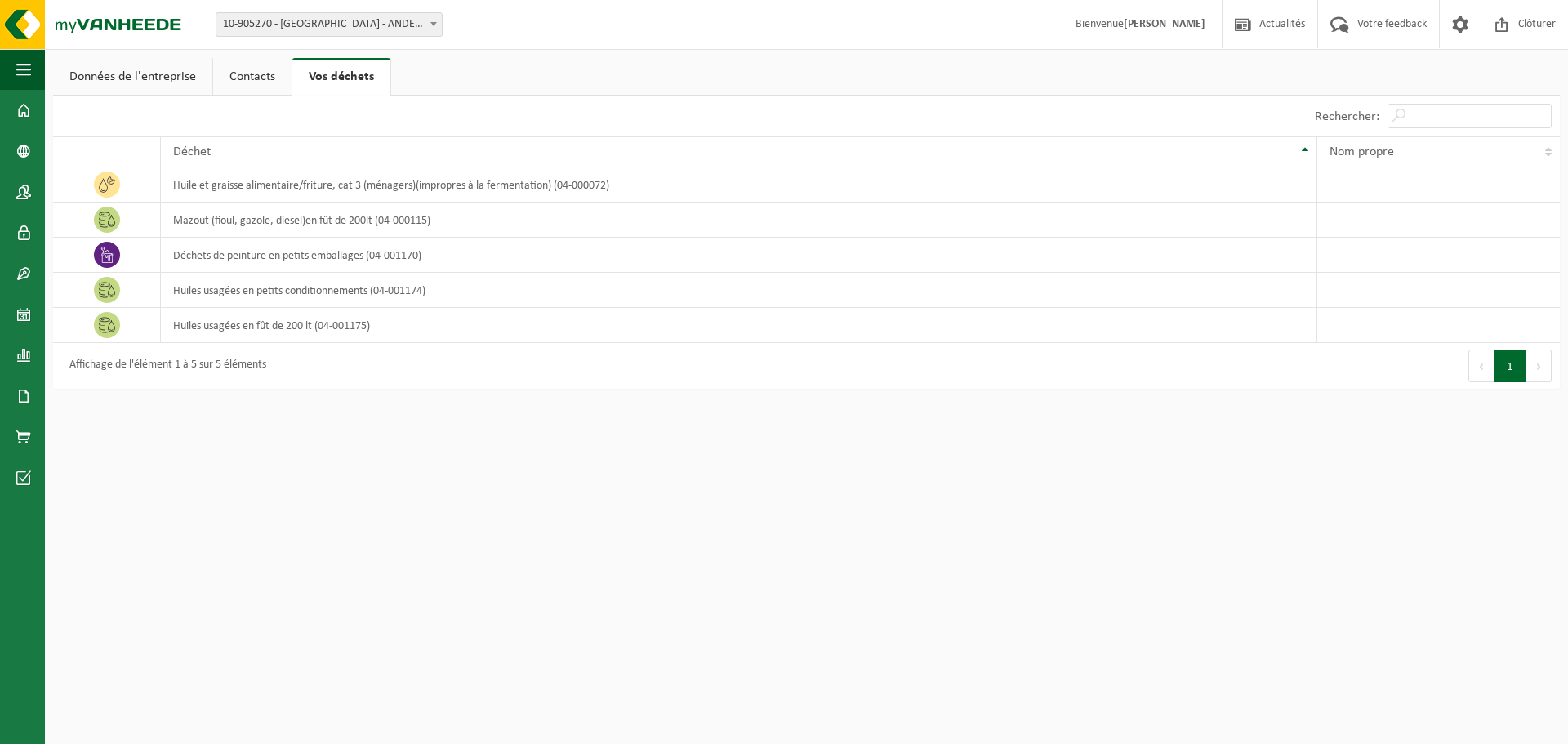
click at [152, 90] on link "Données de l'entreprise" at bounding box center [133, 77] width 160 height 38
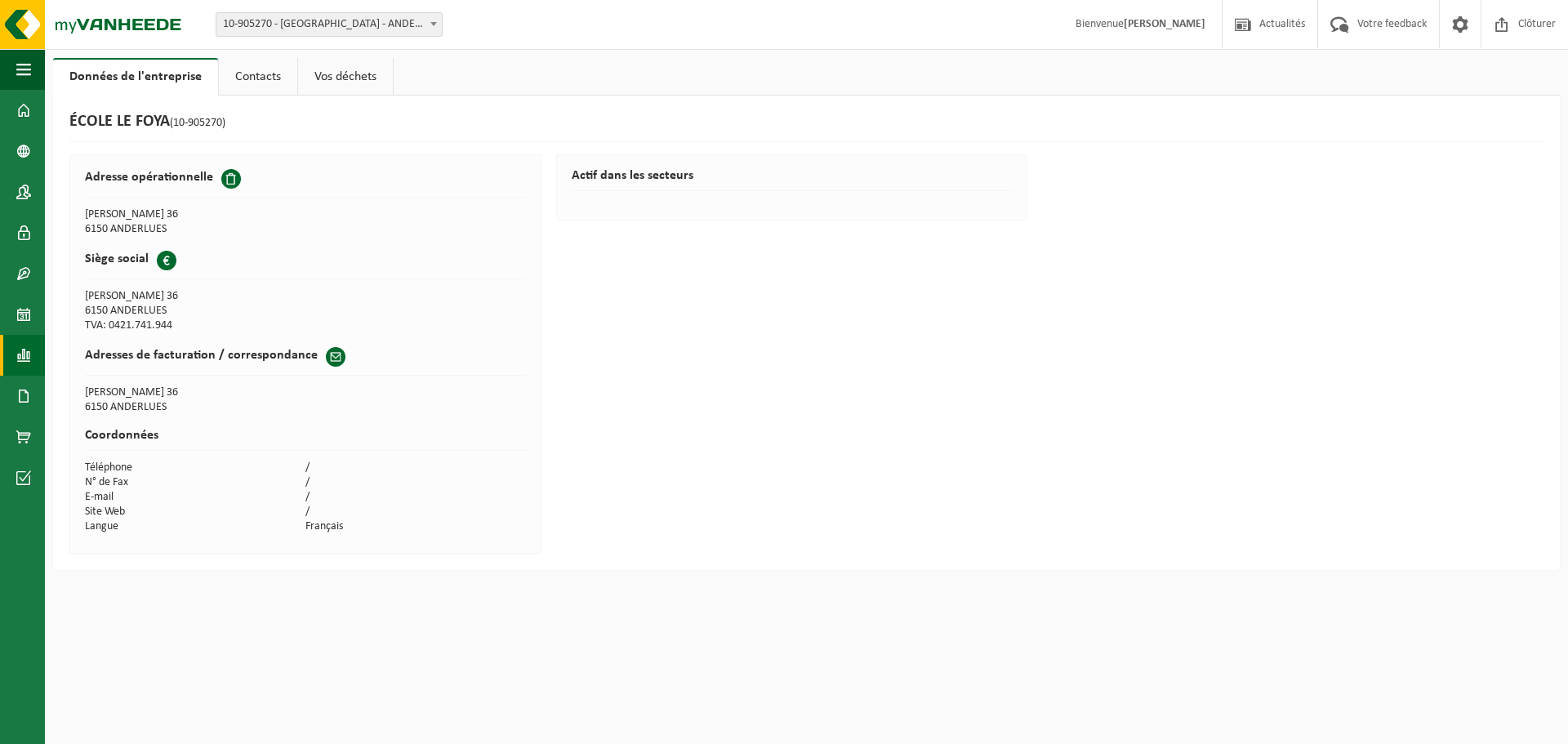
click at [21, 356] on span at bounding box center [24, 355] width 15 height 41
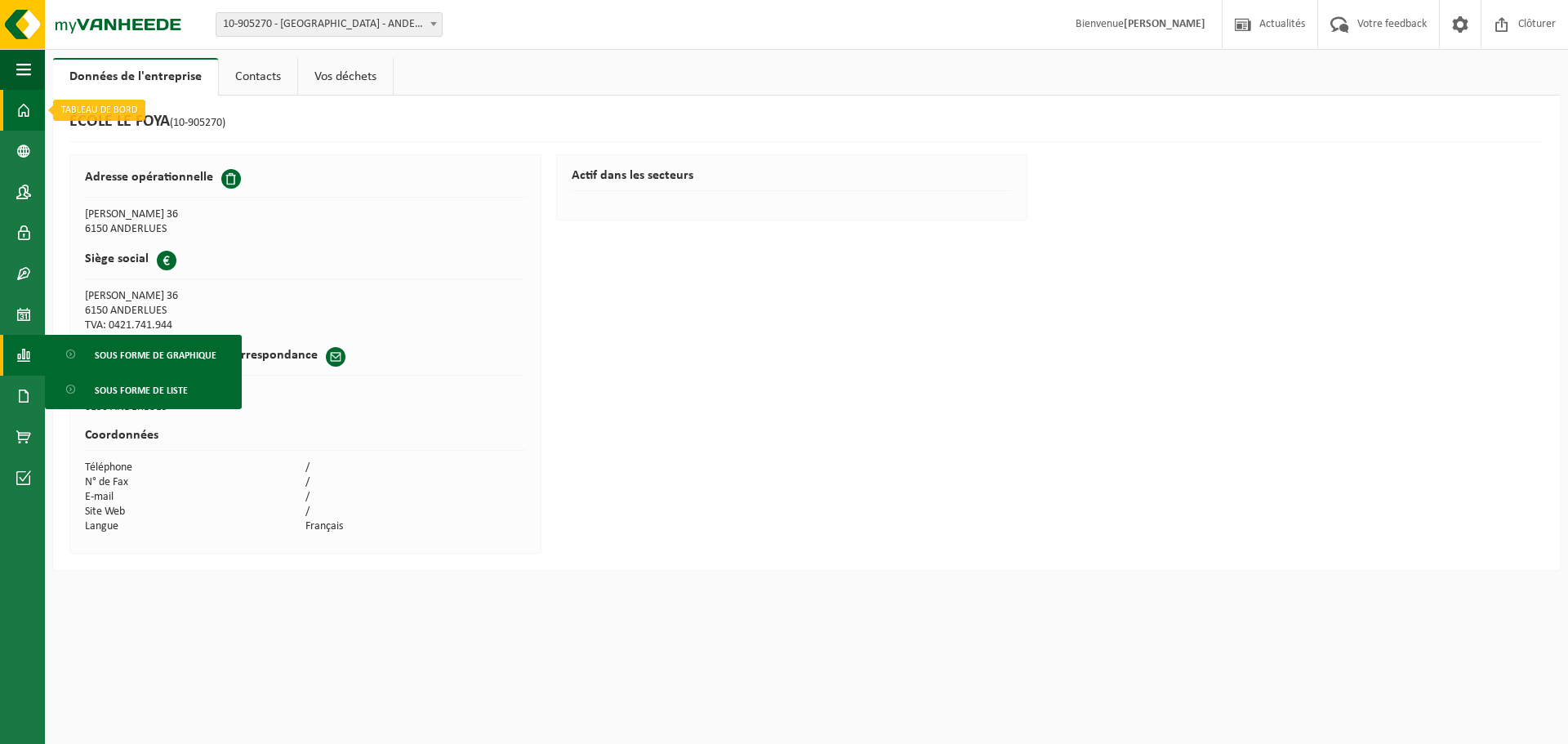
click at [19, 113] on span at bounding box center [24, 110] width 15 height 41
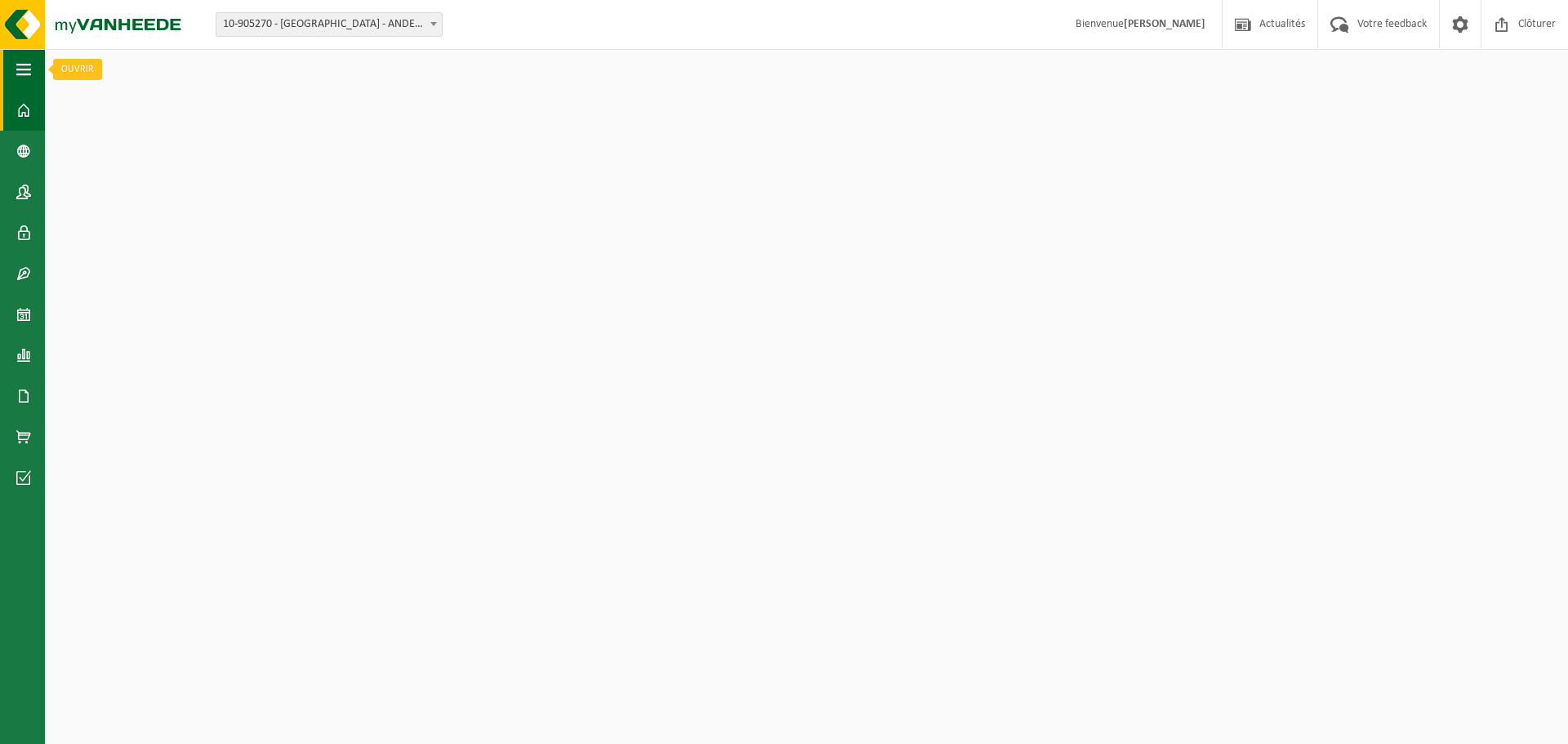
click at [0, 76] on button "Navigation" at bounding box center [22, 70] width 45 height 41
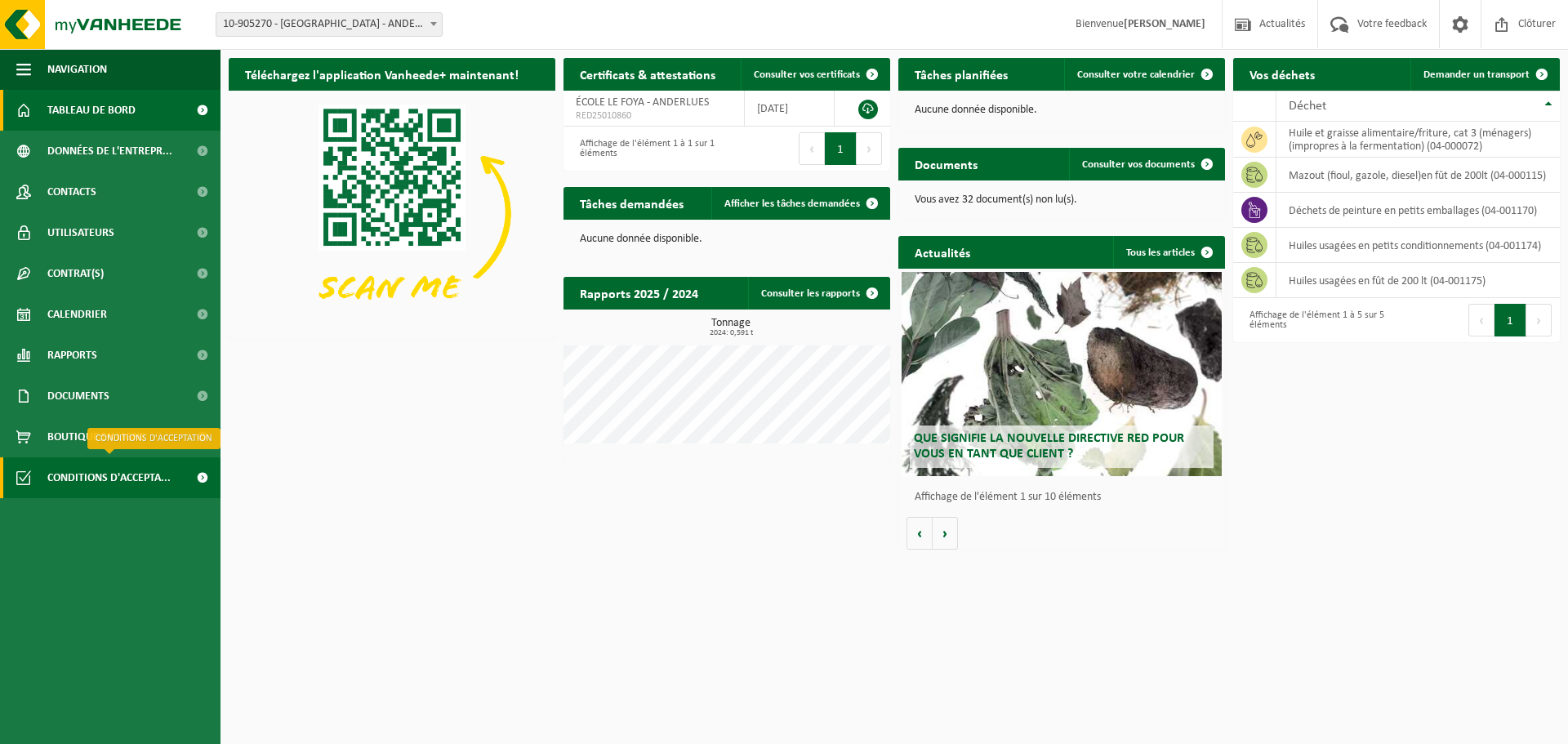
click at [99, 484] on span "Conditions d'accepta..." at bounding box center [109, 478] width 123 height 41
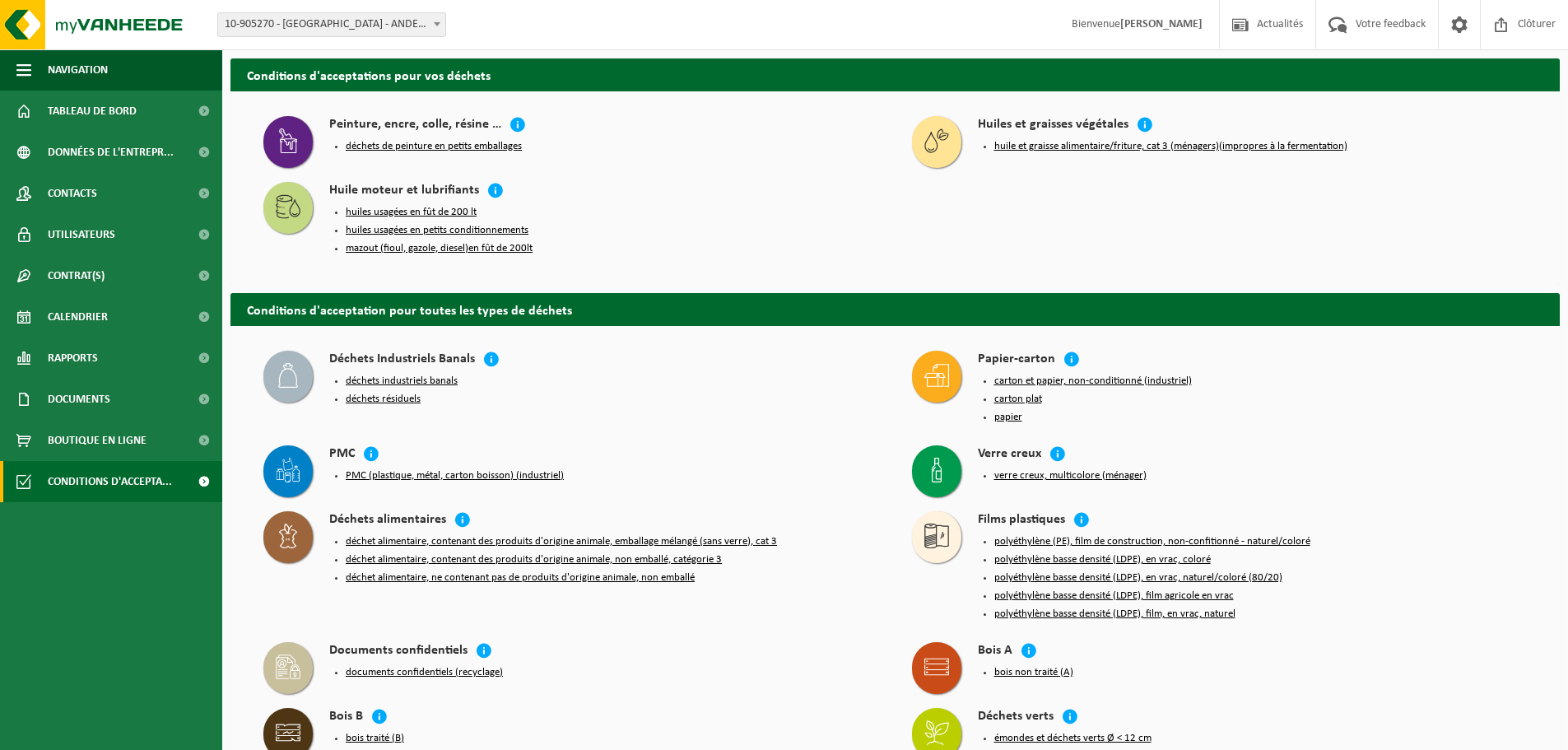
click at [79, 485] on span "Conditions d'accepta..." at bounding box center [110, 481] width 124 height 41
